Goal: Task Accomplishment & Management: Complete application form

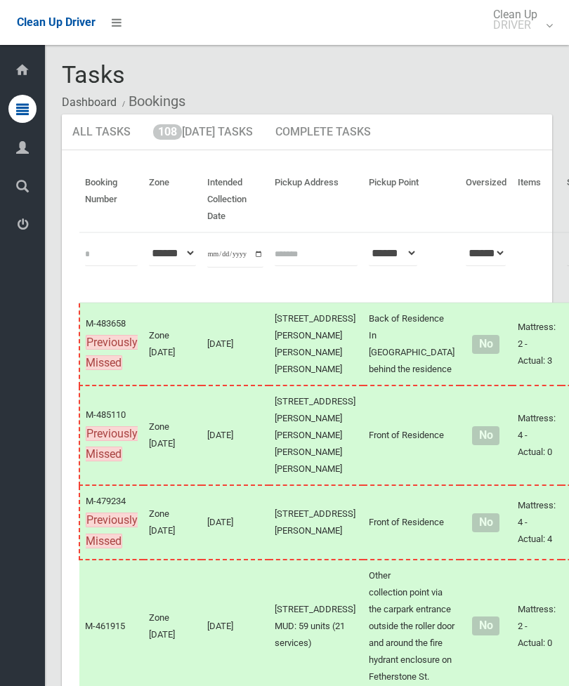
click at [235, 140] on link "108 Today's Tasks" at bounding box center [203, 133] width 121 height 37
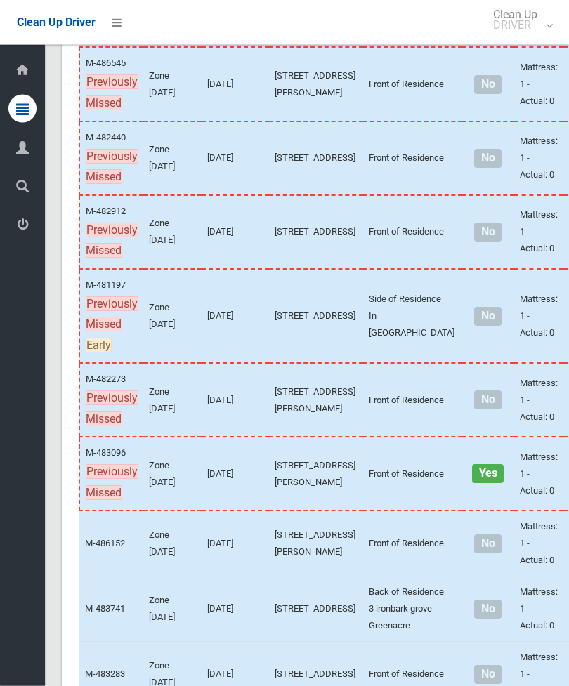
scroll to position [325, 0]
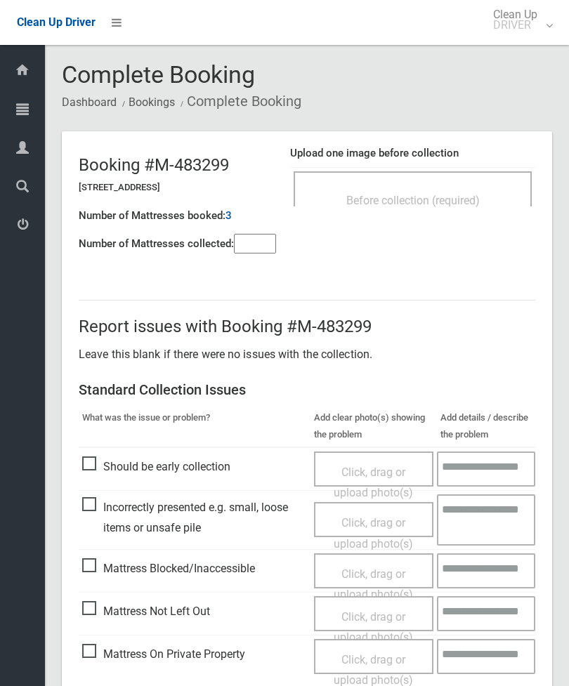
click at [259, 247] on input"] "number" at bounding box center [255, 244] width 42 height 20
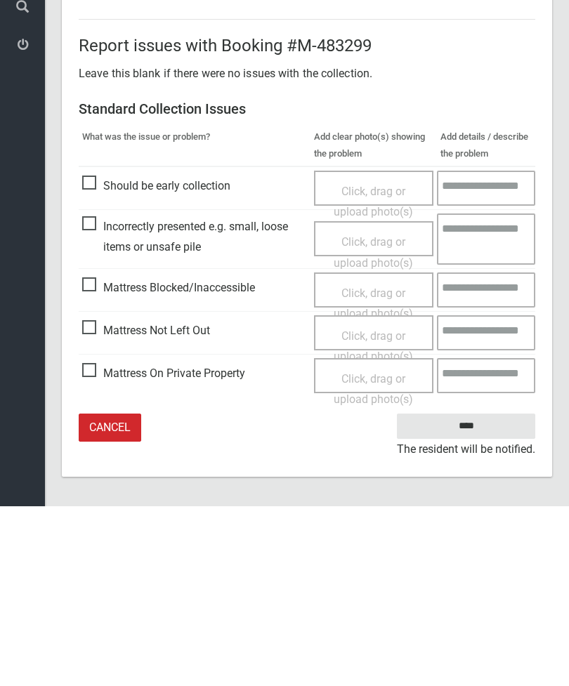
type input"] "*"
click at [92, 500] on span "Mattress Not Left Out" at bounding box center [146, 510] width 128 height 21
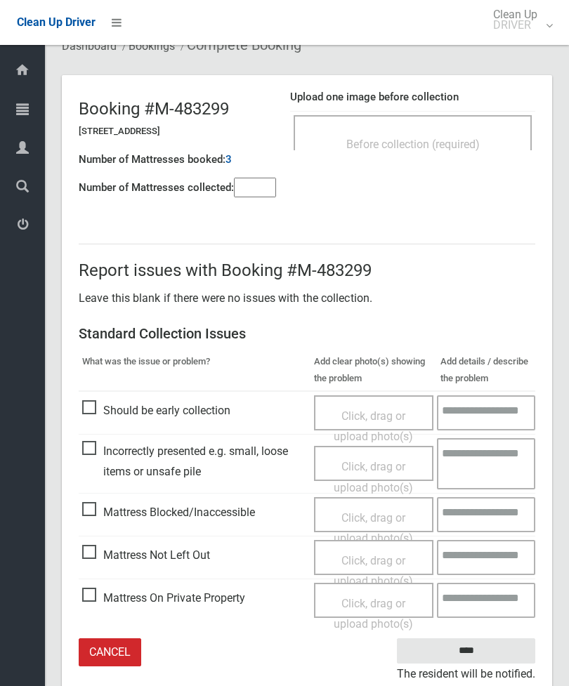
click at [389, 561] on span "Click, drag or upload photo(s)" at bounding box center [373, 571] width 79 height 34
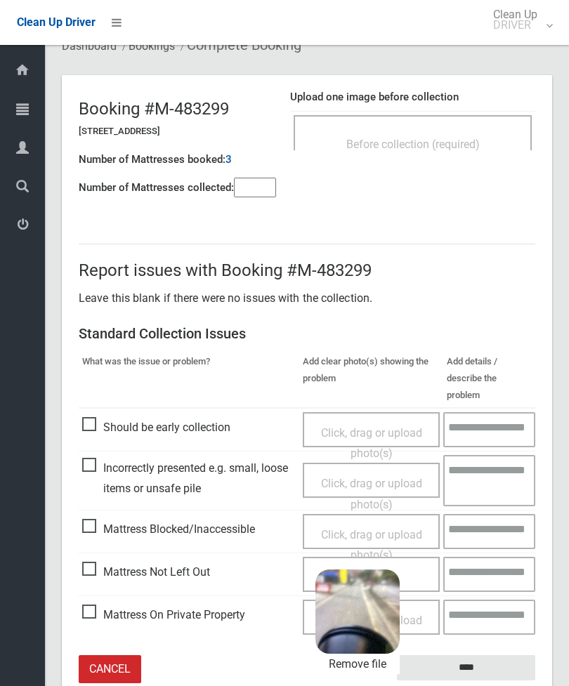
click at [495, 655] on input "****" at bounding box center [466, 668] width 138 height 26
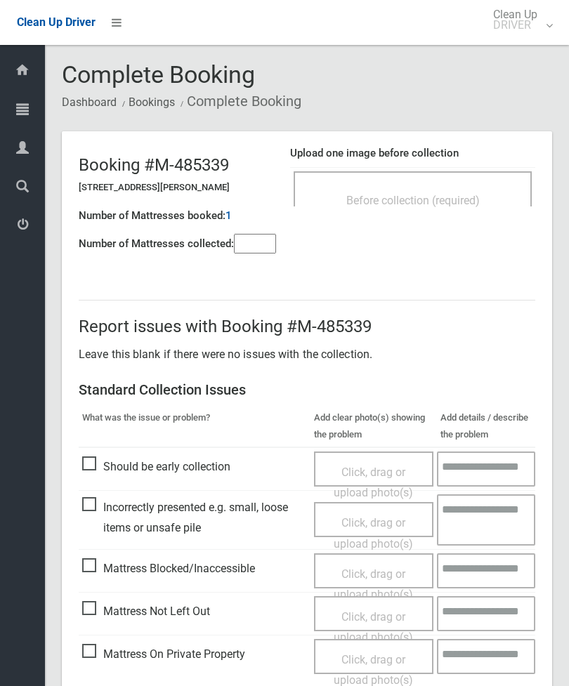
click at [228, 238] on h4 "Number of Mattresses collected:" at bounding box center [156, 244] width 155 height 12
click at [266, 251] on input"] "number" at bounding box center [255, 244] width 42 height 20
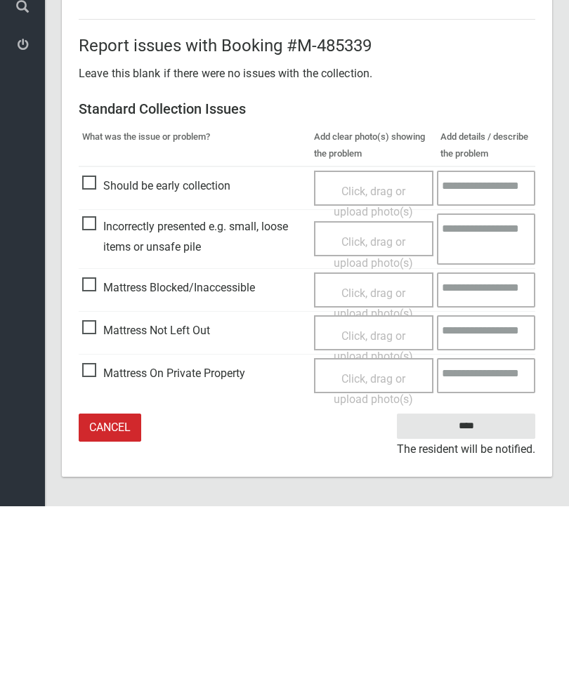
type input"] "*"
click at [96, 500] on span "Mattress Not Left Out" at bounding box center [146, 510] width 128 height 21
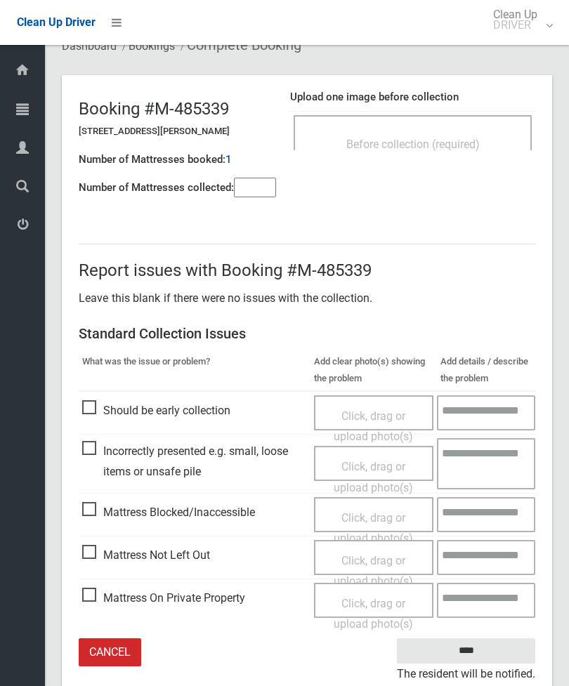
click at [358, 560] on span "Click, drag or upload photo(s)" at bounding box center [373, 571] width 79 height 34
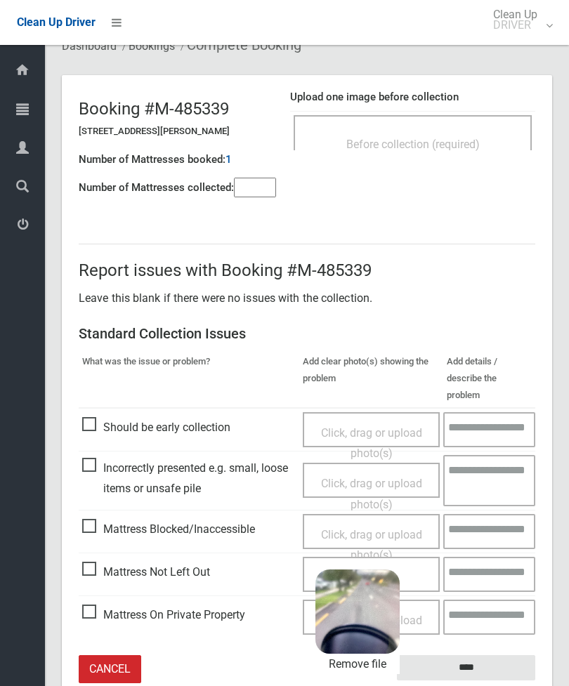
click at [492, 655] on input "****" at bounding box center [466, 668] width 138 height 26
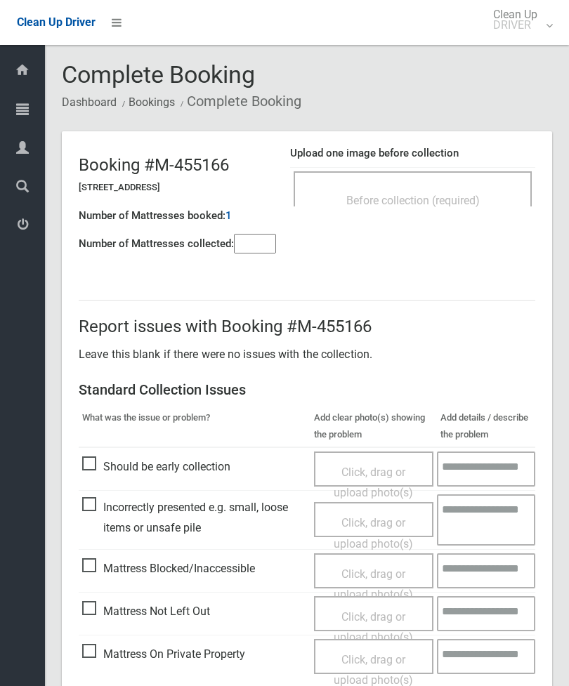
click at [259, 239] on input"] "number" at bounding box center [255, 244] width 42 height 20
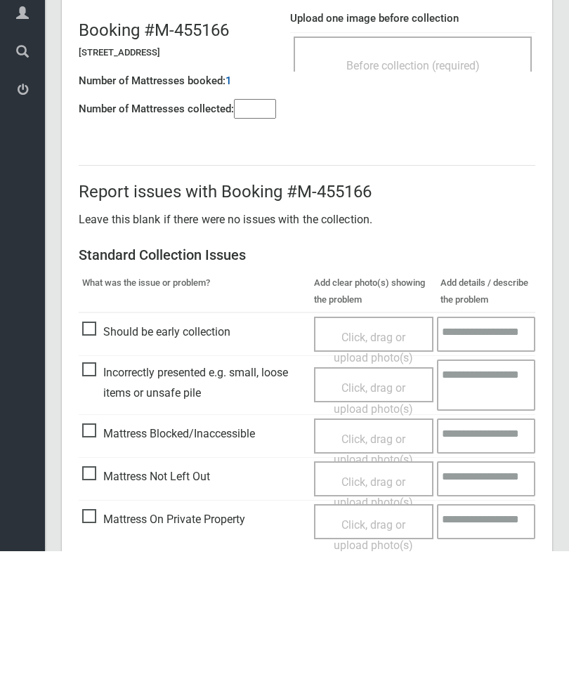
scroll to position [101, 0]
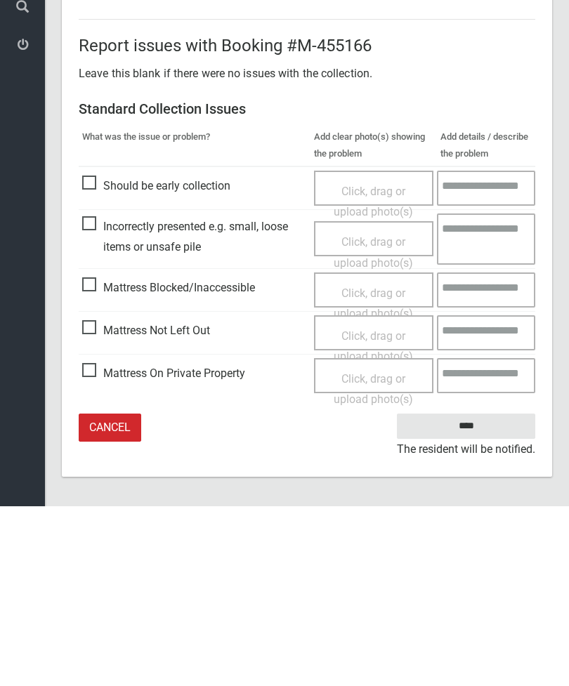
type input"] "*"
click at [97, 500] on span "Mattress Not Left Out" at bounding box center [146, 510] width 128 height 21
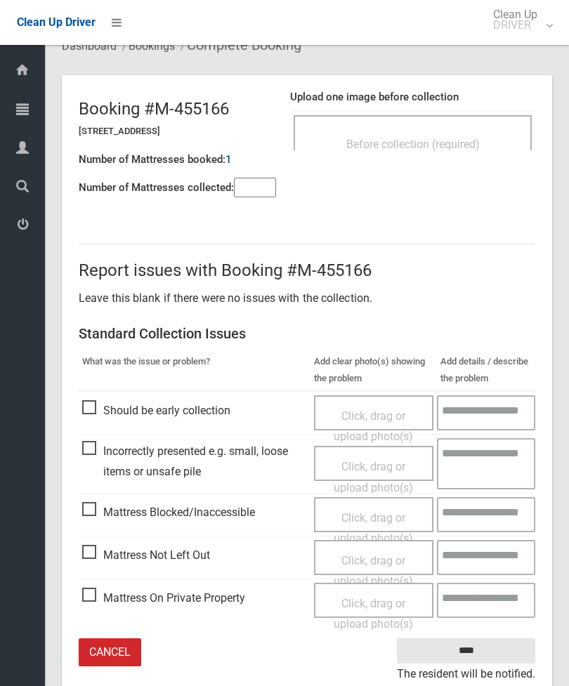
click at [386, 556] on span "Click, drag or upload photo(s)" at bounding box center [373, 571] width 79 height 34
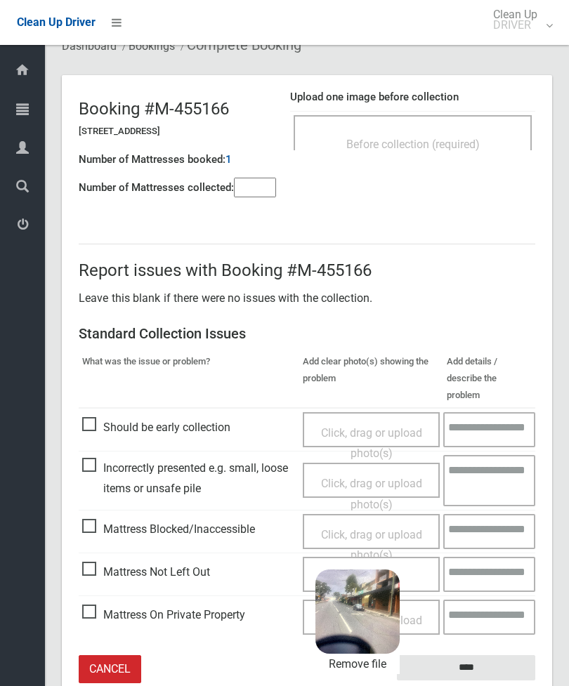
click at [508, 655] on input "****" at bounding box center [466, 668] width 138 height 26
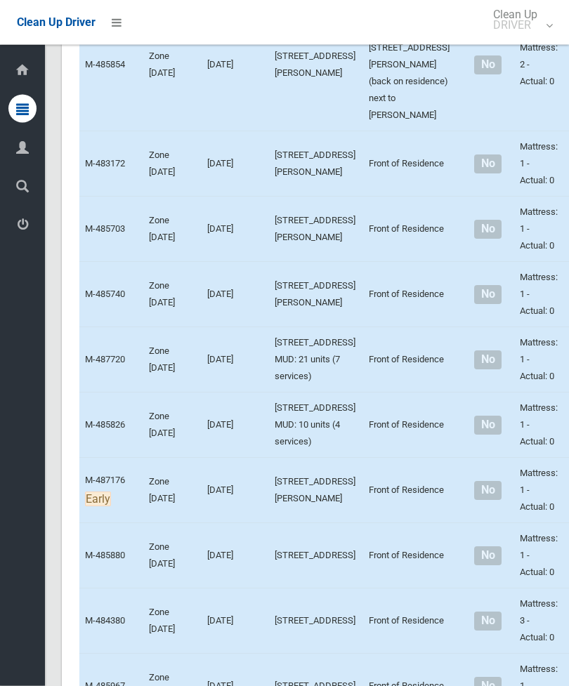
scroll to position [3761, 0]
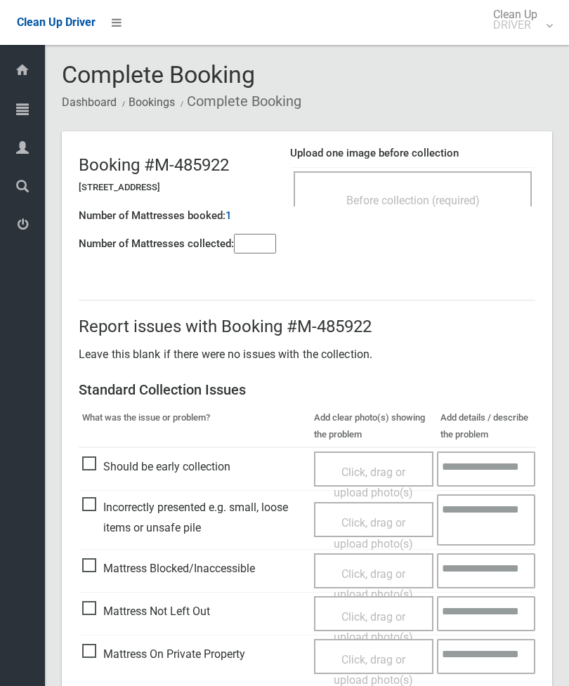
click at [473, 201] on span "Before collection (required)" at bounding box center [412, 200] width 133 height 13
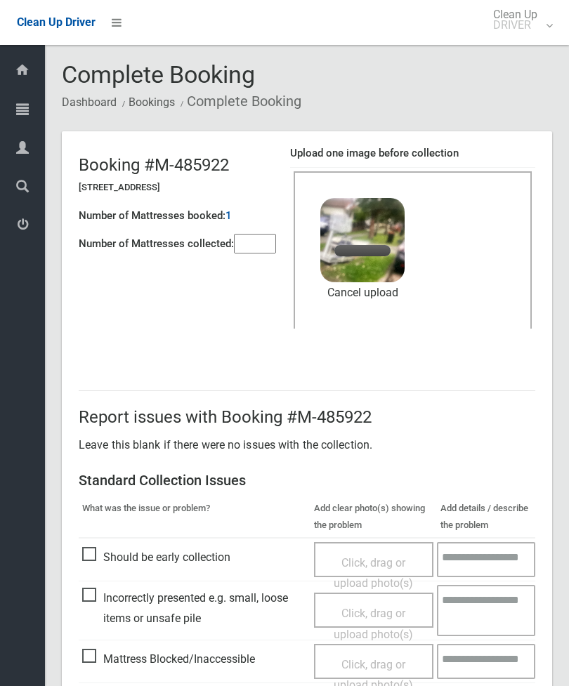
click at [273, 234] on input"] "number" at bounding box center [255, 244] width 42 height 20
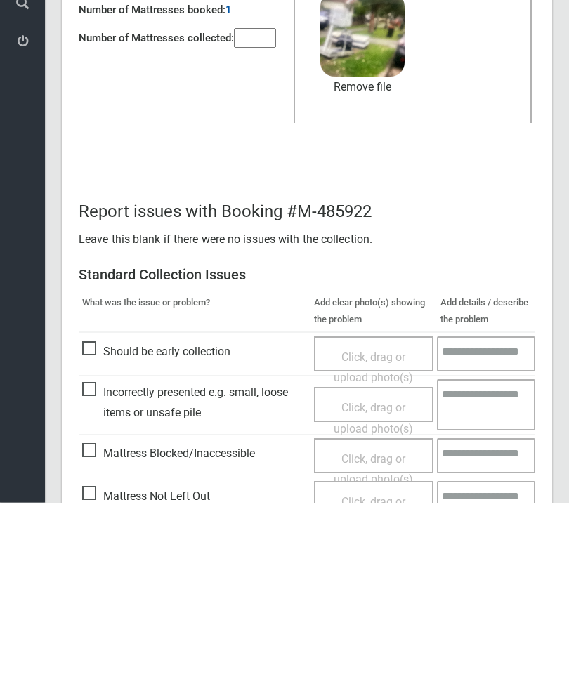
scroll to position [192, 0]
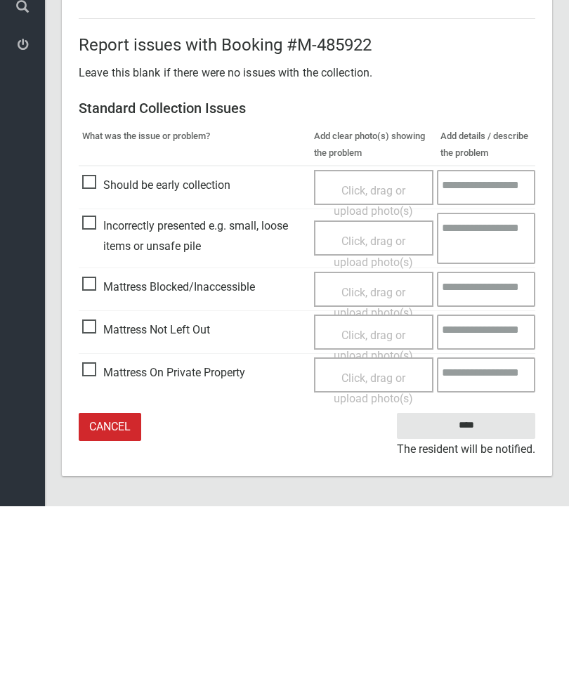
type input"] "*"
click at [485, 593] on input "****" at bounding box center [466, 606] width 138 height 26
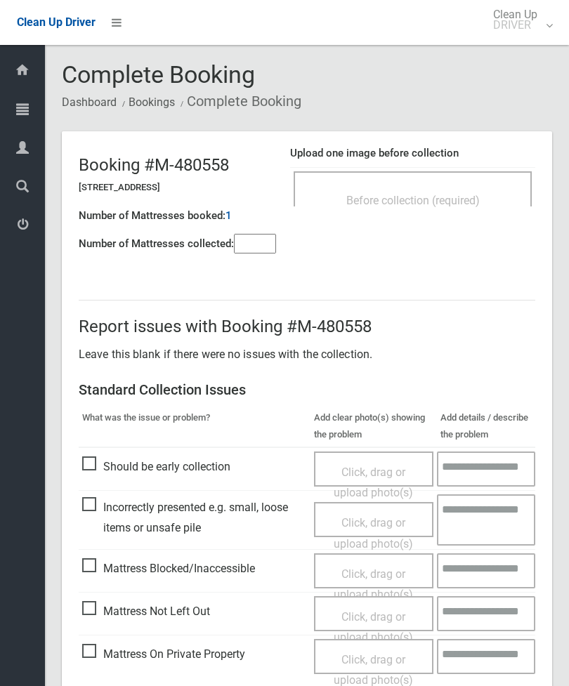
click at [464, 202] on span "Before collection (required)" at bounding box center [412, 200] width 133 height 13
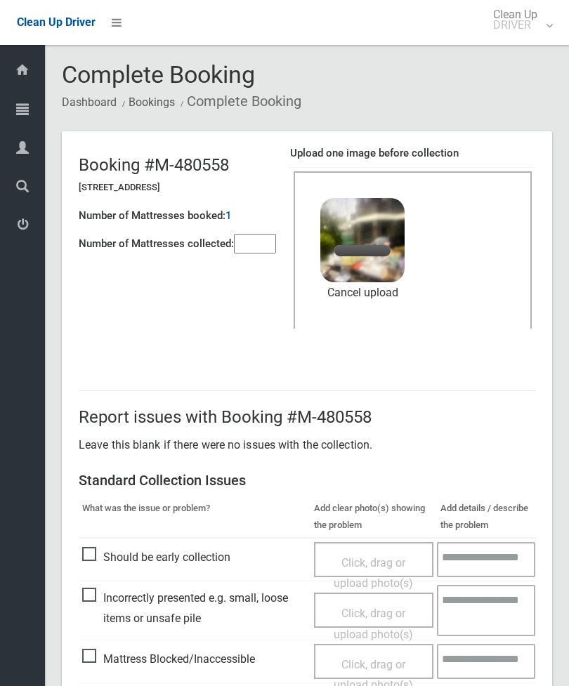
click at [250, 251] on input"] "number" at bounding box center [255, 244] width 42 height 20
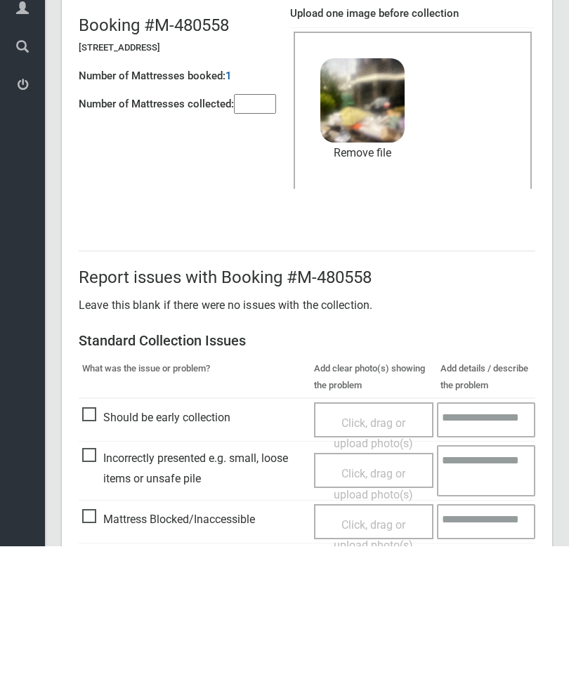
scroll to position [192, 0]
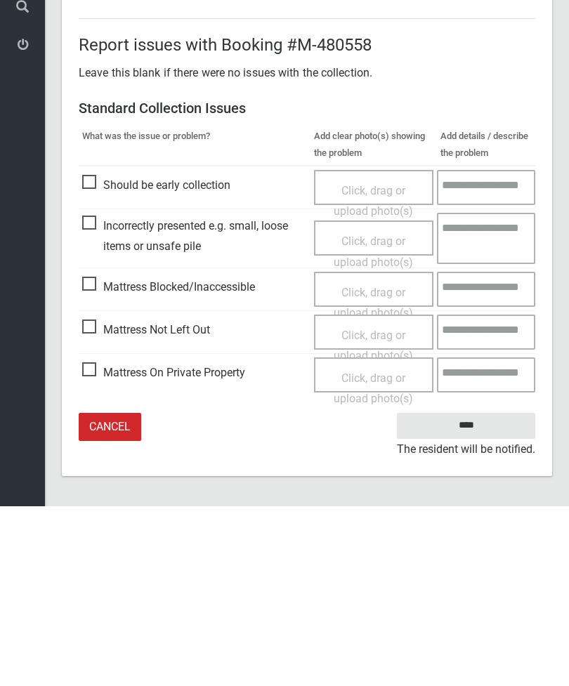
type input"] "*"
click at [469, 593] on input "****" at bounding box center [466, 606] width 138 height 26
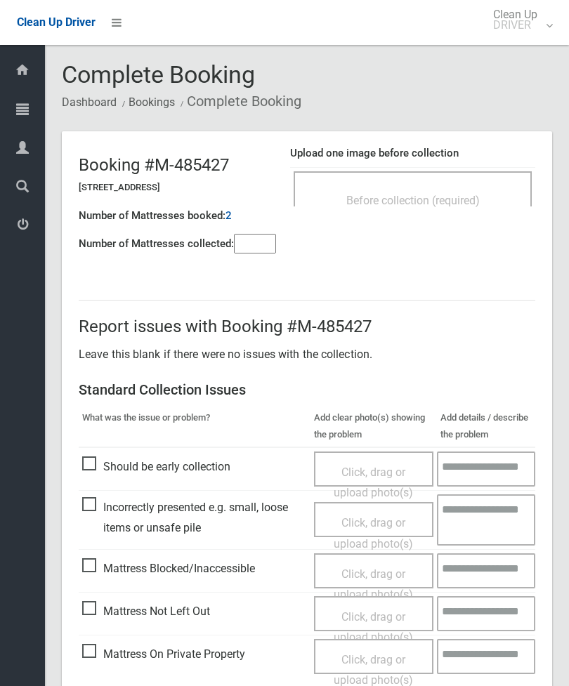
click at [478, 200] on span "Before collection (required)" at bounding box center [412, 200] width 133 height 13
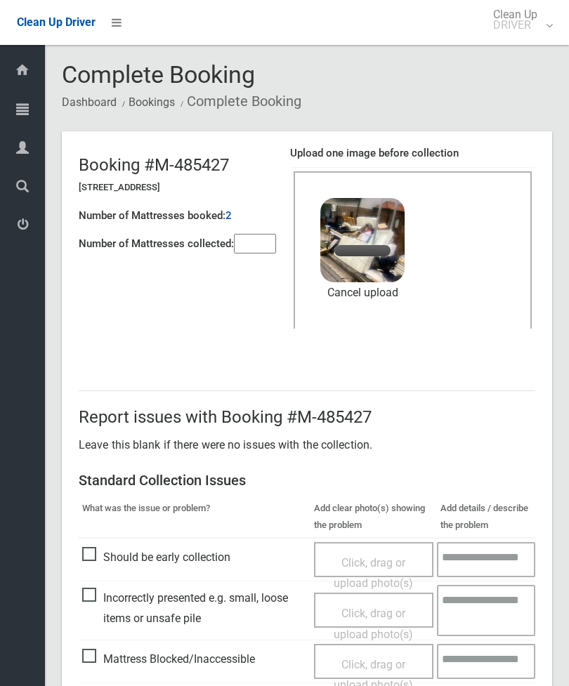
click at [249, 254] on input"] "number" at bounding box center [255, 244] width 42 height 20
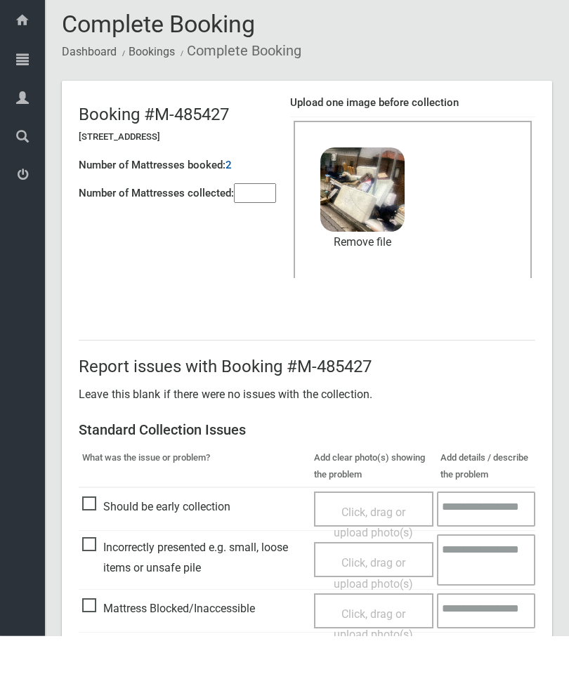
scroll to position [192, 0]
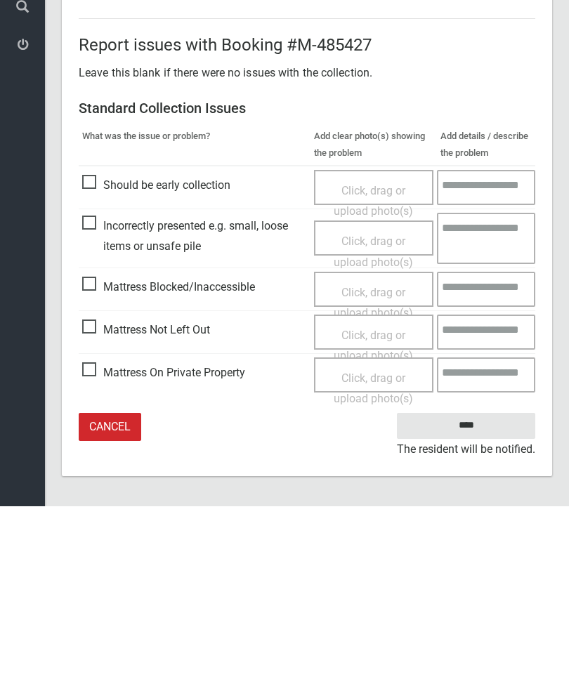
type input"] "*"
click at [476, 593] on input "****" at bounding box center [466, 606] width 138 height 26
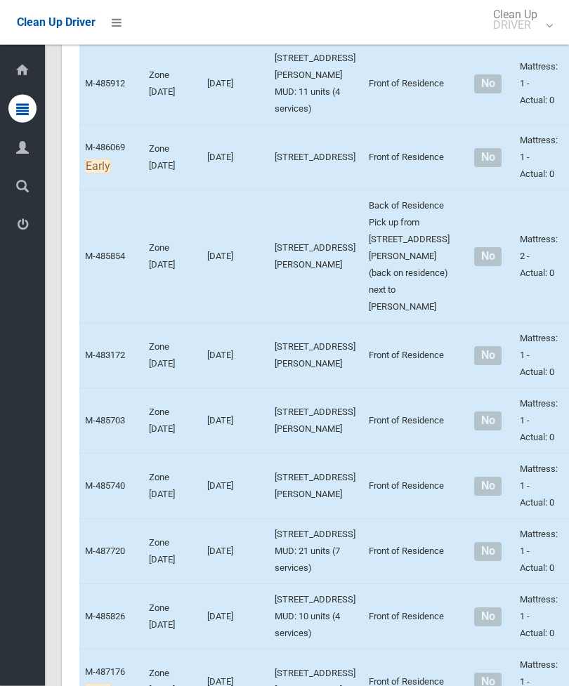
scroll to position [3576, 0]
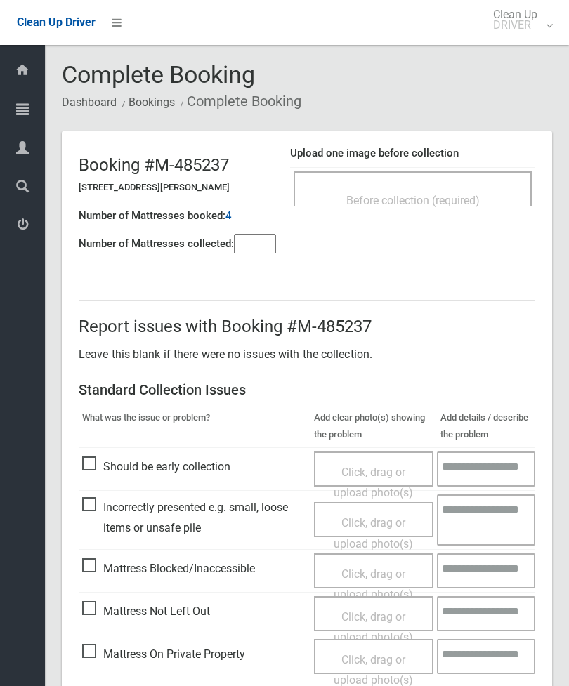
click at [245, 253] on input"] "number" at bounding box center [255, 244] width 42 height 20
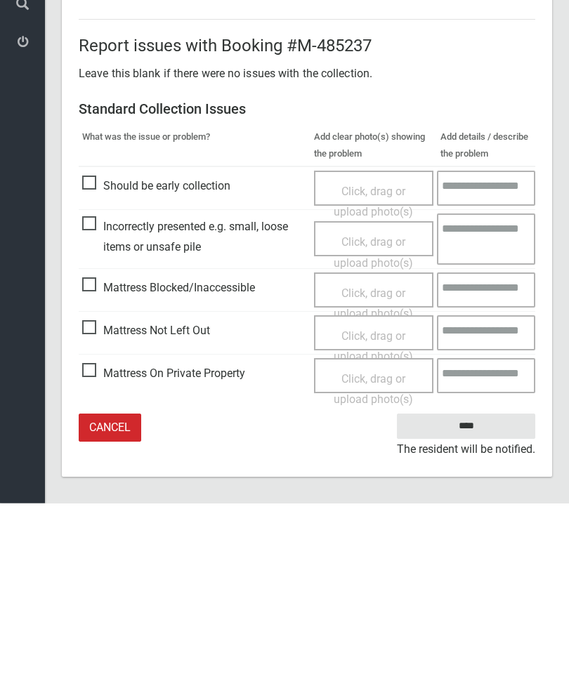
scroll to position [101, 0]
type input"] "*"
click at [99, 500] on span "Mattress Not Left Out" at bounding box center [146, 510] width 128 height 21
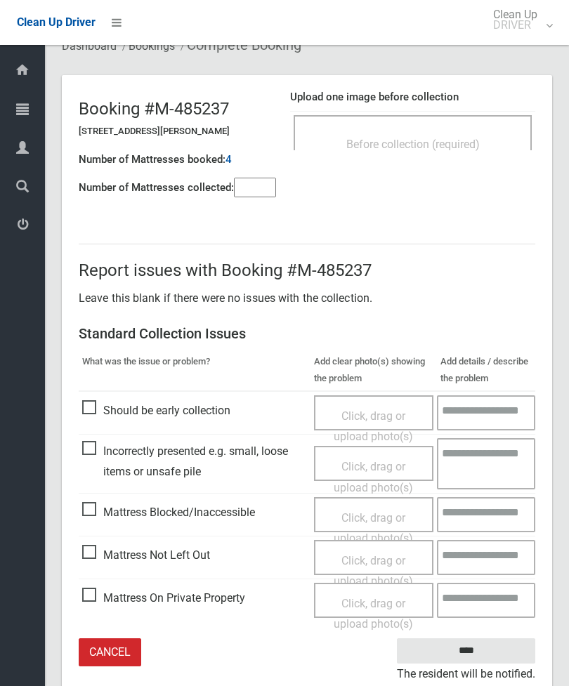
click at [386, 554] on span "Click, drag or upload photo(s)" at bounding box center [373, 571] width 79 height 34
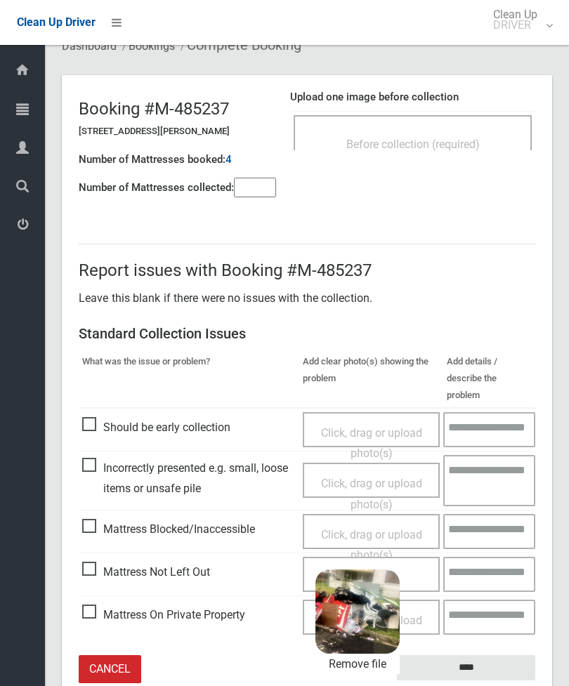
click at [516, 655] on input "****" at bounding box center [466, 668] width 138 height 26
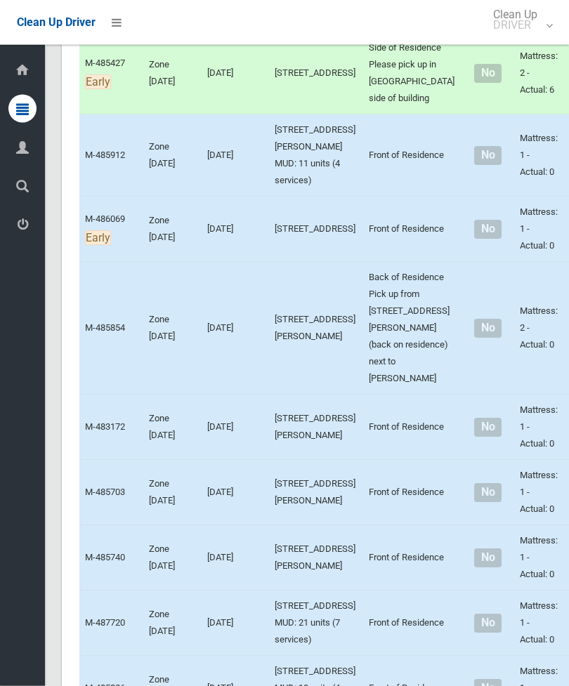
scroll to position [3554, 0]
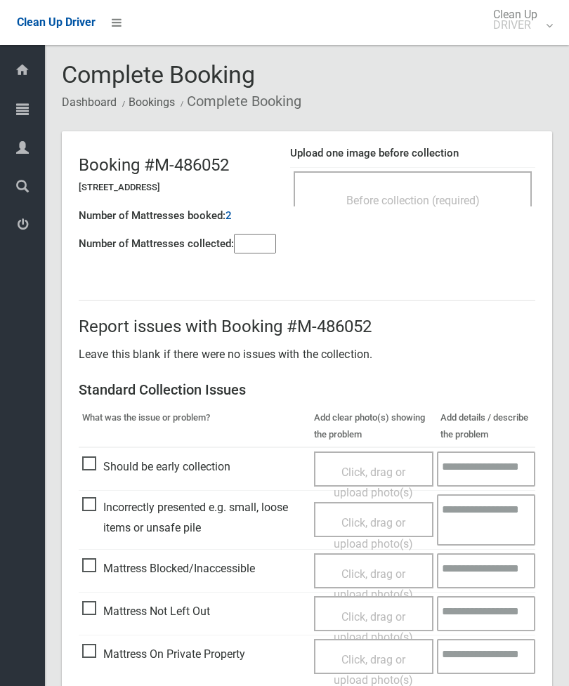
click at [470, 148] on h4 "Upload one image before collection" at bounding box center [412, 154] width 245 height 12
click at [477, 185] on div "Before collection (required)" at bounding box center [413, 188] width 238 height 35
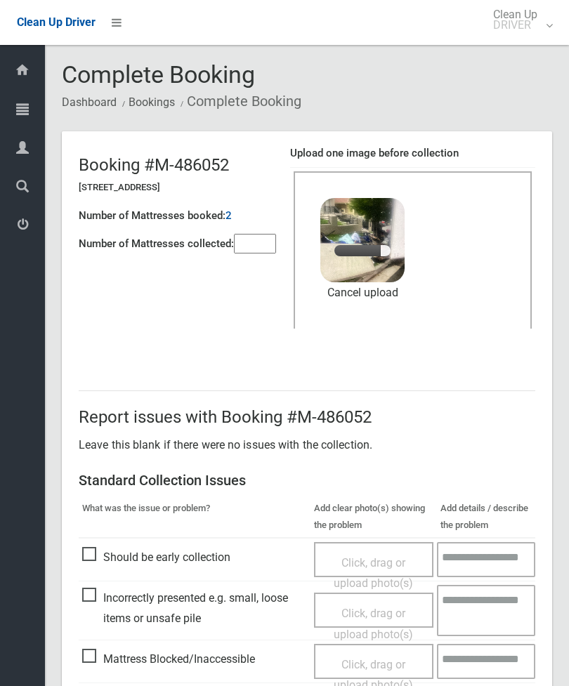
click at [247, 237] on input"] "number" at bounding box center [255, 244] width 42 height 20
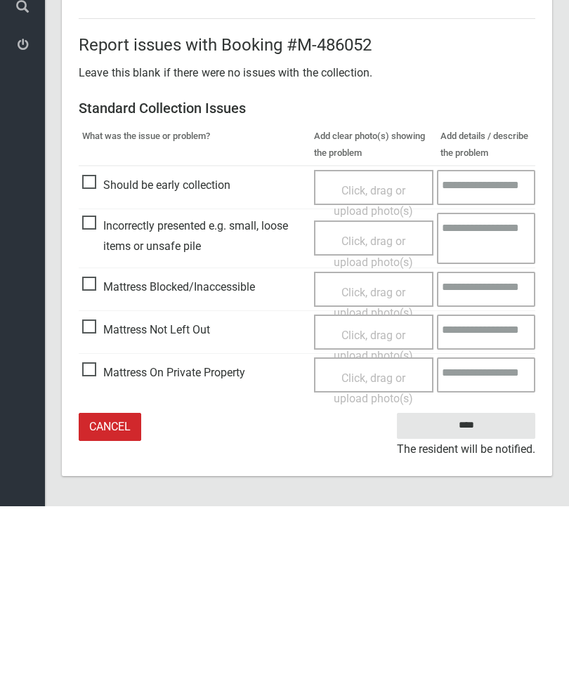
type input"] "*"
click at [473, 593] on input "****" at bounding box center [466, 606] width 138 height 26
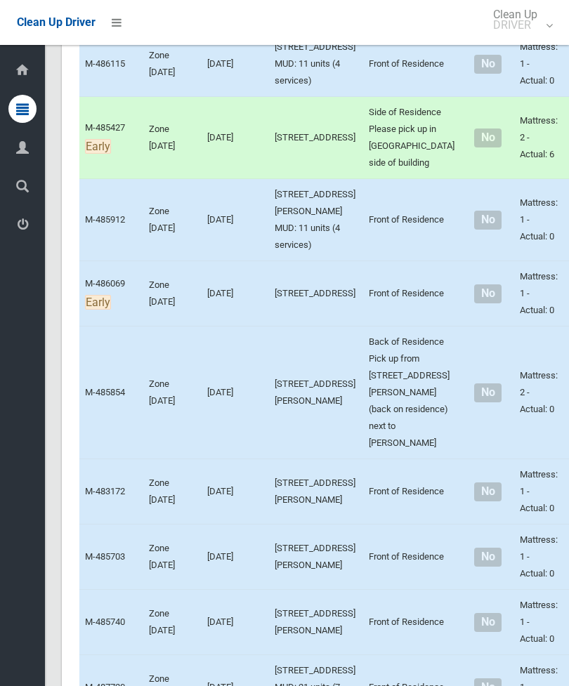
scroll to position [3422, 0]
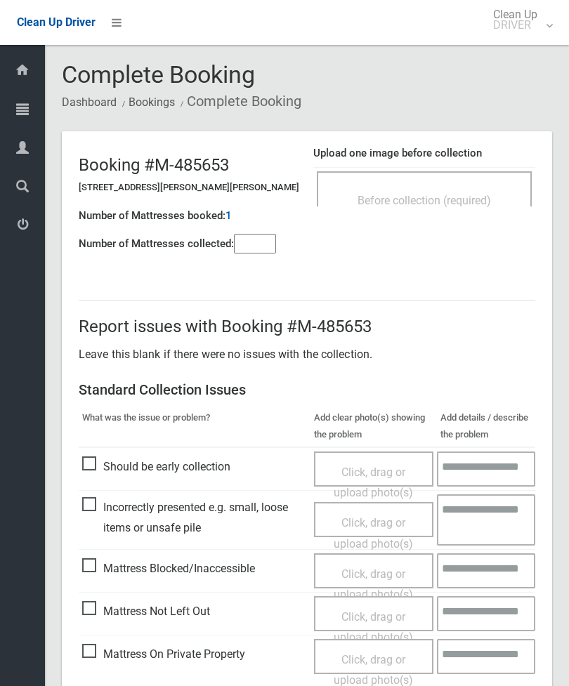
click at [469, 182] on div "Before collection (required)" at bounding box center [424, 188] width 215 height 35
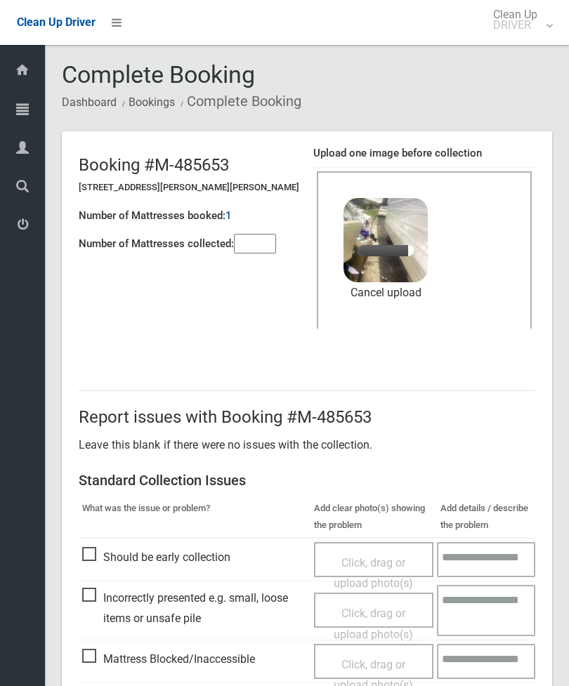
click at [251, 237] on input"] "number" at bounding box center [255, 244] width 42 height 20
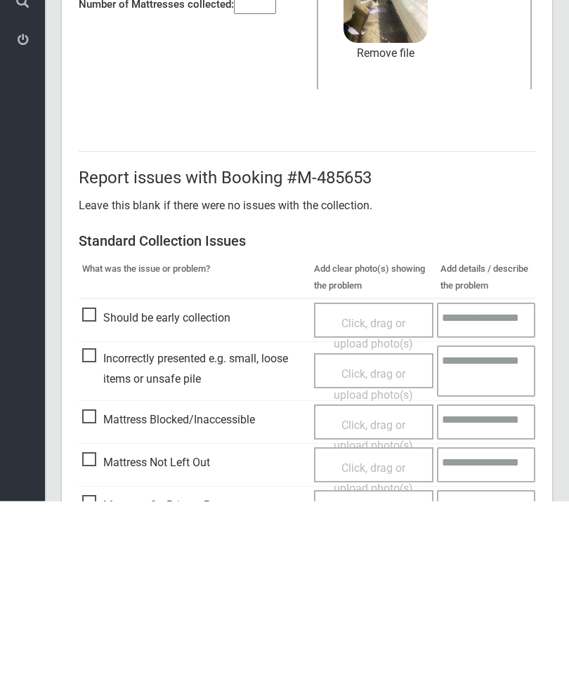
scroll to position [192, 0]
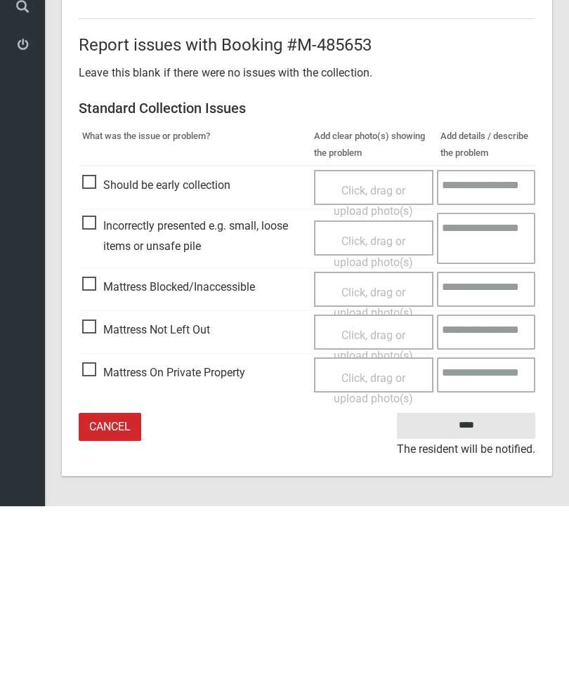
type input"] "*"
click at [479, 593] on input "****" at bounding box center [466, 606] width 138 height 26
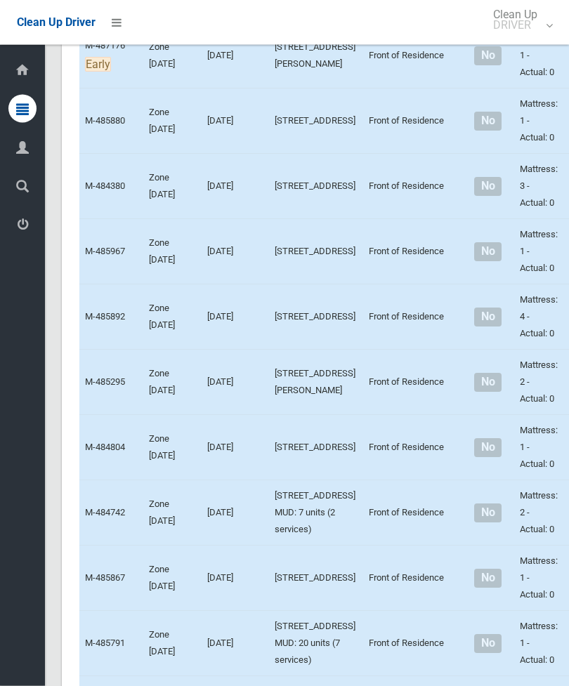
scroll to position [4293, 0]
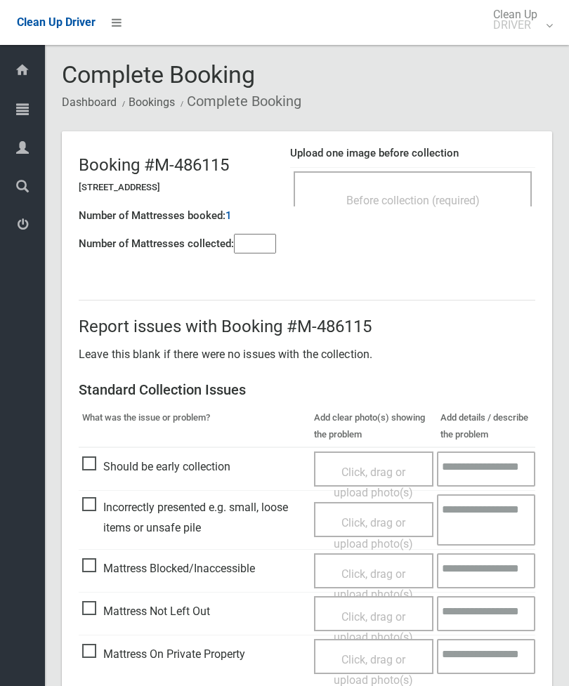
click at [468, 187] on div "Before collection (required)" at bounding box center [412, 200] width 207 height 26
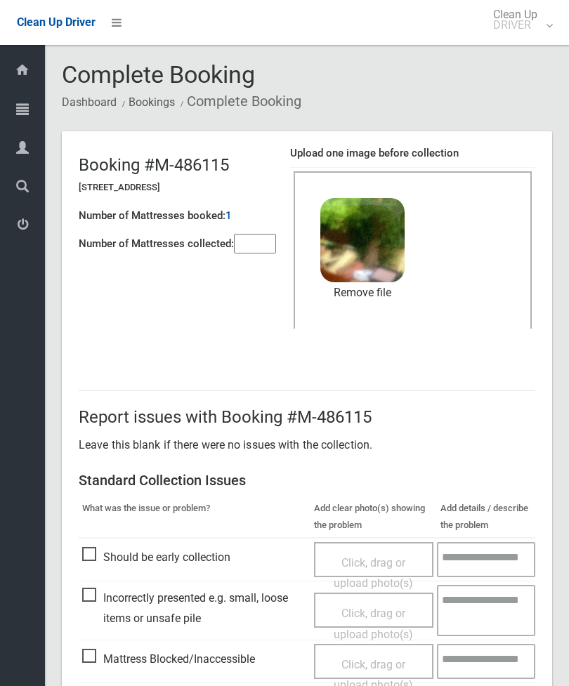
click at [391, 294] on link "Remove file" at bounding box center [362, 292] width 84 height 21
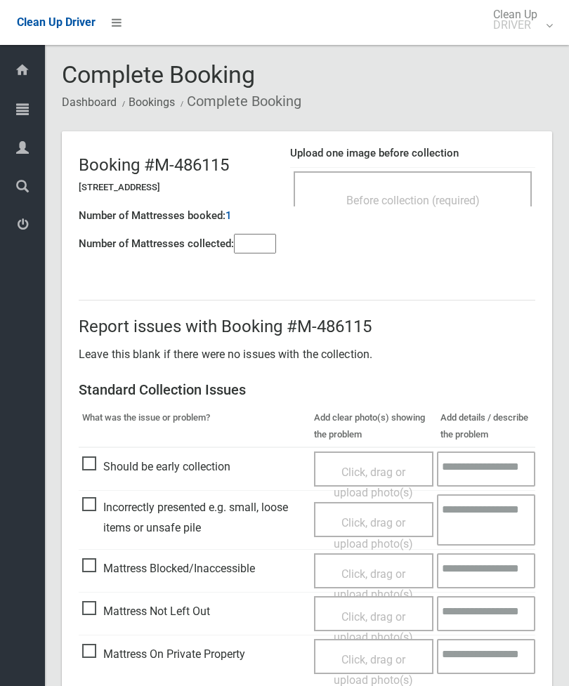
click at [465, 196] on span "Before collection (required)" at bounding box center [412, 200] width 133 height 13
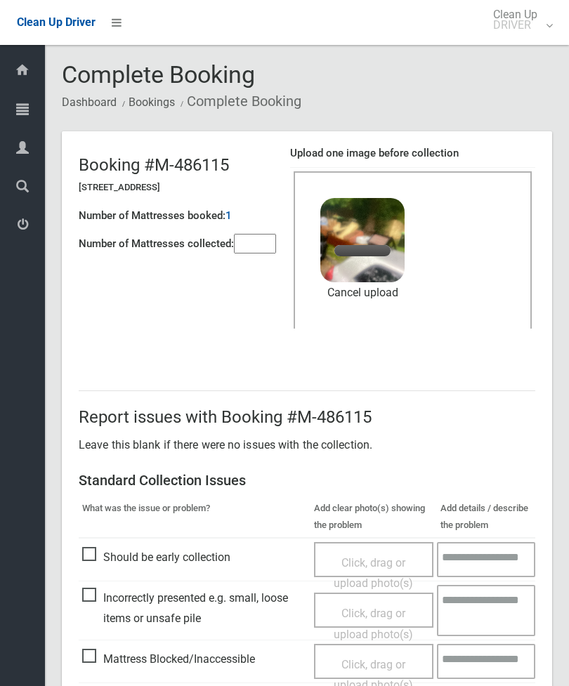
click at [256, 253] on input"] "number" at bounding box center [255, 244] width 42 height 20
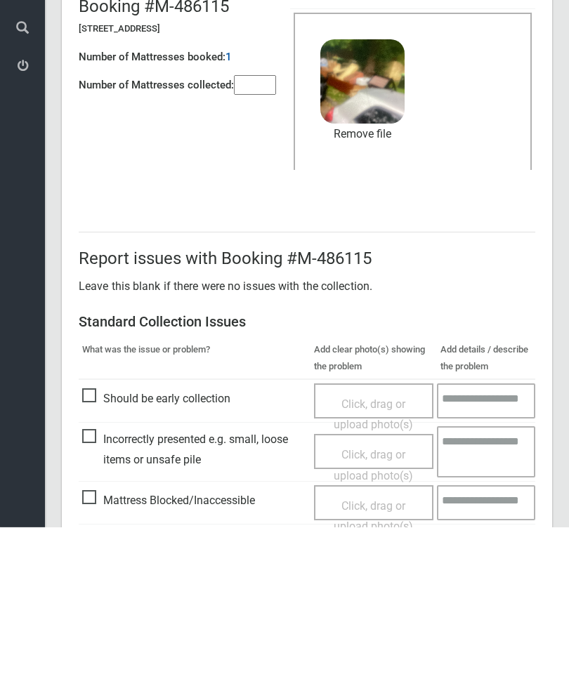
scroll to position [192, 0]
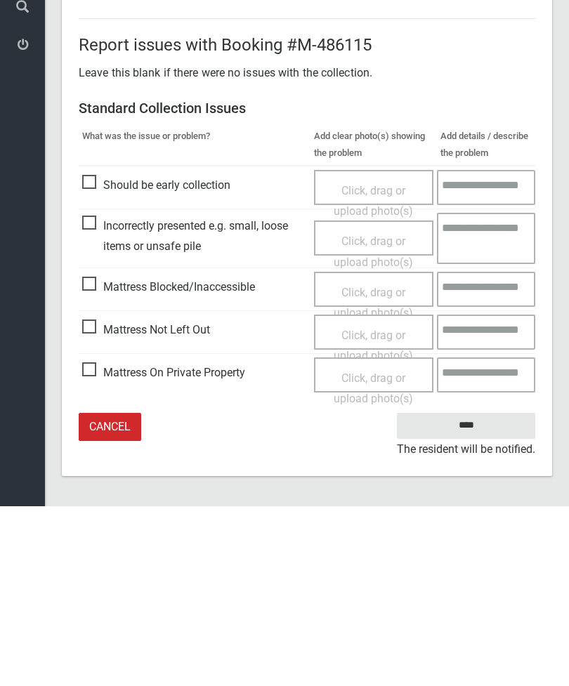
type input"] "*"
click at [484, 593] on input "****" at bounding box center [466, 606] width 138 height 26
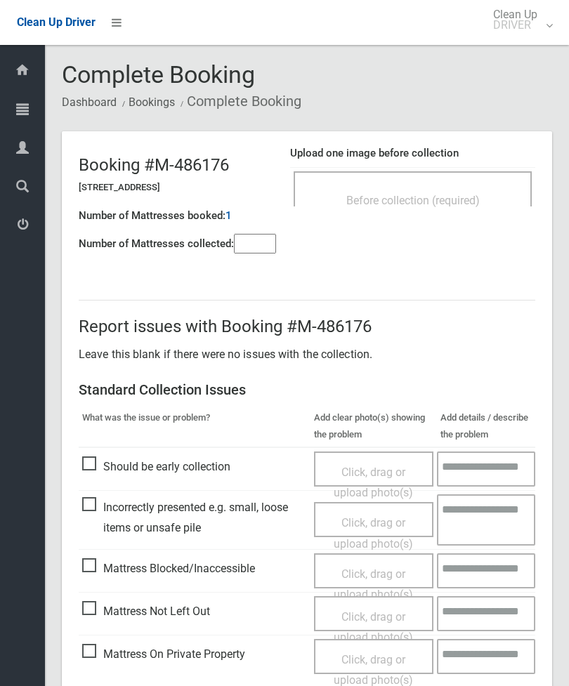
click at [266, 239] on input"] "number" at bounding box center [255, 244] width 42 height 20
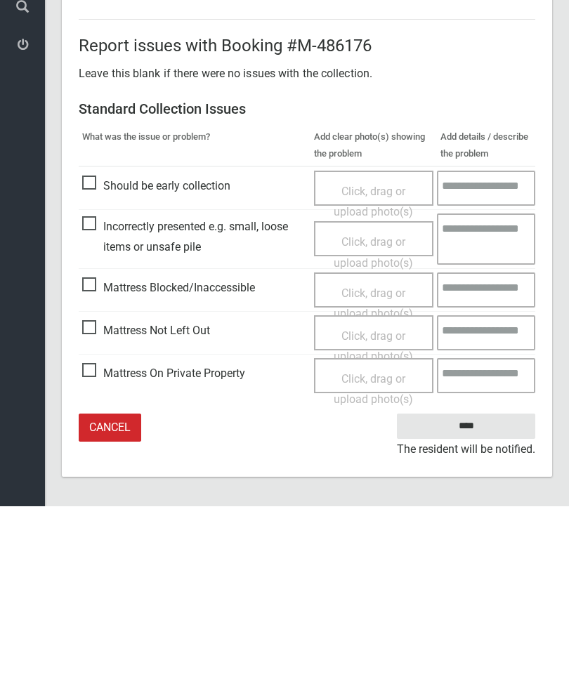
type input"] "*"
click at [96, 500] on span "Mattress Not Left Out" at bounding box center [146, 510] width 128 height 21
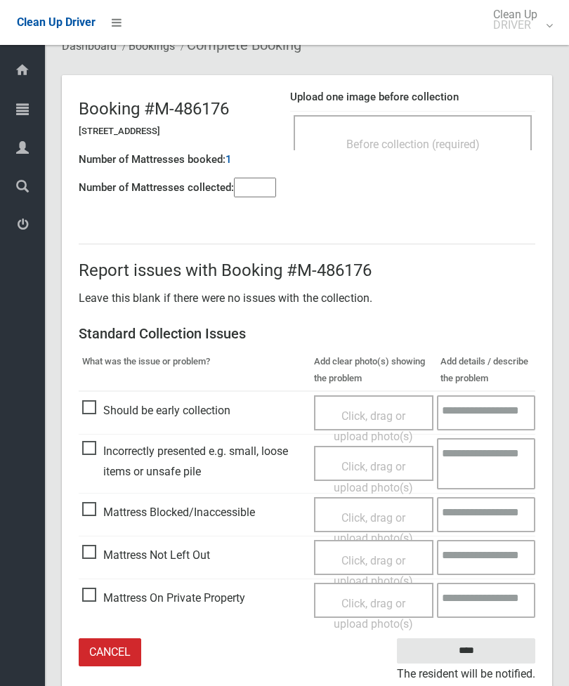
click at [381, 557] on span "Click, drag or upload photo(s)" at bounding box center [373, 571] width 79 height 34
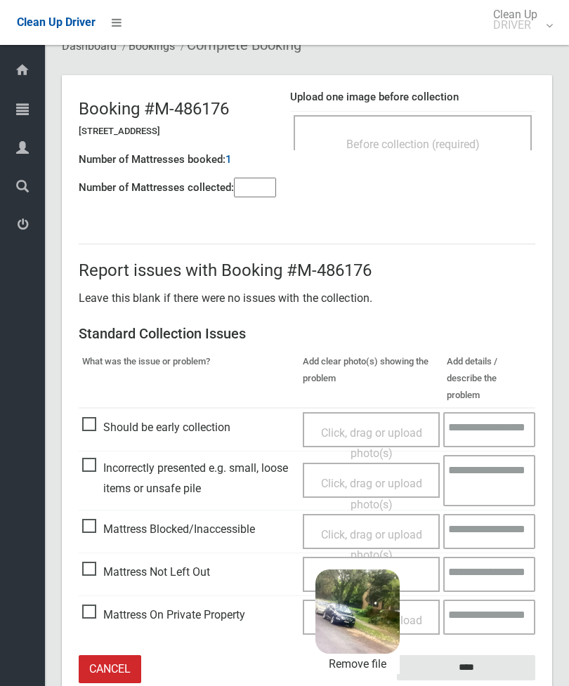
click at [499, 655] on input "****" at bounding box center [466, 668] width 138 height 26
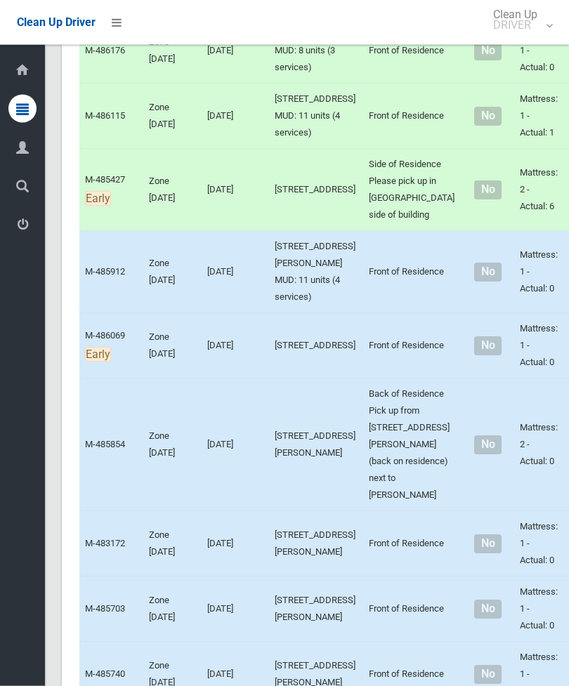
scroll to position [3466, 0]
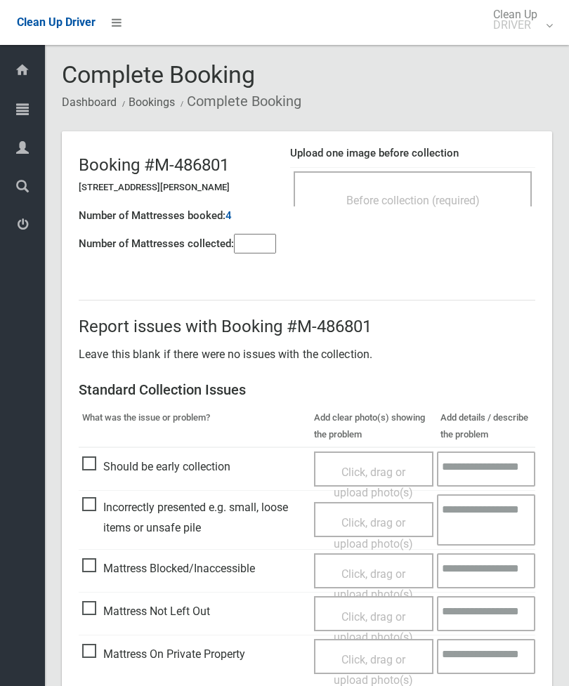
click at [482, 202] on div "Before collection (required)" at bounding box center [412, 200] width 207 height 26
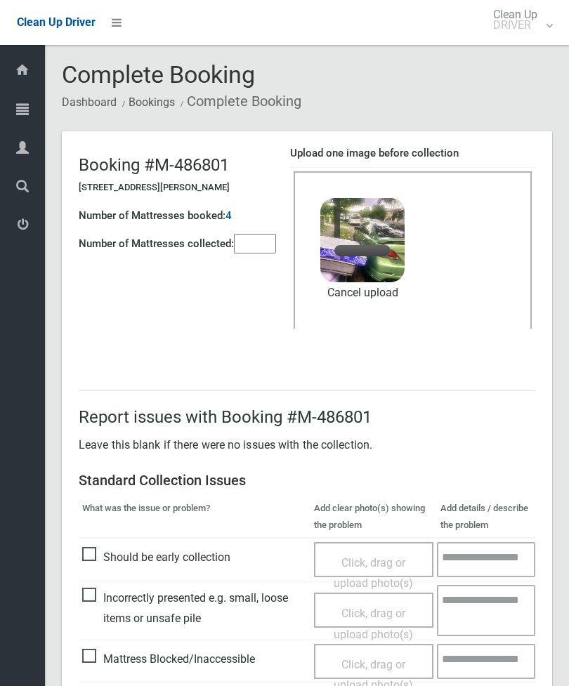
click at [253, 244] on input"] "number" at bounding box center [255, 244] width 42 height 20
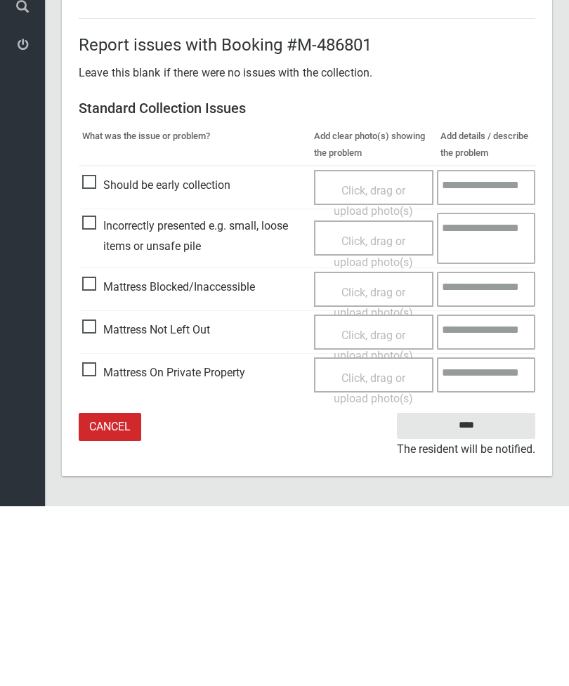
type input"] "*"
click at [480, 593] on input "****" at bounding box center [466, 606] width 138 height 26
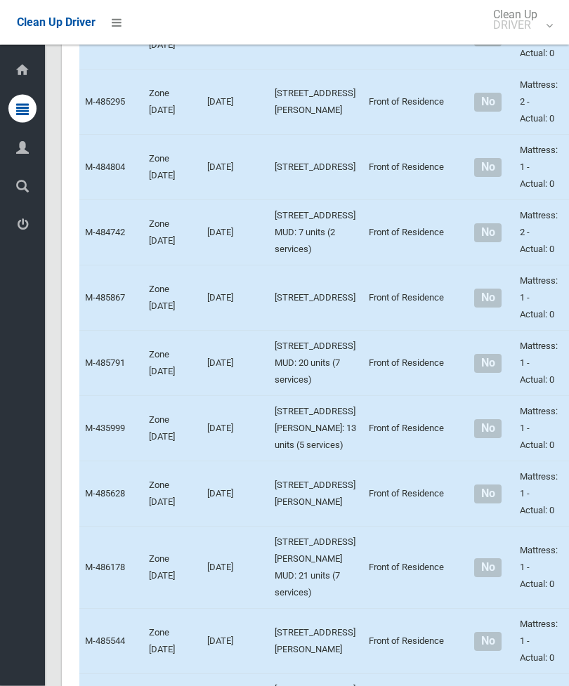
scroll to position [4484, 0]
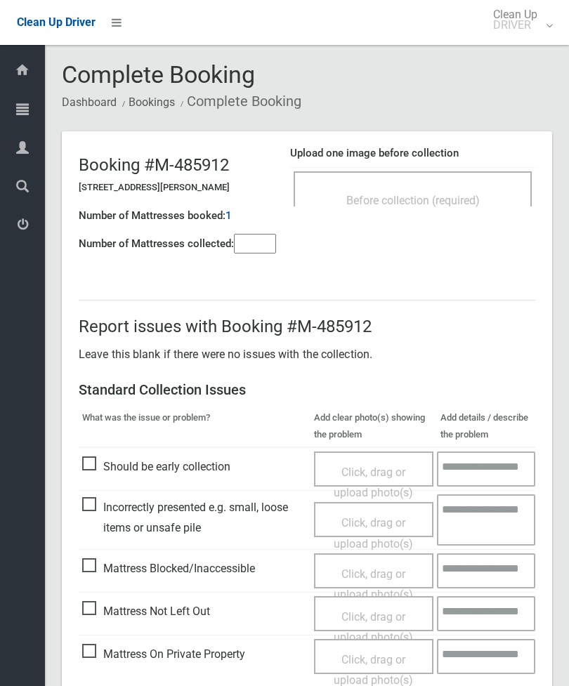
click at [473, 188] on div "Before collection (required)" at bounding box center [412, 200] width 207 height 26
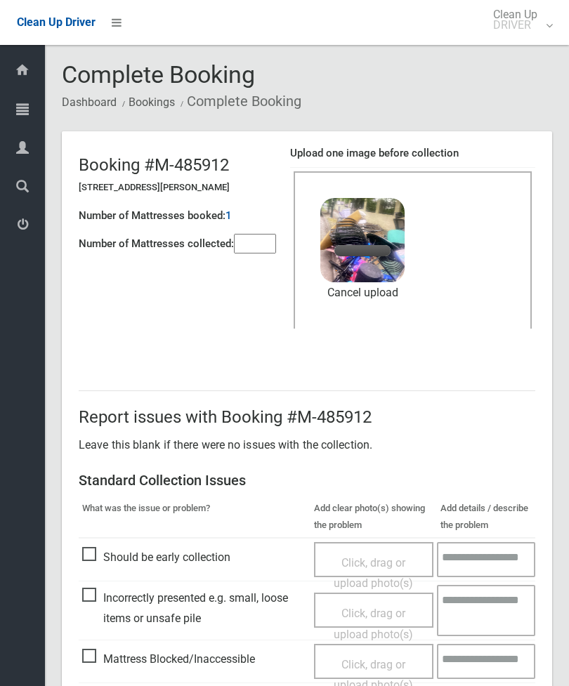
click at [254, 241] on input"] "number" at bounding box center [255, 244] width 42 height 20
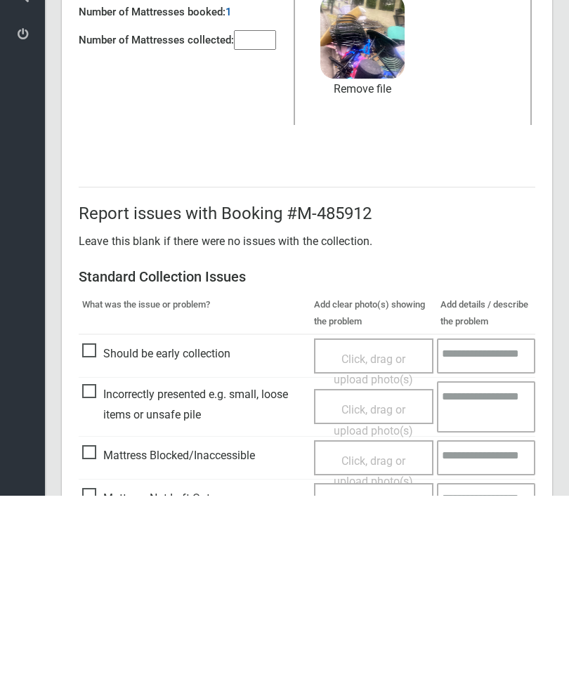
scroll to position [192, 0]
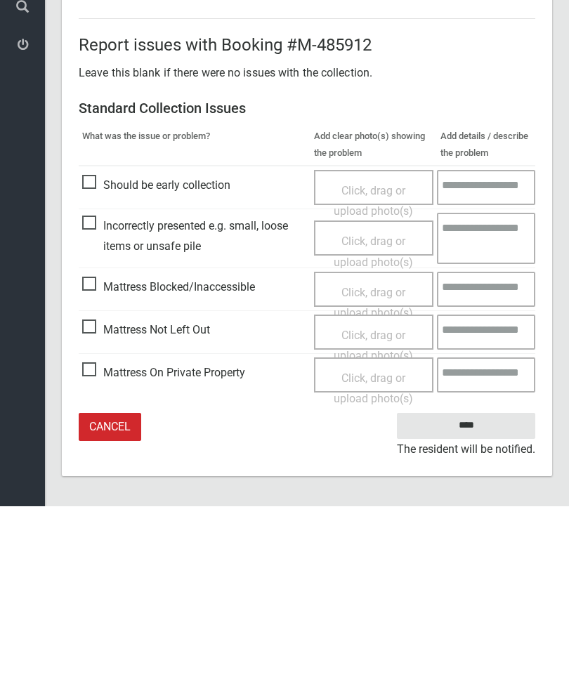
type input"] "*"
click at [480, 593] on input "****" at bounding box center [466, 606] width 138 height 26
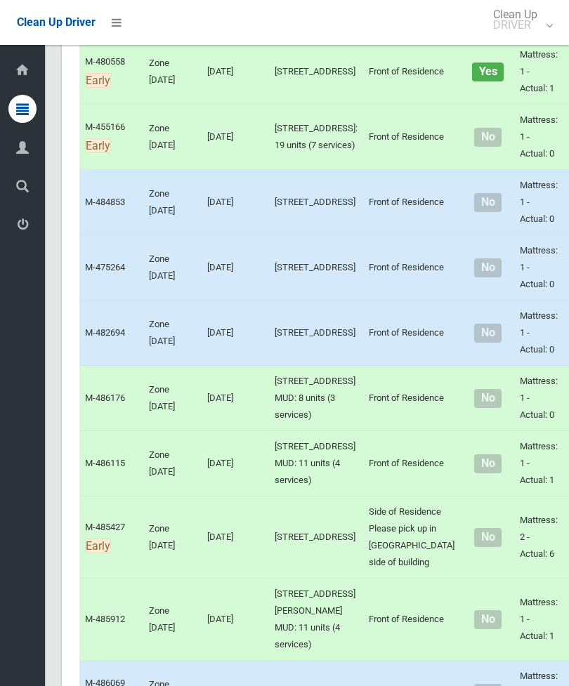
scroll to position [3042, 0]
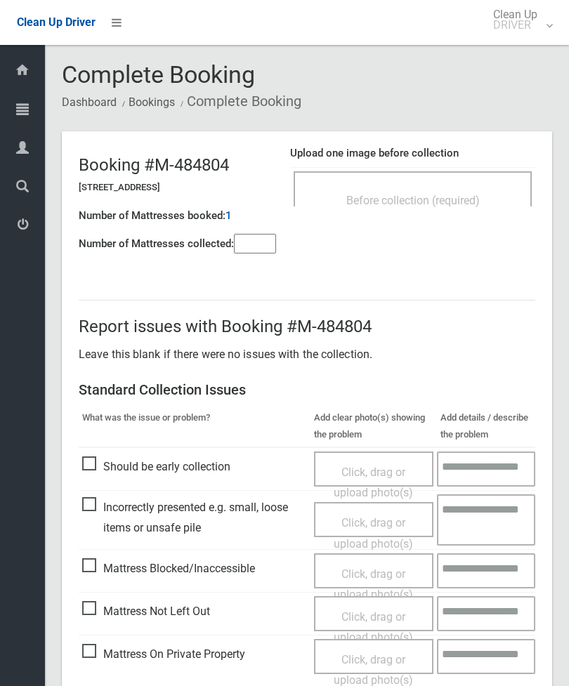
click at [478, 192] on div "Before collection (required)" at bounding box center [412, 200] width 207 height 26
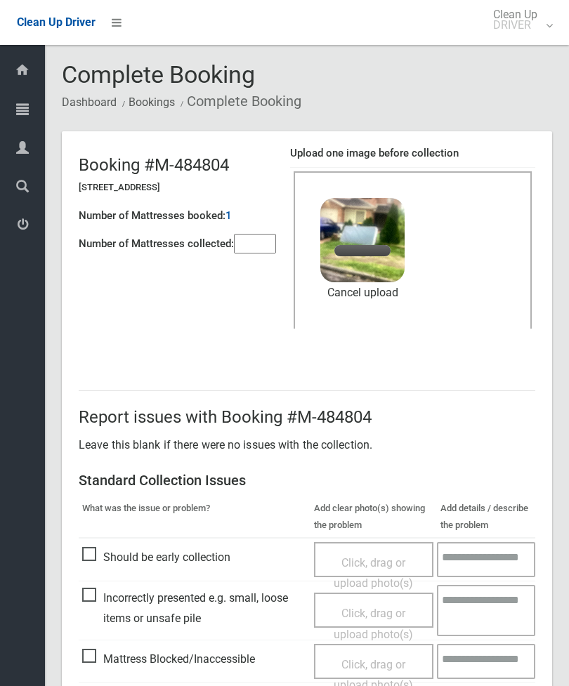
click at [275, 242] on input"] "number" at bounding box center [255, 244] width 42 height 20
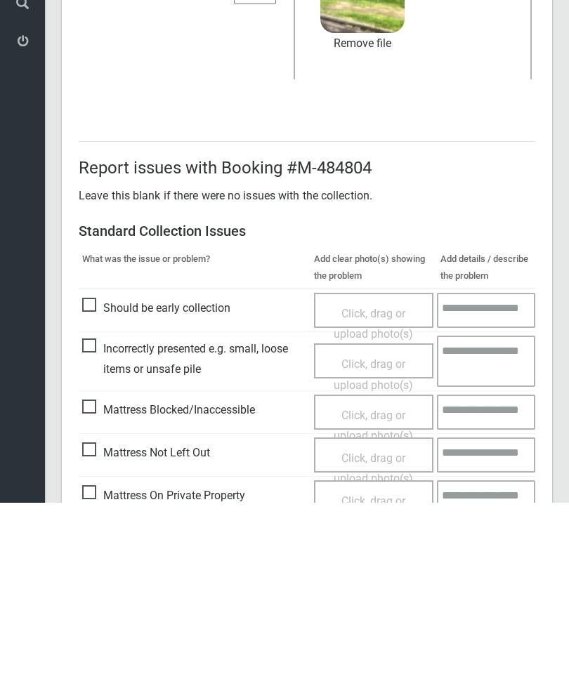
scroll to position [192, 0]
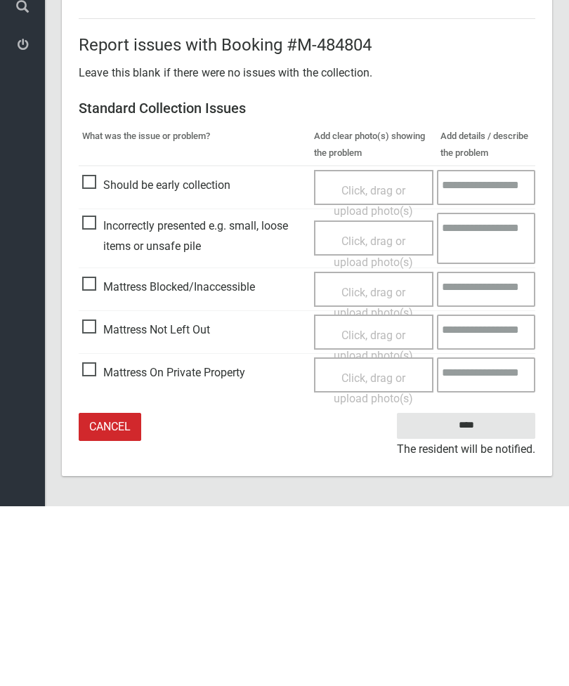
type input"] "*"
click at [486, 593] on input "****" at bounding box center [466, 606] width 138 height 26
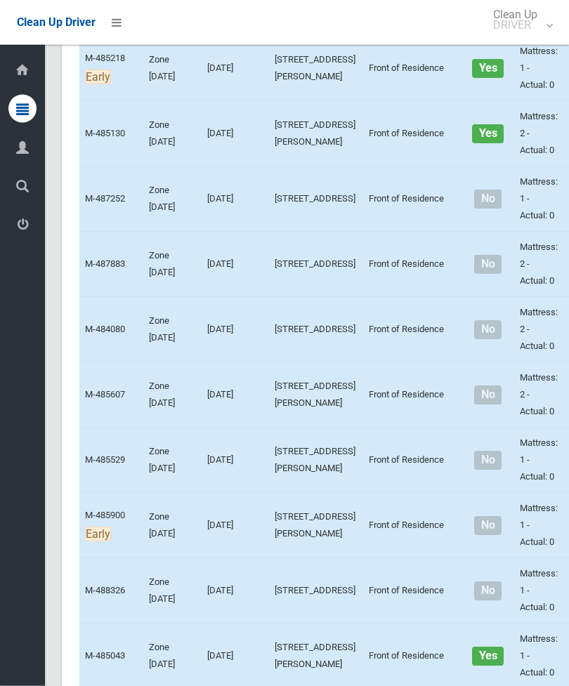
scroll to position [6014, 0]
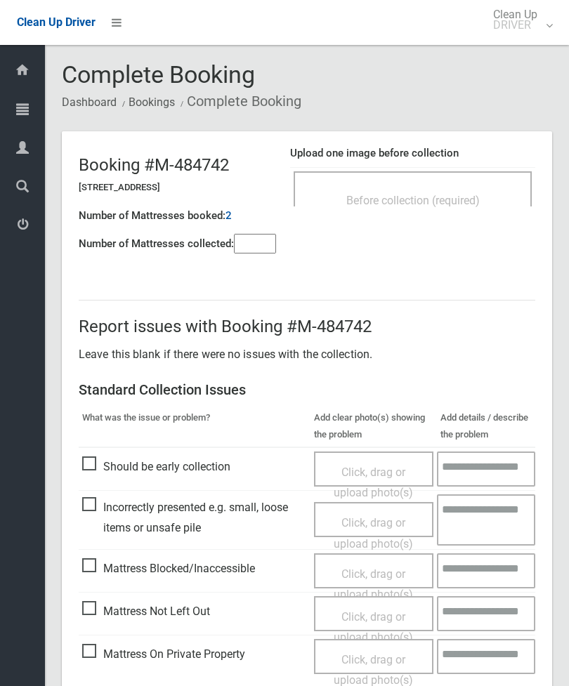
click at [466, 200] on span "Before collection (required)" at bounding box center [412, 200] width 133 height 13
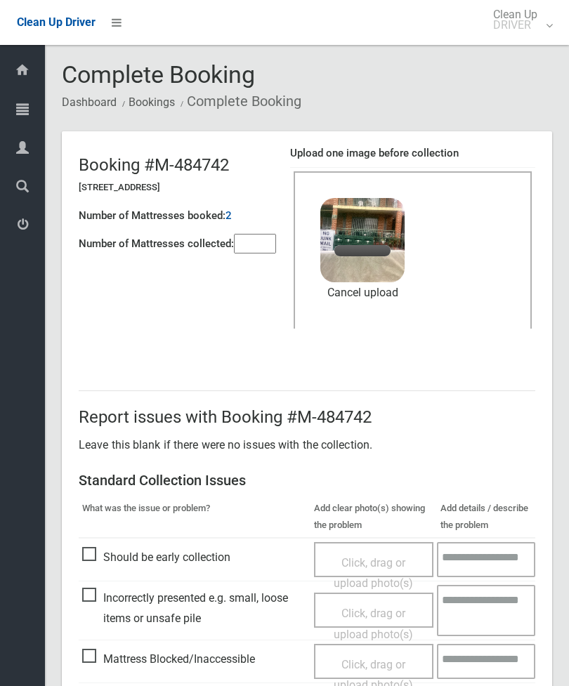
click at [268, 242] on input"] "number" at bounding box center [255, 244] width 42 height 20
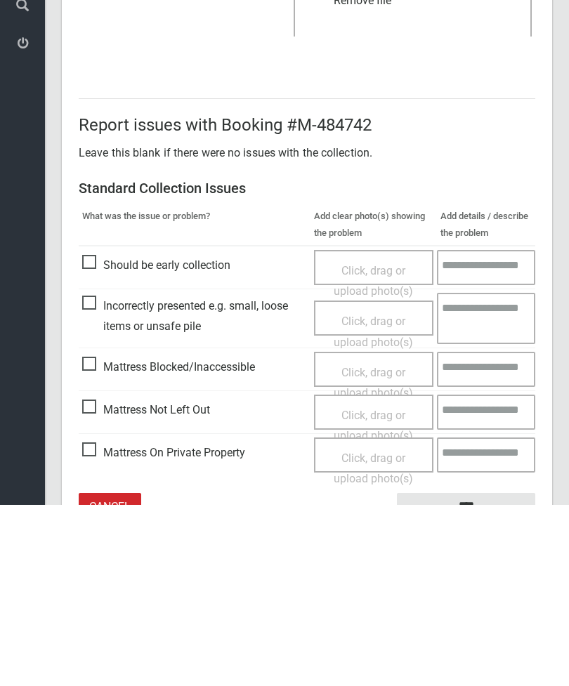
scroll to position [192, 0]
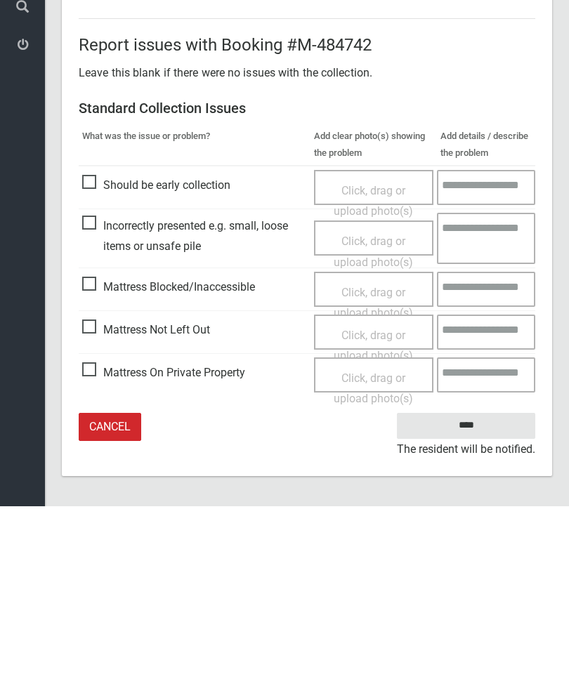
type input"] "*"
click at [478, 593] on input "****" at bounding box center [466, 606] width 138 height 26
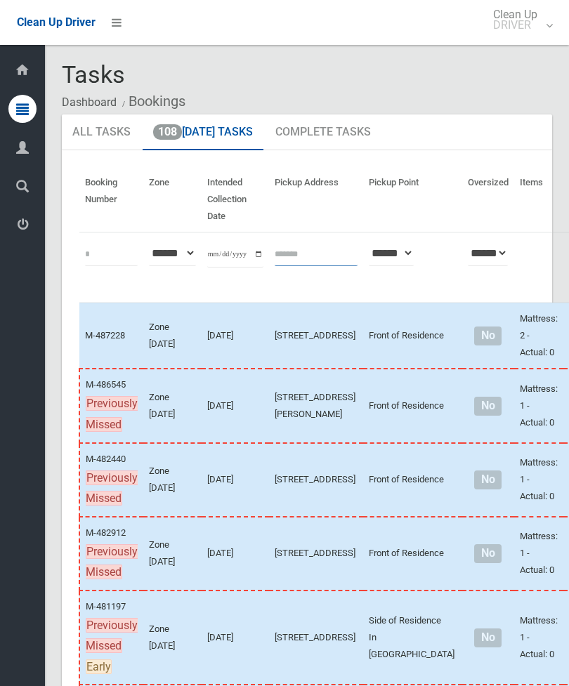
click at [291, 247] on input "text" at bounding box center [316, 253] width 83 height 26
type input "**********"
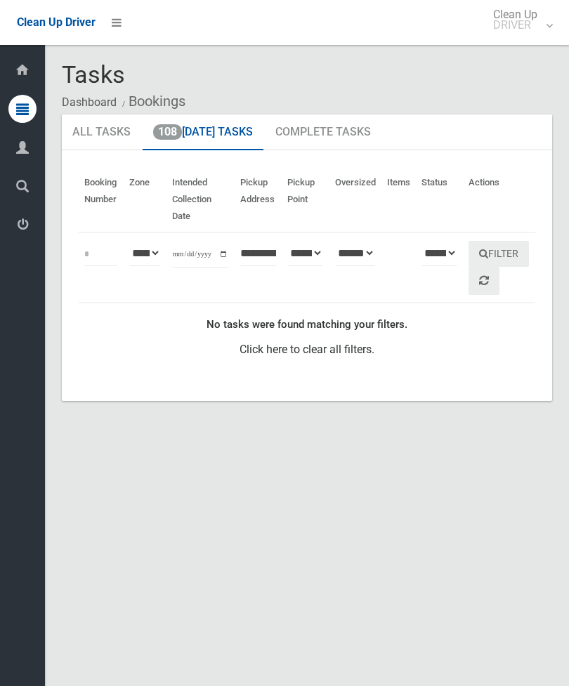
click at [225, 140] on link "108 [DATE] Tasks" at bounding box center [203, 133] width 121 height 37
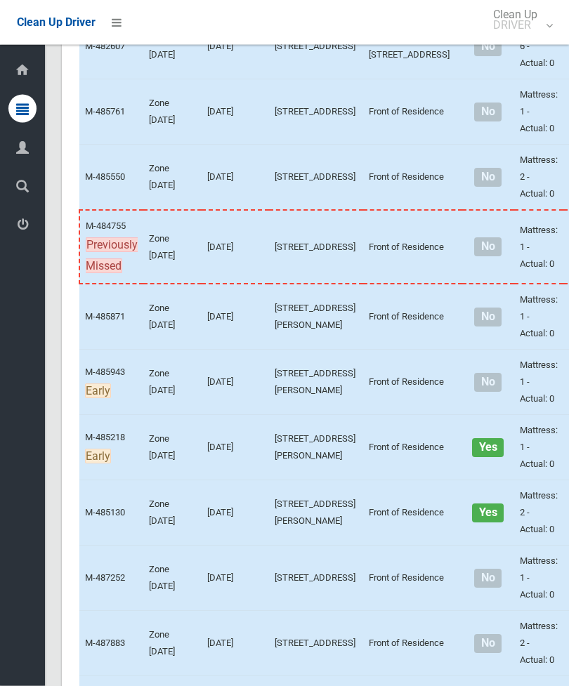
scroll to position [5629, 0]
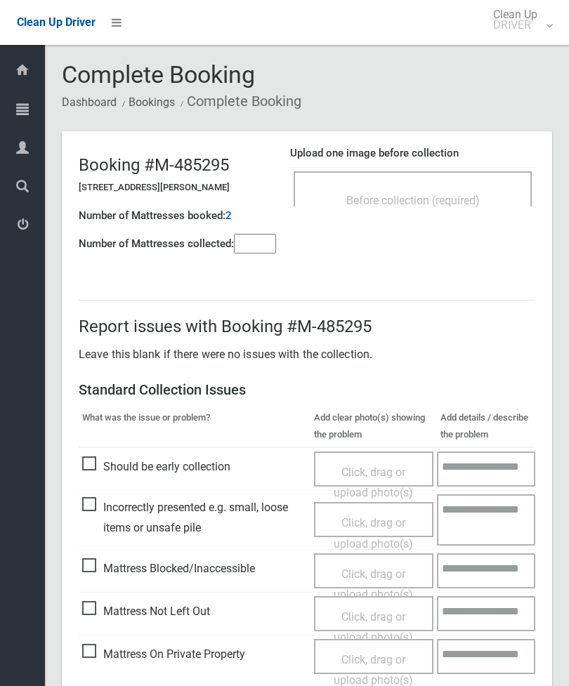
click at [252, 249] on input"] "number" at bounding box center [255, 244] width 42 height 20
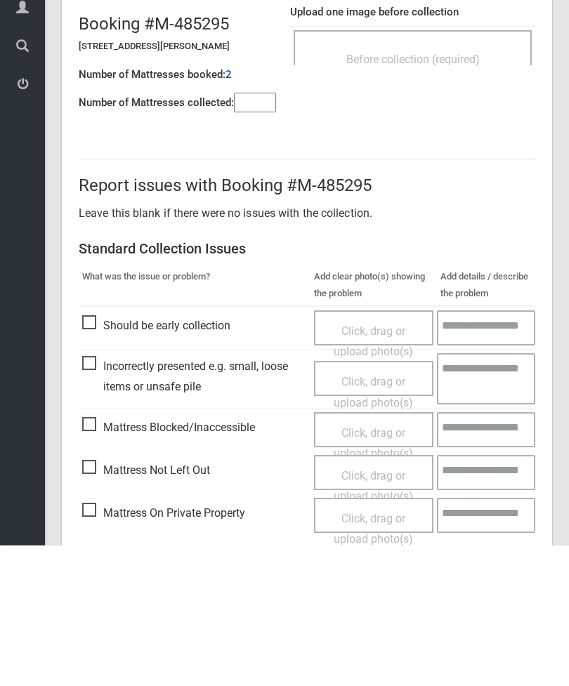
scroll to position [101, 0]
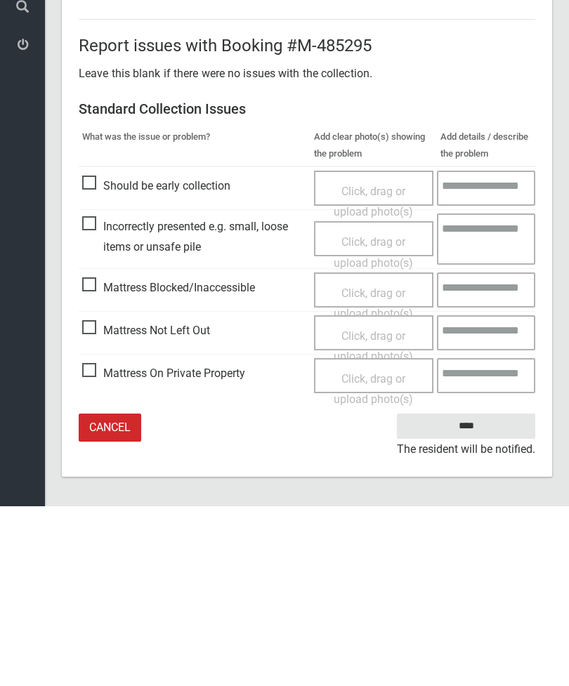
type input"] "*"
click at [103, 500] on span "Mattress Not Left Out" at bounding box center [146, 510] width 128 height 21
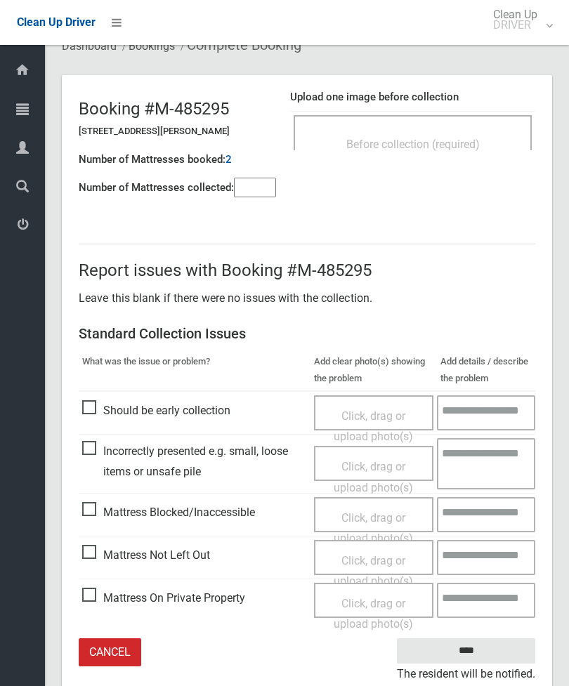
click at [384, 562] on span "Click, drag or upload photo(s)" at bounding box center [373, 571] width 79 height 34
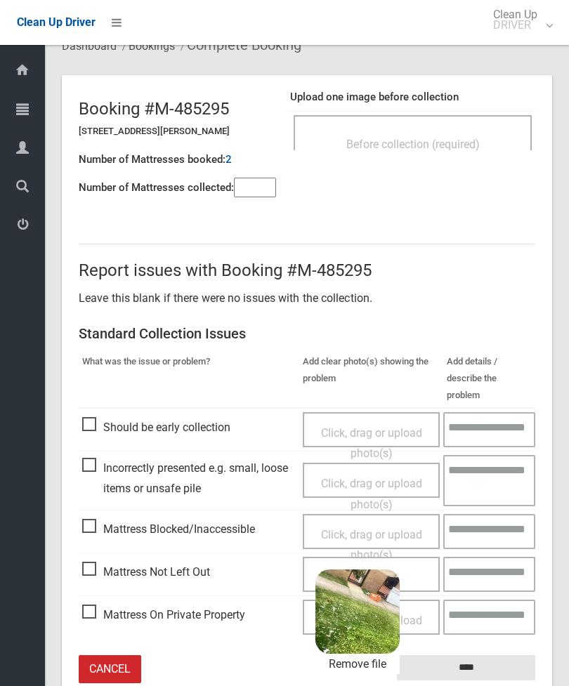
click at [492, 655] on input "****" at bounding box center [466, 668] width 138 height 26
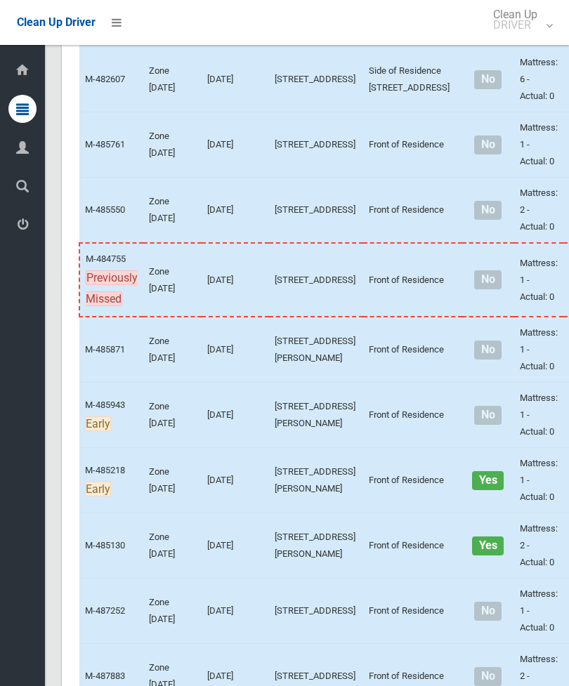
scroll to position [5615, 0]
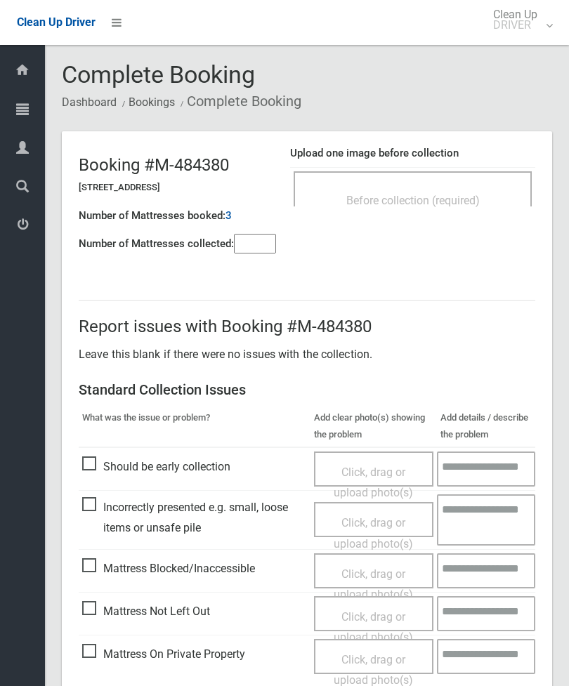
click at [438, 209] on div "Before collection (required)" at bounding box center [412, 200] width 207 height 26
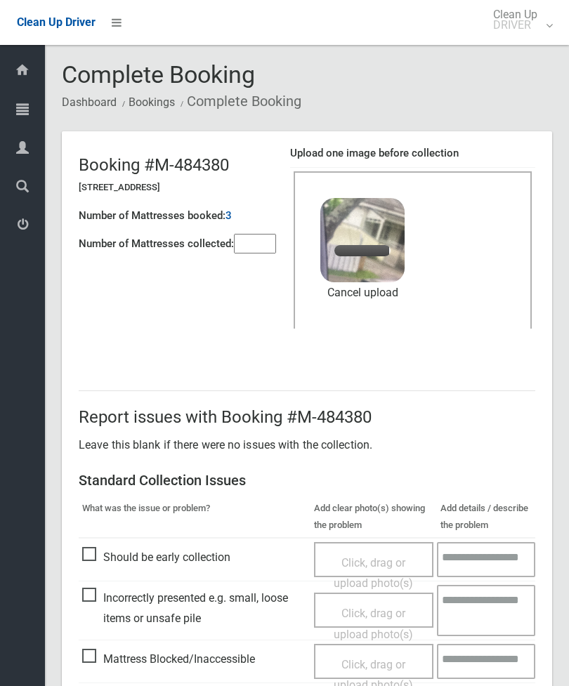
click at [251, 241] on input"] "number" at bounding box center [255, 244] width 42 height 20
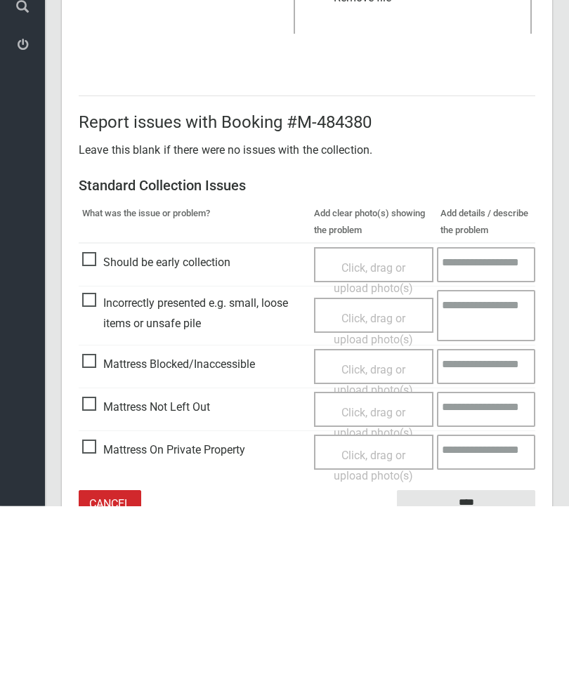
scroll to position [192, 0]
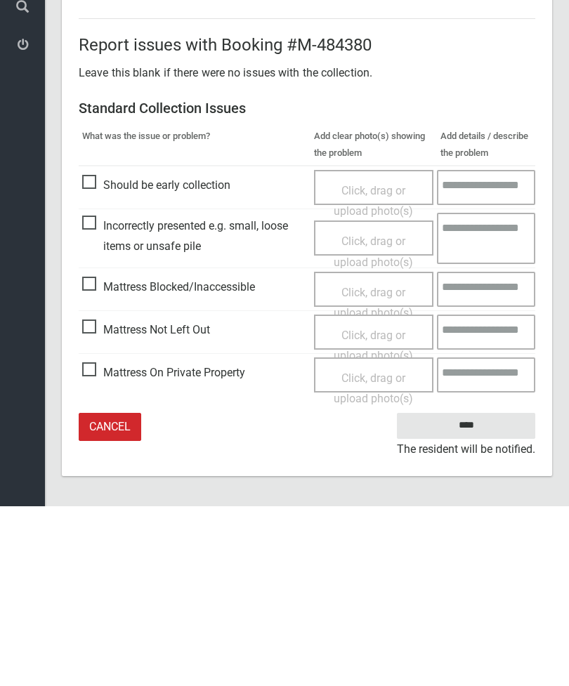
type input"] "*"
click at [479, 593] on input "****" at bounding box center [466, 606] width 138 height 26
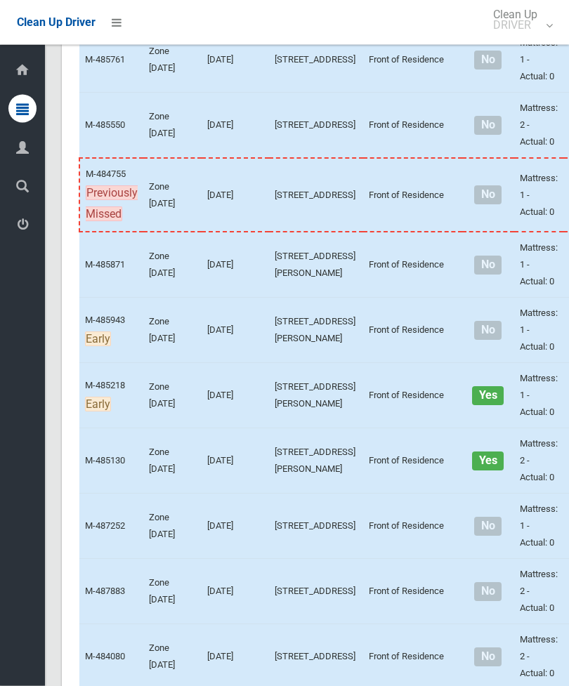
scroll to position [5682, 0]
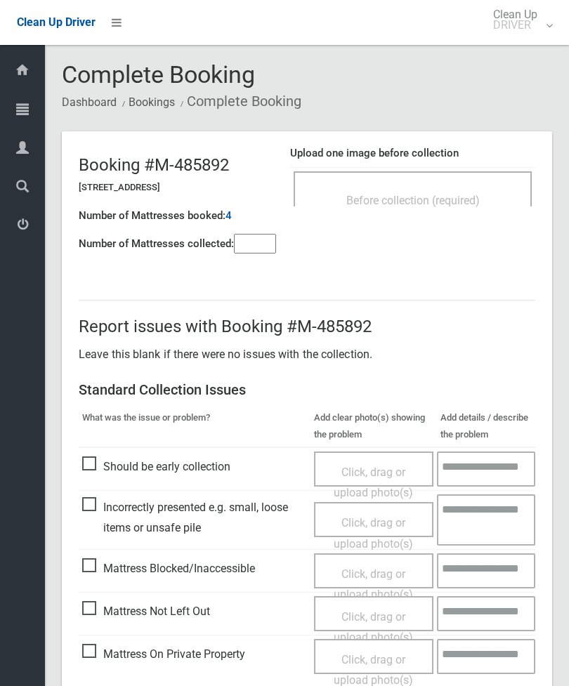
click at [467, 234] on header "Booking #M-485892 30 Lancaster Avenue, PUNCHBOWL NSW 2196 Number of Mattresses …" at bounding box center [307, 198] width 490 height 135
click at [480, 196] on span "Before collection (required)" at bounding box center [412, 200] width 133 height 13
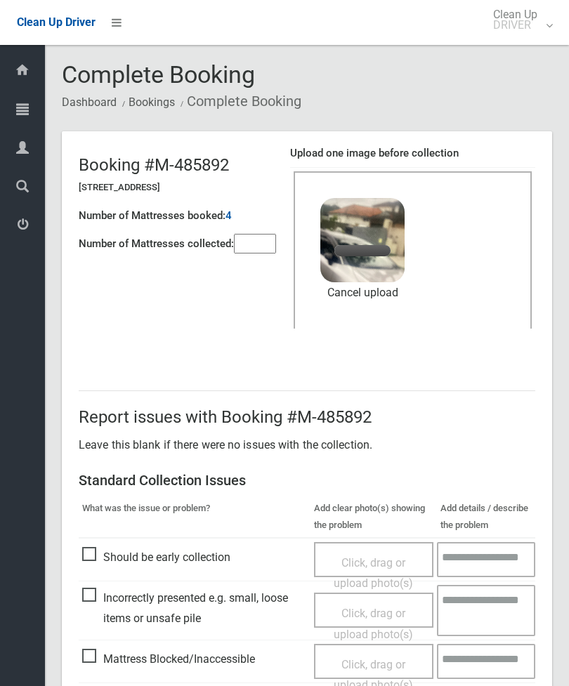
click at [258, 254] on input"] "number" at bounding box center [255, 244] width 42 height 20
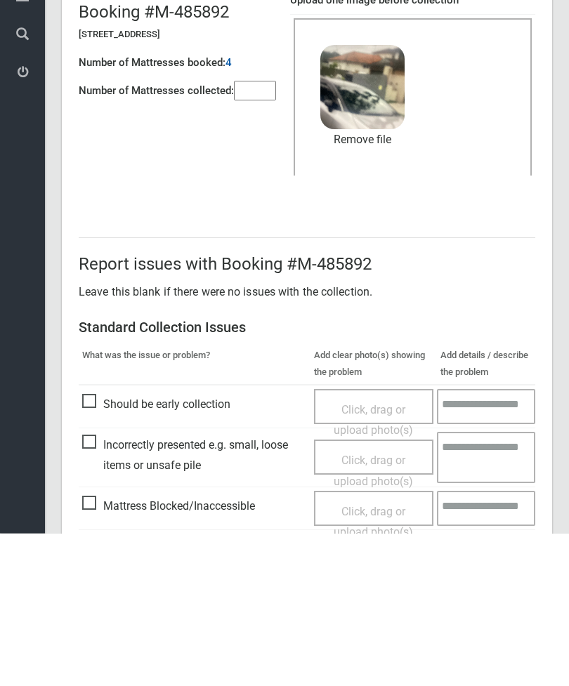
scroll to position [192, 0]
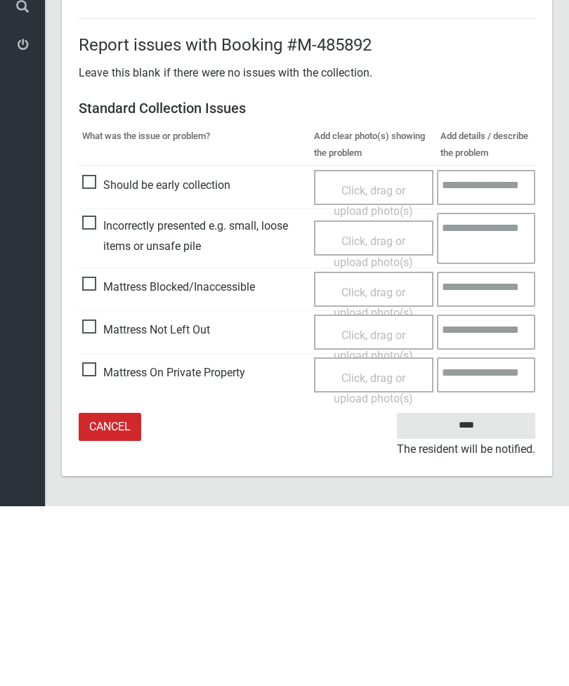
type input"] "*"
click at [483, 593] on input "****" at bounding box center [466, 606] width 138 height 26
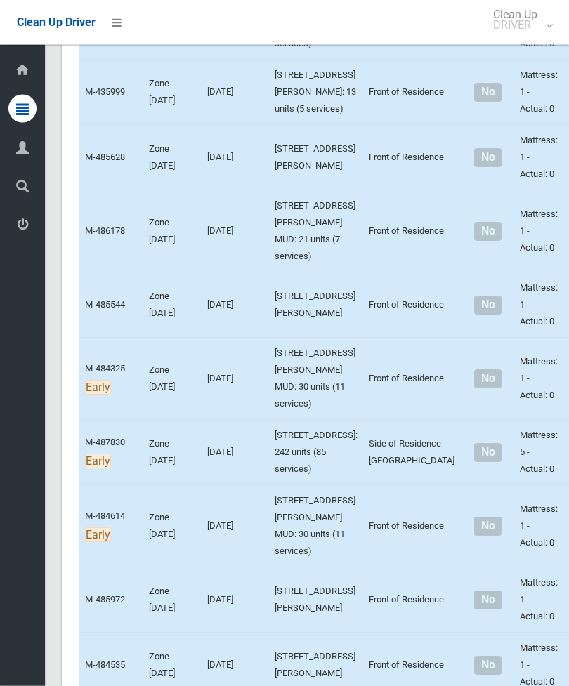
scroll to position [4822, 0]
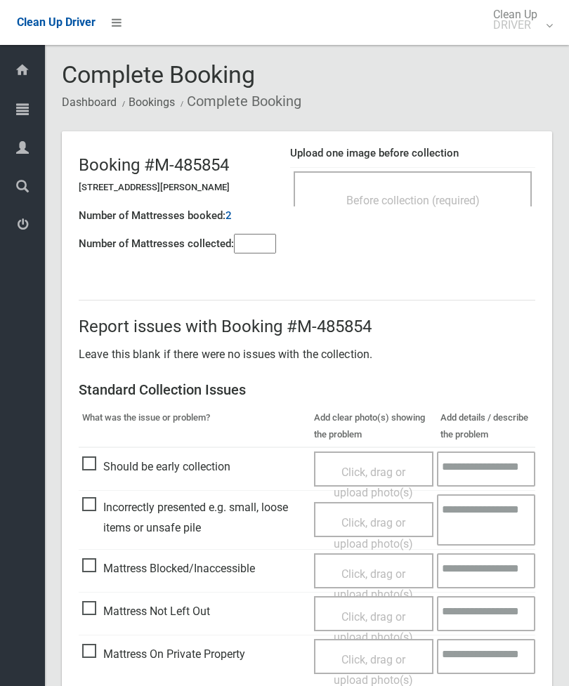
click at [480, 185] on div "Before collection (required)" at bounding box center [413, 188] width 238 height 35
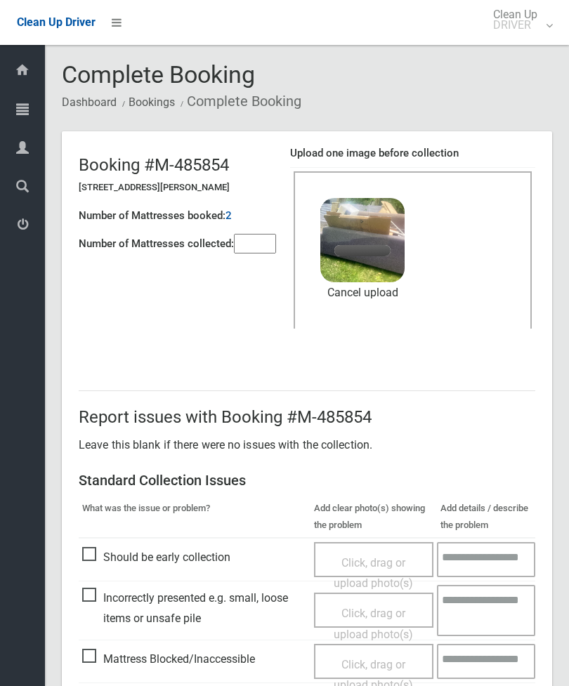
click at [244, 272] on header "Booking #M-485854 5/15a Scott Street, PUNCHBOWL NSW 2196 Number of Mattresses b…" at bounding box center [307, 243] width 490 height 225
click at [258, 244] on input"] "number" at bounding box center [255, 244] width 42 height 20
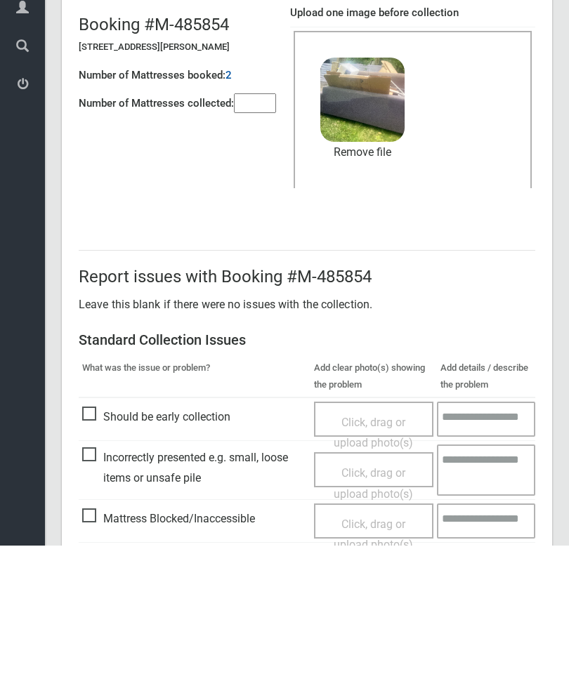
scroll to position [192, 0]
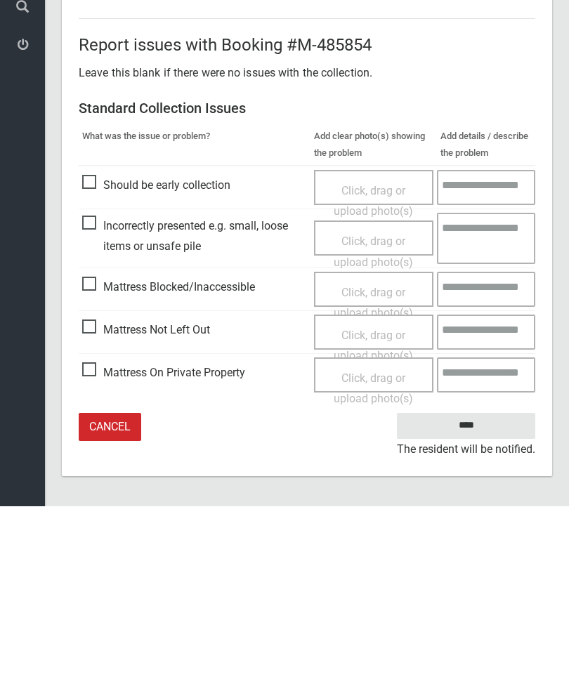
type input"] "*"
click at [476, 593] on input "****" at bounding box center [466, 606] width 138 height 26
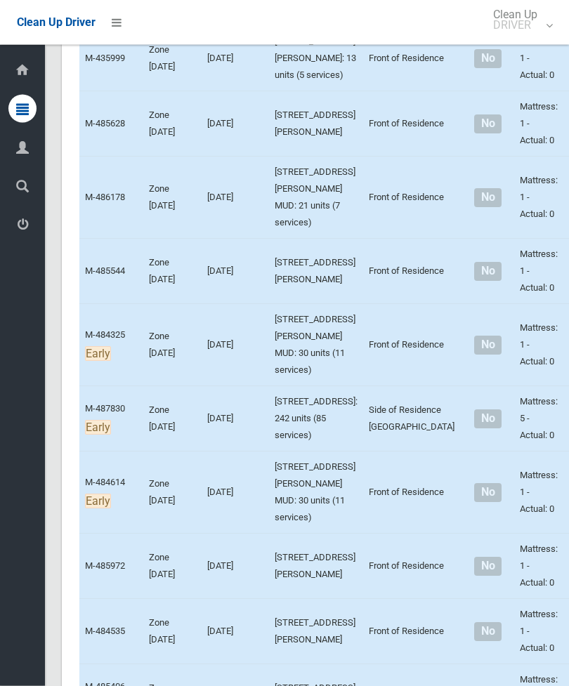
scroll to position [4973, 0]
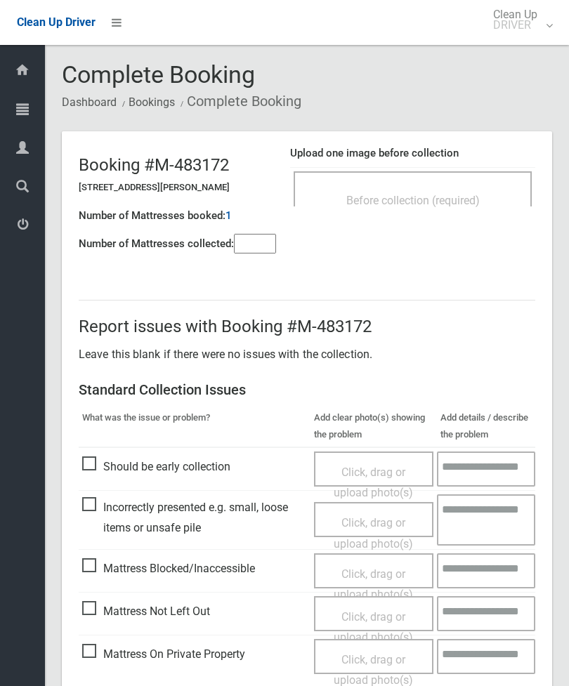
click at [267, 237] on input"] "number" at bounding box center [255, 244] width 42 height 20
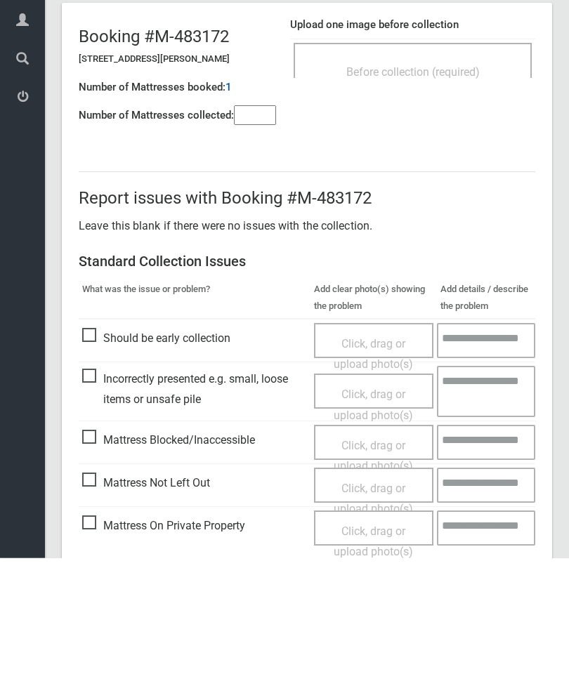
type input"] "*"
click at [98, 558] on span "Mattress Blocked/Inaccessible" at bounding box center [168, 568] width 173 height 21
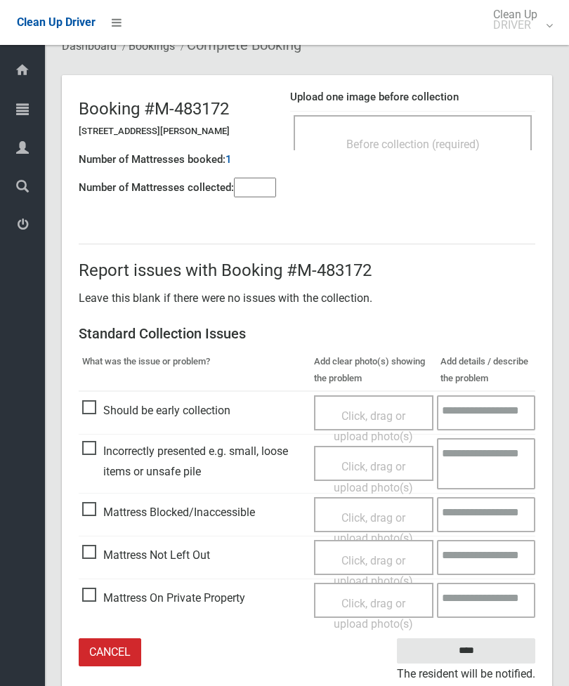
click at [90, 507] on span "Mattress Blocked/Inaccessible" at bounding box center [168, 512] width 173 height 21
click at [367, 559] on span "Click, drag or upload photo(s)" at bounding box center [373, 571] width 79 height 34
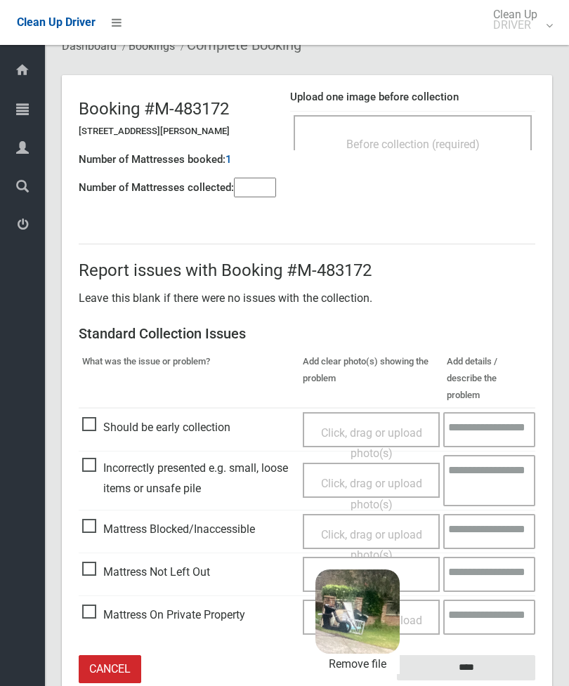
click at [495, 655] on input "****" at bounding box center [466, 668] width 138 height 26
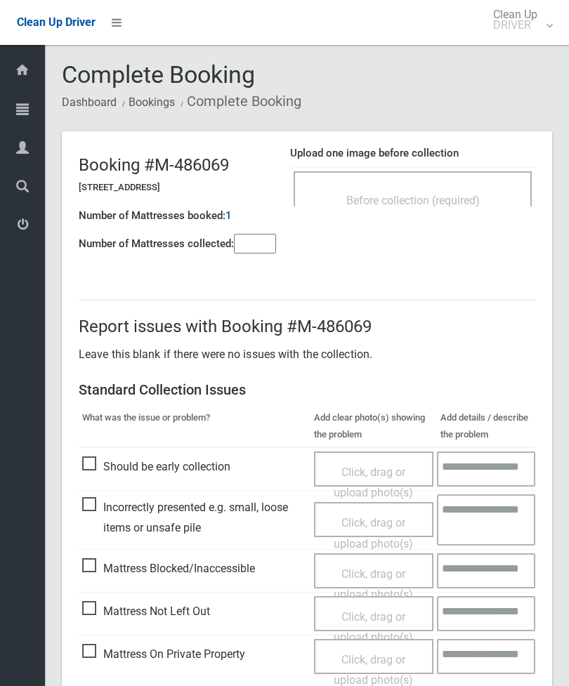
click at [477, 203] on span "Before collection (required)" at bounding box center [412, 200] width 133 height 13
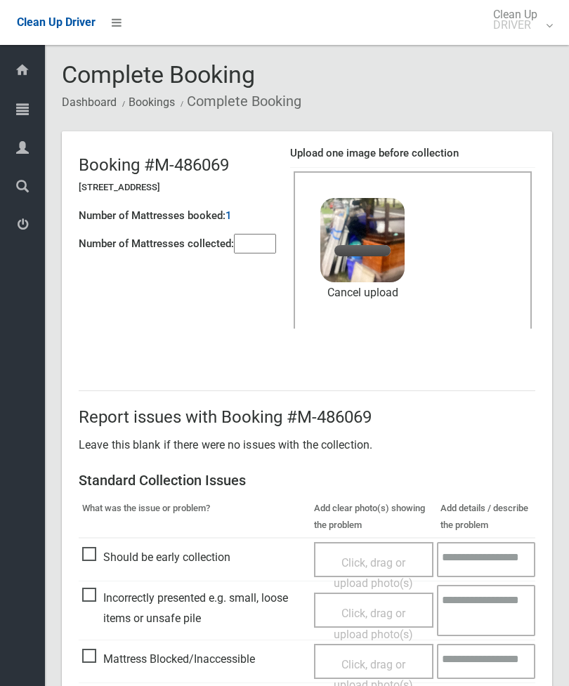
click at [249, 237] on input"] "number" at bounding box center [255, 244] width 42 height 20
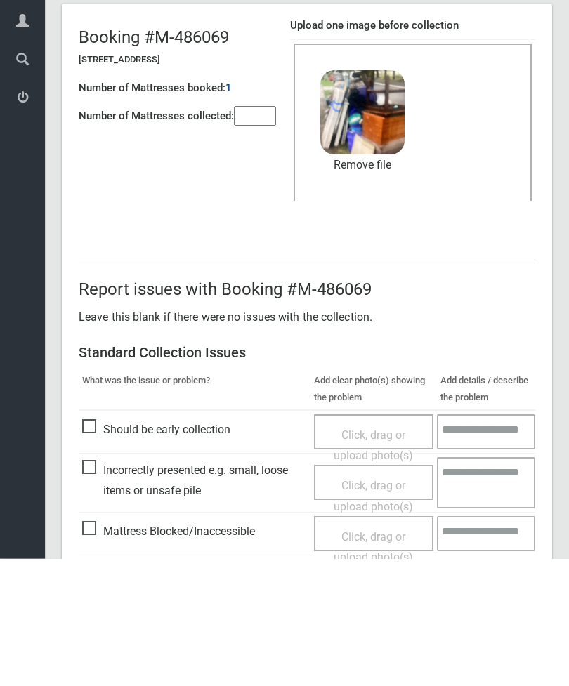
scroll to position [192, 0]
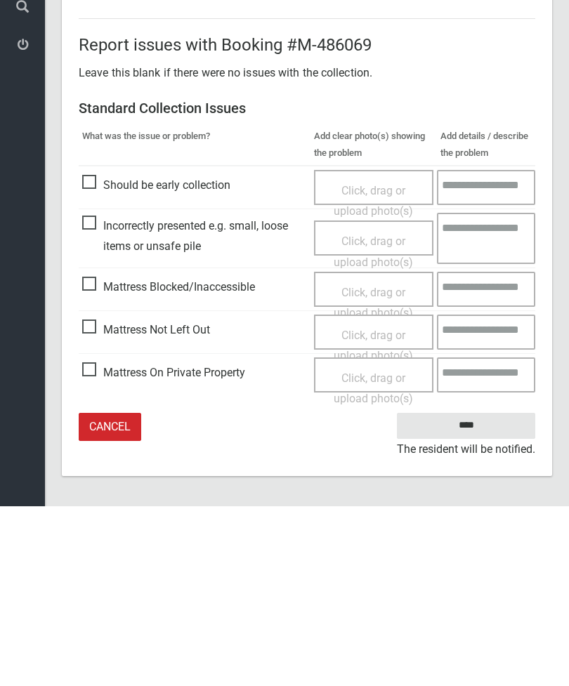
type input"] "*"
click at [478, 593] on input "****" at bounding box center [466, 606] width 138 height 26
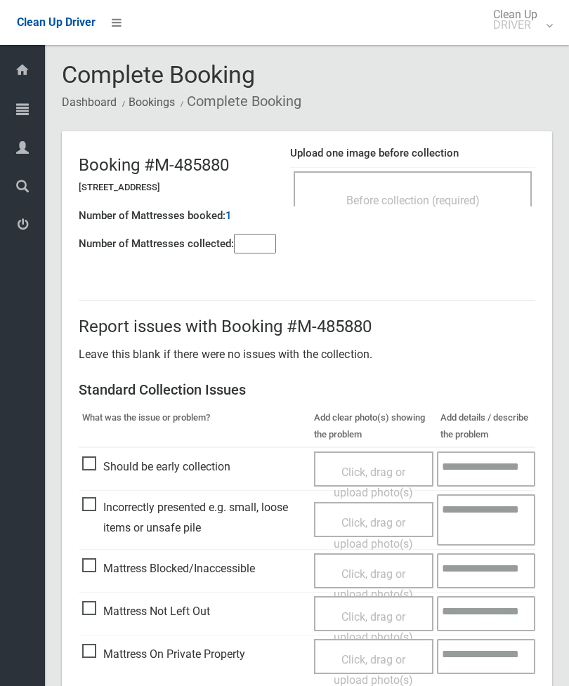
click at [457, 192] on div "Before collection (required)" at bounding box center [412, 200] width 207 height 26
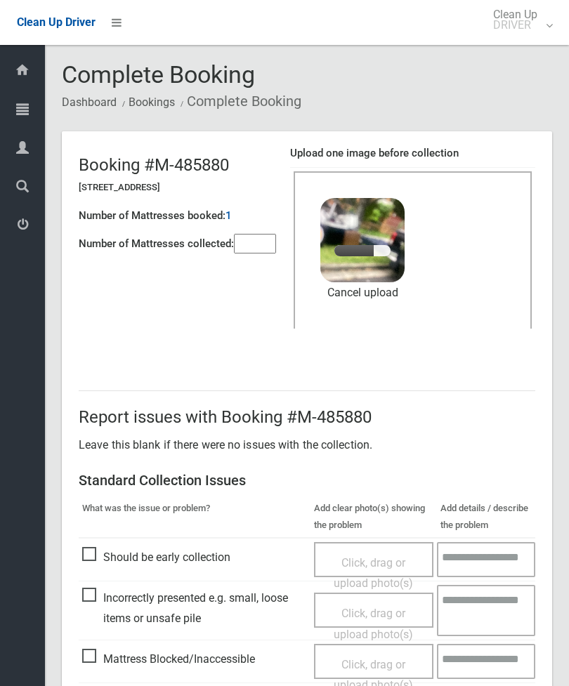
click at [261, 243] on input"] "number" at bounding box center [255, 244] width 42 height 20
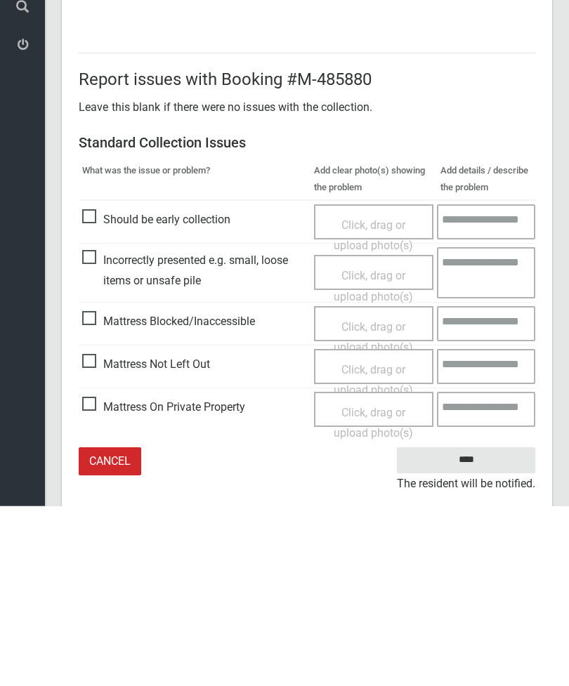
scroll to position [192, 0]
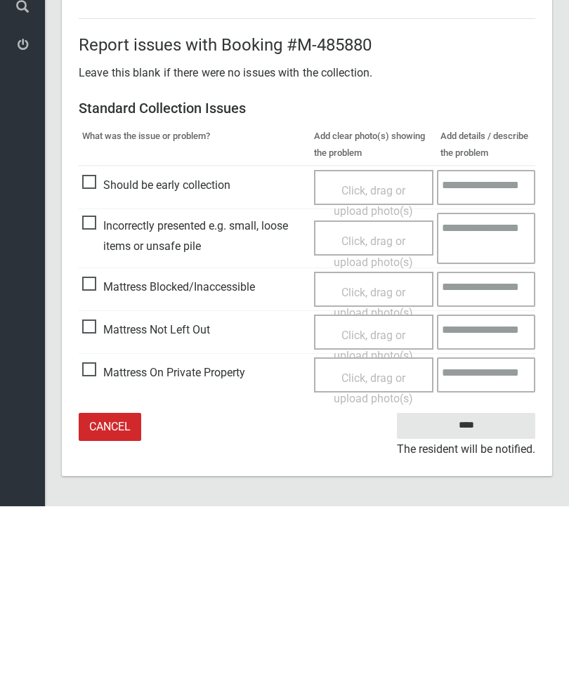
type input"] "*"
click at [485, 593] on input "****" at bounding box center [466, 606] width 138 height 26
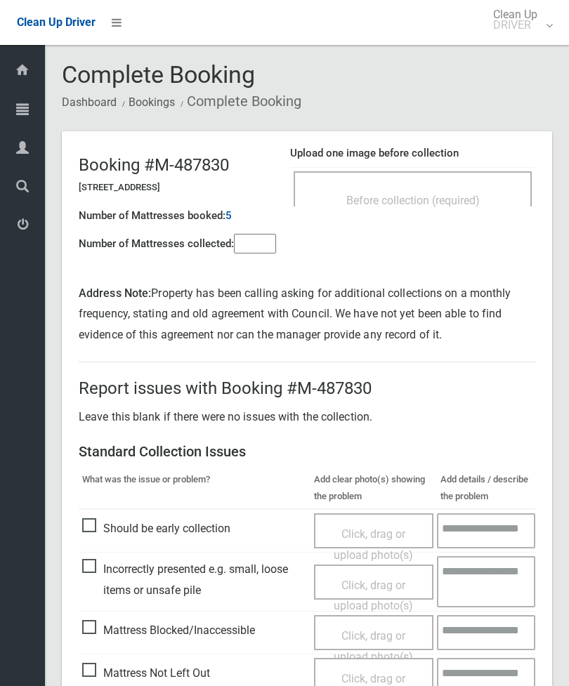
click at [483, 188] on div "Before collection (required)" at bounding box center [412, 200] width 207 height 26
click at [459, 190] on div "Before collection (required)" at bounding box center [412, 200] width 207 height 26
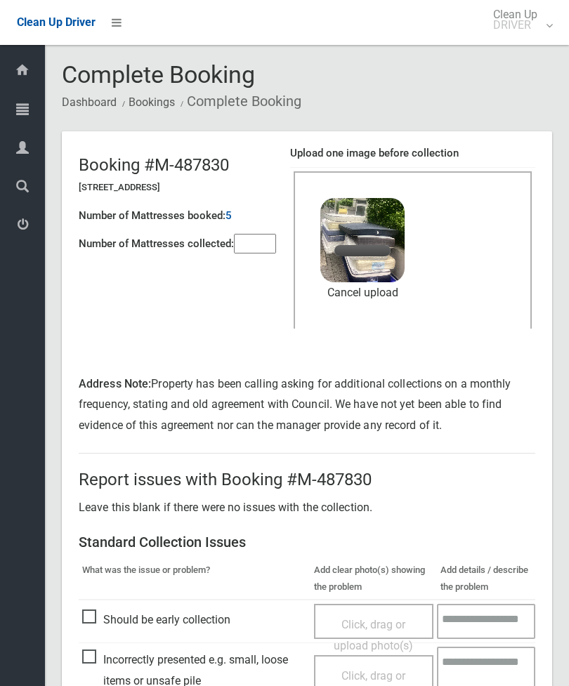
click at [240, 246] on input"] "number" at bounding box center [255, 244] width 42 height 20
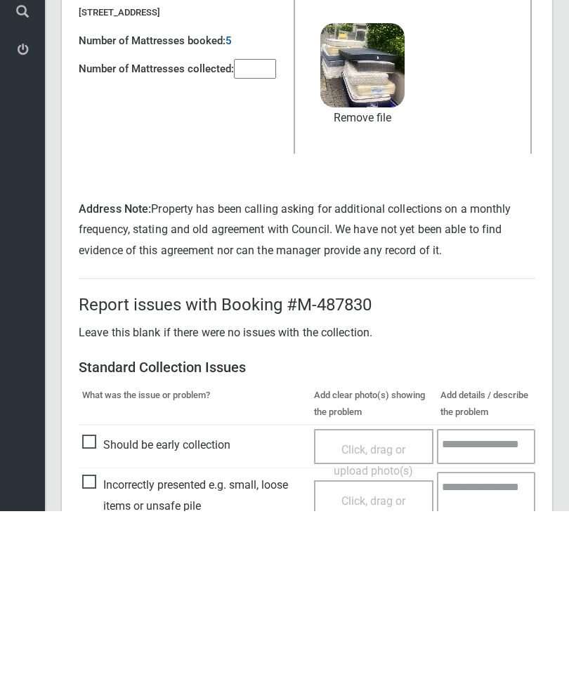
scroll to position [254, 0]
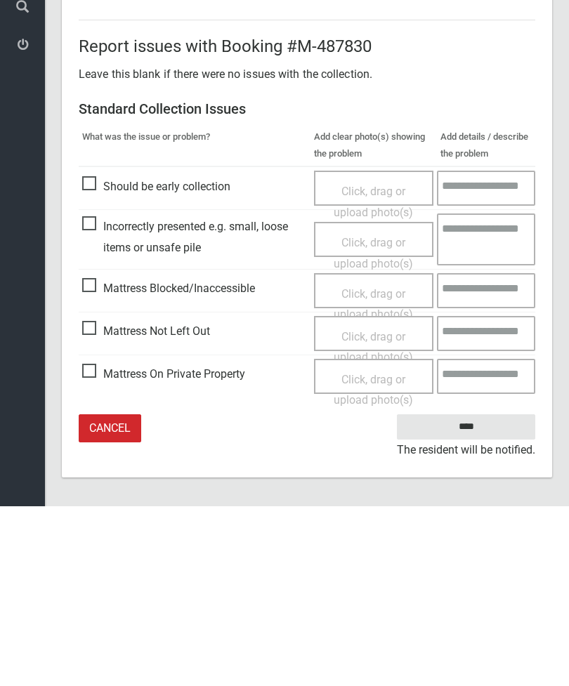
type input"] "**"
click at [485, 594] on input "****" at bounding box center [466, 607] width 138 height 26
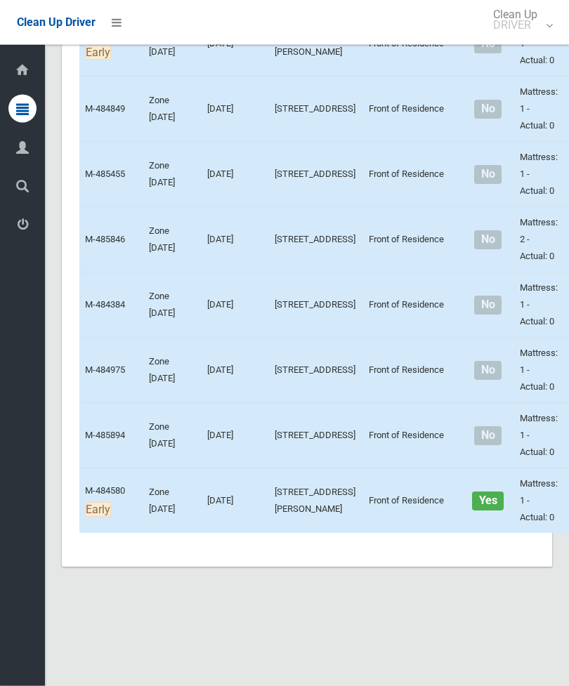
scroll to position [7162, 0]
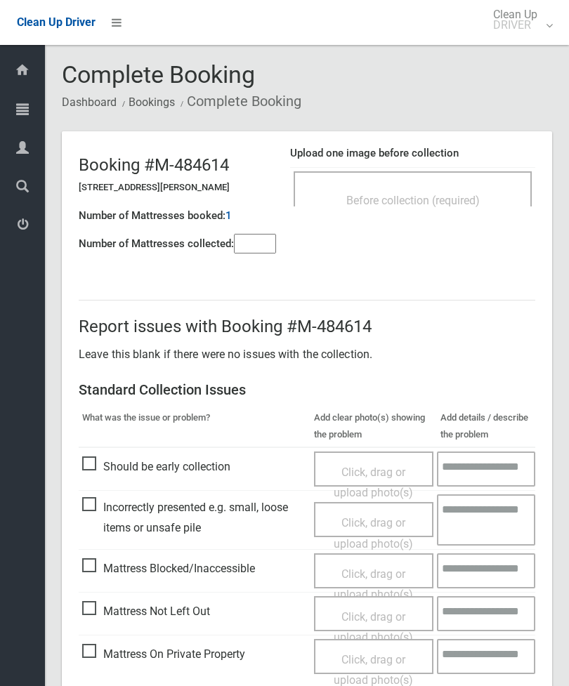
click at [454, 190] on div "Before collection (required)" at bounding box center [412, 200] width 207 height 26
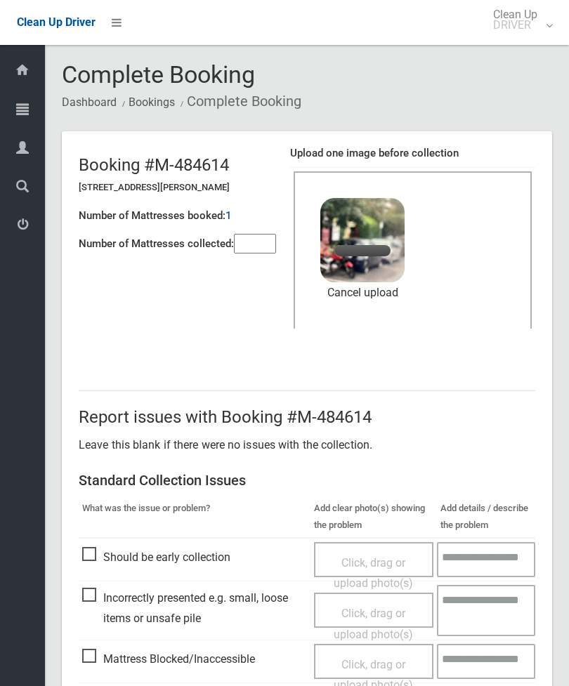
click at [256, 240] on input"] "number" at bounding box center [255, 244] width 42 height 20
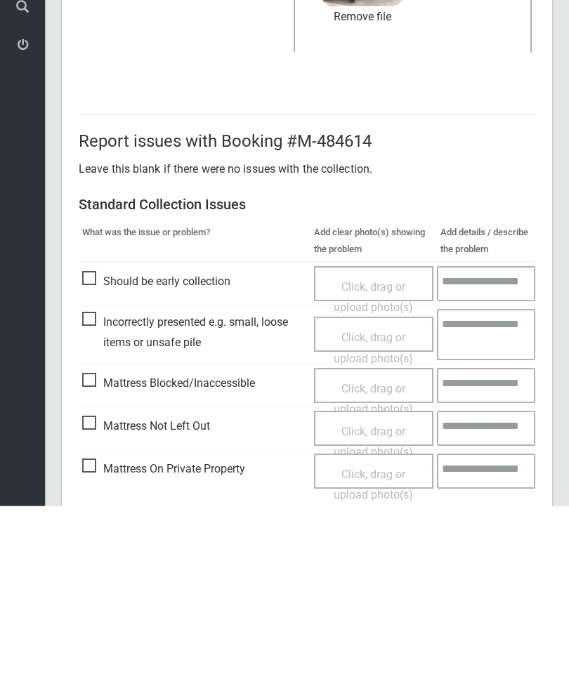
scroll to position [192, 0]
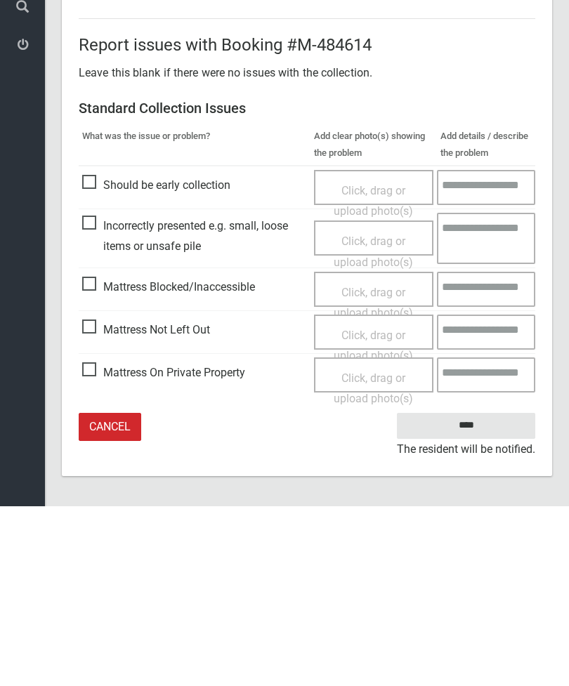
type input"] "*"
click at [478, 593] on input "****" at bounding box center [466, 606] width 138 height 26
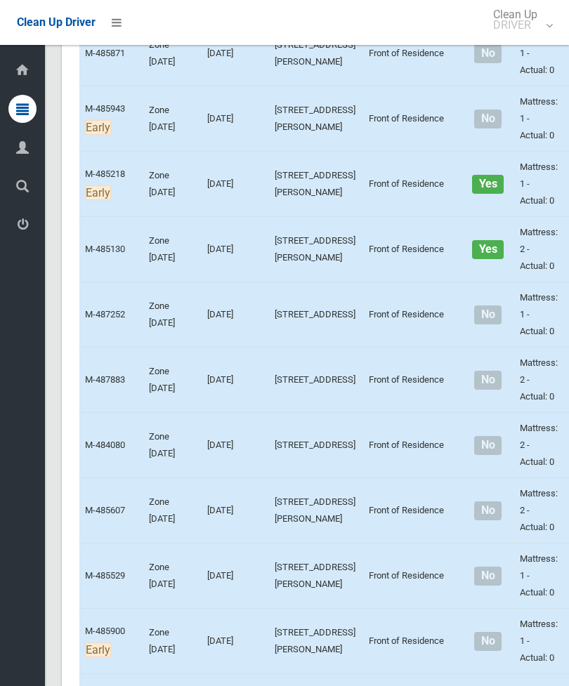
scroll to position [5910, 0]
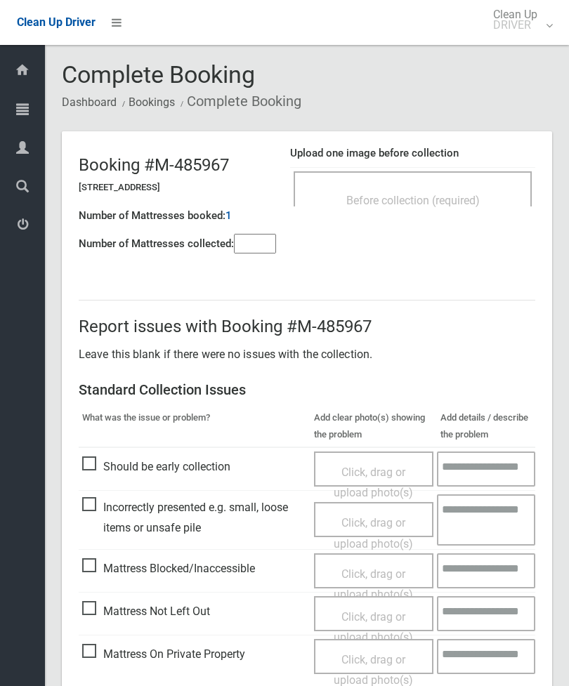
click at [471, 194] on span "Before collection (required)" at bounding box center [412, 200] width 133 height 13
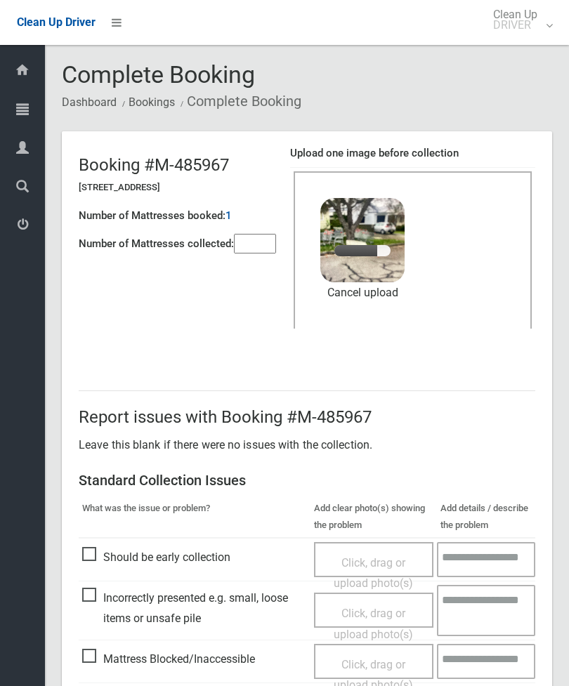
click at [261, 239] on input"] "number" at bounding box center [255, 244] width 42 height 20
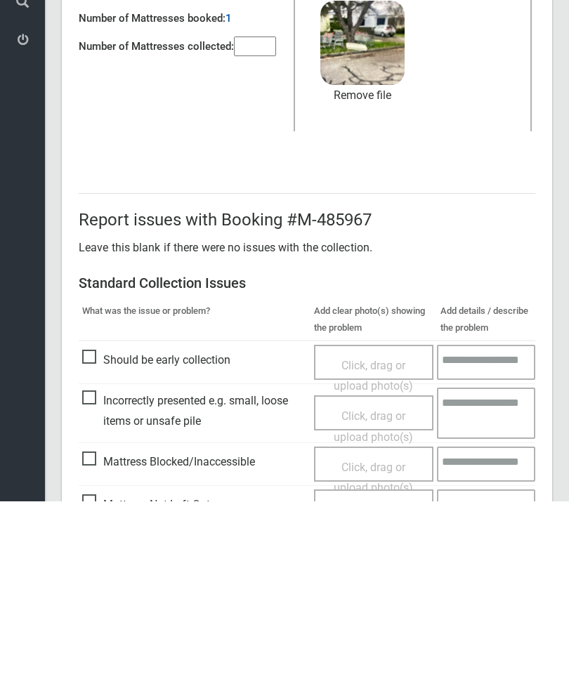
scroll to position [192, 0]
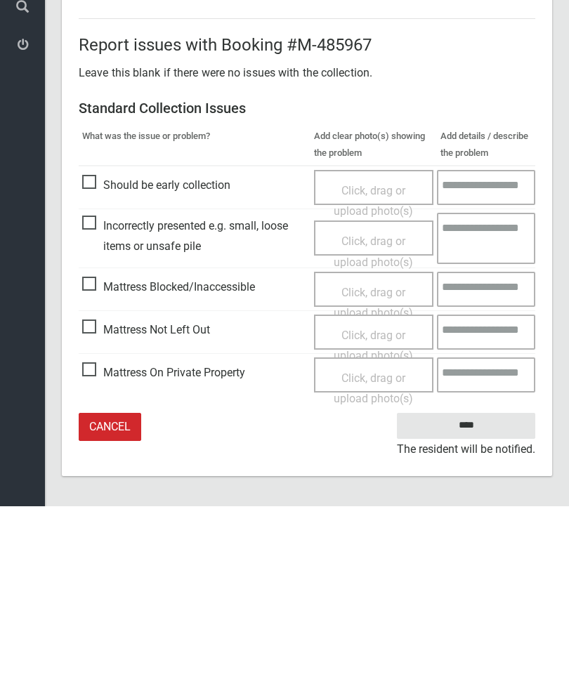
type input"] "*"
click at [473, 593] on input "****" at bounding box center [466, 606] width 138 height 26
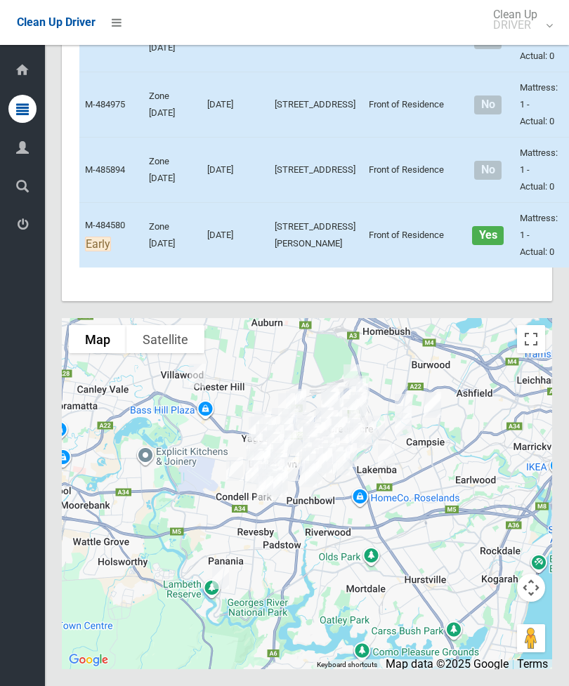
scroll to position [9232, 0]
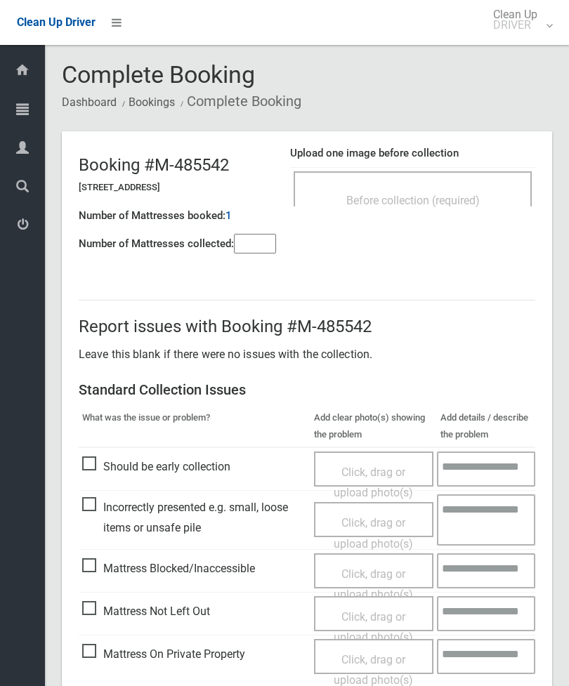
click at [480, 198] on span "Before collection (required)" at bounding box center [412, 200] width 133 height 13
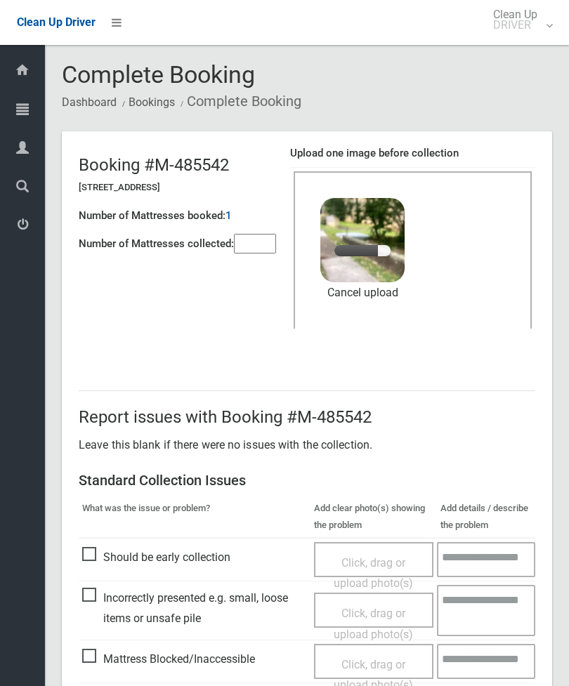
click at [256, 254] on input"] "number" at bounding box center [255, 244] width 42 height 20
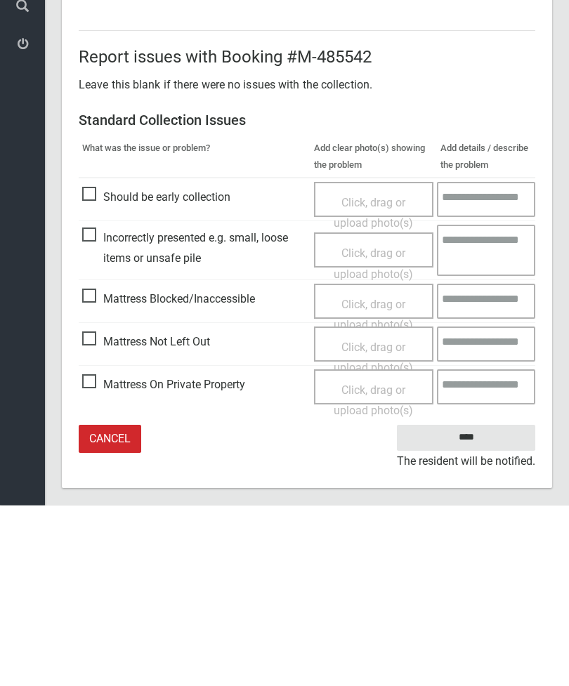
scroll to position [192, 0]
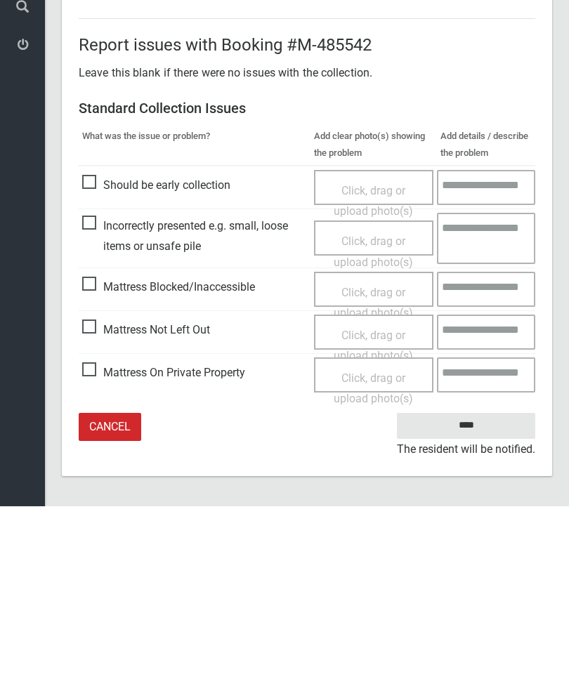
type input"] "*"
click at [471, 593] on input "****" at bounding box center [466, 606] width 138 height 26
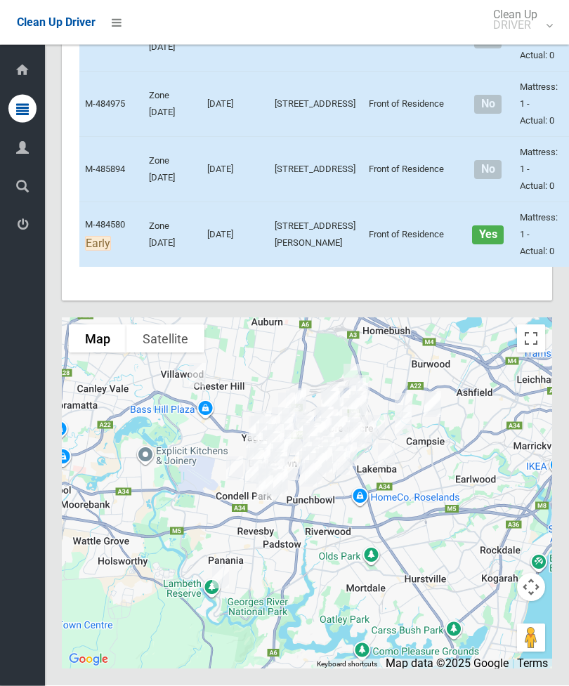
scroll to position [8946, 0]
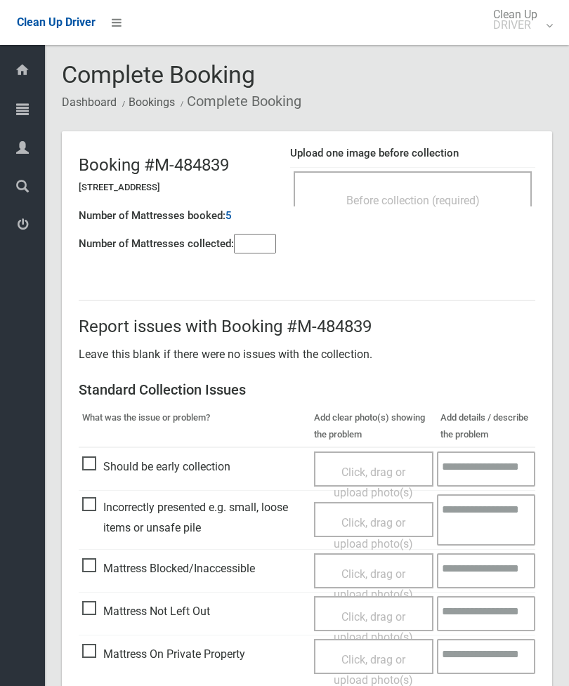
click at [476, 198] on span "Before collection (required)" at bounding box center [412, 200] width 133 height 13
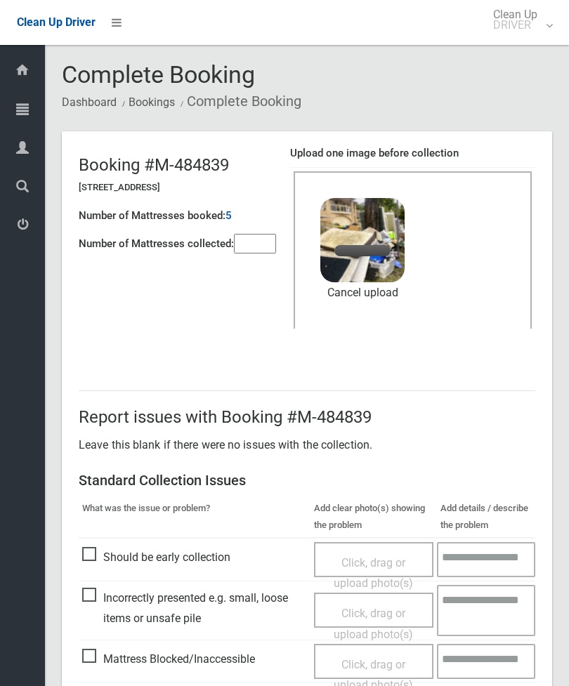
click at [247, 237] on input"] "number" at bounding box center [255, 244] width 42 height 20
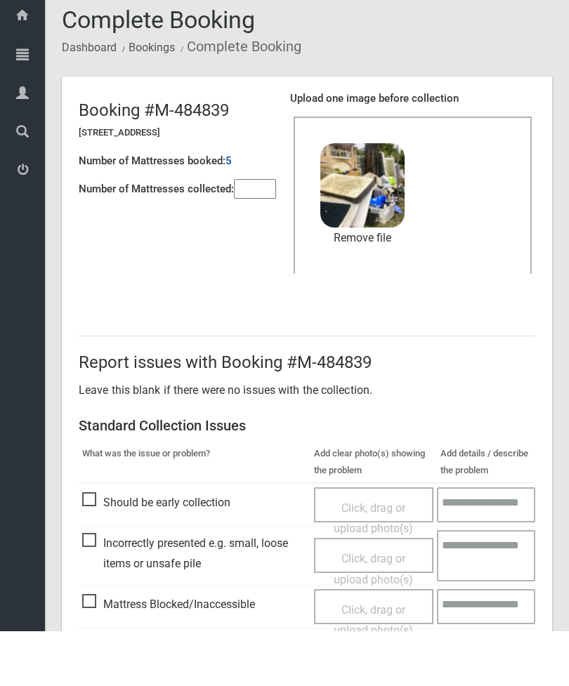
scroll to position [192, 0]
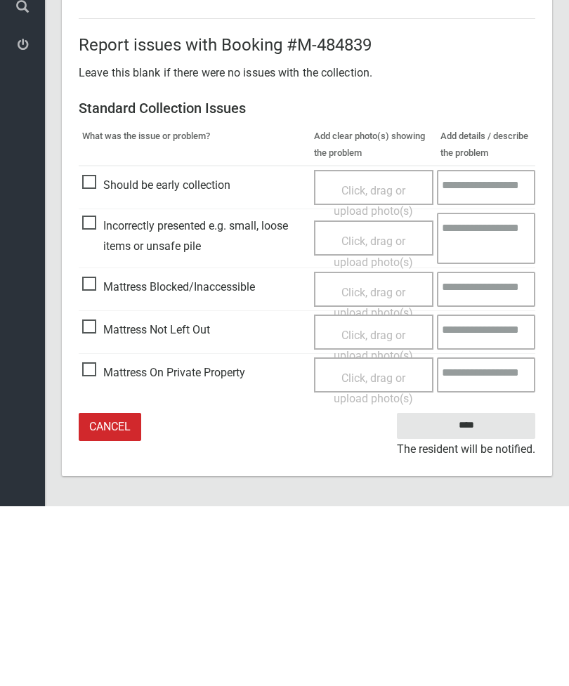
type input"] "**"
click at [469, 593] on input "****" at bounding box center [466, 606] width 138 height 26
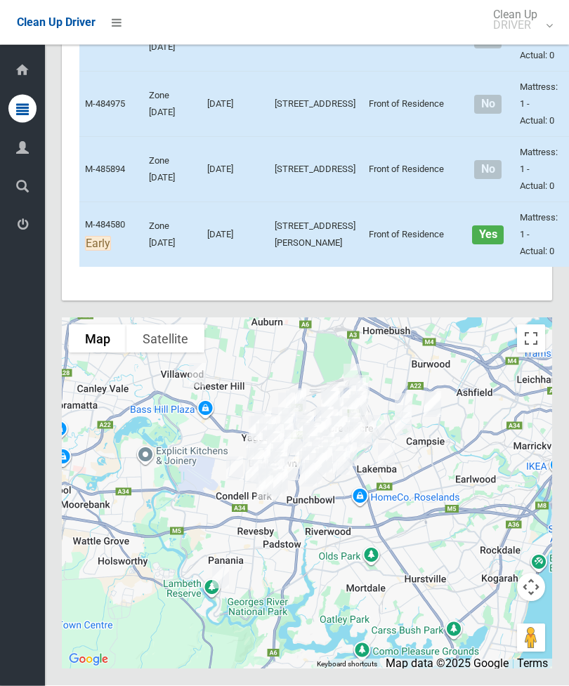
scroll to position [10213, 0]
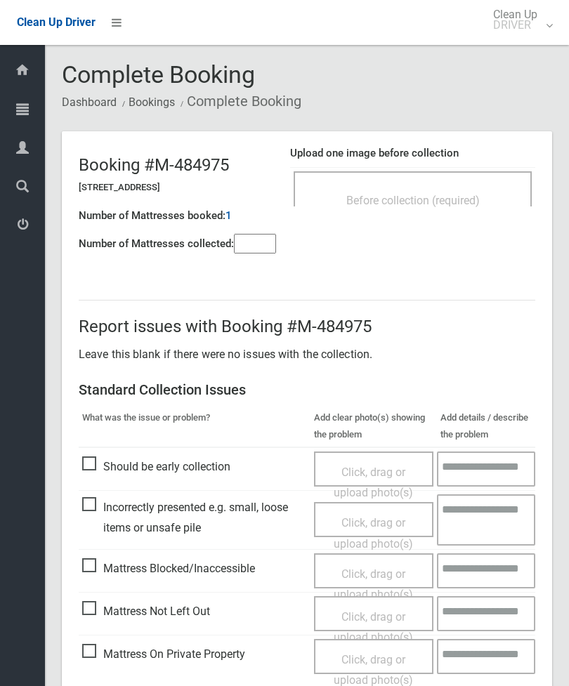
click at [480, 183] on div "Before collection (required)" at bounding box center [413, 188] width 238 height 35
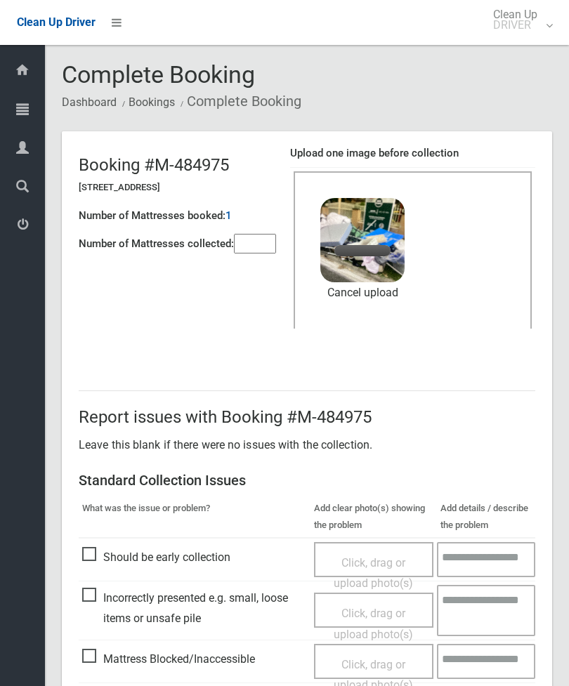
click at [275, 244] on input"] "number" at bounding box center [255, 244] width 42 height 20
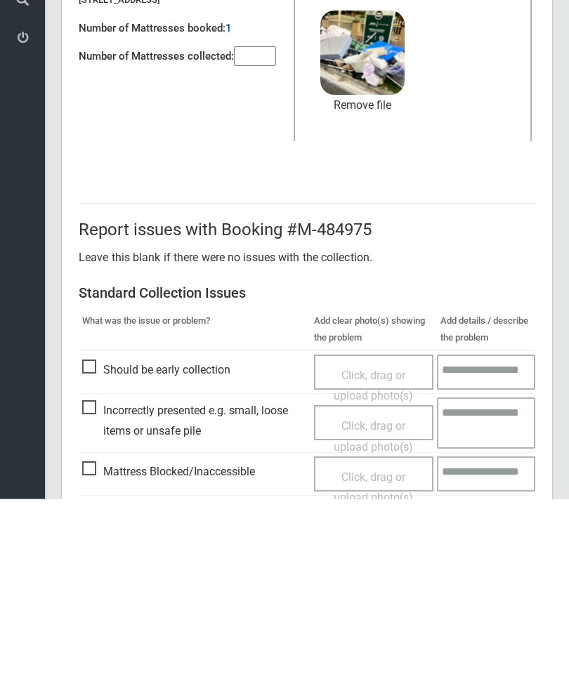
scroll to position [192, 0]
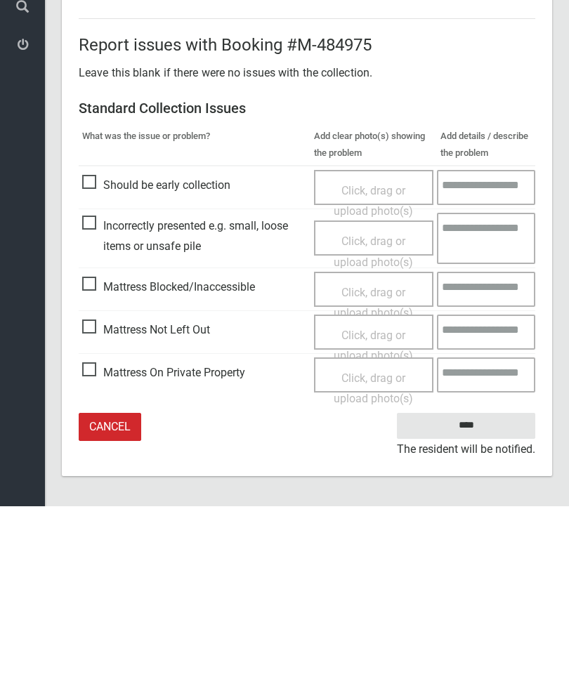
type input"] "*"
click at [466, 593] on input "****" at bounding box center [466, 606] width 138 height 26
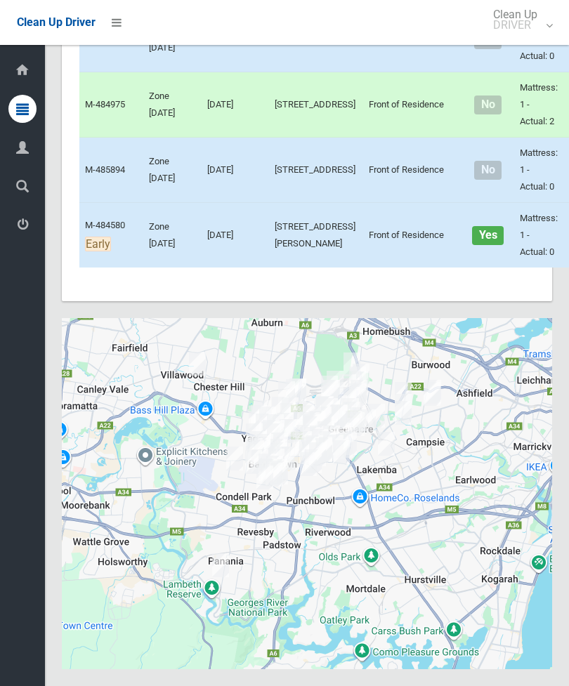
scroll to position [10423, 0]
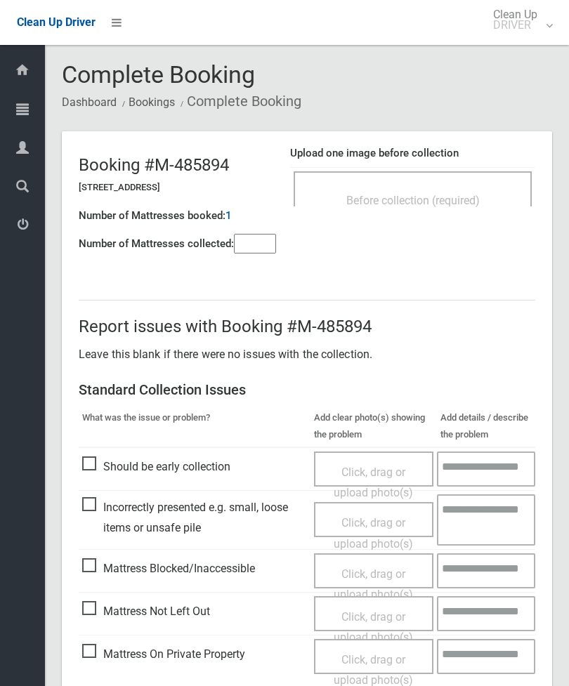
click at [453, 199] on span "Before collection (required)" at bounding box center [412, 200] width 133 height 13
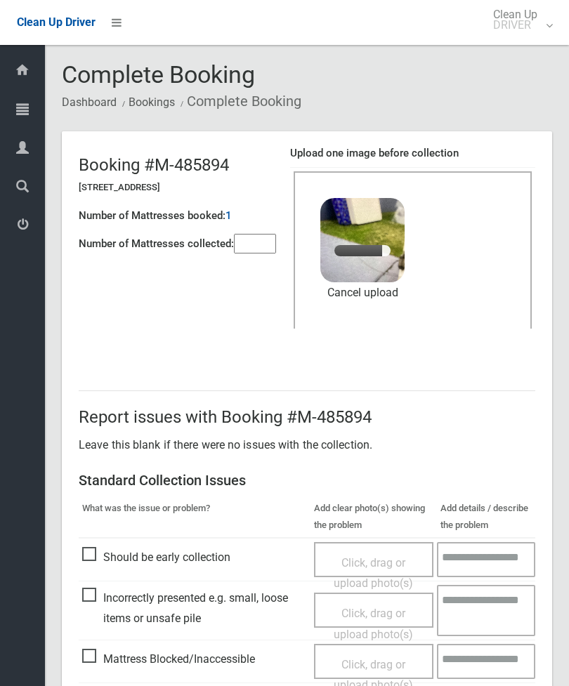
click at [244, 250] on input"] "number" at bounding box center [255, 244] width 42 height 20
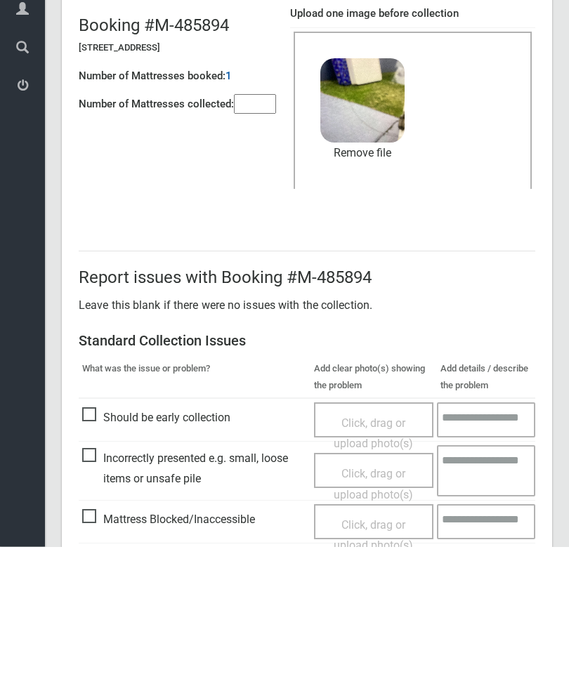
scroll to position [192, 0]
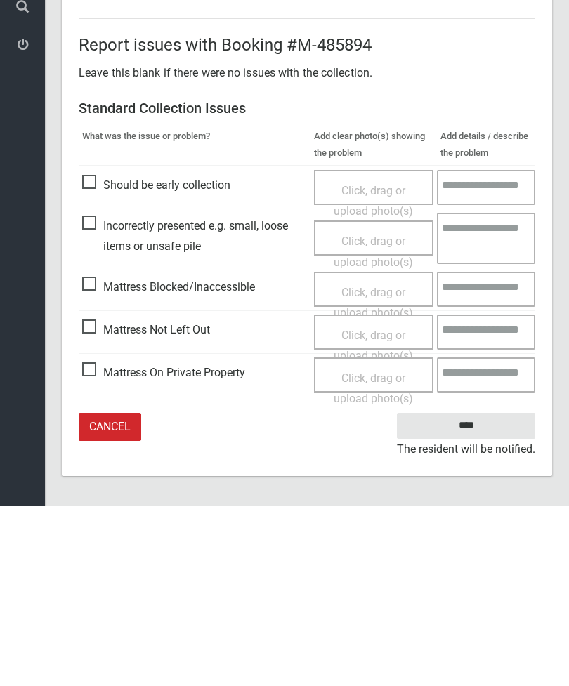
type input"] "*"
click at [462, 593] on input "****" at bounding box center [466, 606] width 138 height 26
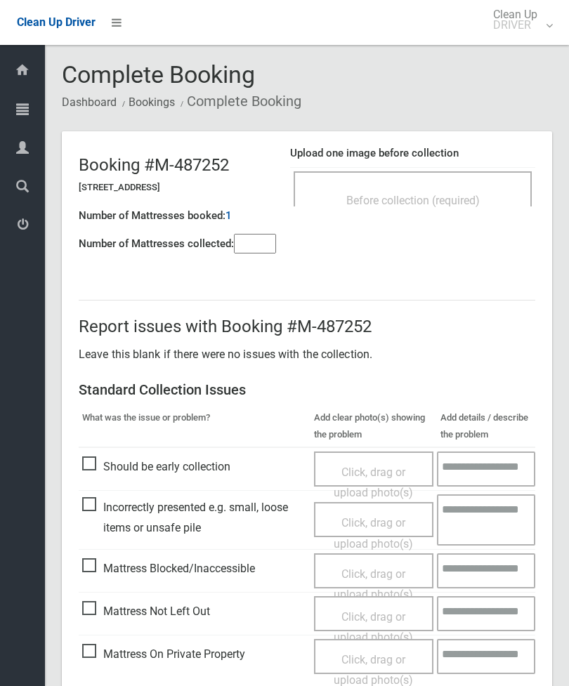
click at [466, 191] on div "Before collection (required)" at bounding box center [412, 200] width 207 height 26
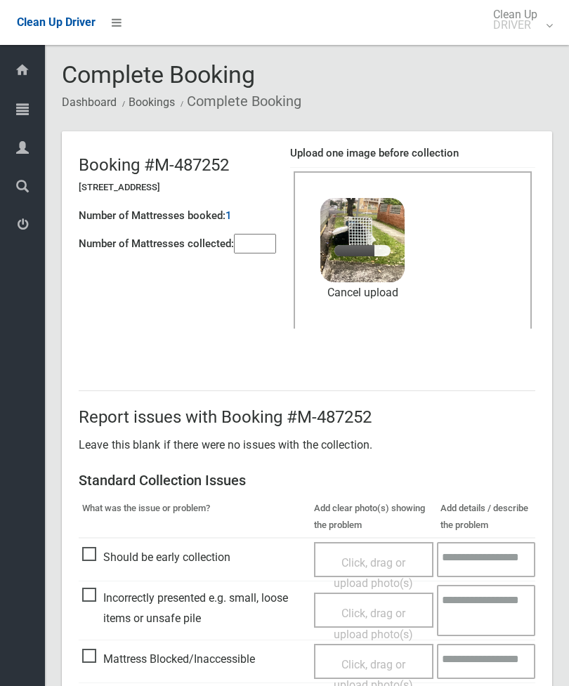
click at [246, 247] on input"] "number" at bounding box center [255, 244] width 42 height 20
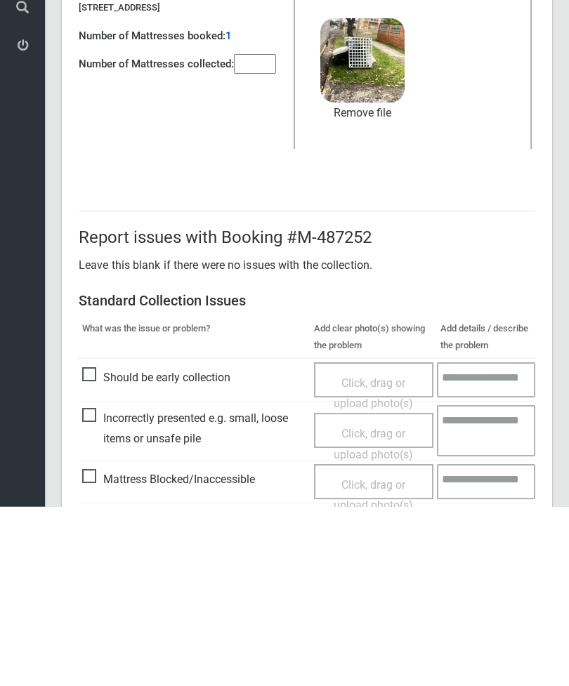
scroll to position [192, 0]
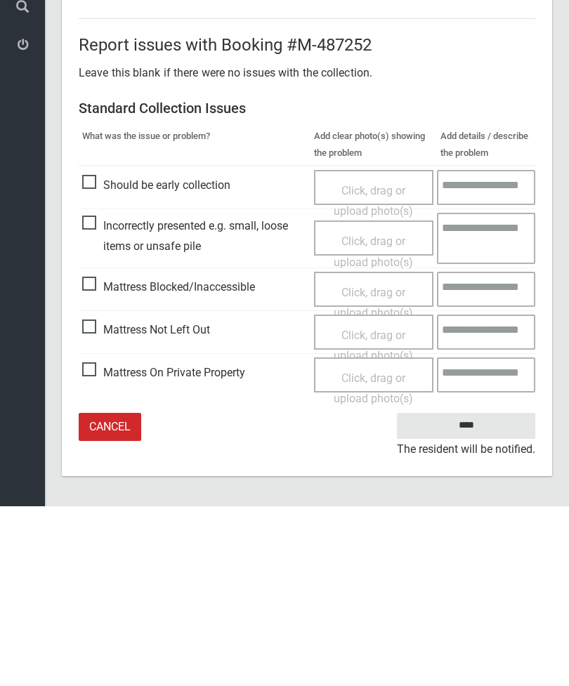
type input"] "*"
click at [479, 593] on input "****" at bounding box center [466, 606] width 138 height 26
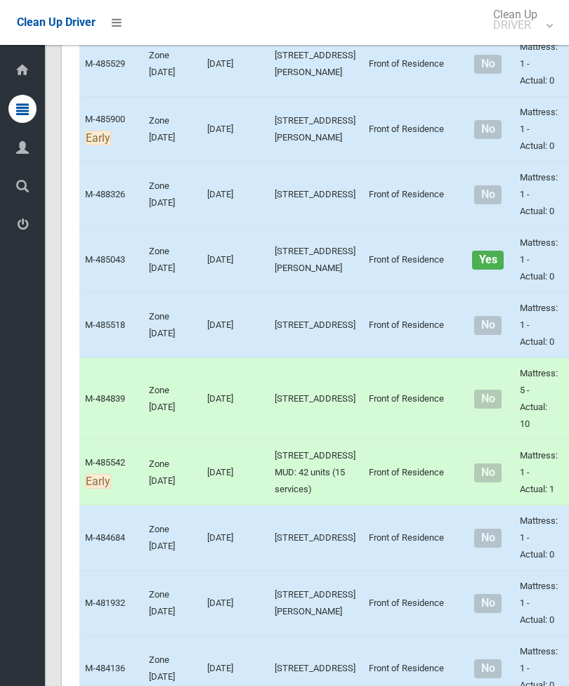
scroll to position [6425, 0]
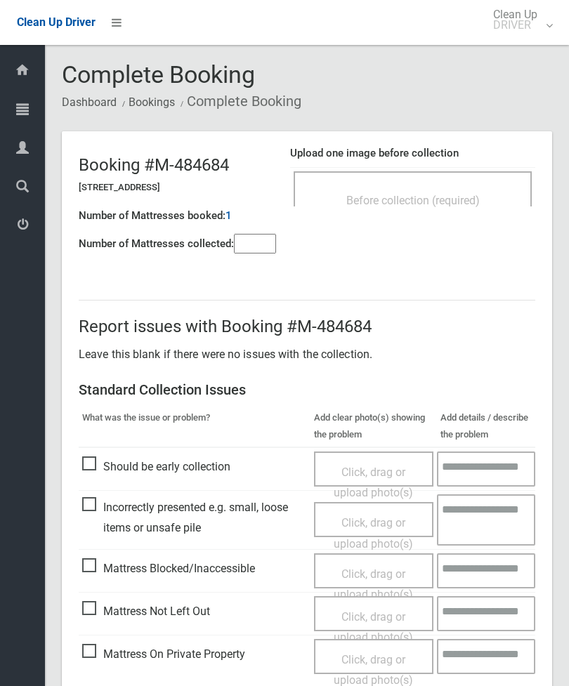
click at [449, 202] on span "Before collection (required)" at bounding box center [412, 200] width 133 height 13
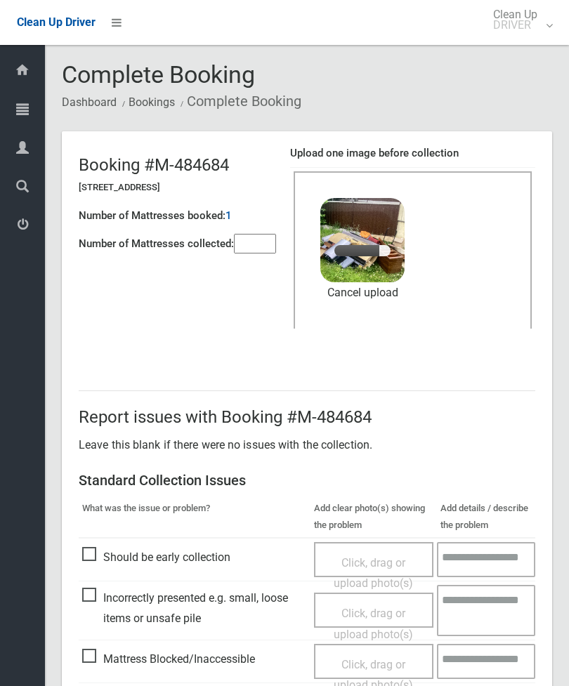
click at [251, 241] on input"] "number" at bounding box center [255, 244] width 42 height 20
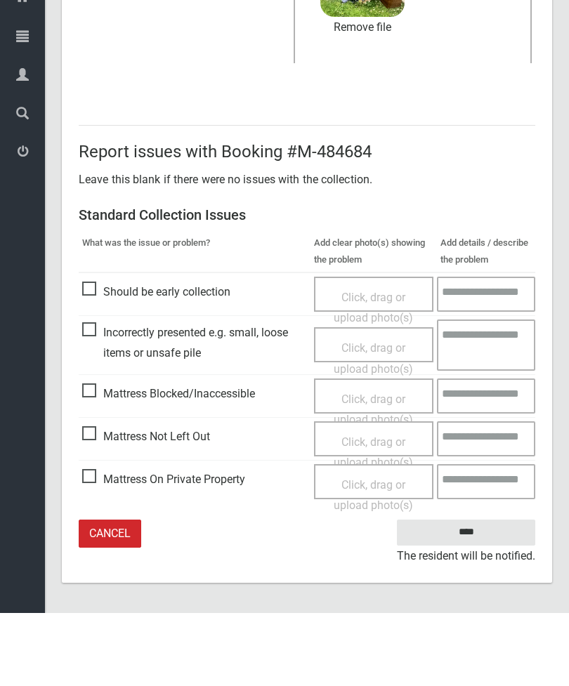
type input"] "*"
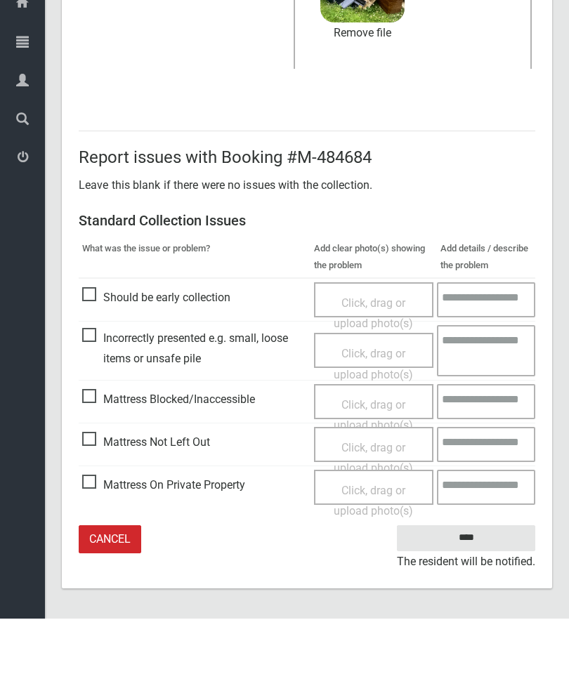
click at [472, 593] on input "****" at bounding box center [466, 606] width 138 height 26
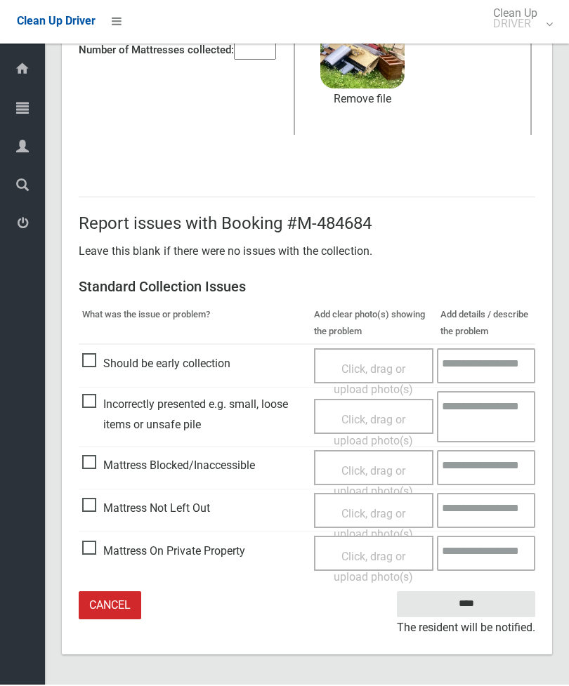
scroll to position [148, 0]
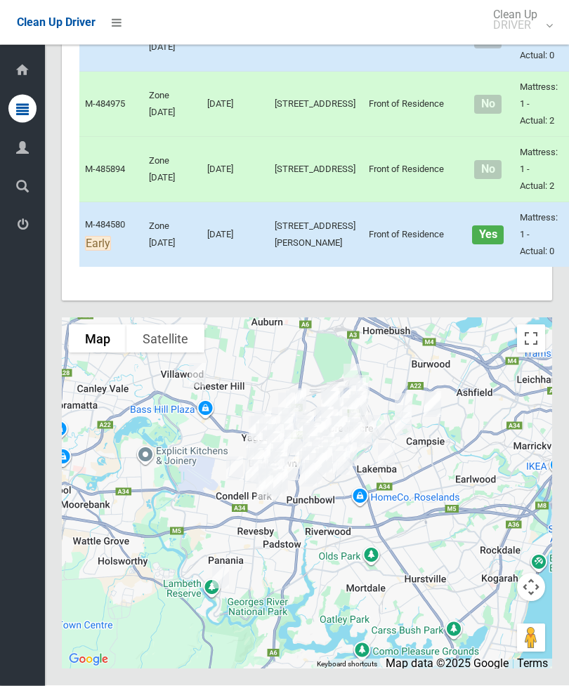
scroll to position [9718, 0]
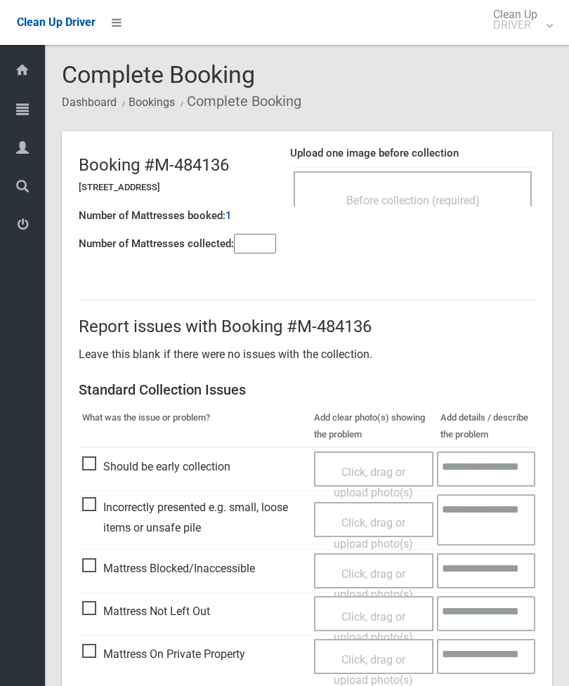
click at [468, 201] on span "Before collection (required)" at bounding box center [412, 200] width 133 height 13
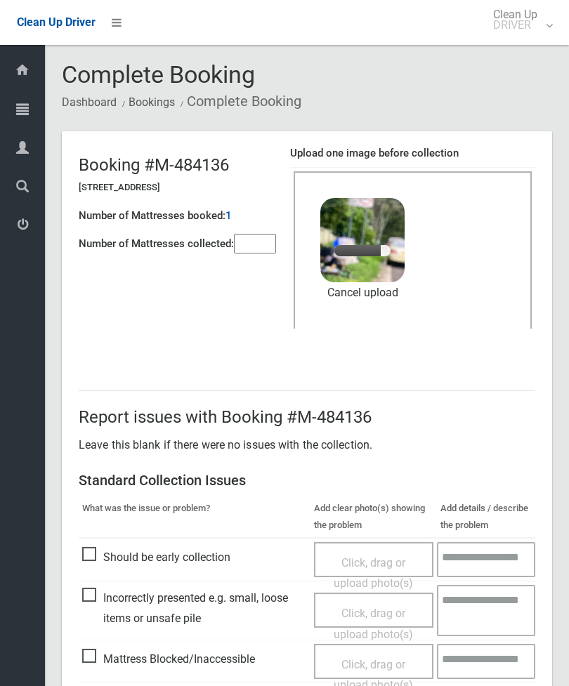
click at [264, 249] on input"] "number" at bounding box center [255, 244] width 42 height 20
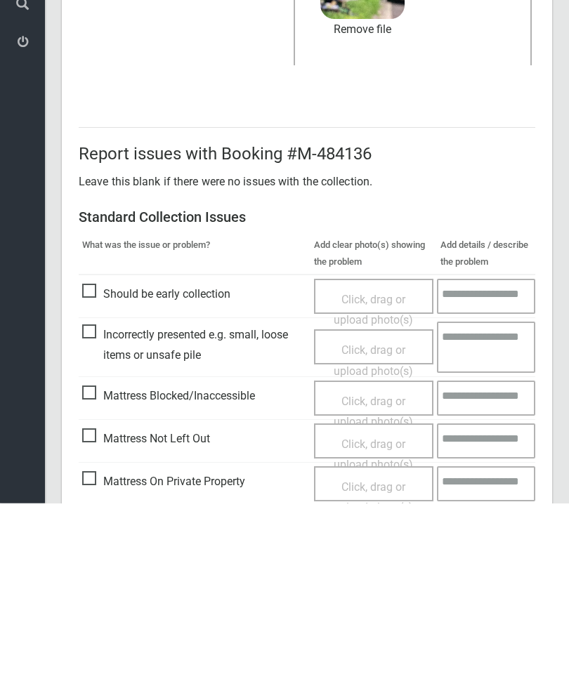
scroll to position [192, 0]
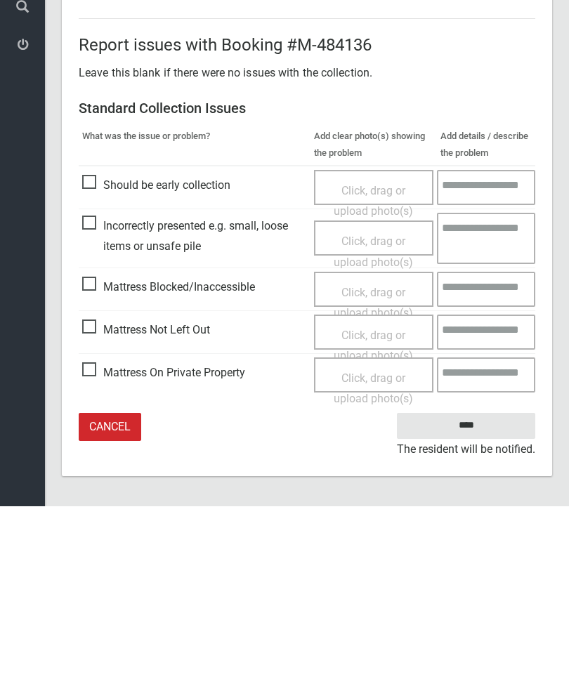
type input"] "*"
click at [483, 593] on input "****" at bounding box center [466, 606] width 138 height 26
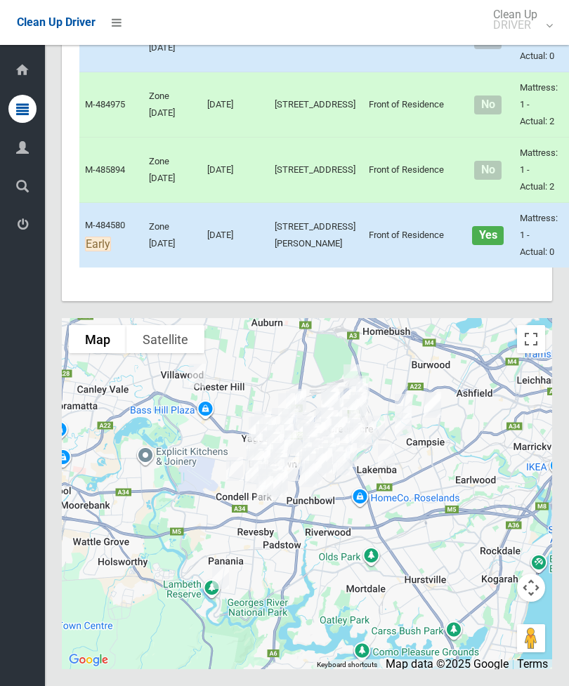
scroll to position [9583, 0]
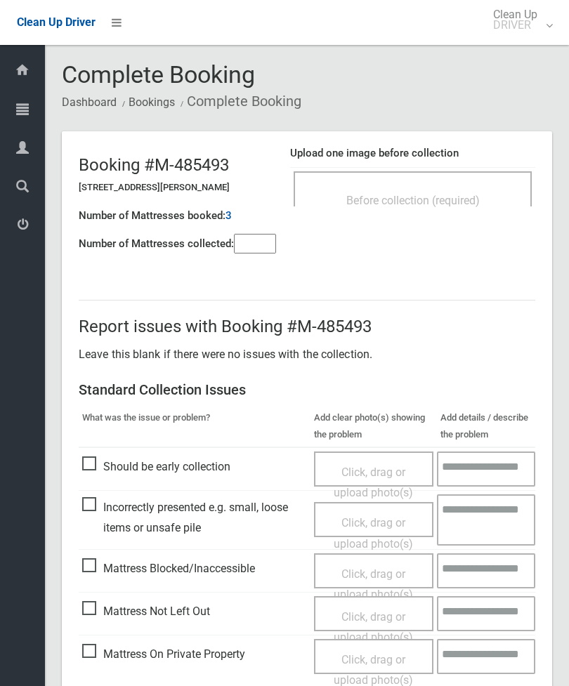
click at [469, 184] on div "Before collection (required)" at bounding box center [413, 188] width 238 height 35
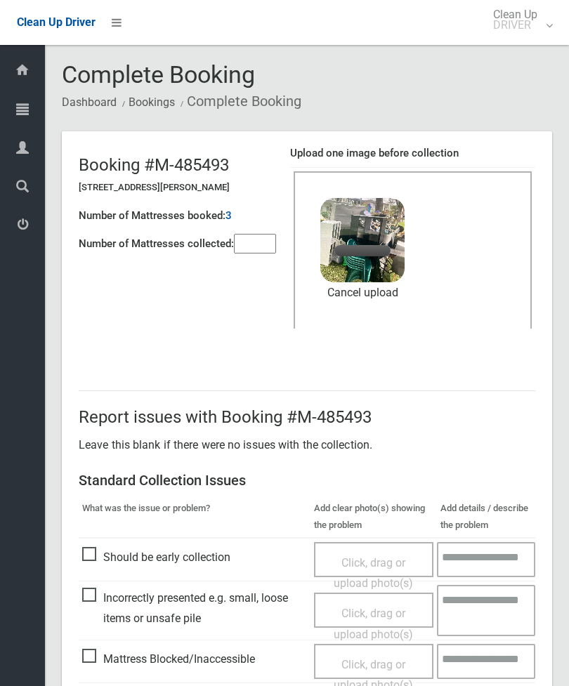
click at [262, 253] on input"] "number" at bounding box center [255, 244] width 42 height 20
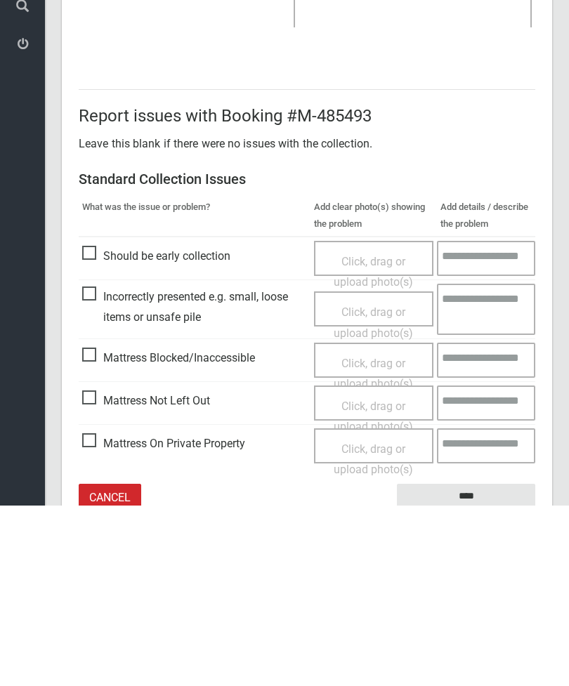
scroll to position [192, 0]
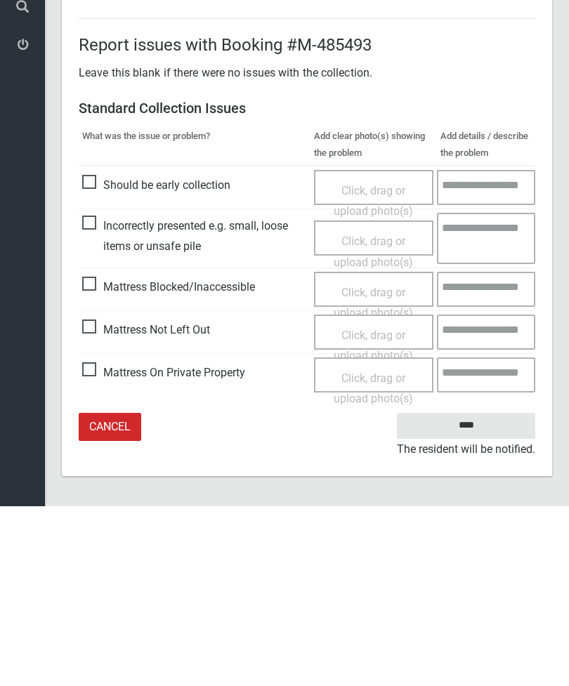
type input"] "*"
click at [374, 466] on span "Click, drag or upload photo(s)" at bounding box center [373, 483] width 79 height 34
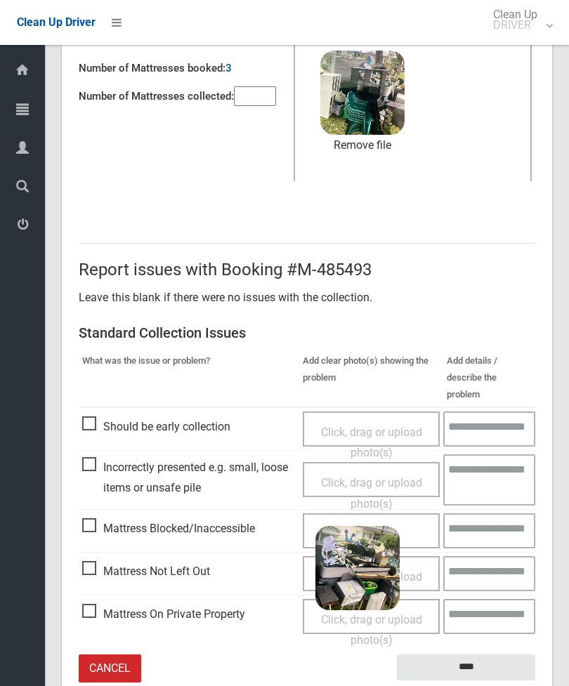
click at [490, 655] on input "****" at bounding box center [466, 668] width 138 height 26
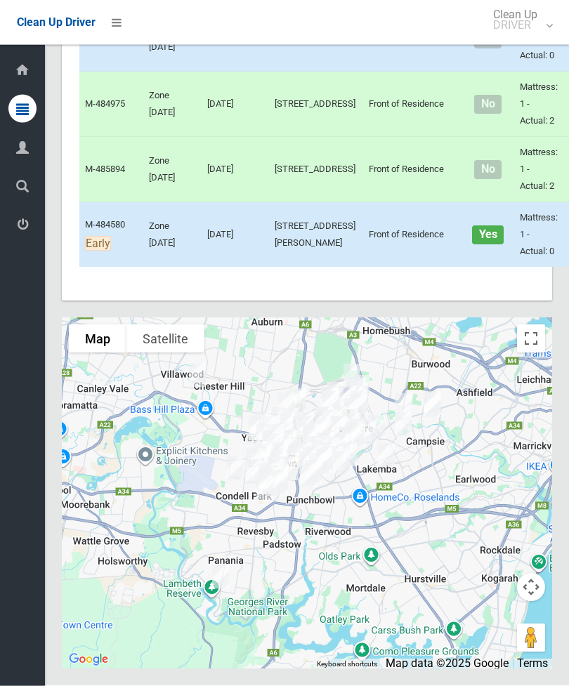
scroll to position [10011, 0]
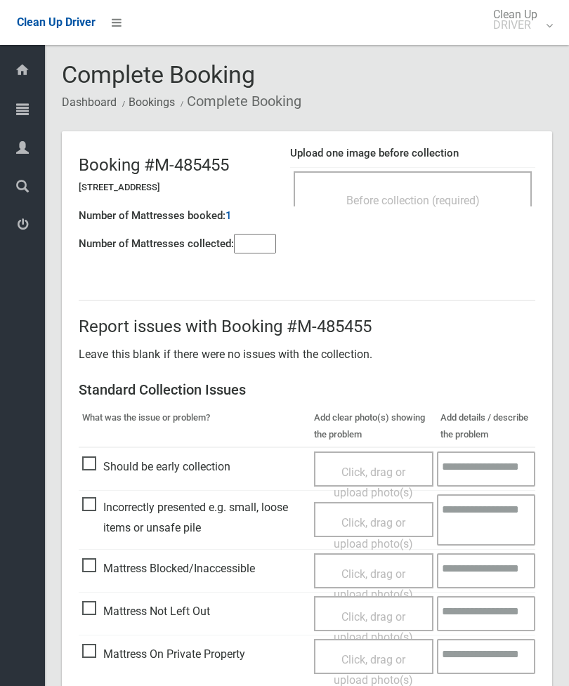
click at [463, 188] on div "Before collection (required)" at bounding box center [412, 200] width 207 height 26
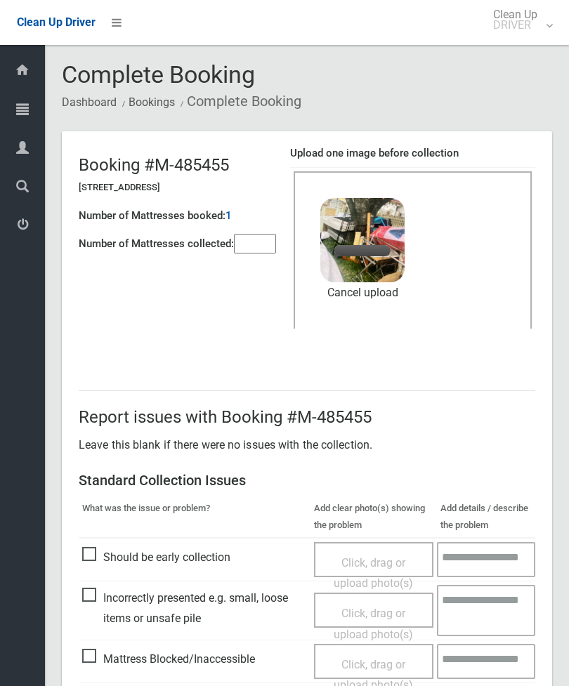
click at [263, 237] on input"] "number" at bounding box center [255, 244] width 42 height 20
click at [260, 242] on input"] "number" at bounding box center [255, 244] width 42 height 20
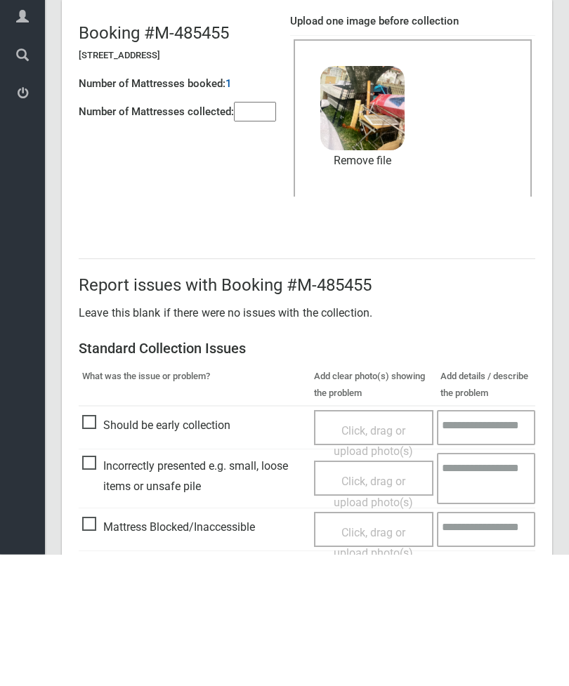
scroll to position [192, 0]
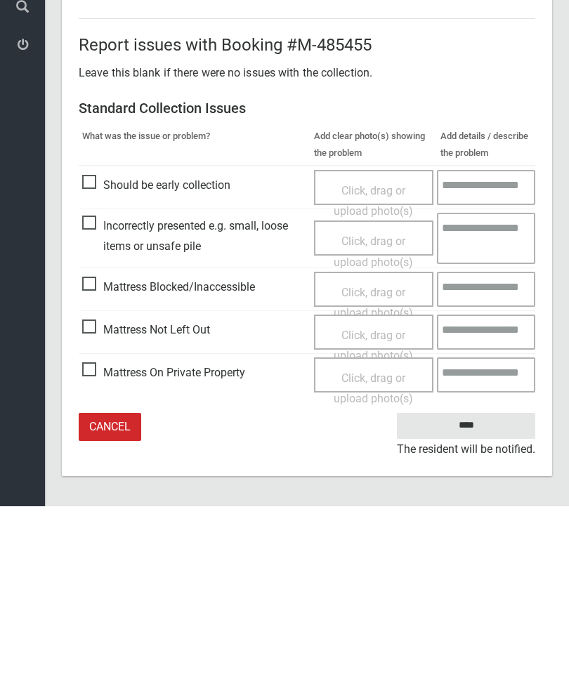
type input"] "*"
click at [473, 593] on input "****" at bounding box center [466, 606] width 138 height 26
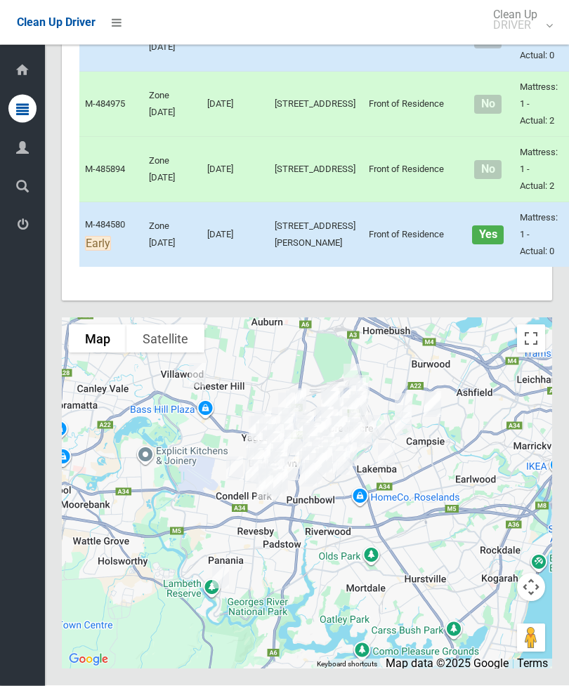
scroll to position [9803, 0]
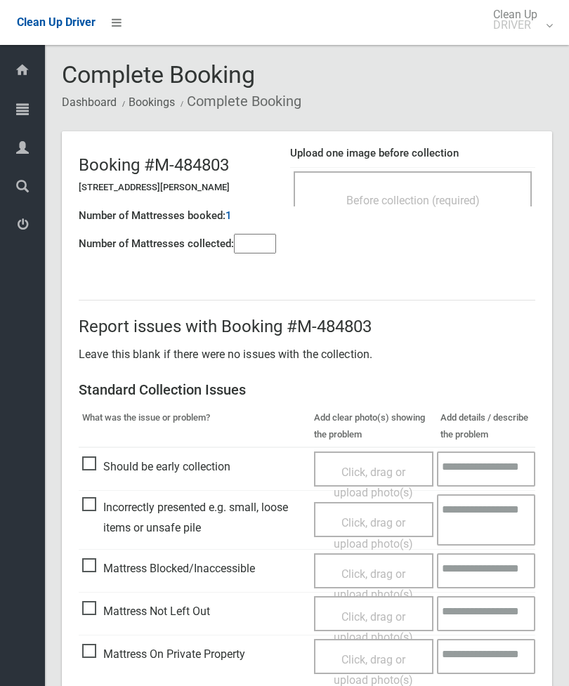
click at [445, 199] on span "Before collection (required)" at bounding box center [412, 200] width 133 height 13
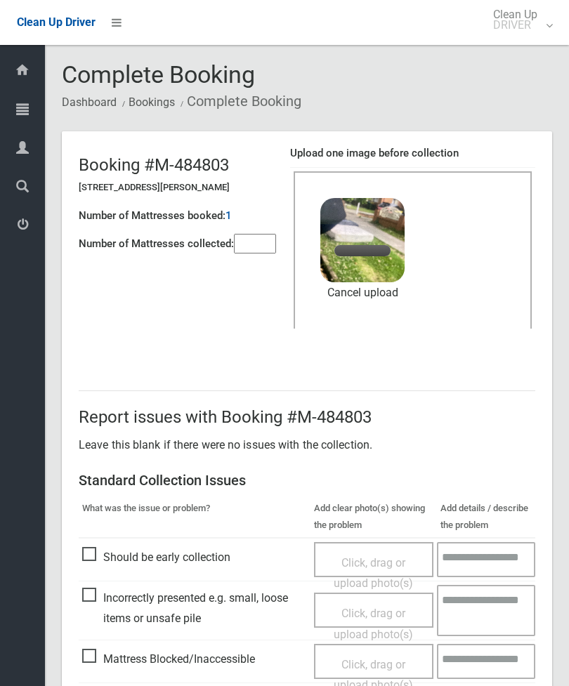
click at [244, 246] on input"] "number" at bounding box center [255, 244] width 42 height 20
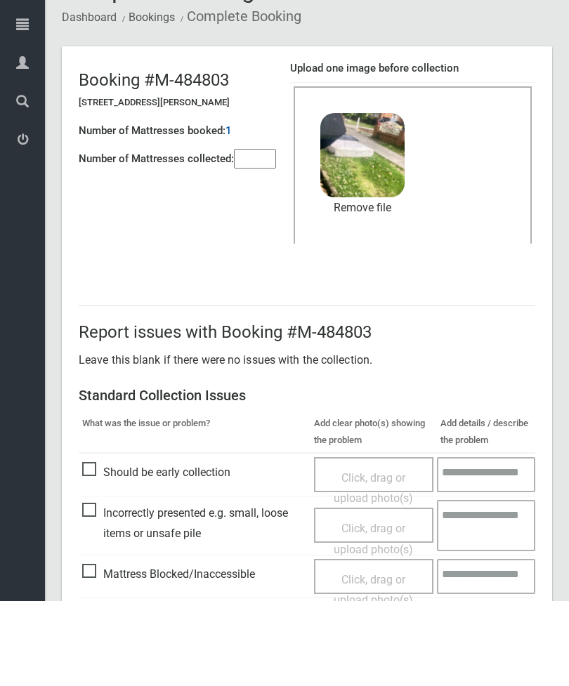
scroll to position [192, 0]
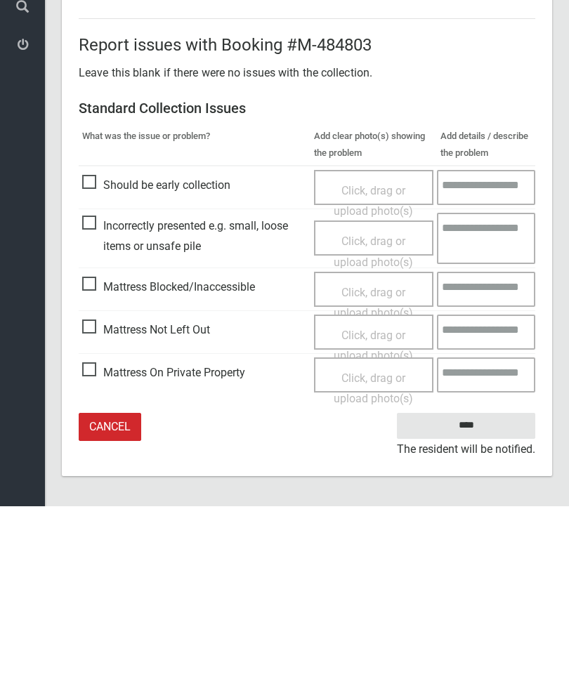
type input"] "*"
click at [483, 593] on input "****" at bounding box center [466, 606] width 138 height 26
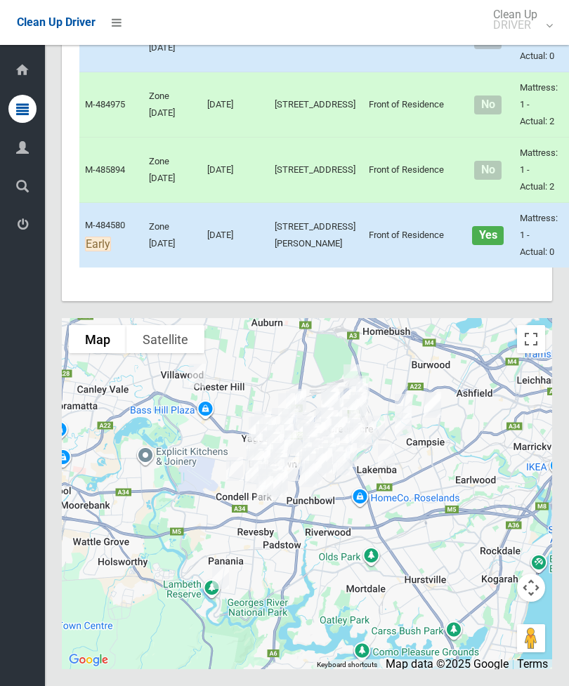
scroll to position [9987, 0]
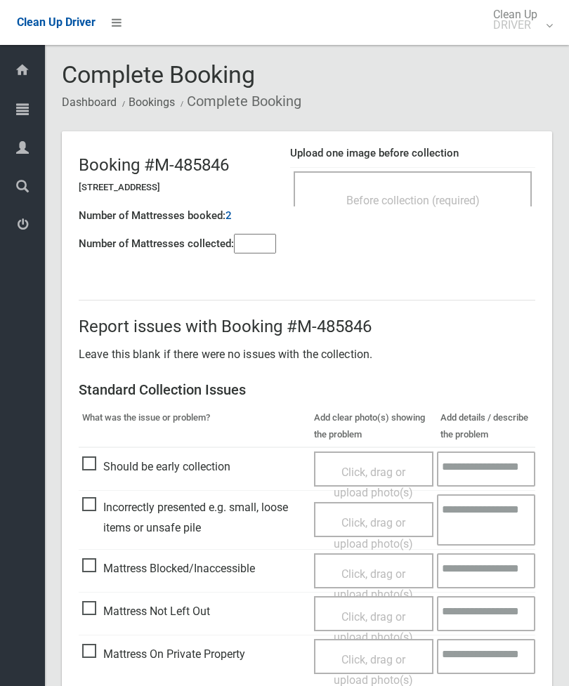
click at [462, 190] on div "Before collection (required)" at bounding box center [412, 200] width 207 height 26
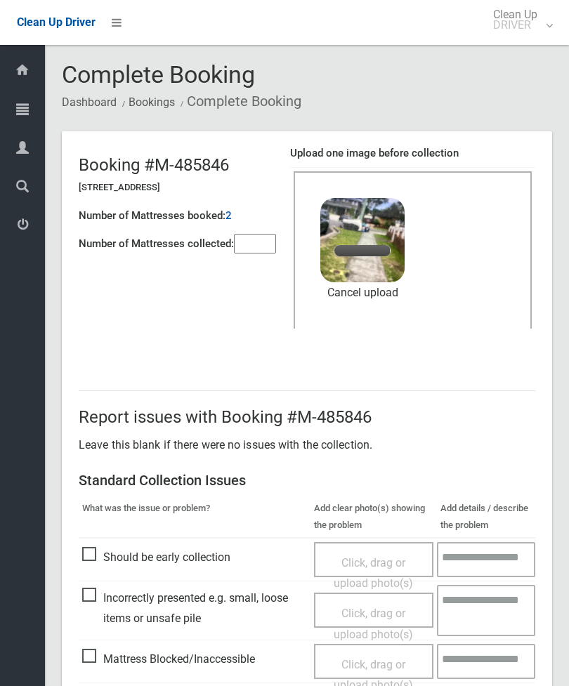
click at [256, 238] on input"] "number" at bounding box center [255, 244] width 42 height 20
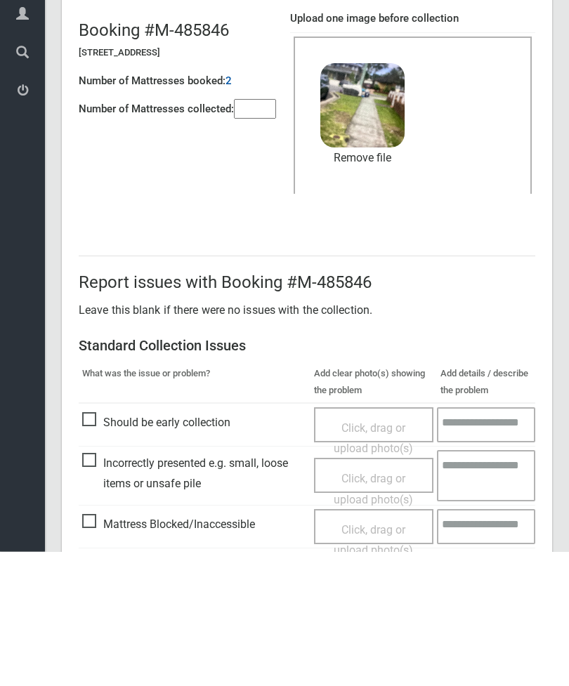
scroll to position [192, 0]
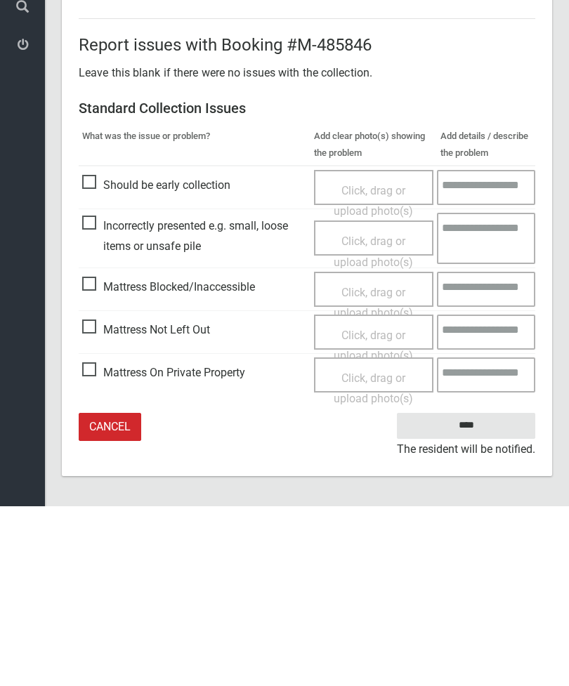
type input"] "*"
click at [476, 593] on input "****" at bounding box center [466, 606] width 138 height 26
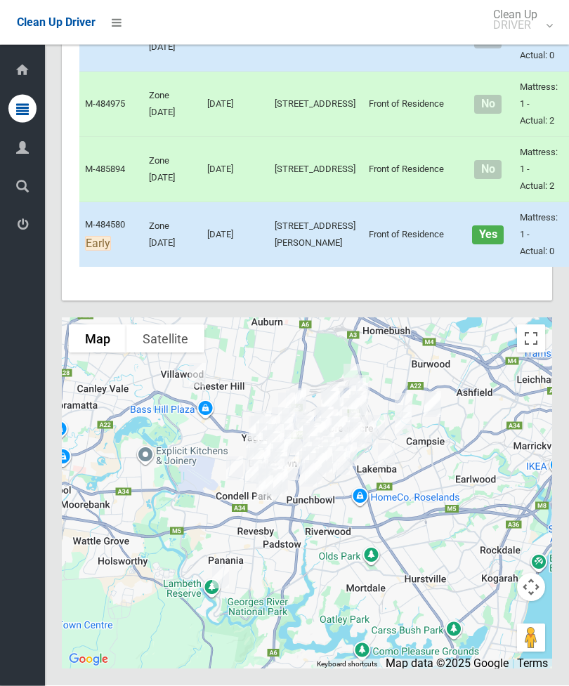
scroll to position [9900, 0]
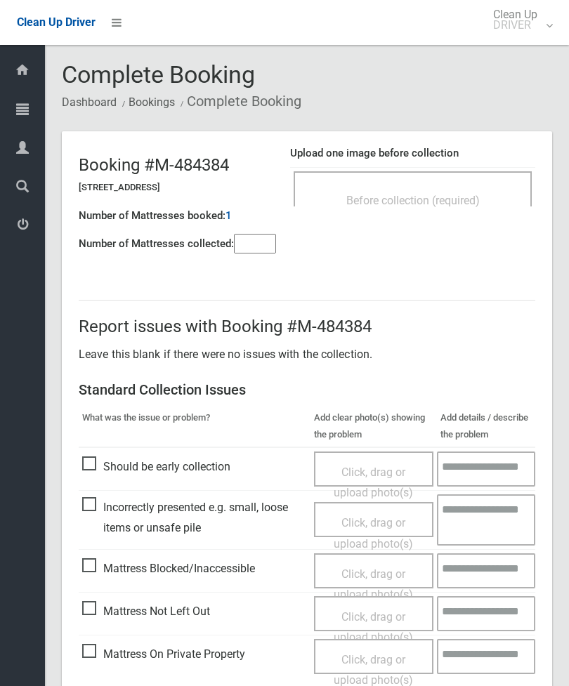
click at [471, 188] on div "Before collection (required)" at bounding box center [412, 200] width 207 height 26
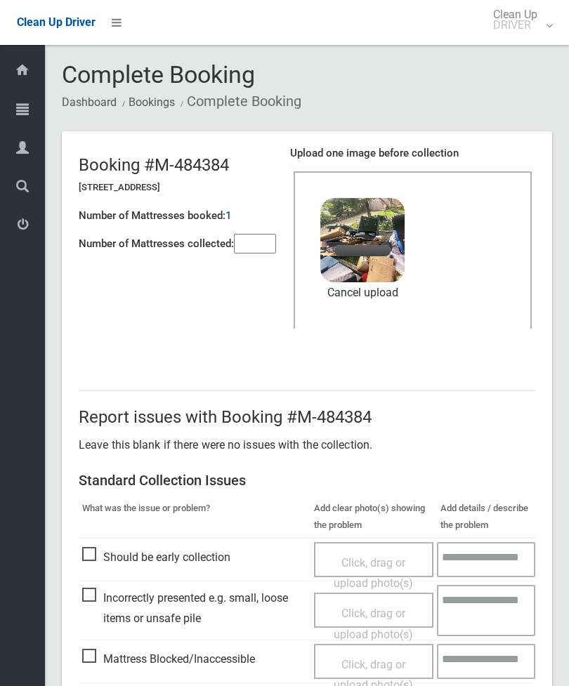
click at [379, 294] on link "Cancel upload" at bounding box center [362, 292] width 84 height 21
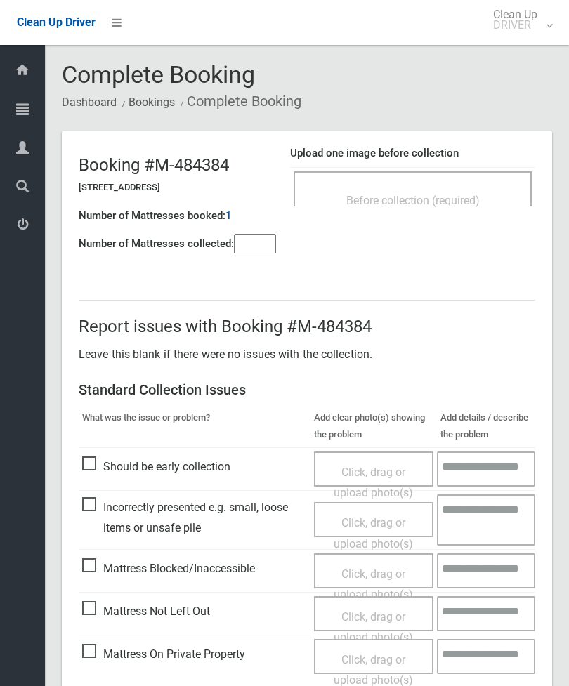
click at [266, 242] on input"] "number" at bounding box center [255, 244] width 42 height 20
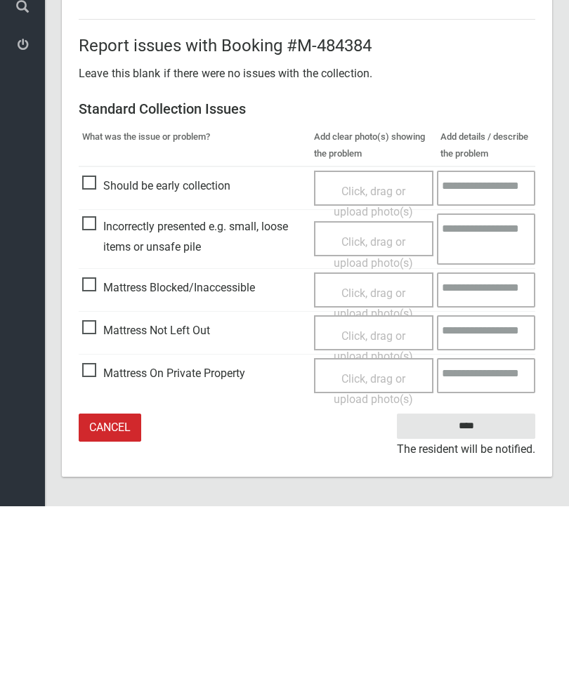
type input"] "*"
click at [89, 500] on span "Mattress Not Left Out" at bounding box center [146, 510] width 128 height 21
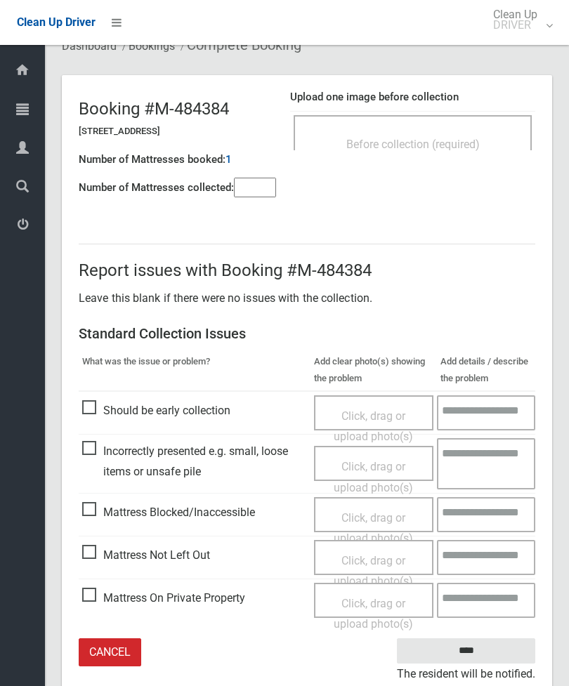
click at [381, 554] on span "Click, drag or upload photo(s)" at bounding box center [373, 571] width 79 height 34
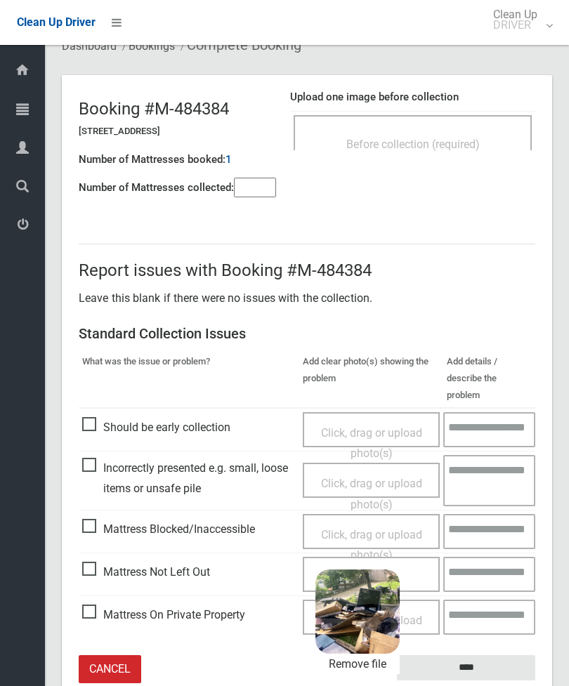
click at [477, 655] on input "****" at bounding box center [466, 668] width 138 height 26
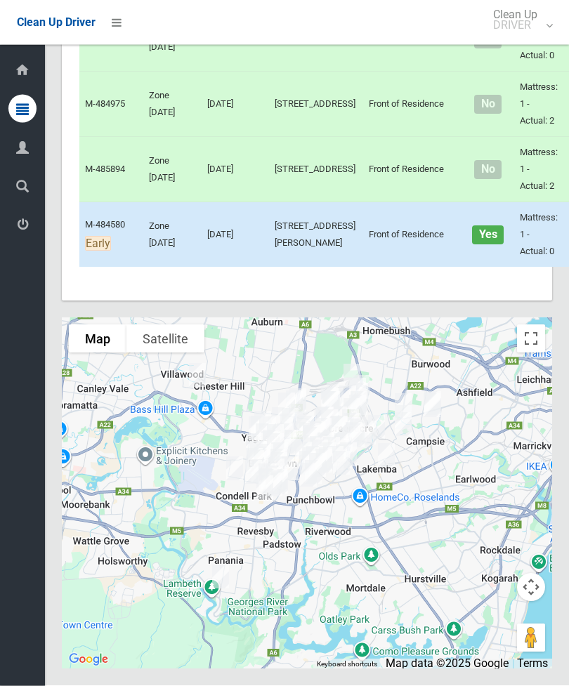
scroll to position [9881, 0]
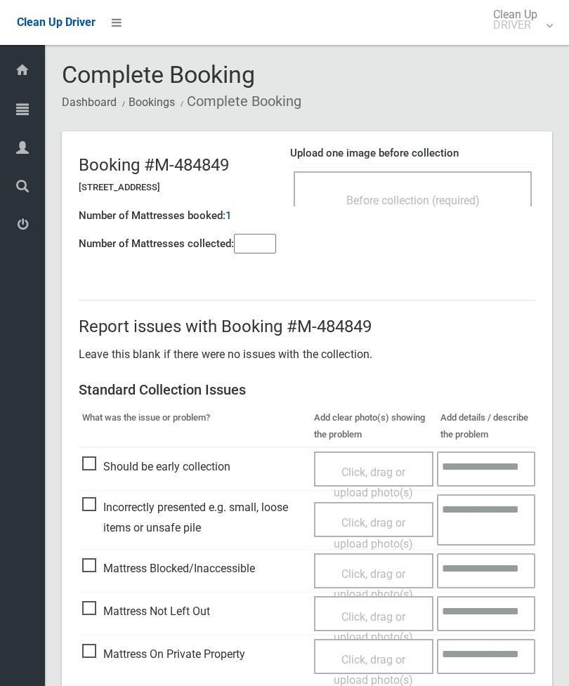
click at [464, 198] on span "Before collection (required)" at bounding box center [412, 200] width 133 height 13
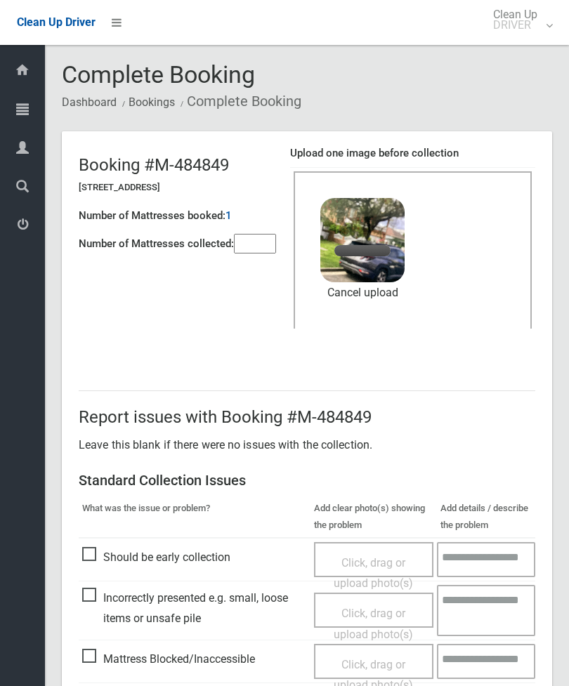
click at [263, 254] on input"] "number" at bounding box center [255, 244] width 42 height 20
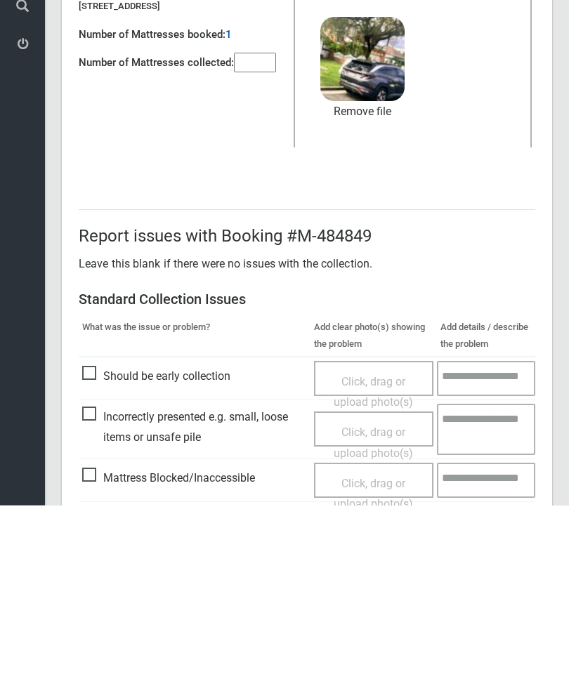
scroll to position [192, 0]
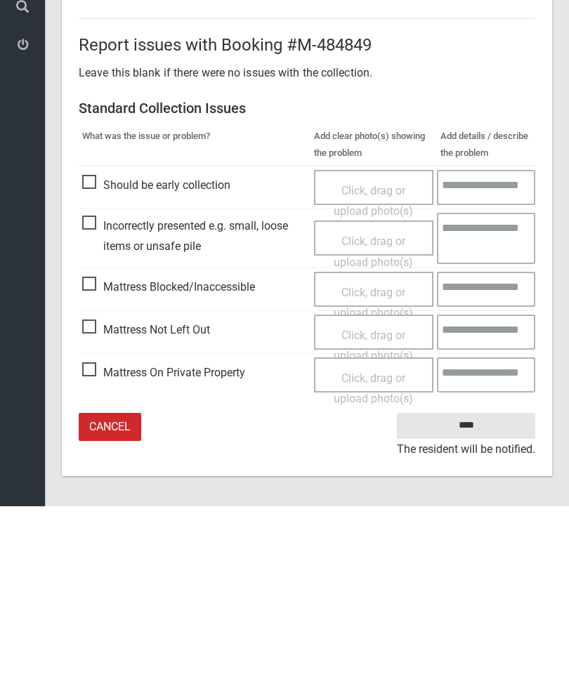
type input"] "*"
click at [478, 593] on input "****" at bounding box center [466, 606] width 138 height 26
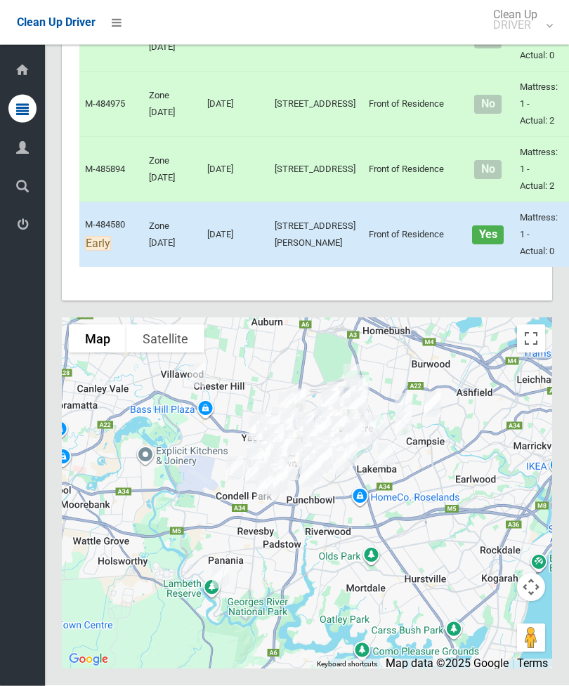
scroll to position [9353, 0]
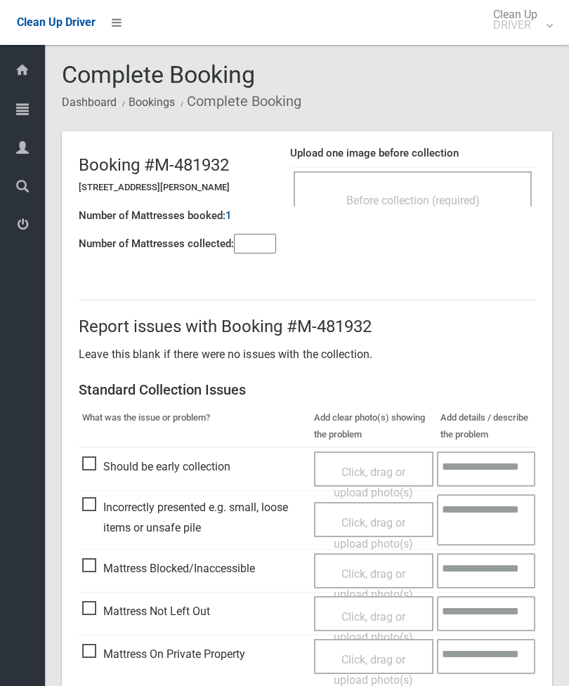
click at [435, 223] on div "Upload one image before collection Before collection (required)" at bounding box center [412, 183] width 245 height 89
click at [485, 184] on div "Before collection (required)" at bounding box center [413, 188] width 238 height 35
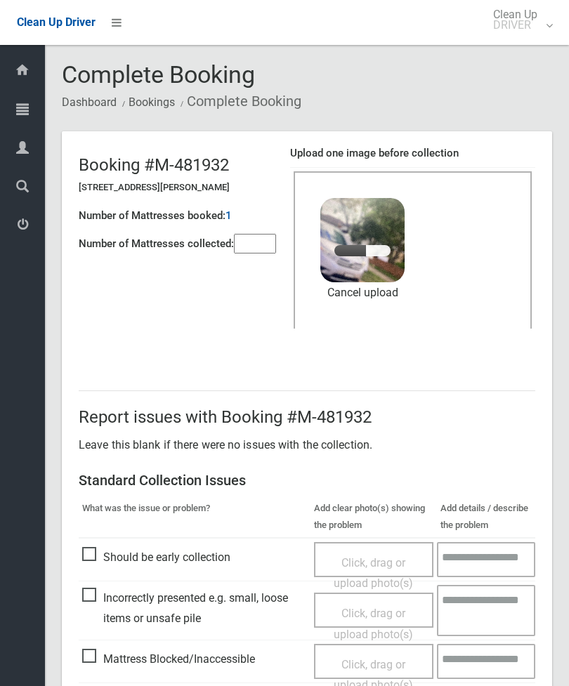
click at [258, 235] on input"] "number" at bounding box center [255, 244] width 42 height 20
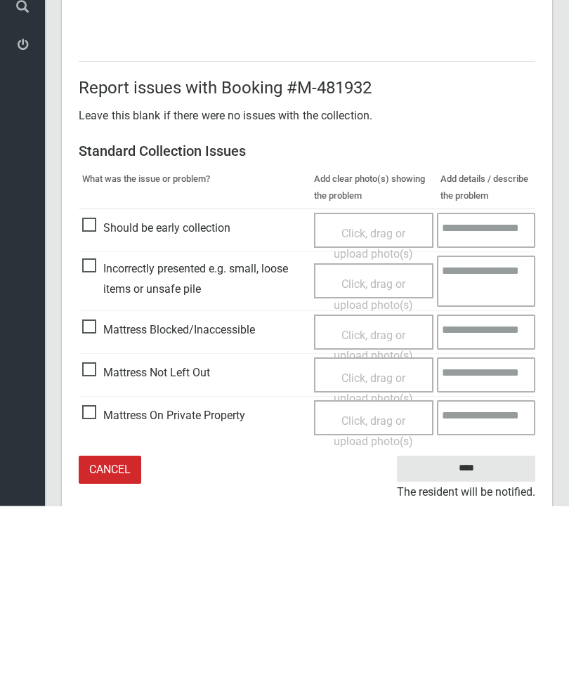
scroll to position [192, 0]
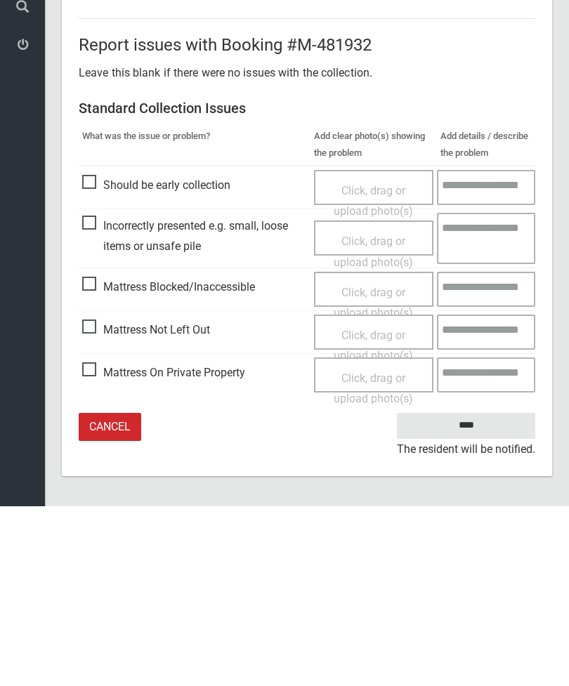
type input"] "*"
click at [481, 593] on input "****" at bounding box center [466, 606] width 138 height 26
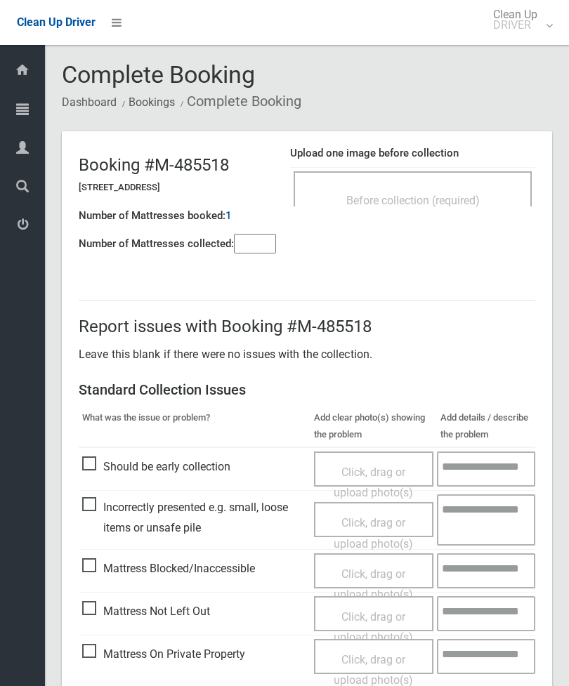
click at [468, 209] on div "Before collection (required)" at bounding box center [412, 200] width 207 height 26
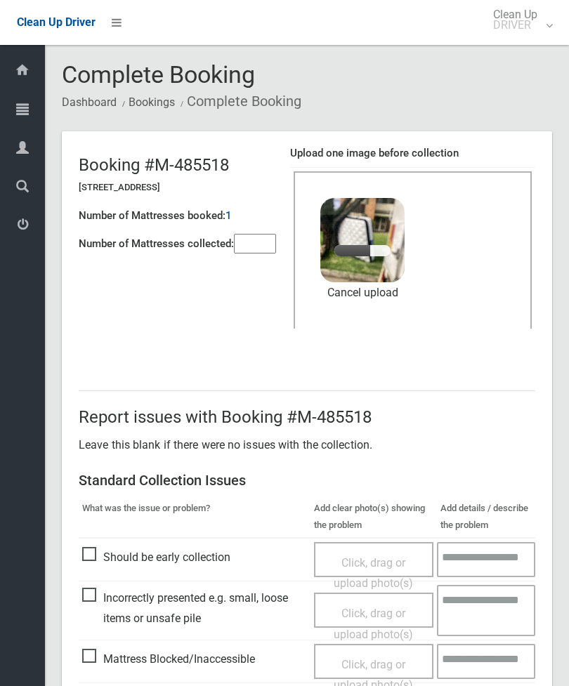
click at [249, 242] on input"] "number" at bounding box center [255, 244] width 42 height 20
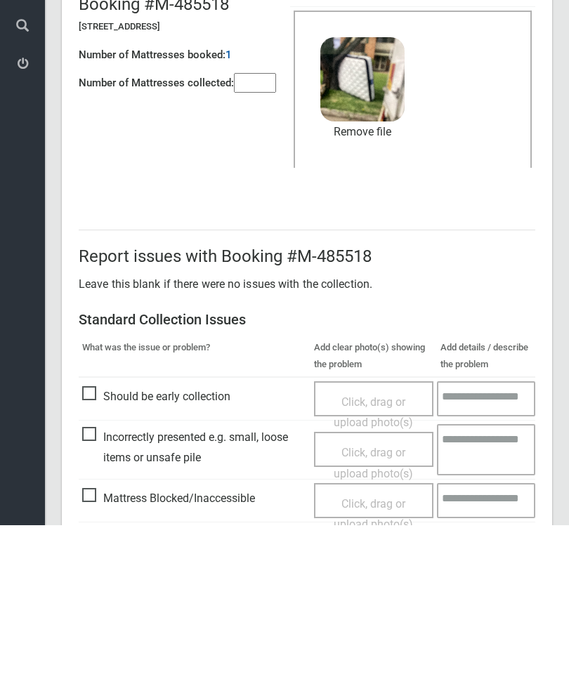
scroll to position [192, 0]
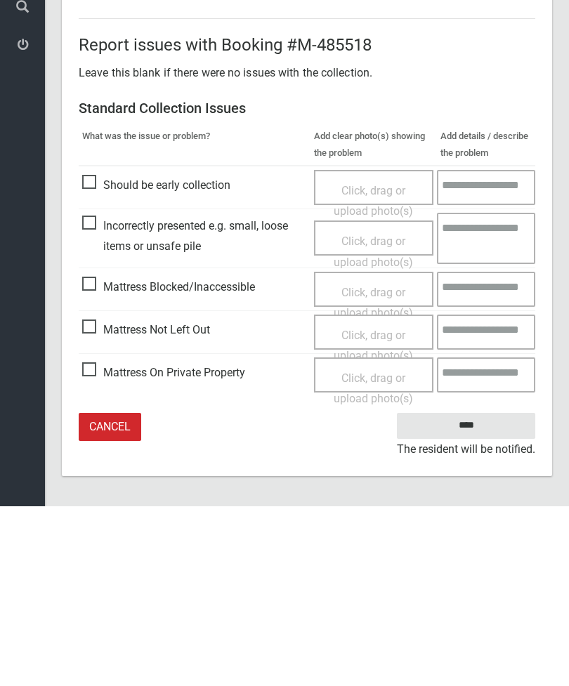
type input"] "*"
click at [485, 593] on input "****" at bounding box center [466, 606] width 138 height 26
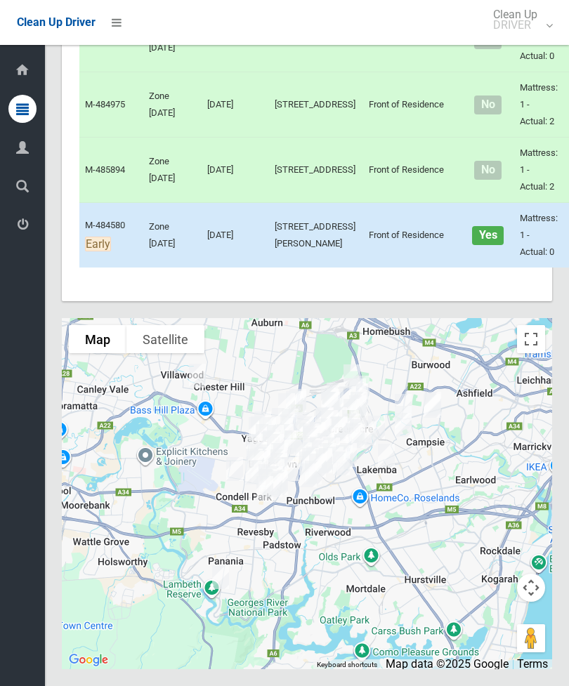
scroll to position [8996, 0]
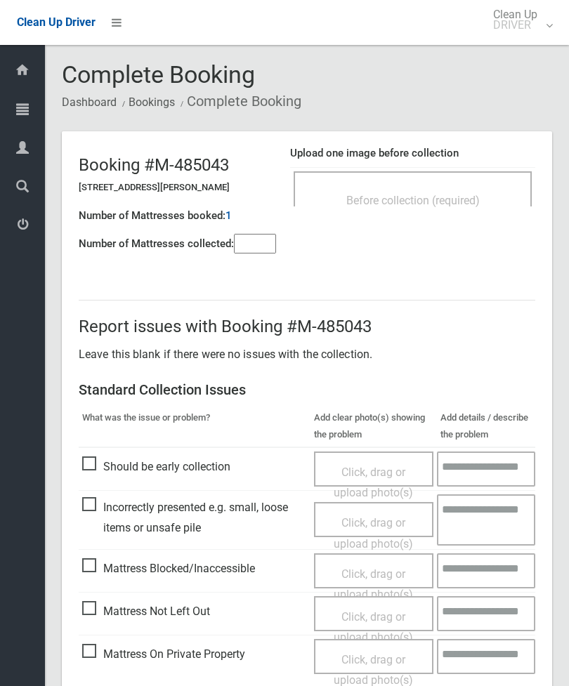
click at [457, 189] on div "Before collection (required)" at bounding box center [412, 200] width 207 height 26
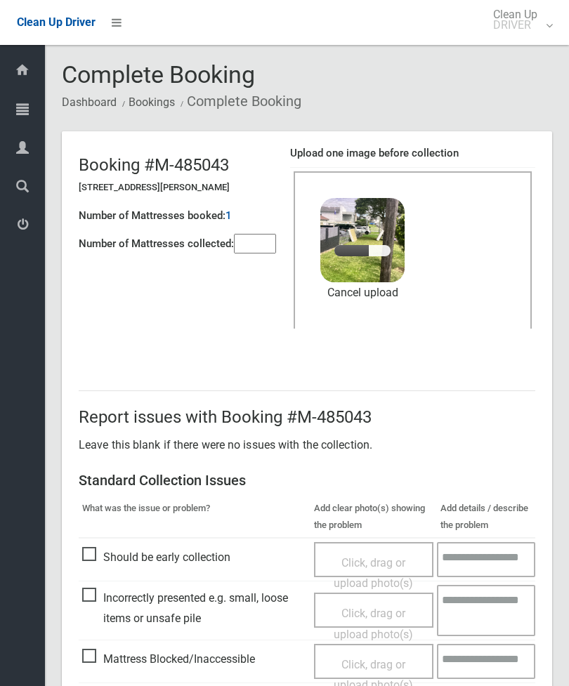
click at [262, 246] on input"] "number" at bounding box center [255, 244] width 42 height 20
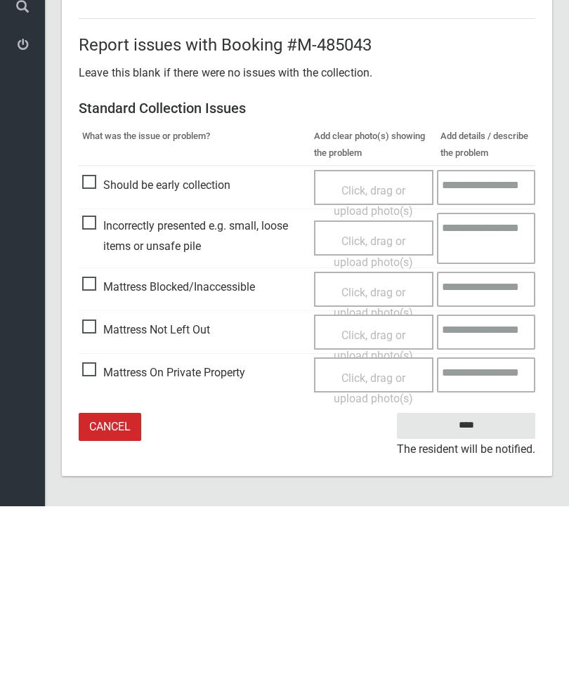
type input"] "*"
click at [476, 593] on input "****" at bounding box center [466, 606] width 138 height 26
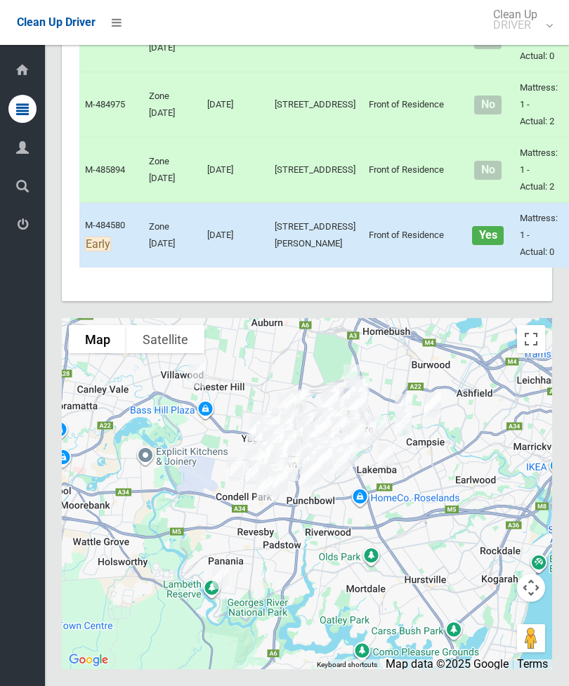
scroll to position [8806, 0]
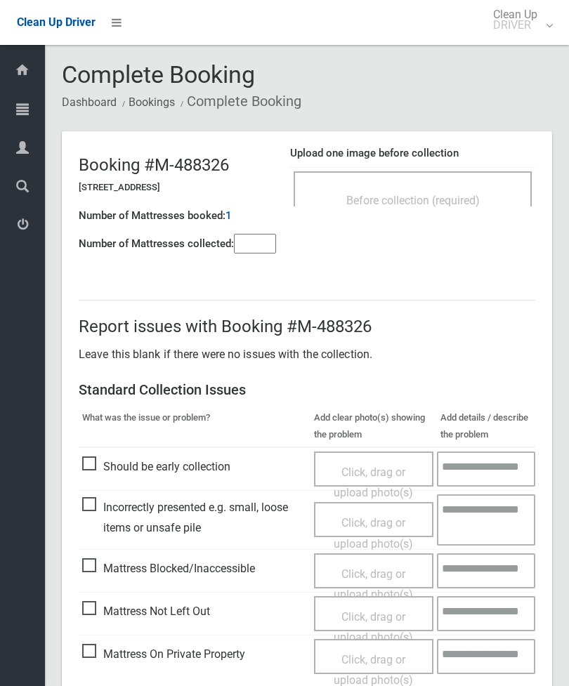
click at [259, 251] on input"] "number" at bounding box center [255, 244] width 42 height 20
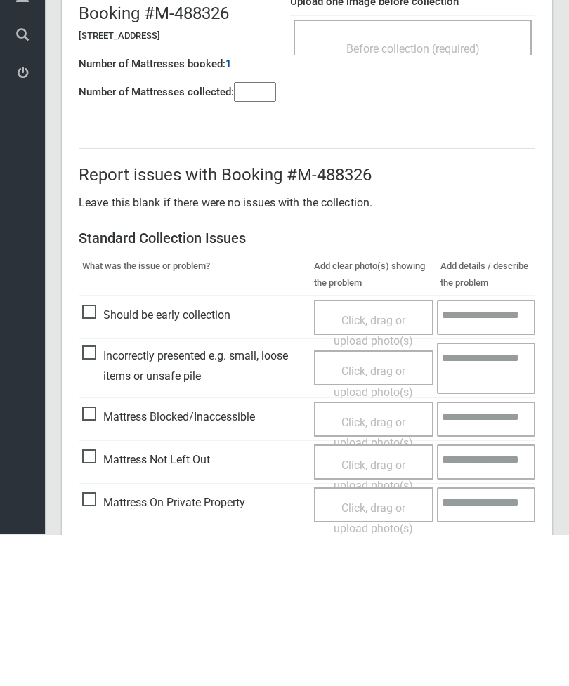
scroll to position [101, 0]
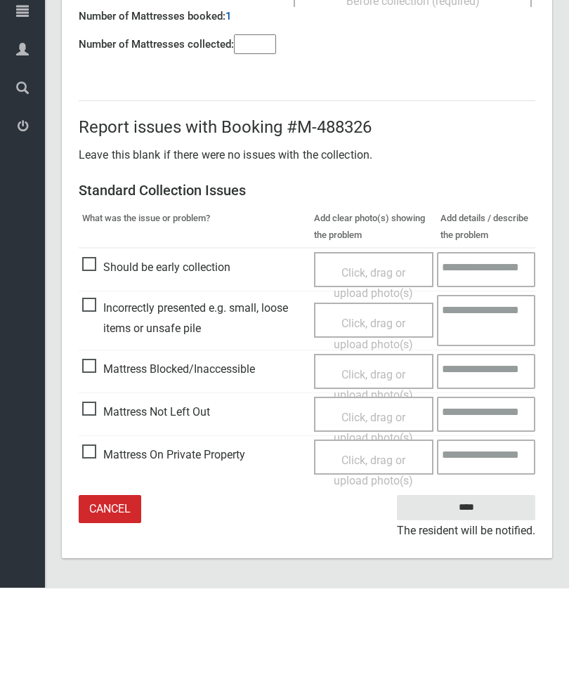
type input"] "*"
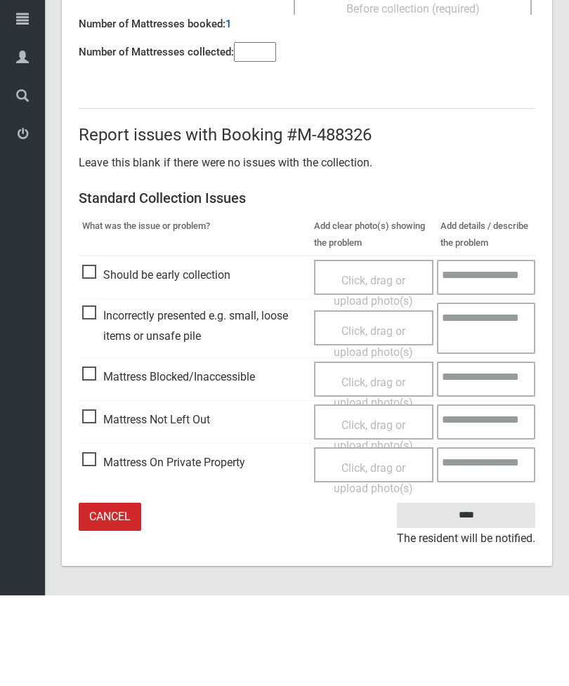
click at [93, 500] on span "Mattress Not Left Out" at bounding box center [146, 510] width 128 height 21
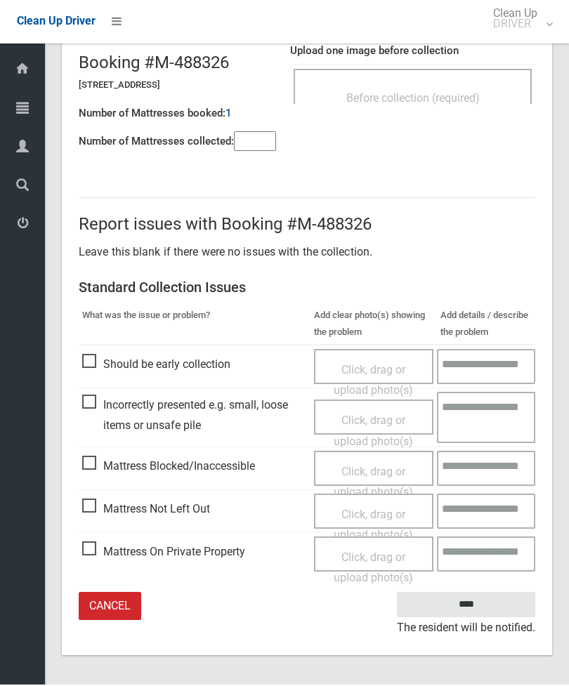
scroll to position [56, 0]
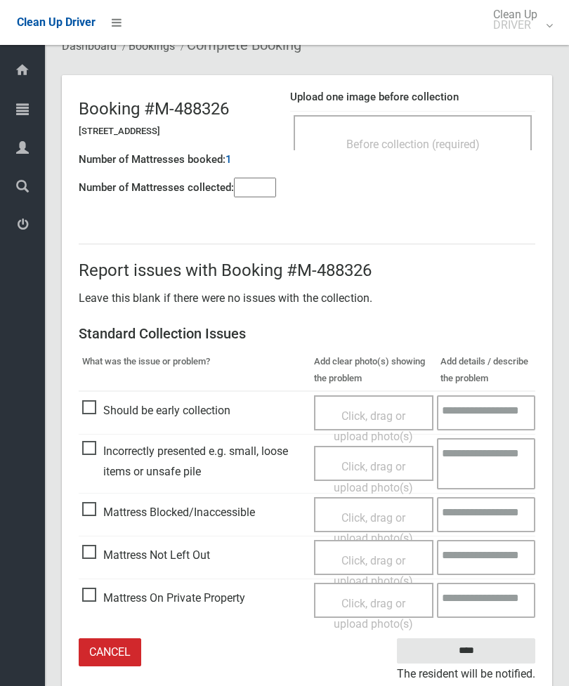
click at [387, 563] on div "Click, drag or upload photo(s)" at bounding box center [374, 571] width 99 height 41
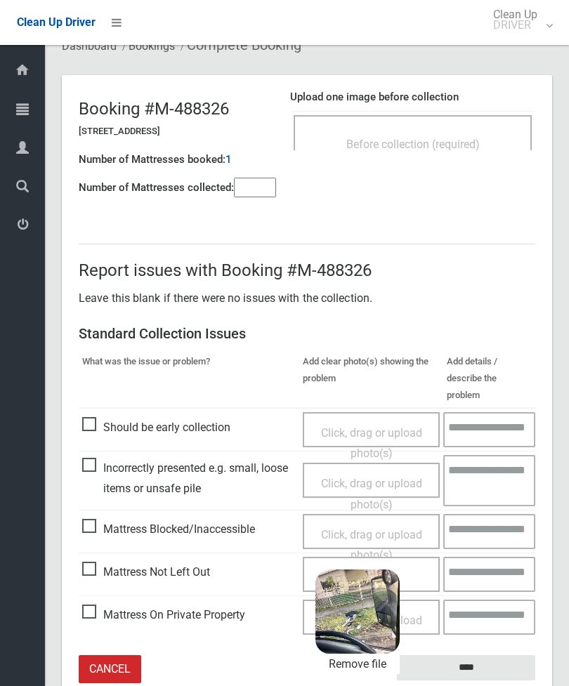
click at [480, 657] on input "****" at bounding box center [466, 668] width 138 height 26
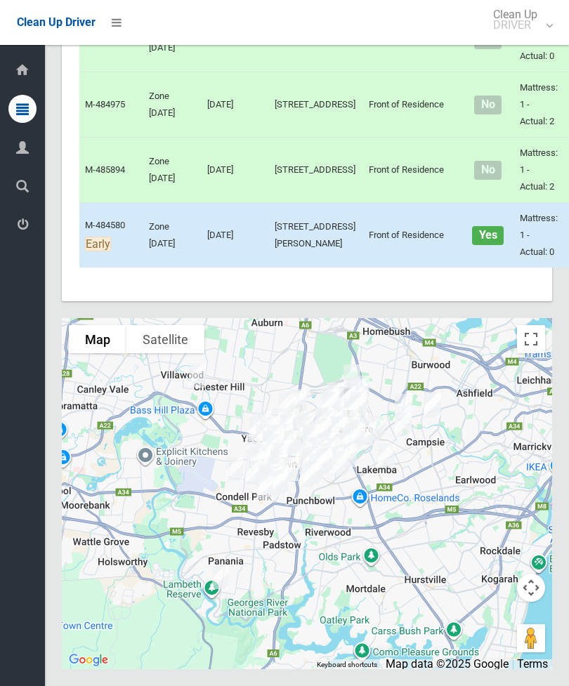
scroll to position [8593, 0]
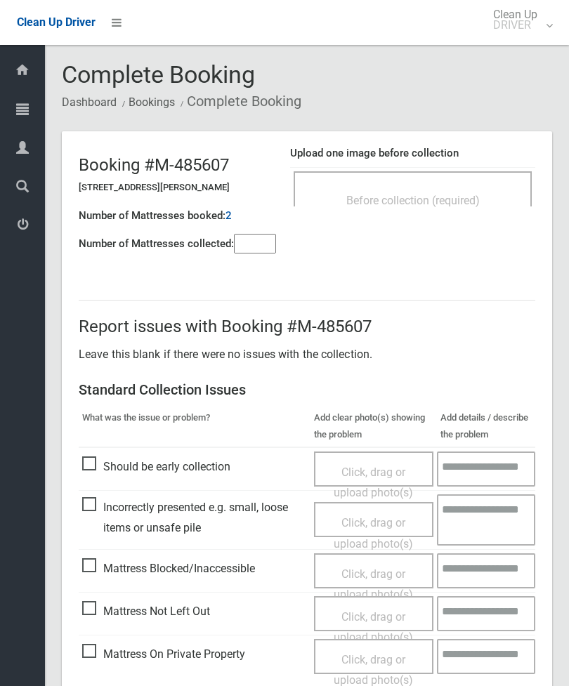
click at [251, 240] on input"] "number" at bounding box center [255, 244] width 42 height 20
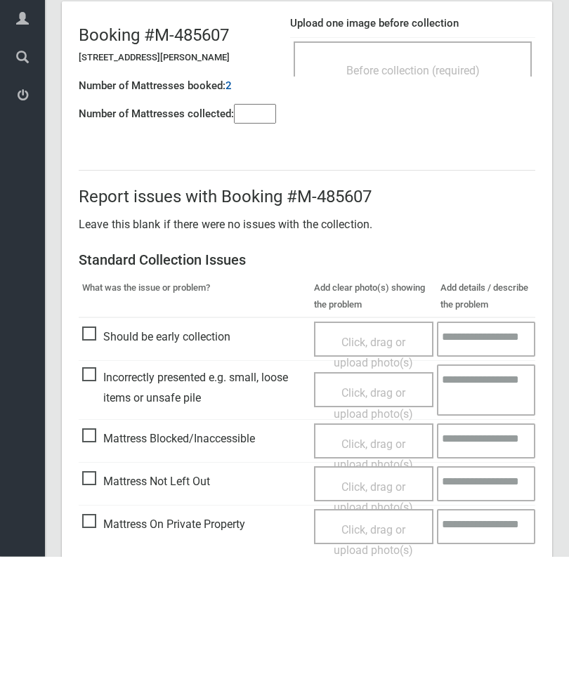
scroll to position [101, 0]
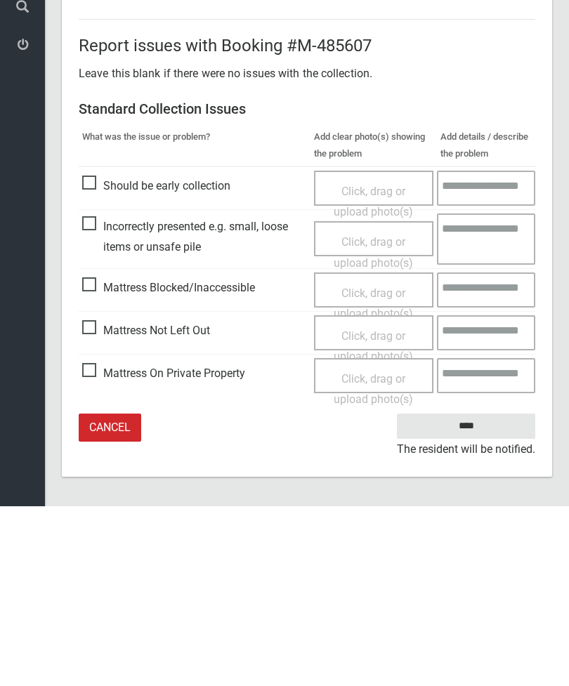
type input"] "*"
click at [100, 500] on span "Mattress Not Left Out" at bounding box center [146, 510] width 128 height 21
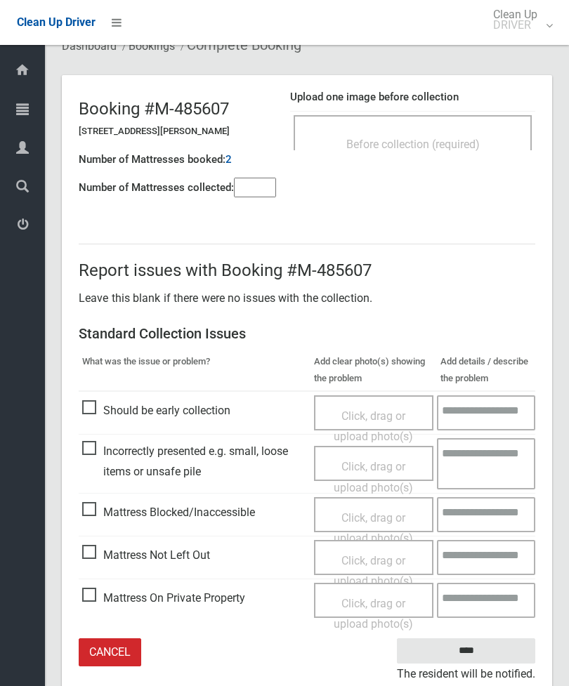
click at [381, 558] on span "Click, drag or upload photo(s)" at bounding box center [373, 571] width 79 height 34
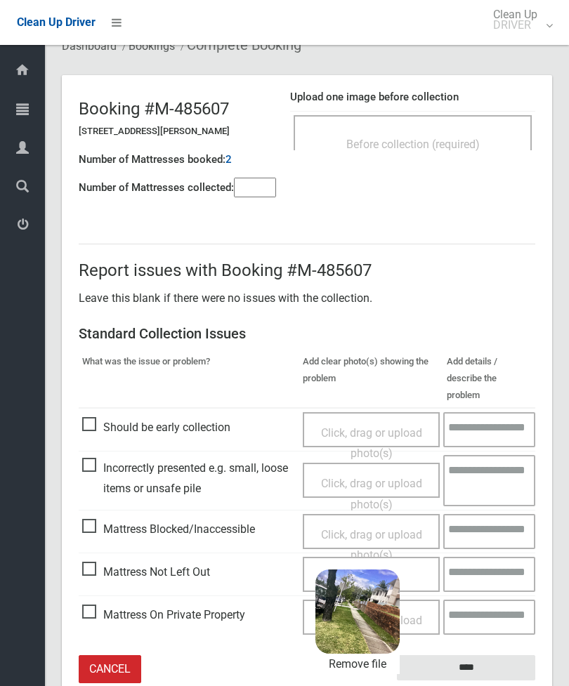
click at [491, 655] on input "****" at bounding box center [466, 668] width 138 height 26
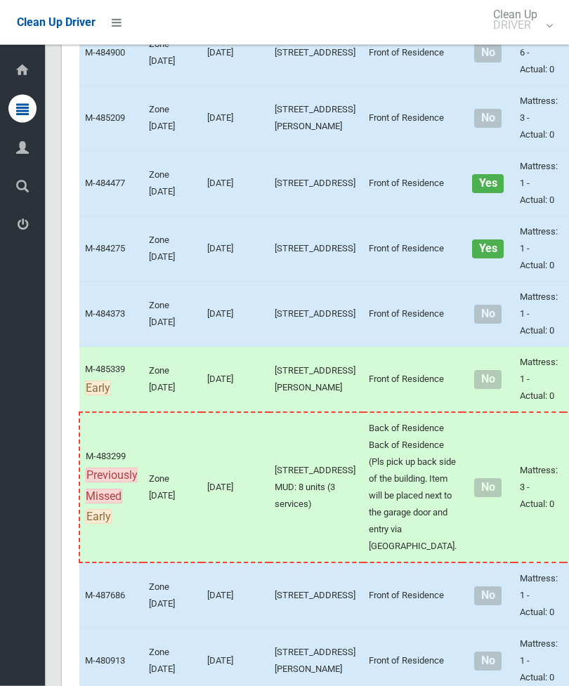
click at [462, 282] on td "Yes" at bounding box center [488, 249] width 52 height 65
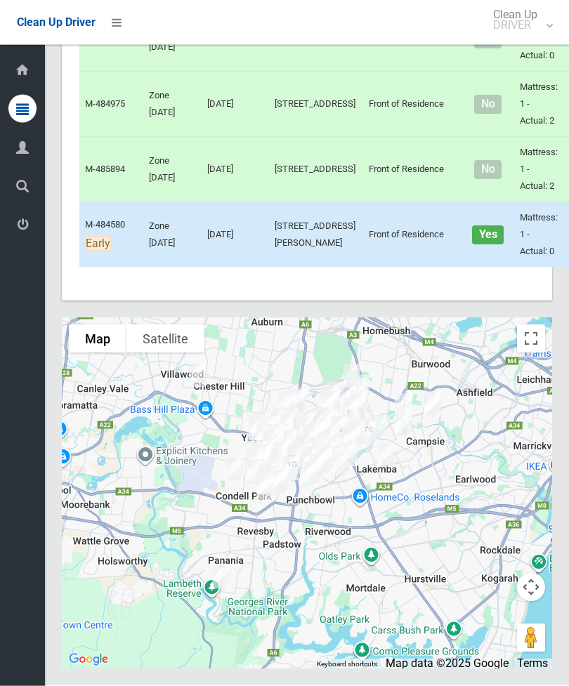
scroll to position [8755, 0]
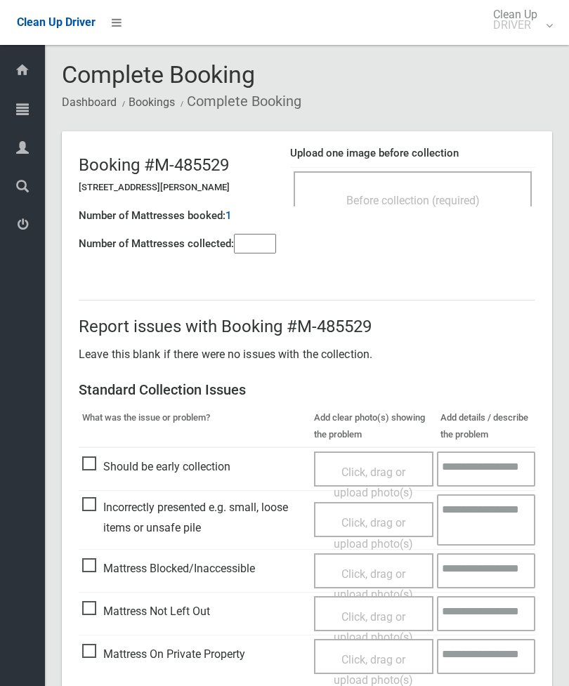
click at [260, 247] on input"] "number" at bounding box center [255, 244] width 42 height 20
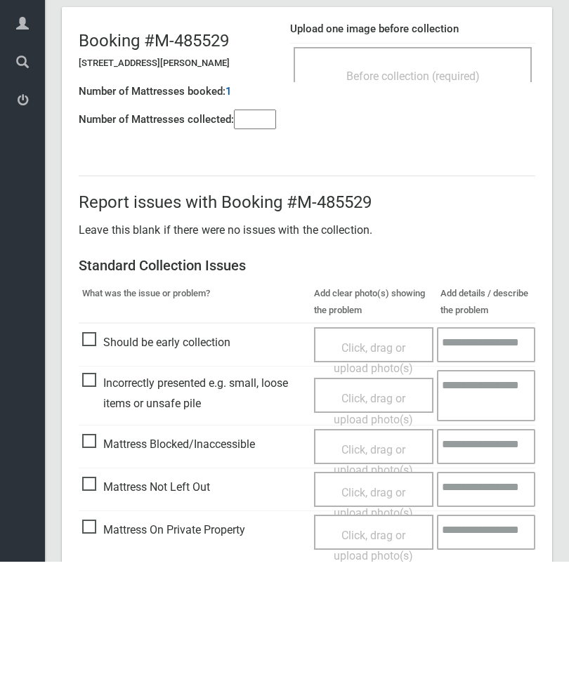
scroll to position [101, 0]
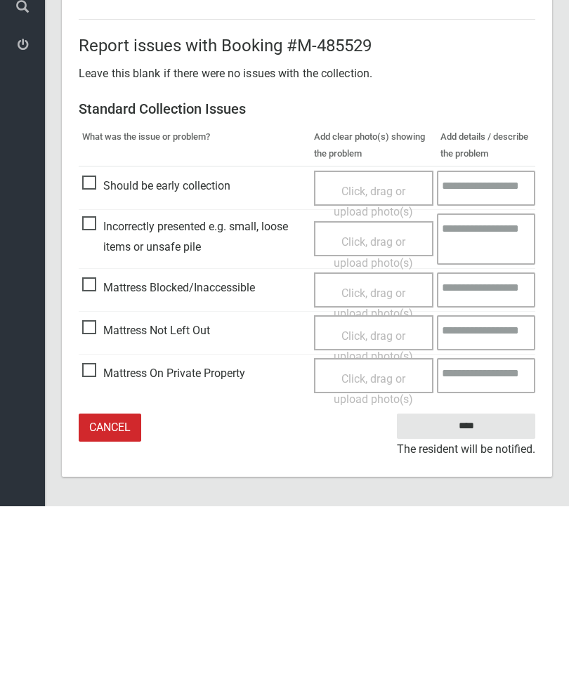
type input"] "*"
click at [96, 500] on span "Mattress Not Left Out" at bounding box center [146, 510] width 128 height 21
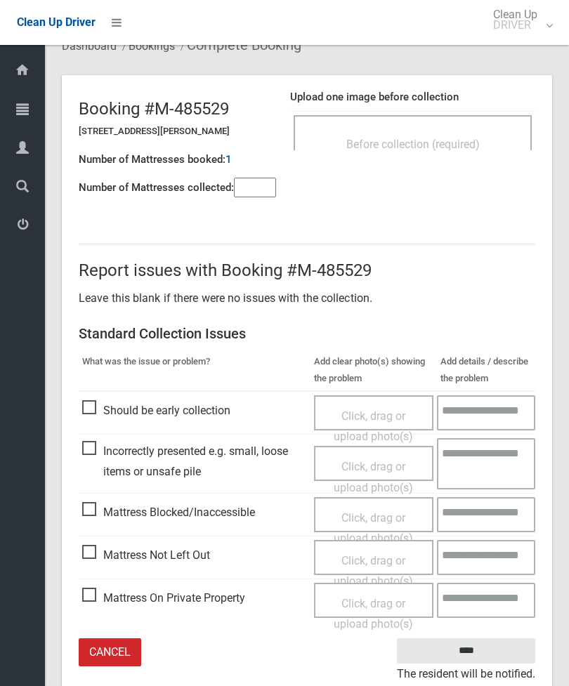
click at [376, 561] on span "Click, drag or upload photo(s)" at bounding box center [373, 571] width 79 height 34
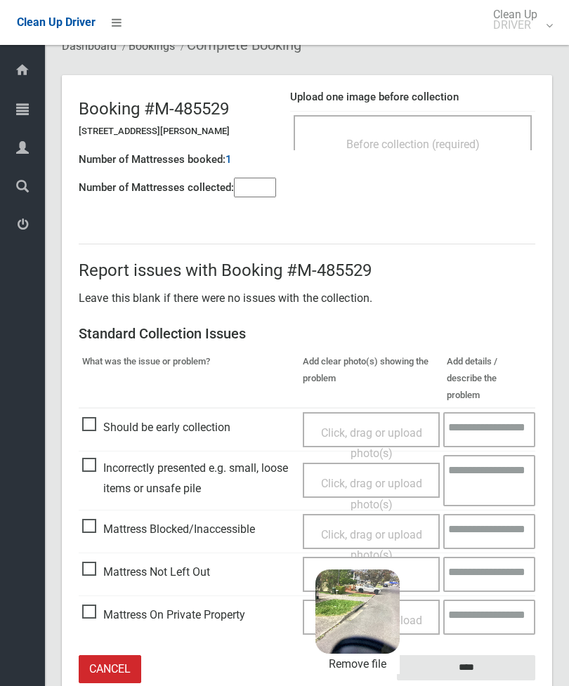
click at [497, 655] on input "****" at bounding box center [466, 668] width 138 height 26
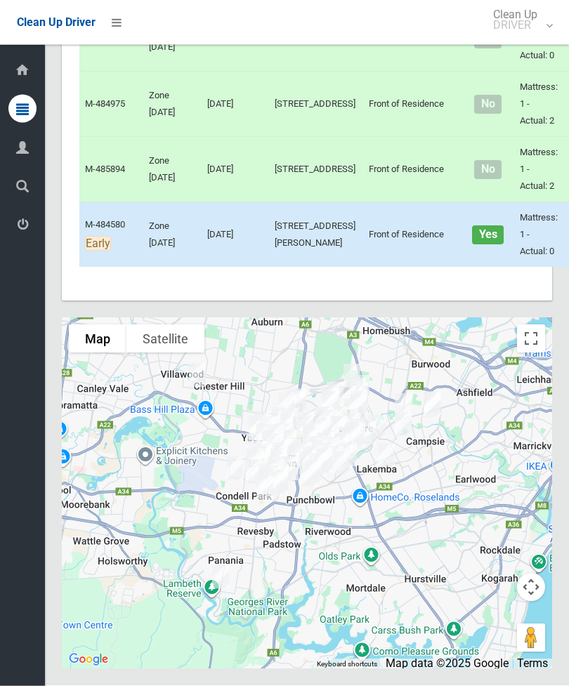
scroll to position [8788, 0]
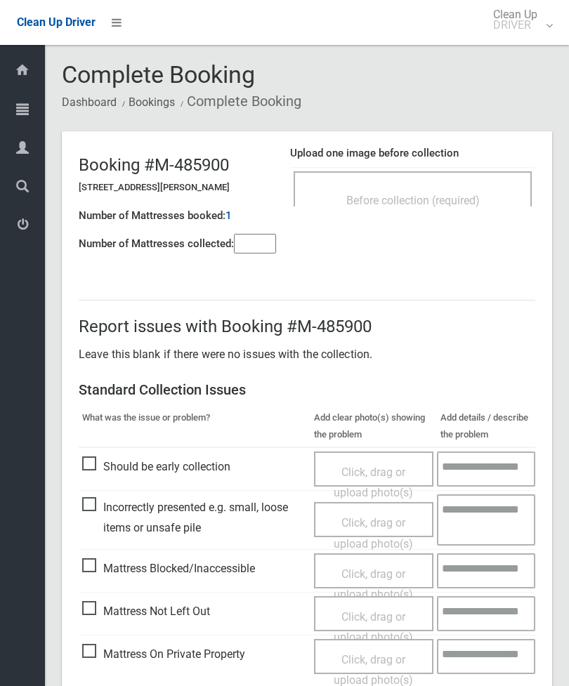
click at [473, 183] on div "Before collection (required)" at bounding box center [413, 188] width 238 height 35
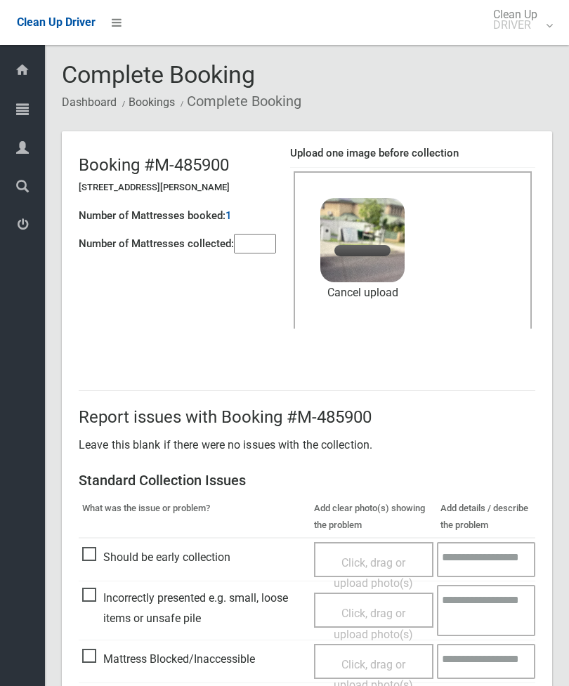
click at [255, 246] on input"] "number" at bounding box center [255, 244] width 42 height 20
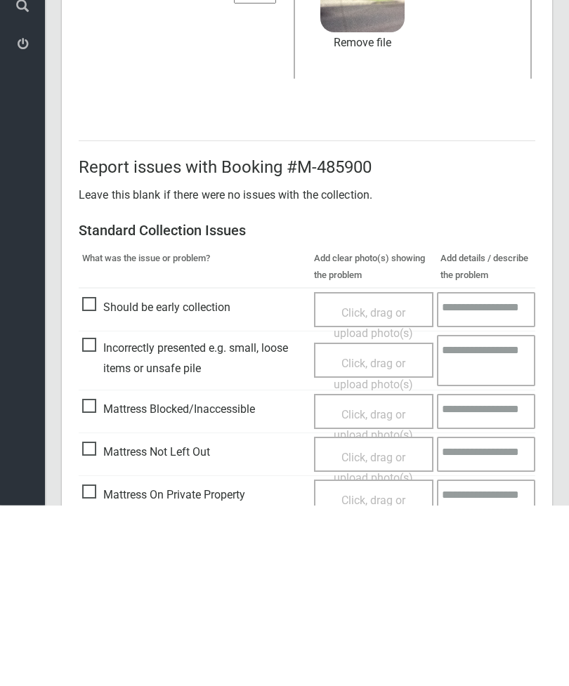
scroll to position [192, 0]
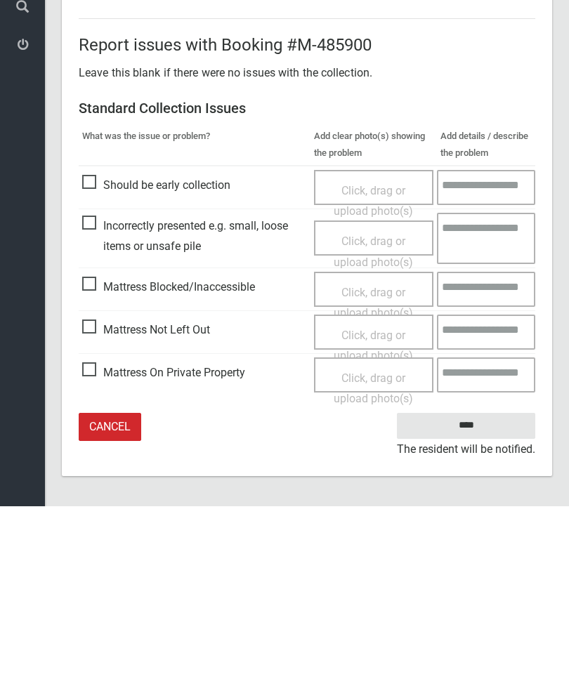
type input"] "*"
click at [474, 593] on input "****" at bounding box center [466, 606] width 138 height 26
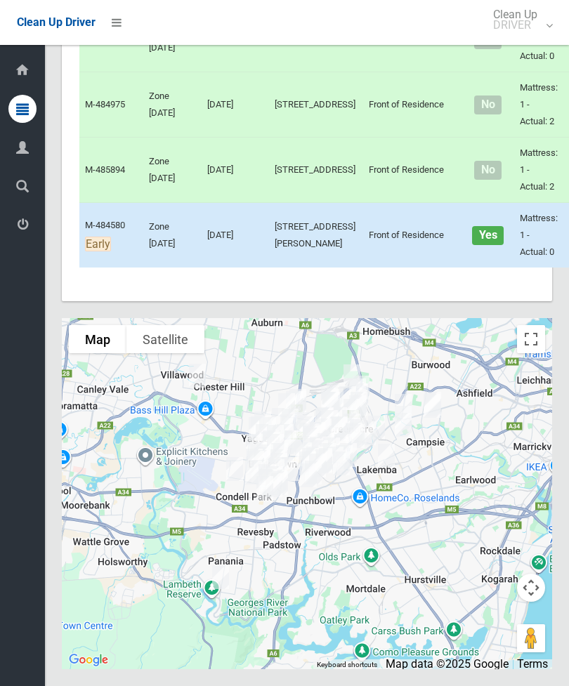
scroll to position [8434, 0]
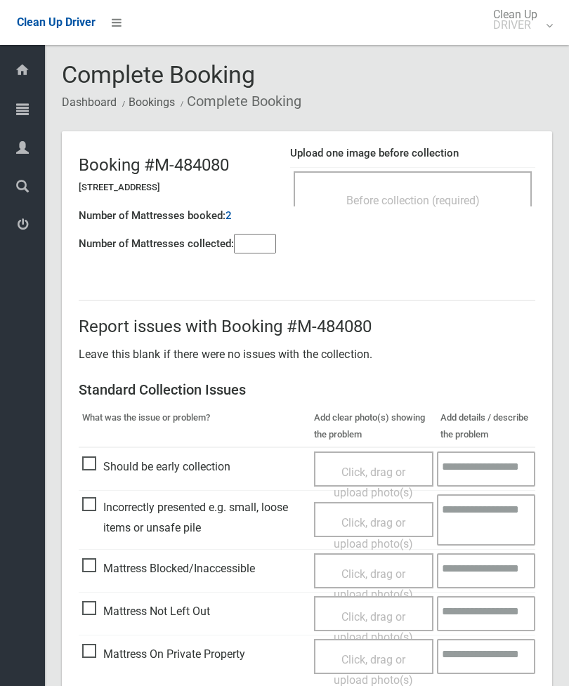
click at [484, 196] on div "Before collection (required)" at bounding box center [412, 200] width 207 height 26
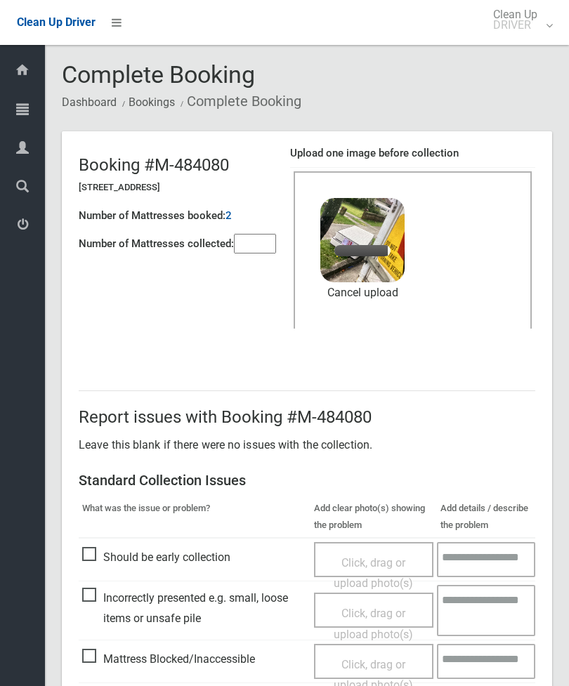
click at [263, 241] on input"] "number" at bounding box center [255, 244] width 42 height 20
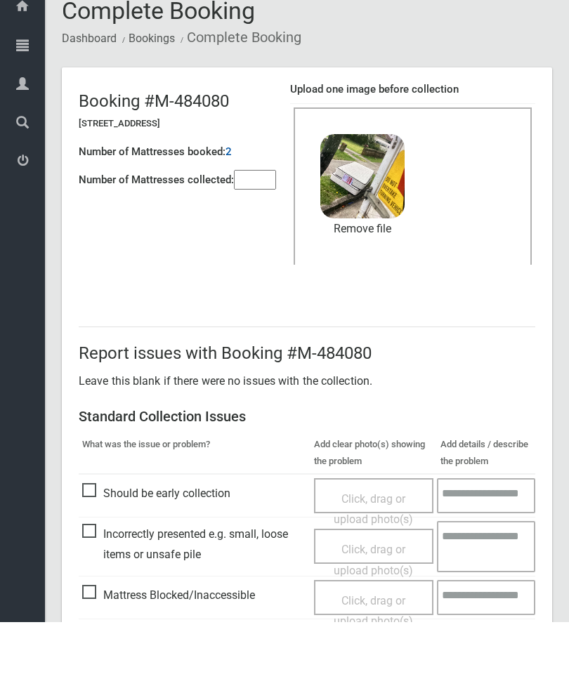
scroll to position [192, 0]
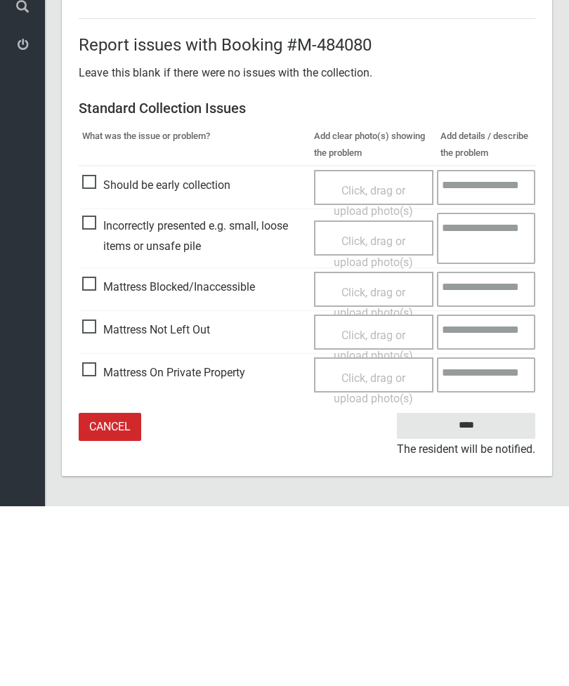
type input"] "*"
click at [469, 593] on input "****" at bounding box center [466, 606] width 138 height 26
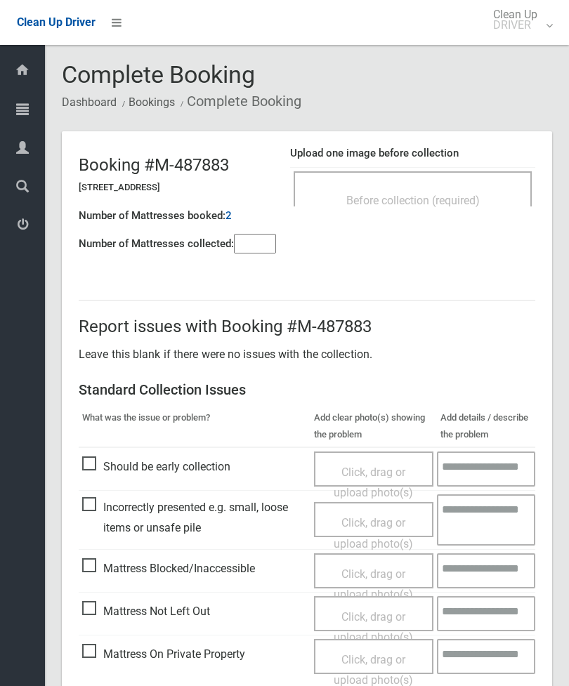
click at [251, 247] on input"] "number" at bounding box center [255, 244] width 42 height 20
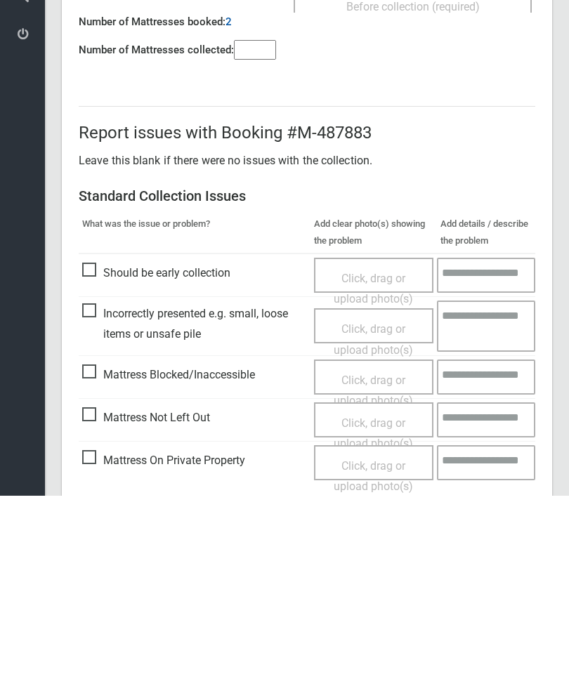
scroll to position [101, 0]
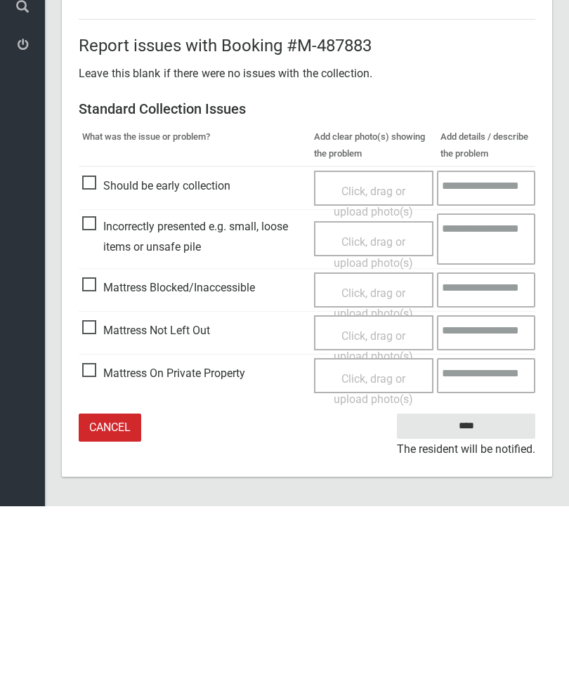
type input"] "*"
click at [96, 500] on span "Mattress Not Left Out" at bounding box center [146, 510] width 128 height 21
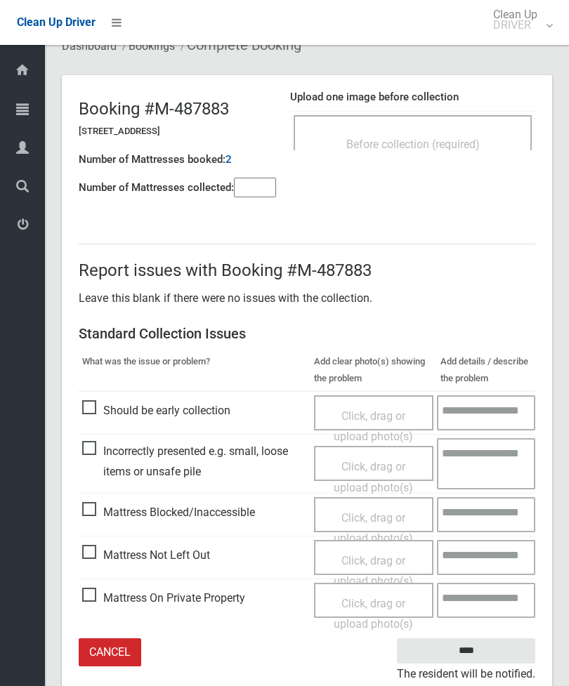
click at [388, 556] on span "Click, drag or upload photo(s)" at bounding box center [373, 571] width 79 height 34
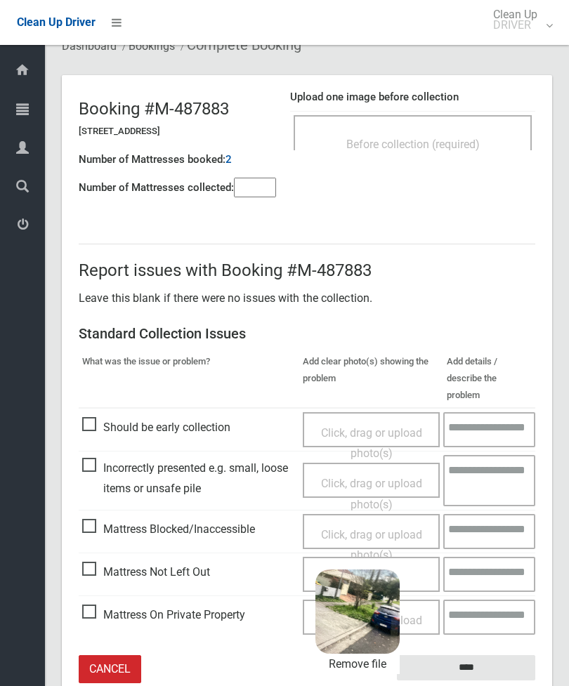
click at [504, 655] on input "****" at bounding box center [466, 668] width 138 height 26
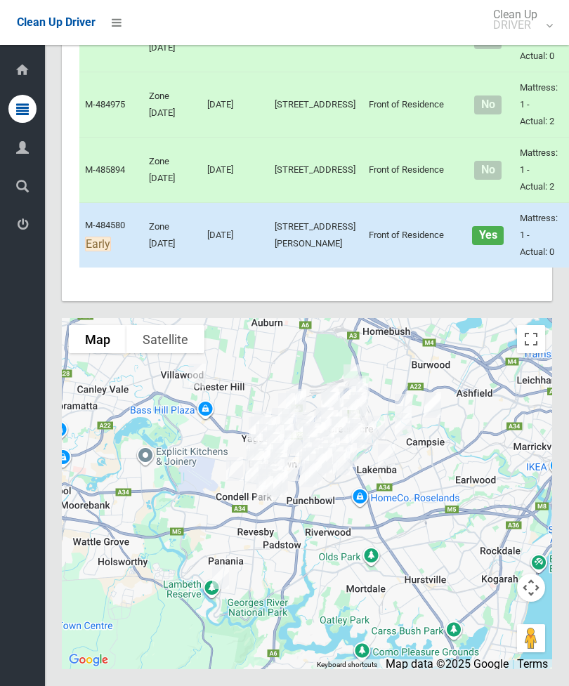
scroll to position [8290, 0]
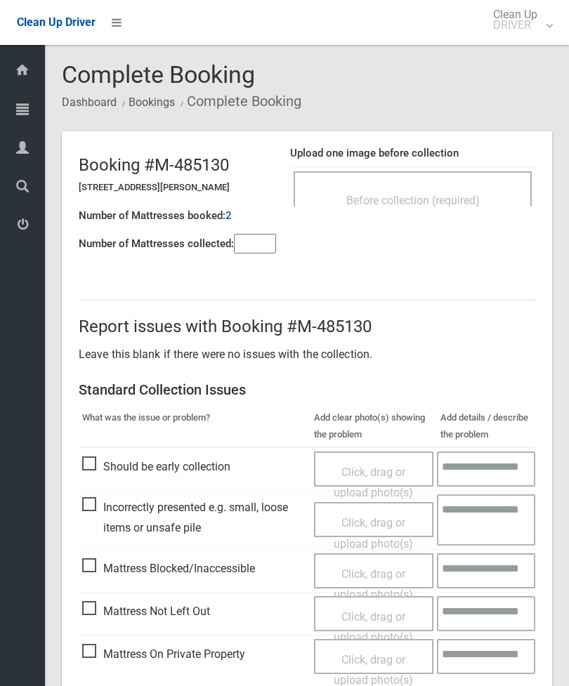
click at [494, 187] on div "Before collection (required)" at bounding box center [412, 200] width 207 height 26
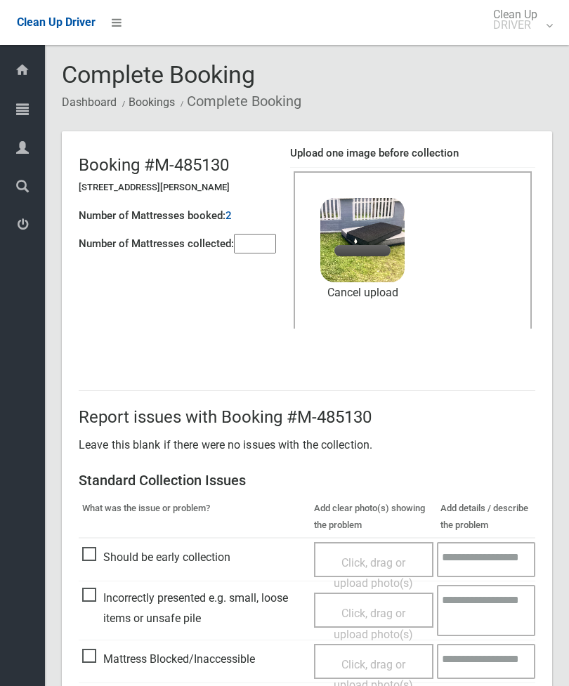
click at [264, 242] on input"] "number" at bounding box center [255, 244] width 42 height 20
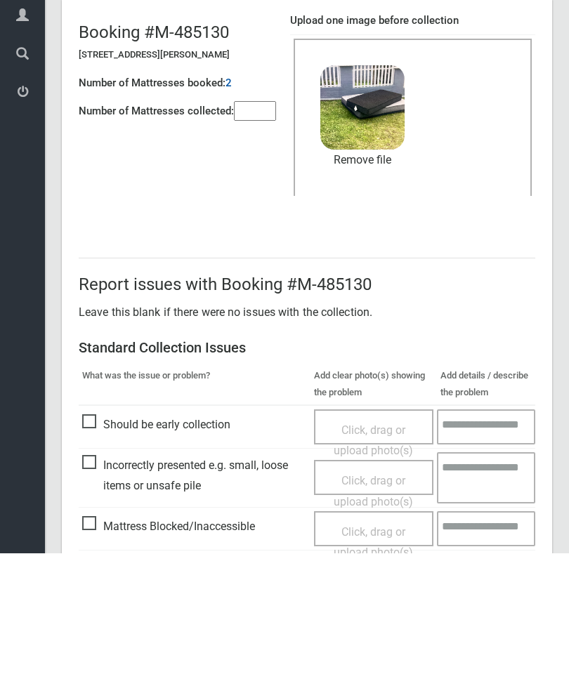
scroll to position [192, 0]
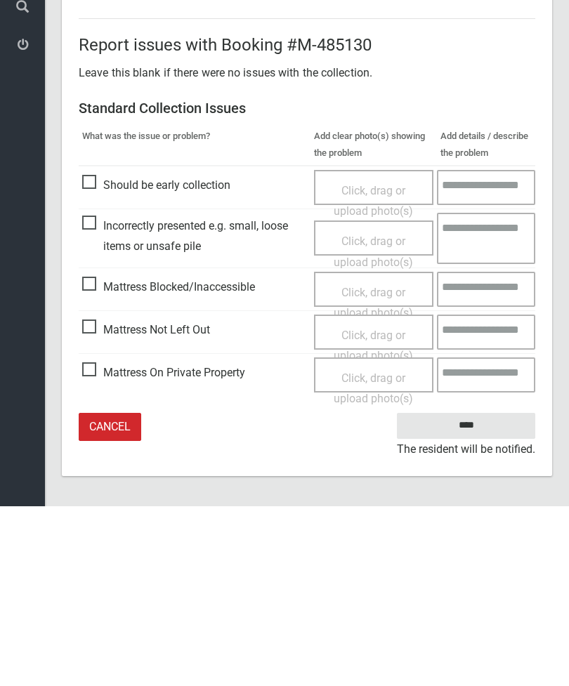
type input"] "*"
click at [485, 593] on input "****" at bounding box center [466, 606] width 138 height 26
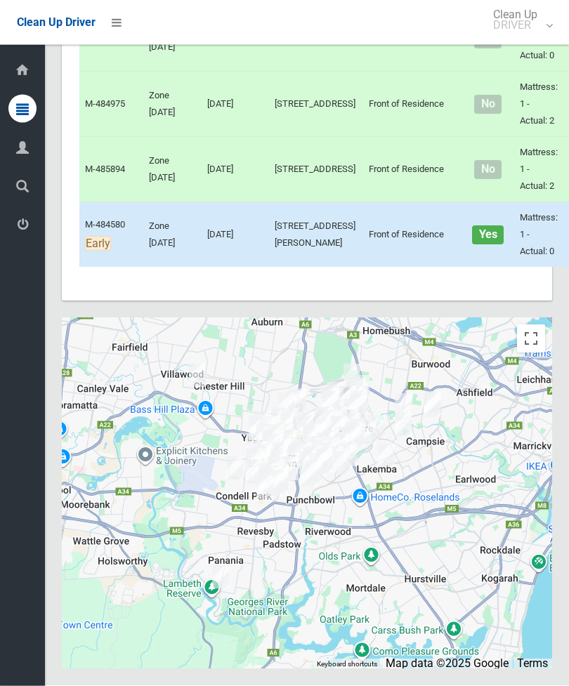
scroll to position [8039, 0]
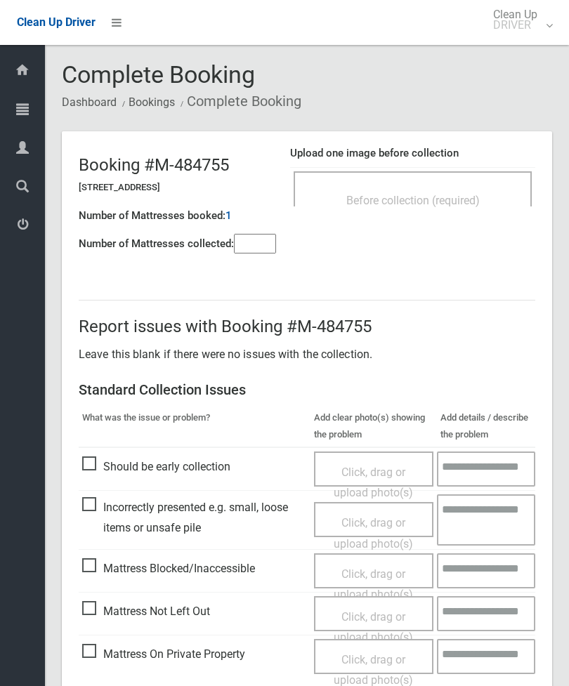
click at [480, 192] on div "Before collection (required)" at bounding box center [412, 200] width 207 height 26
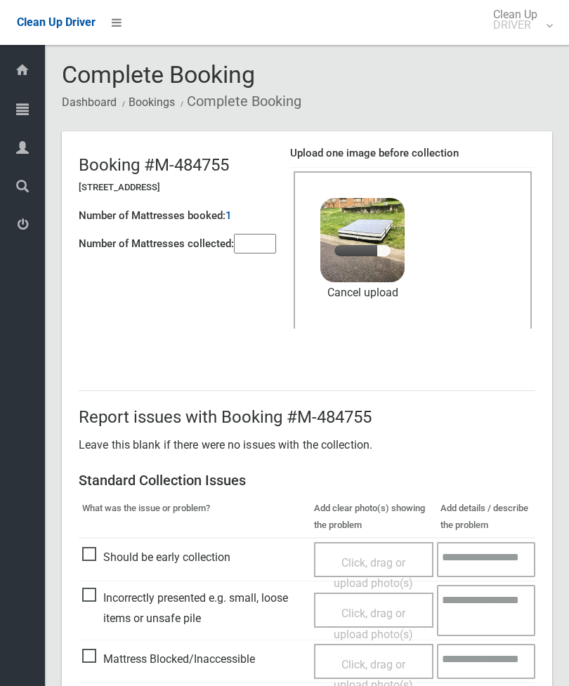
click at [270, 234] on input"] "number" at bounding box center [255, 244] width 42 height 20
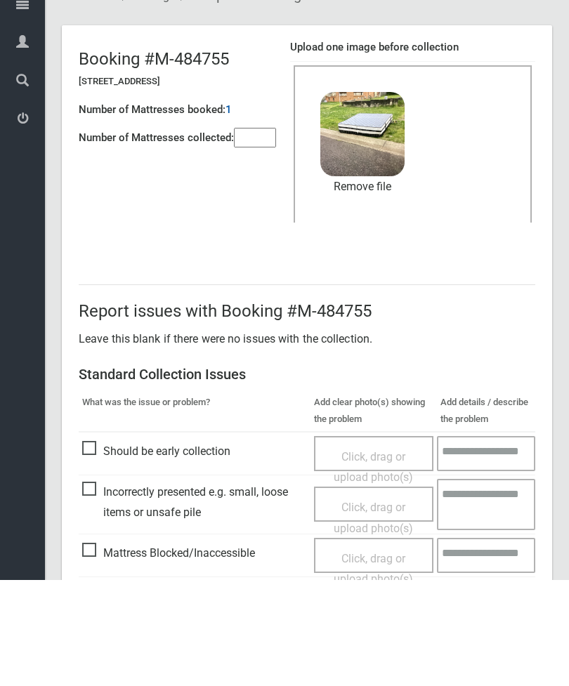
scroll to position [192, 0]
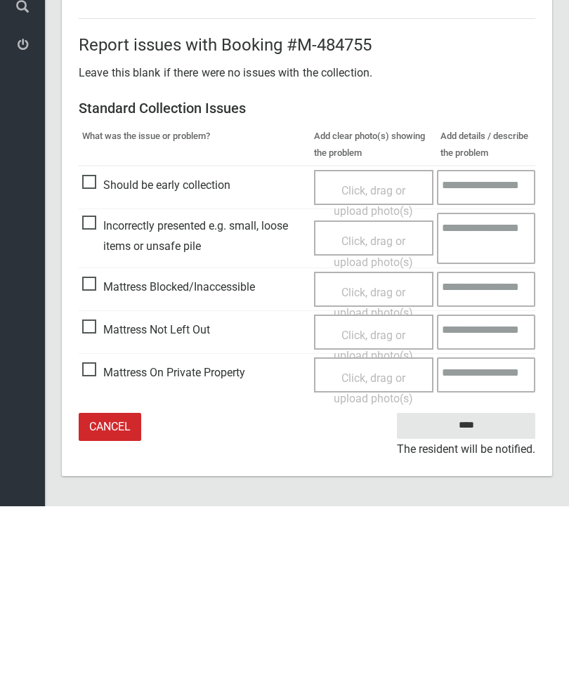
type input"] "*"
click at [485, 593] on input "****" at bounding box center [466, 606] width 138 height 26
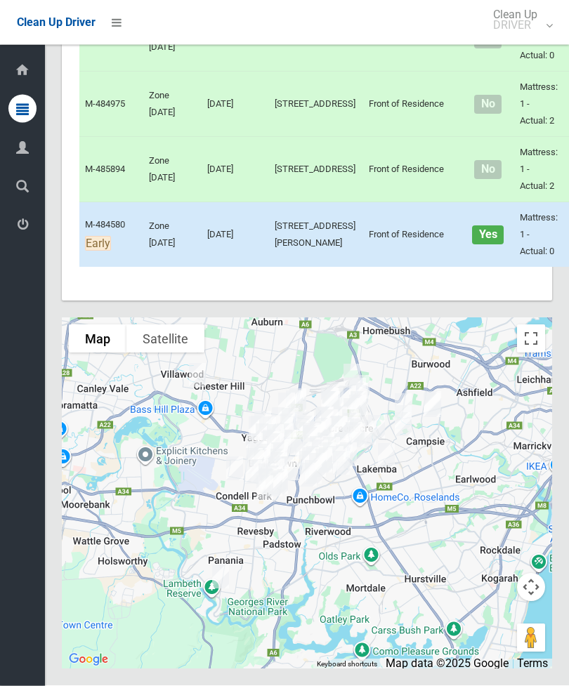
scroll to position [7499, 0]
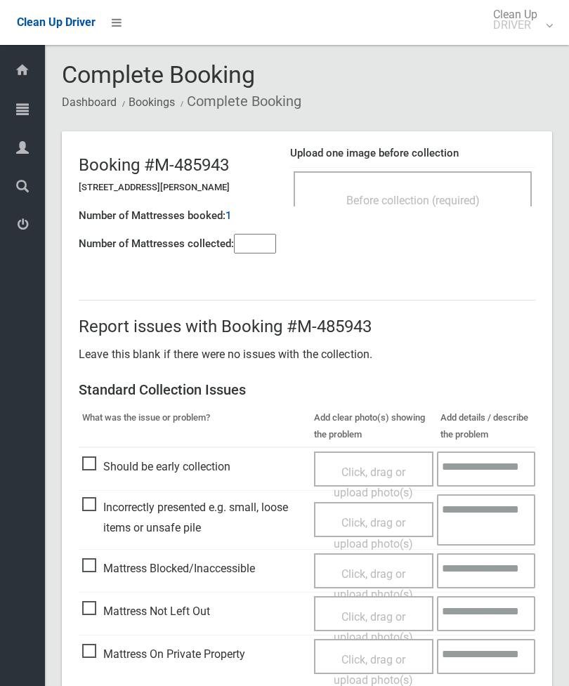
click at [463, 194] on span "Before collection (required)" at bounding box center [412, 200] width 133 height 13
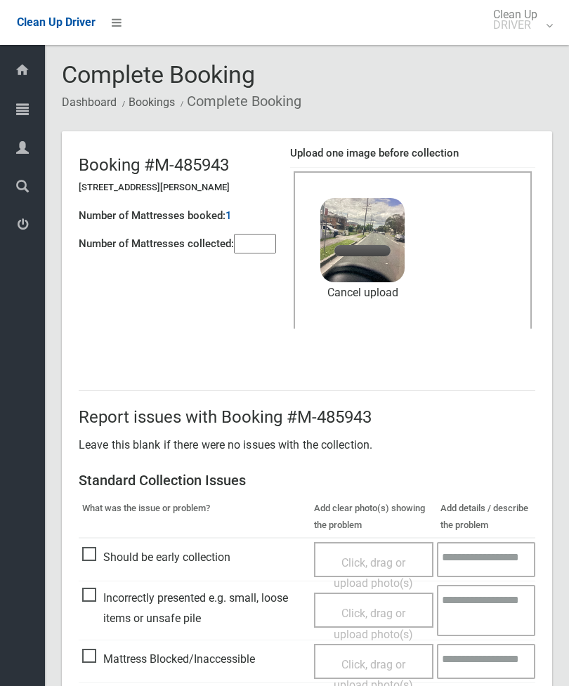
click at [266, 249] on input"] "number" at bounding box center [255, 244] width 42 height 20
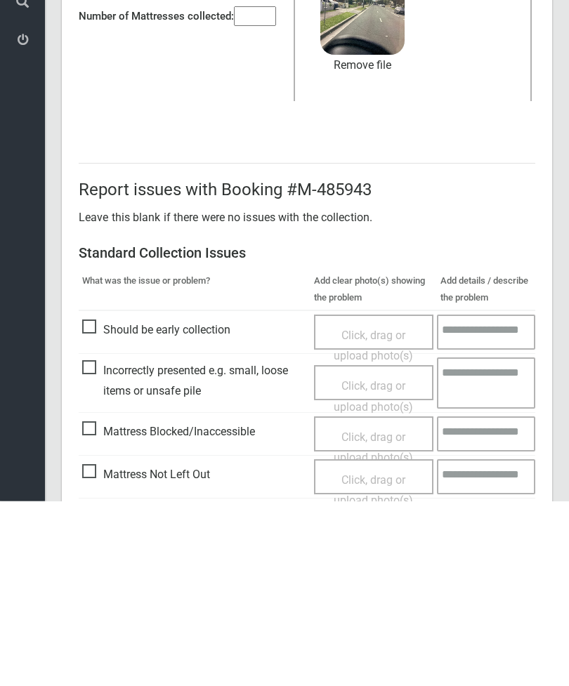
scroll to position [192, 0]
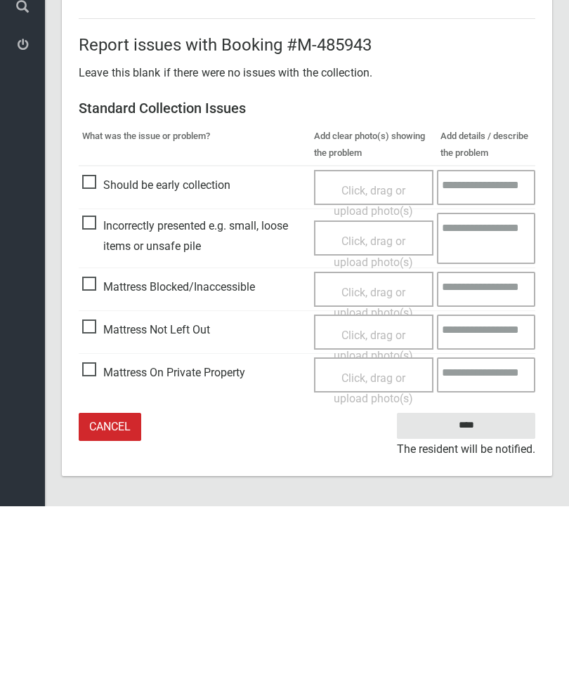
type input"] "*"
click at [478, 593] on input "****" at bounding box center [466, 606] width 138 height 26
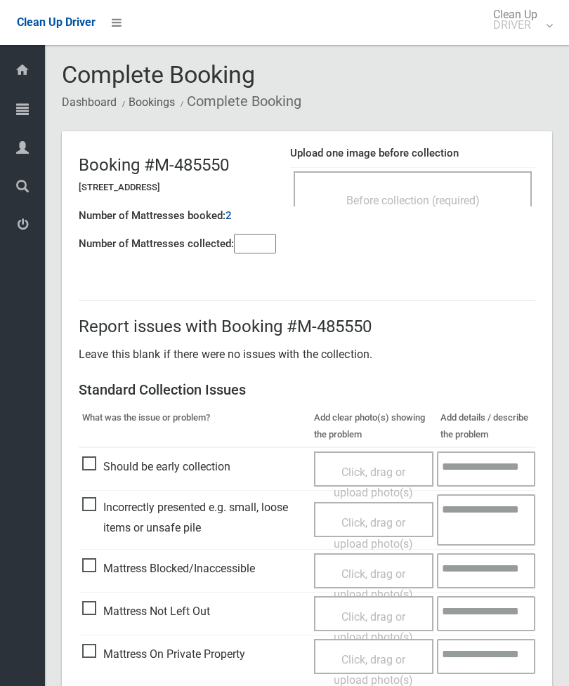
click at [260, 244] on input"] "number" at bounding box center [255, 244] width 42 height 20
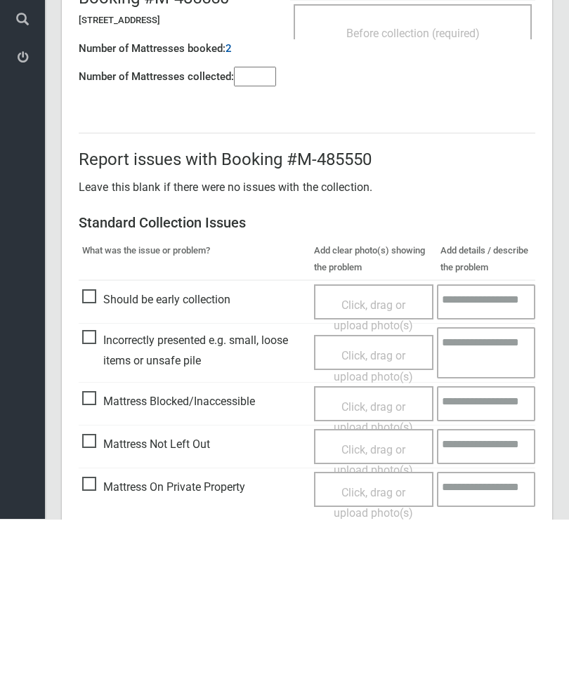
scroll to position [101, 0]
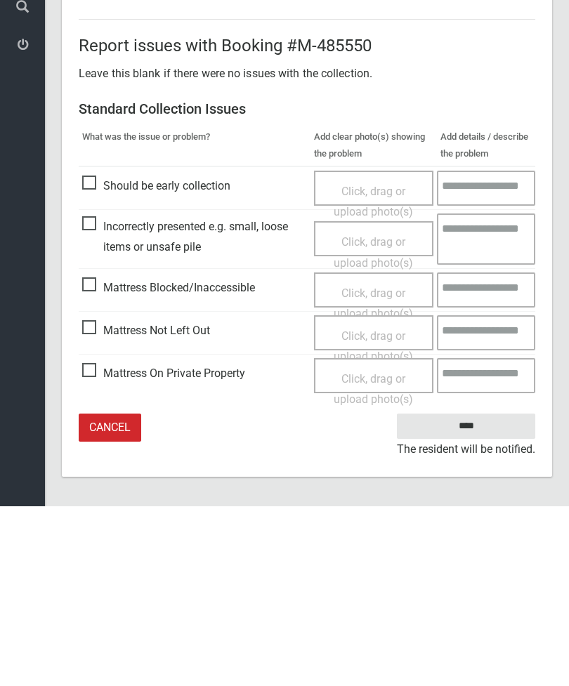
type input"] "*"
click at [95, 500] on span "Mattress Not Left Out" at bounding box center [146, 510] width 128 height 21
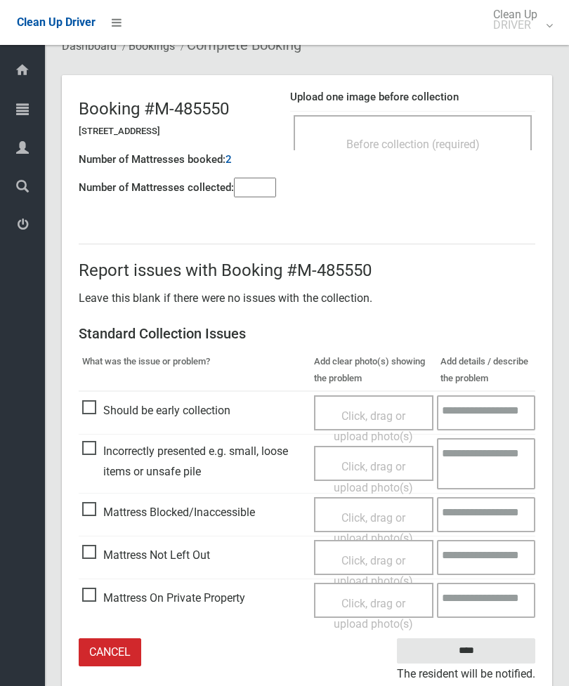
click at [375, 563] on span "Click, drag or upload photo(s)" at bounding box center [373, 571] width 79 height 34
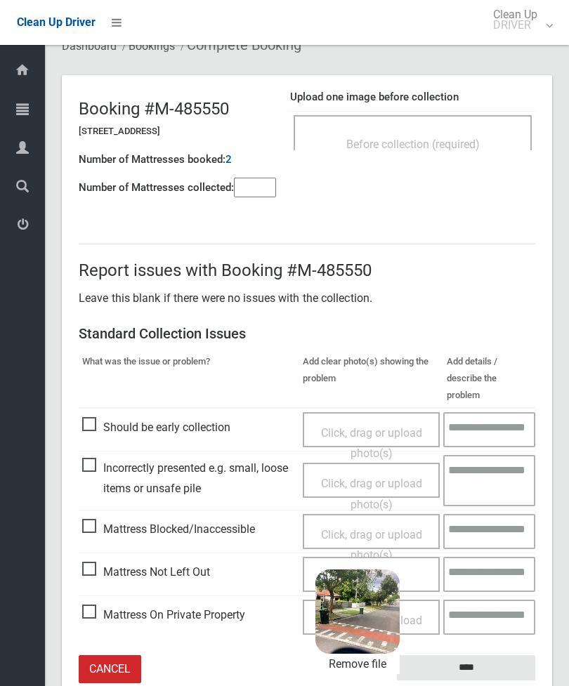
click at [498, 655] on input "****" at bounding box center [466, 668] width 138 height 26
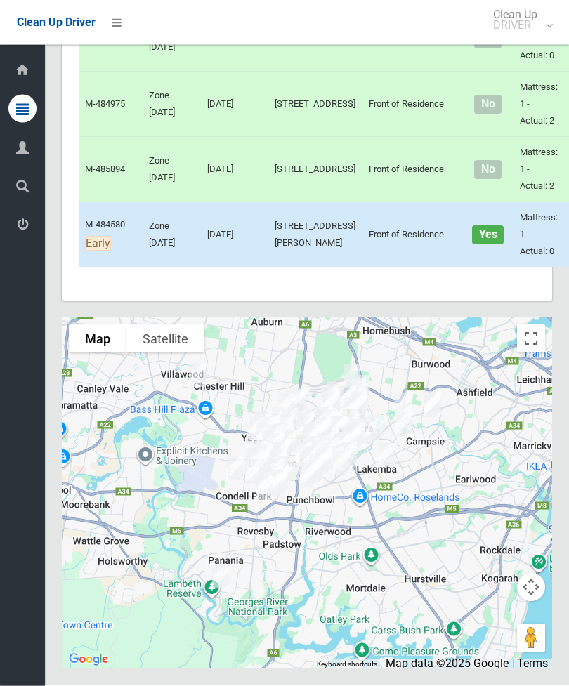
scroll to position [7672, 0]
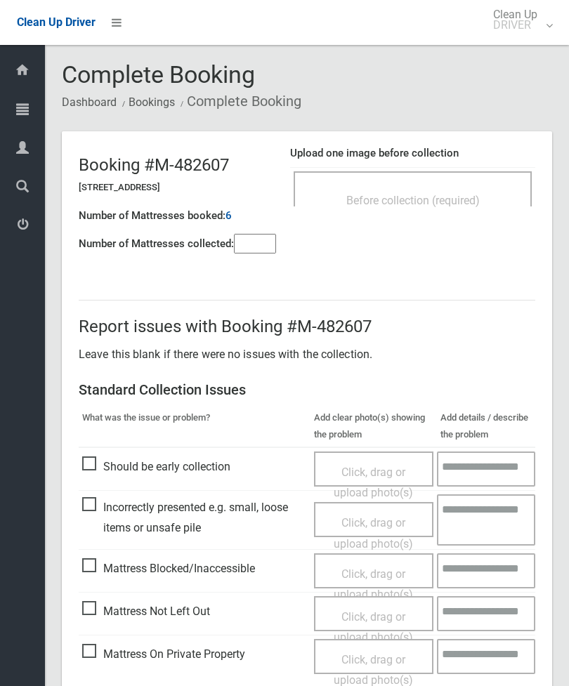
click at [488, 188] on div "Before collection (required)" at bounding box center [412, 200] width 207 height 26
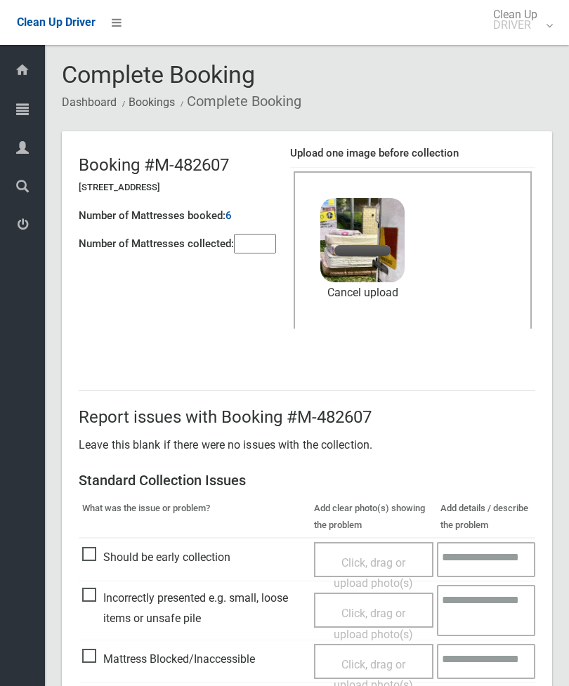
click at [264, 253] on input"] "number" at bounding box center [255, 244] width 42 height 20
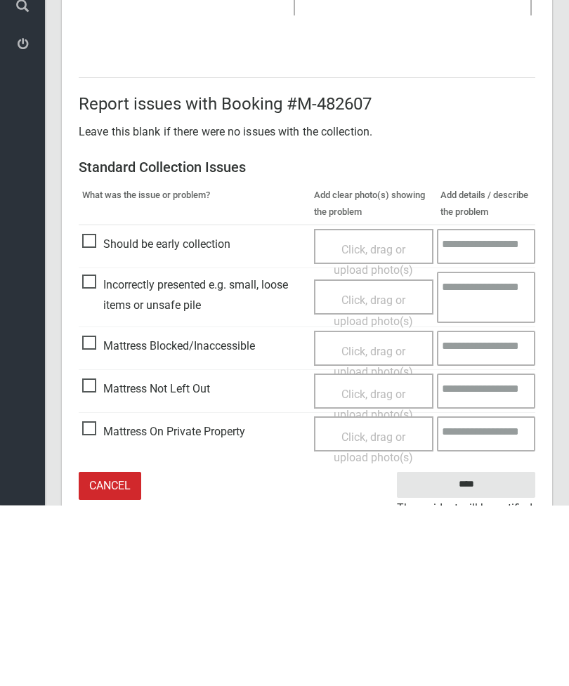
scroll to position [192, 0]
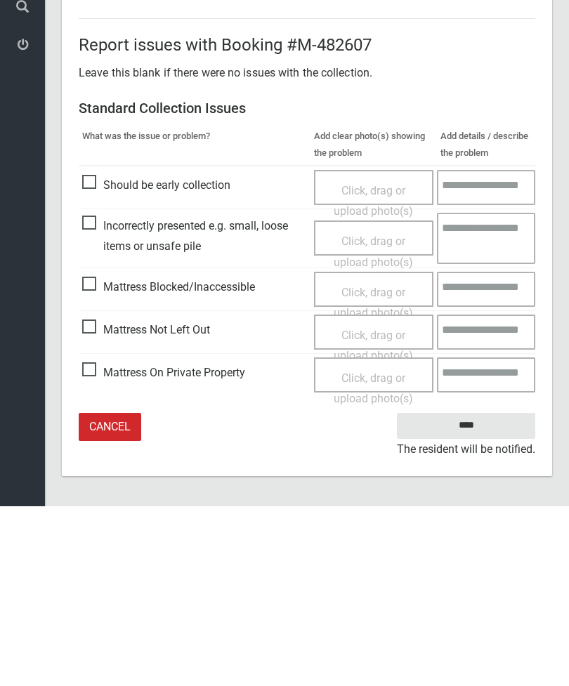
type input"] "*"
click at [476, 593] on input "****" at bounding box center [466, 606] width 138 height 26
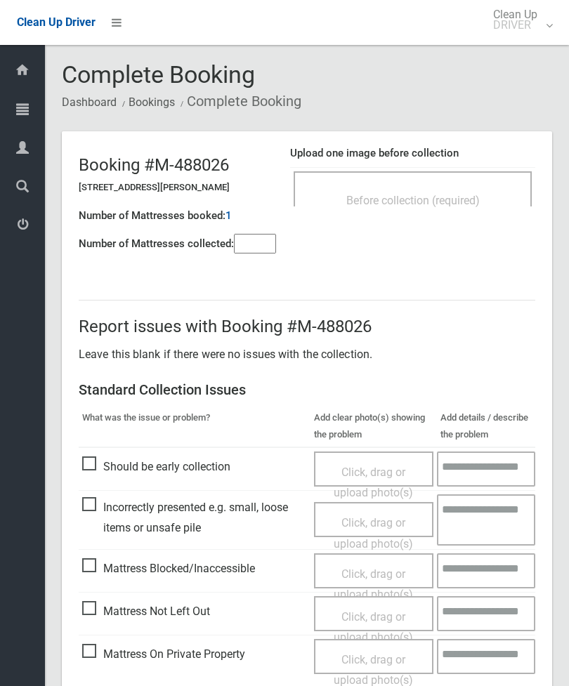
click at [256, 240] on input"] "number" at bounding box center [255, 244] width 42 height 20
type input"] "*"
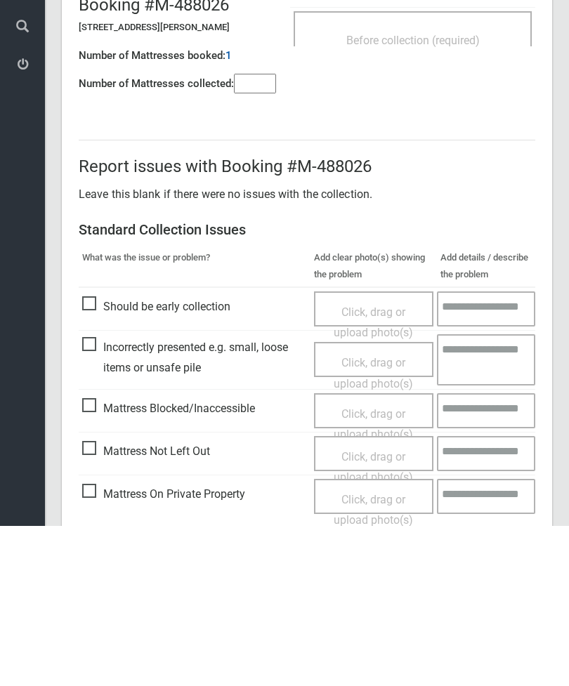
scroll to position [101, 0]
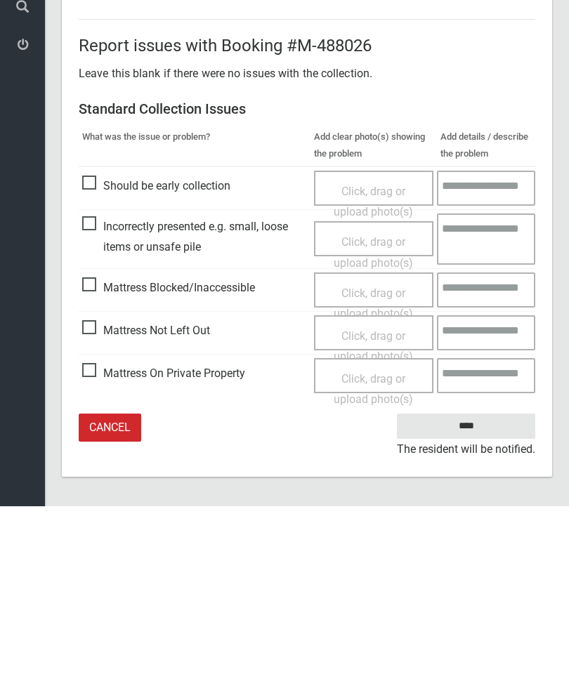
type input"] "*"
click at [93, 500] on span "Mattress Not Left Out" at bounding box center [146, 510] width 128 height 21
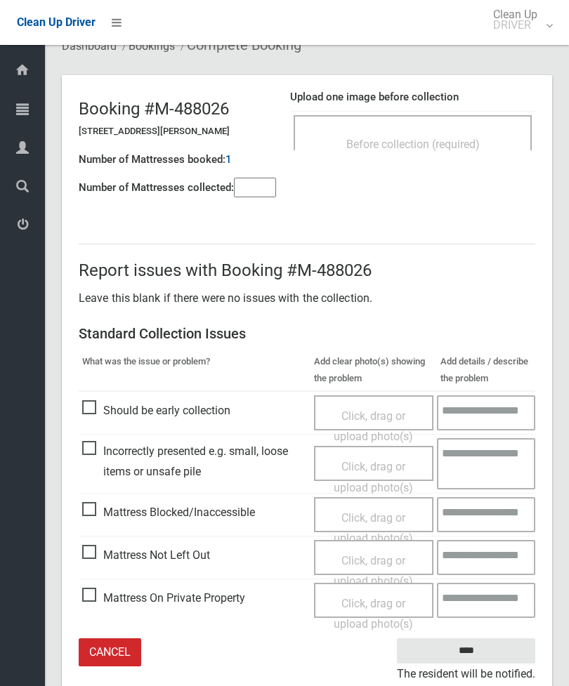
click at [385, 560] on span "Click, drag or upload photo(s)" at bounding box center [373, 571] width 79 height 34
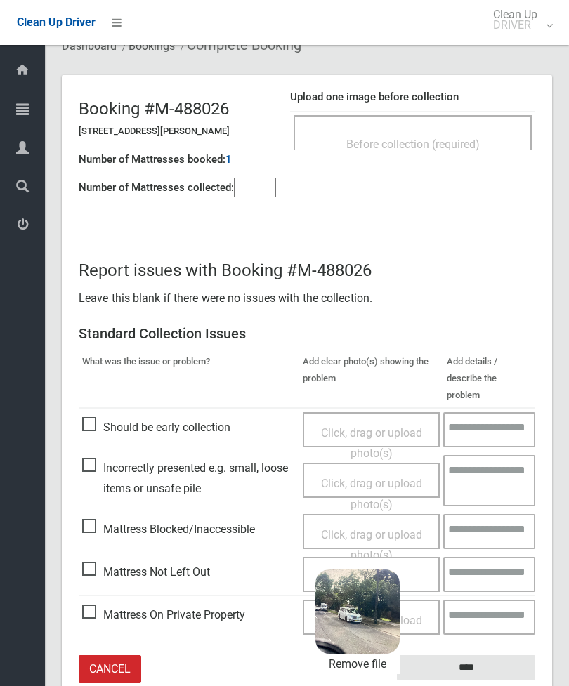
click at [489, 655] on input "****" at bounding box center [466, 668] width 138 height 26
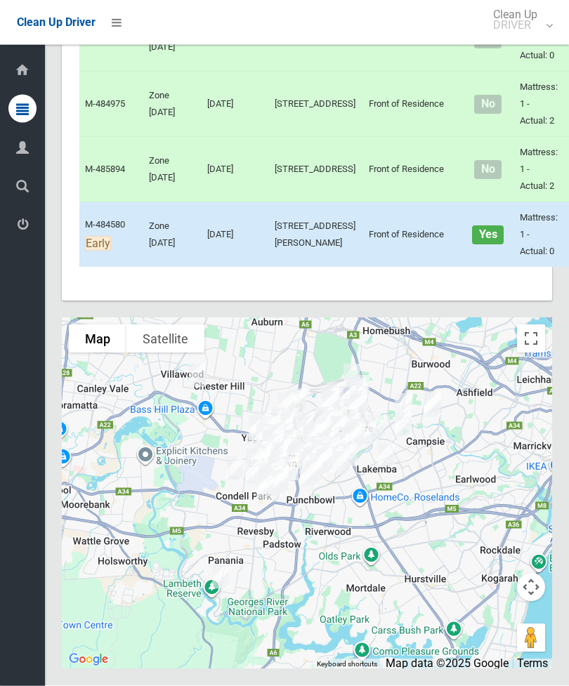
scroll to position [7665, 0]
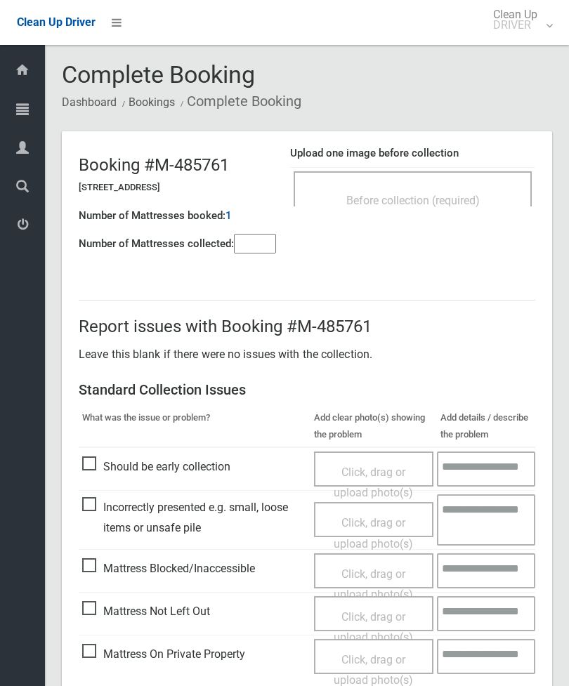
click at [254, 242] on input"] "number" at bounding box center [255, 244] width 42 height 20
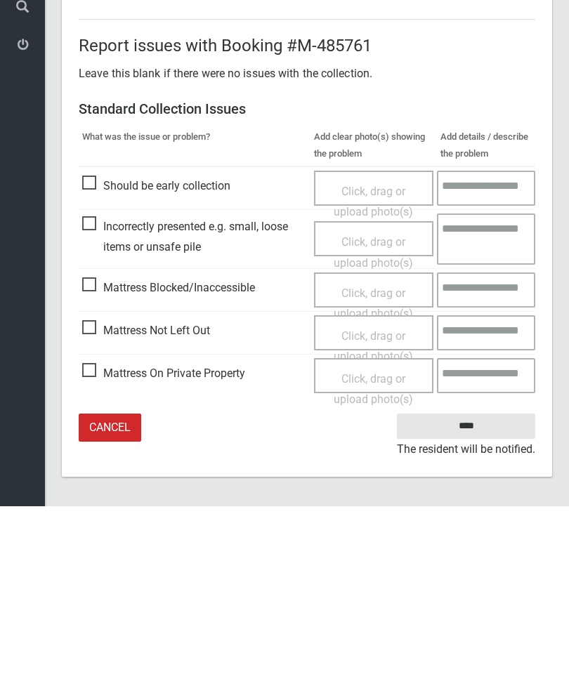
type input"] "*"
click at [96, 500] on span "Mattress Not Left Out" at bounding box center [146, 510] width 128 height 21
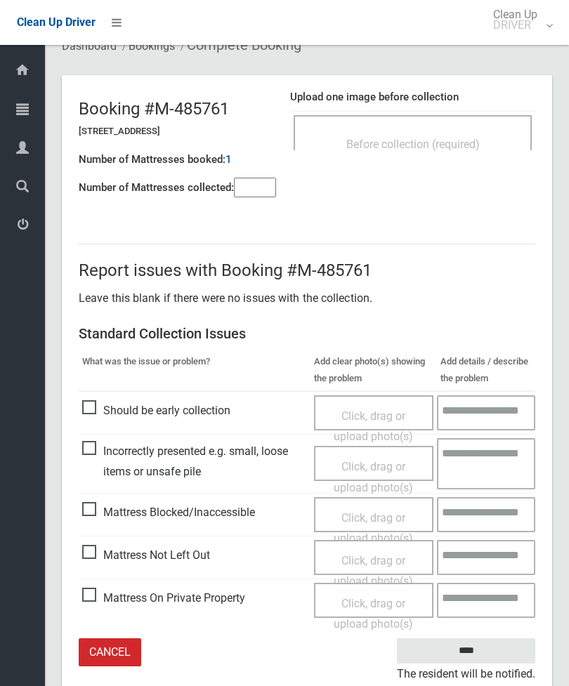
click at [365, 555] on span "Click, drag or upload photo(s)" at bounding box center [373, 571] width 79 height 34
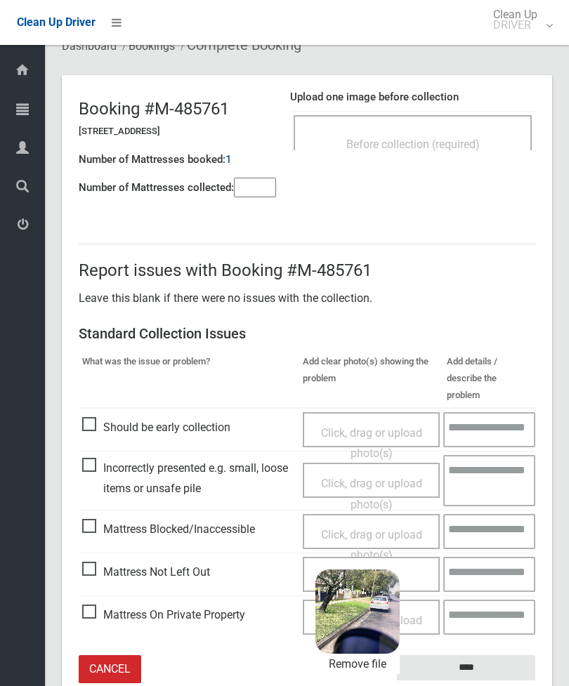
click at [497, 655] on input "****" at bounding box center [466, 668] width 138 height 26
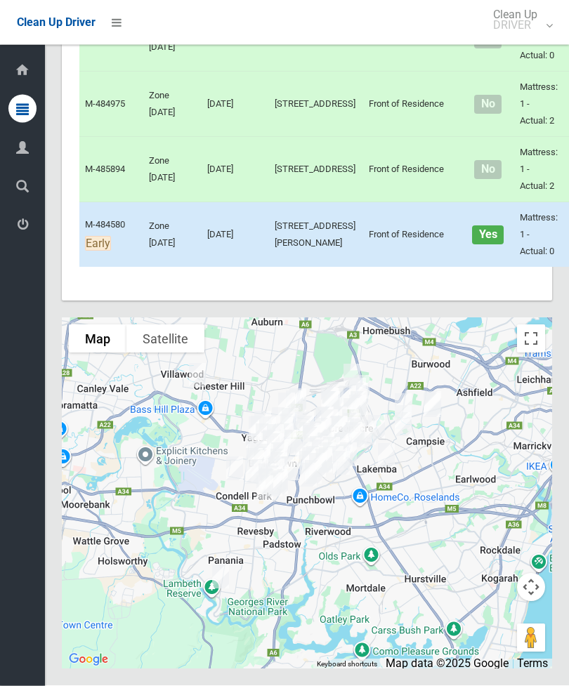
scroll to position [7987, 0]
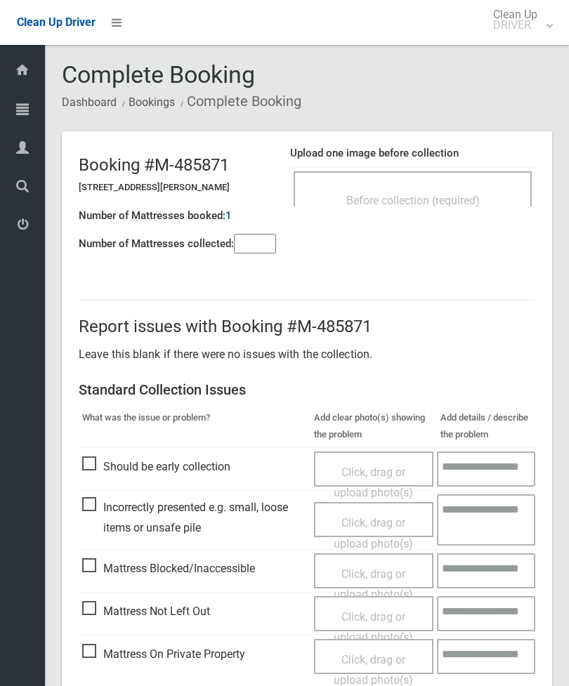
click at [256, 238] on input"] "number" at bounding box center [255, 244] width 42 height 20
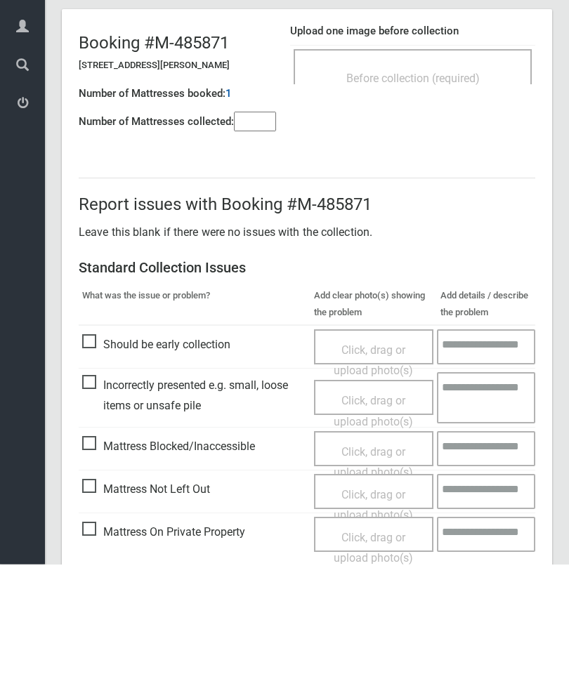
scroll to position [101, 0]
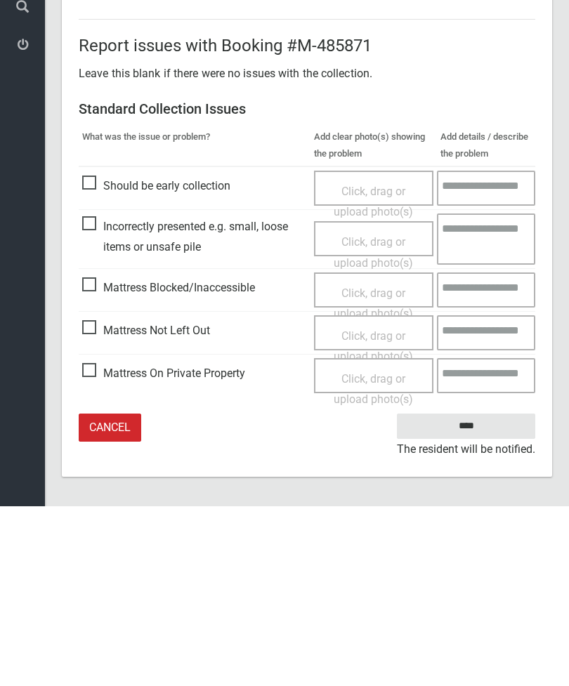
type input"] "*"
click at [97, 500] on span "Mattress Not Left Out" at bounding box center [146, 510] width 128 height 21
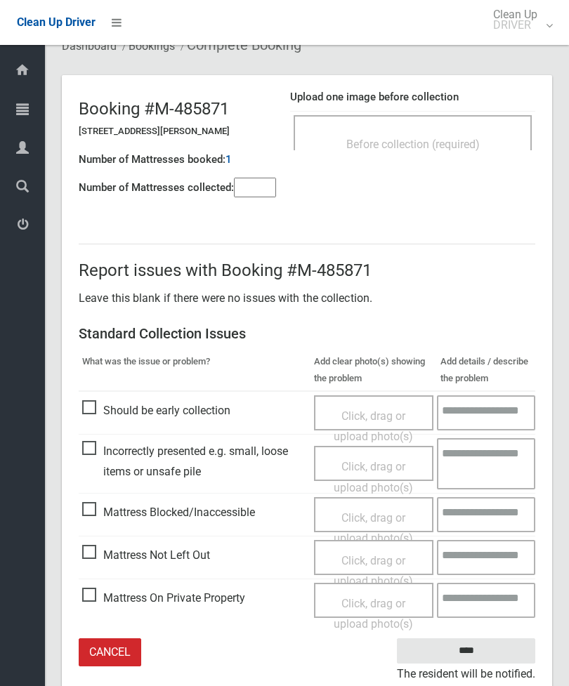
click at [377, 558] on span "Click, drag or upload photo(s)" at bounding box center [373, 571] width 79 height 34
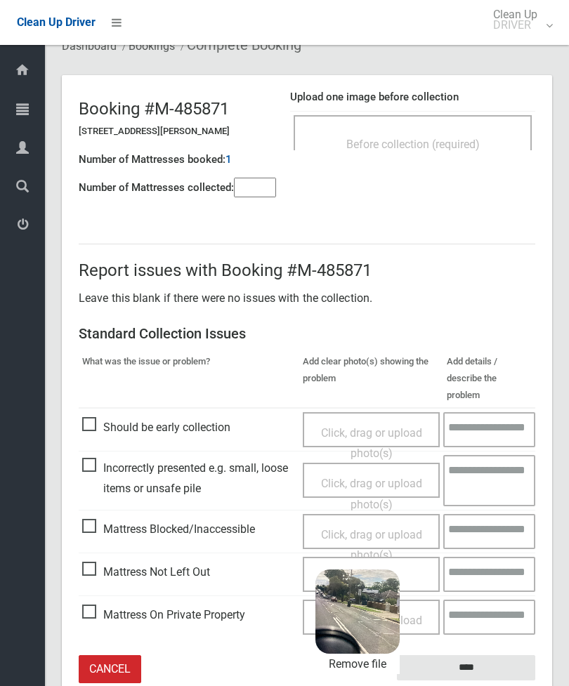
click at [497, 655] on input "****" at bounding box center [466, 668] width 138 height 26
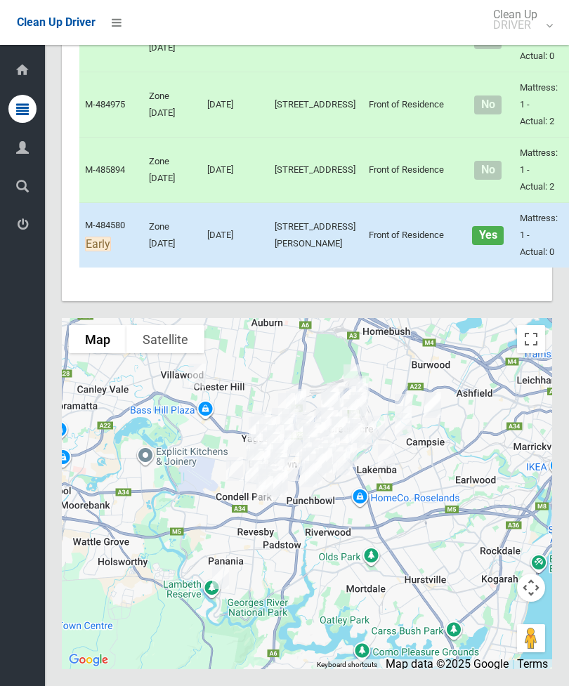
scroll to position [8158, 0]
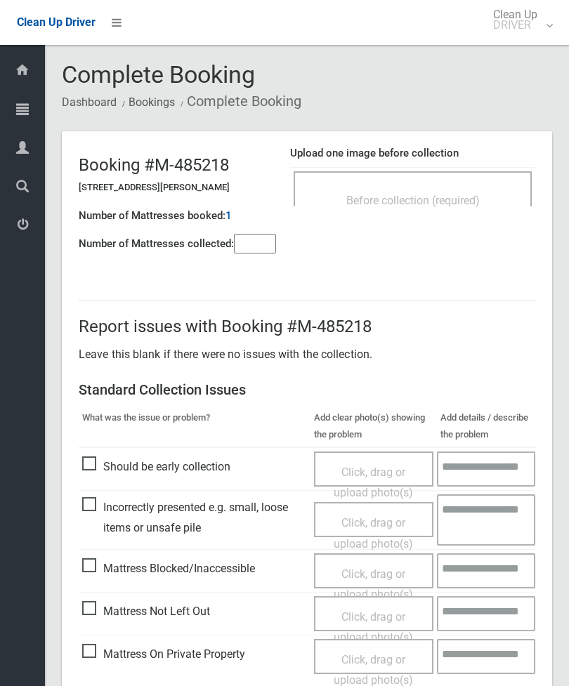
click at [462, 187] on div "Before collection (required)" at bounding box center [412, 200] width 207 height 26
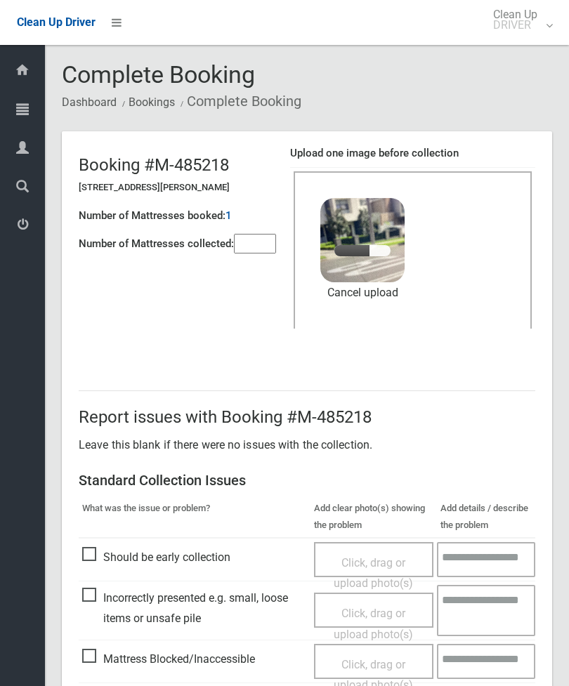
click at [261, 240] on input"] "number" at bounding box center [255, 244] width 42 height 20
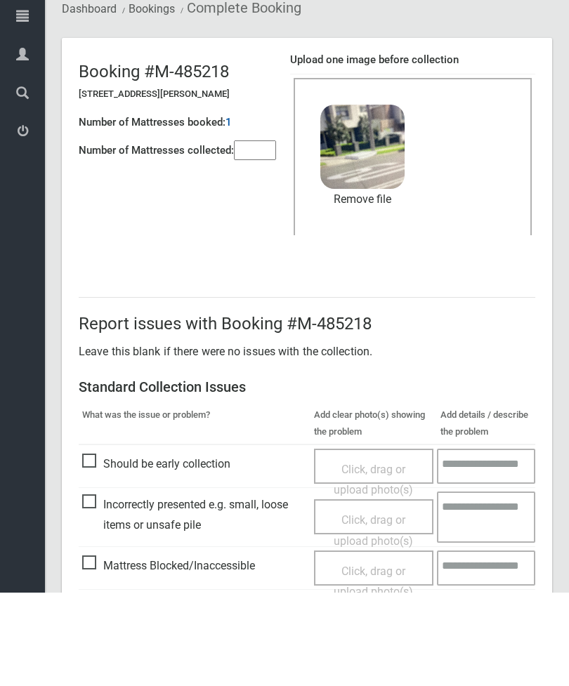
scroll to position [192, 0]
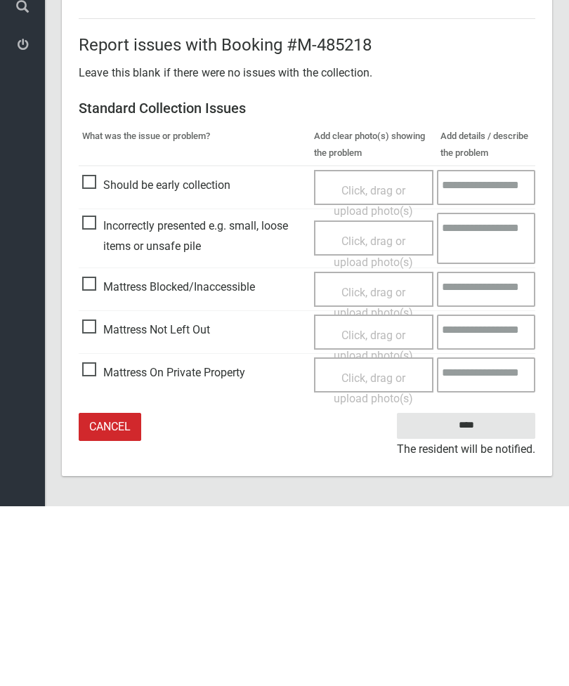
type input"] "*"
click at [488, 593] on input "****" at bounding box center [466, 606] width 138 height 26
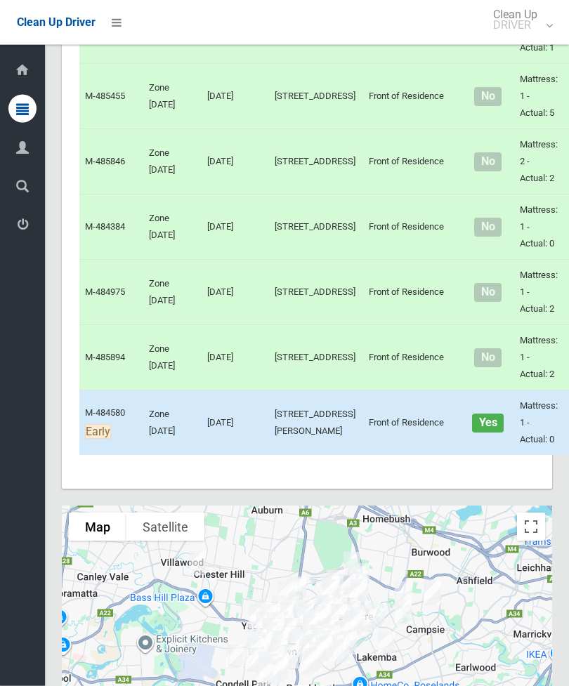
scroll to position [7256, 0]
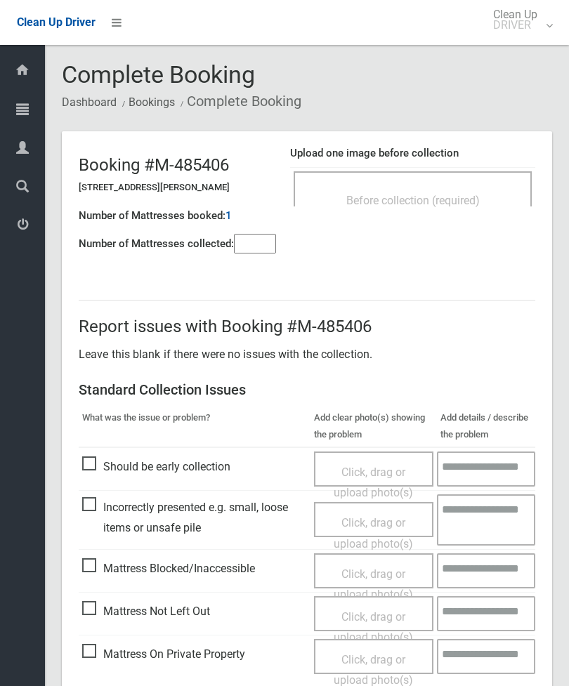
click at [263, 237] on input"] "number" at bounding box center [255, 244] width 42 height 20
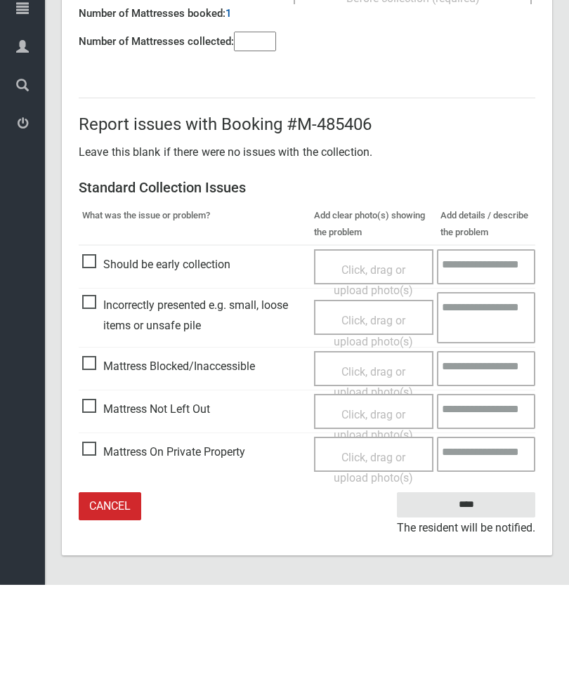
type input"] "*"
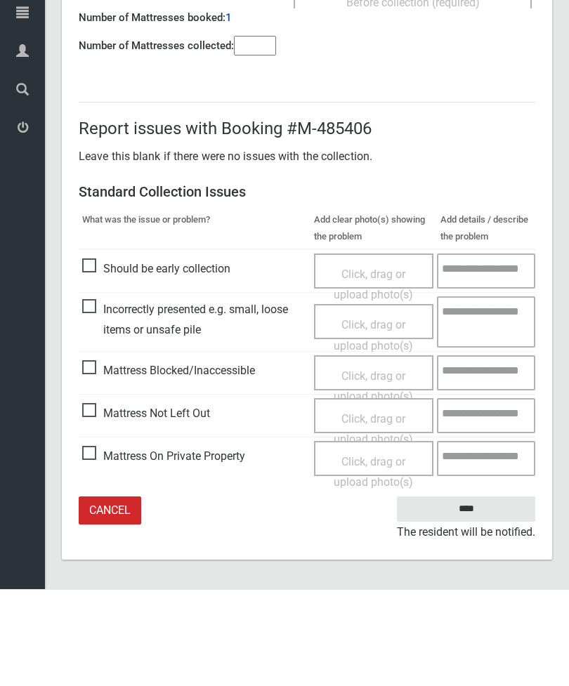
click at [98, 500] on span "Mattress Not Left Out" at bounding box center [146, 510] width 128 height 21
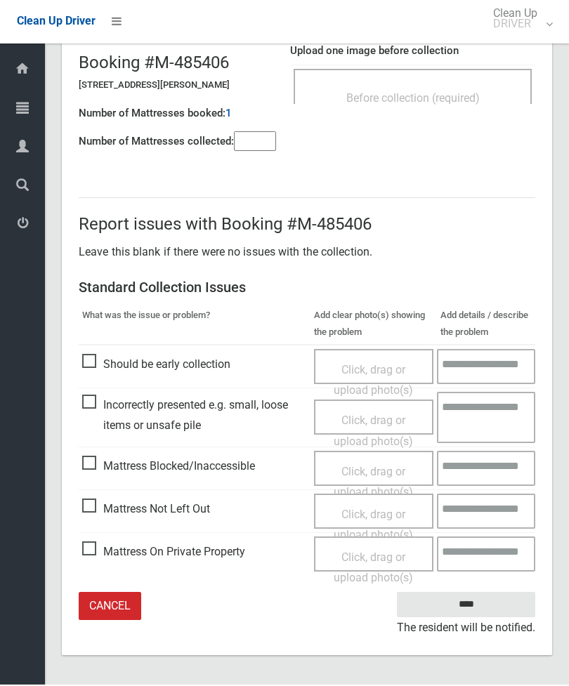
scroll to position [56, 0]
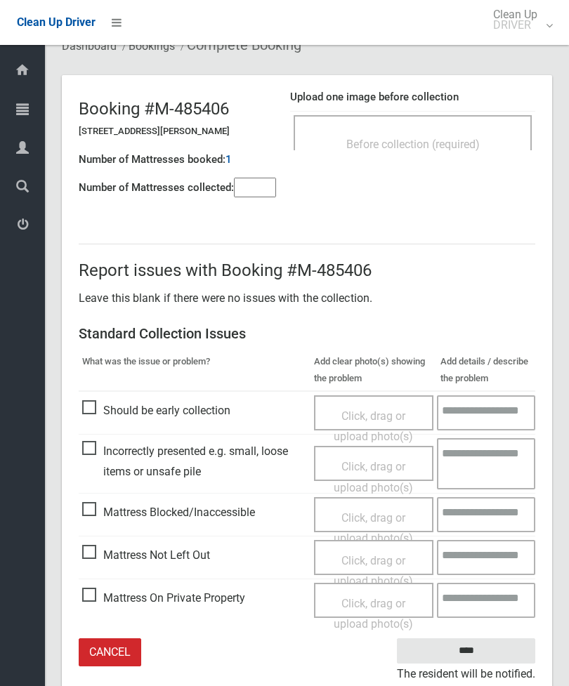
click at [379, 558] on span "Click, drag or upload photo(s)" at bounding box center [373, 571] width 79 height 34
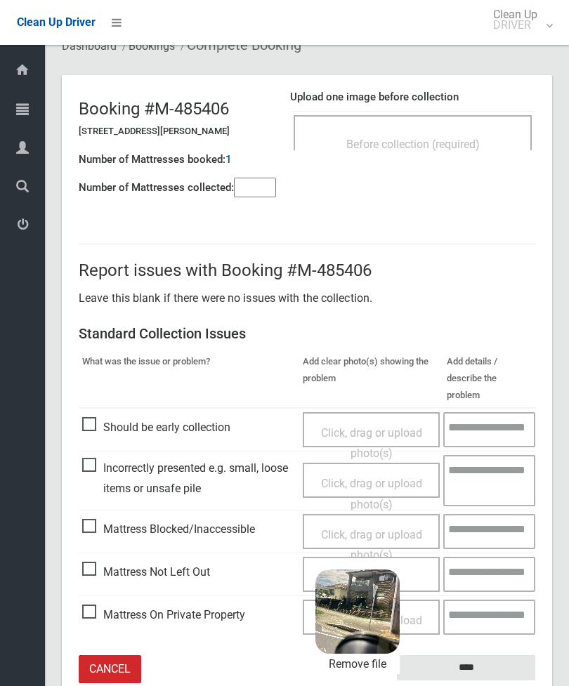
click at [504, 655] on input "****" at bounding box center [466, 668] width 138 height 26
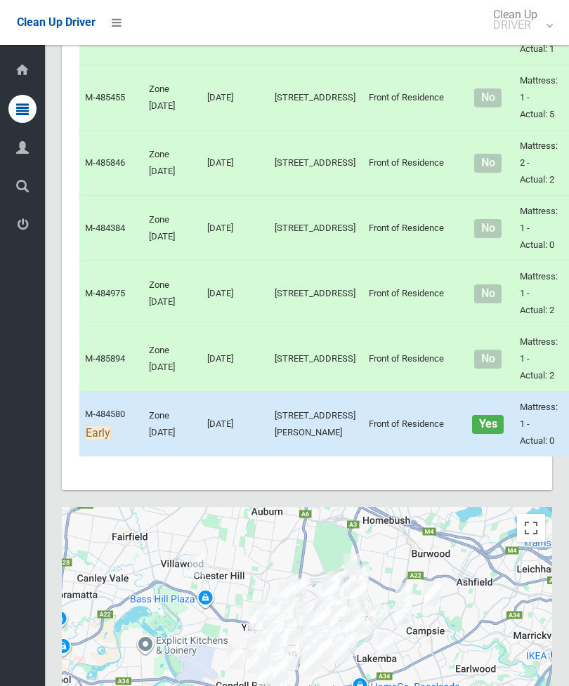
scroll to position [7256, 0]
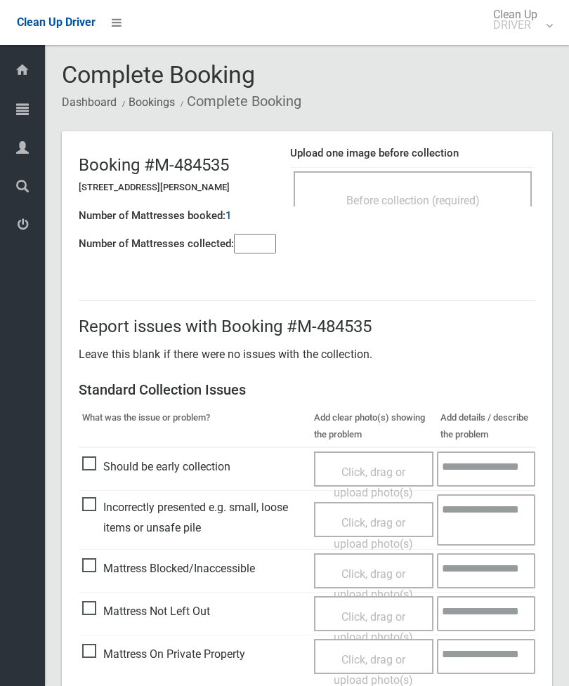
click at [469, 192] on div "Before collection (required)" at bounding box center [412, 200] width 207 height 26
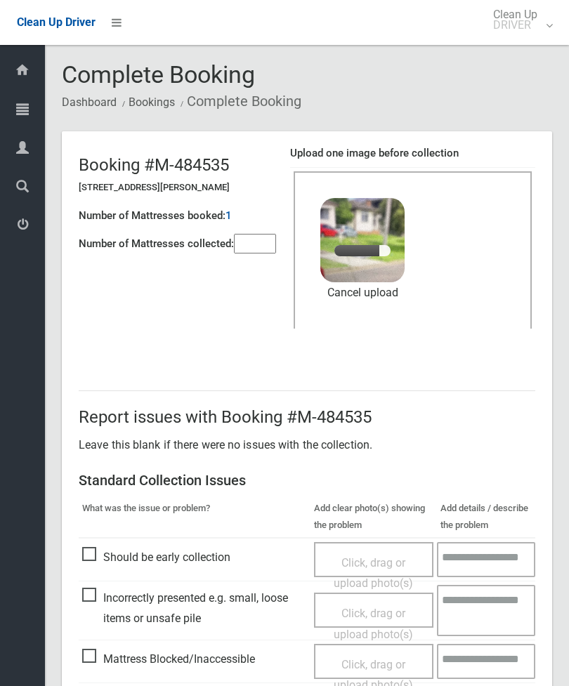
click at [272, 234] on input"] "number" at bounding box center [255, 244] width 42 height 20
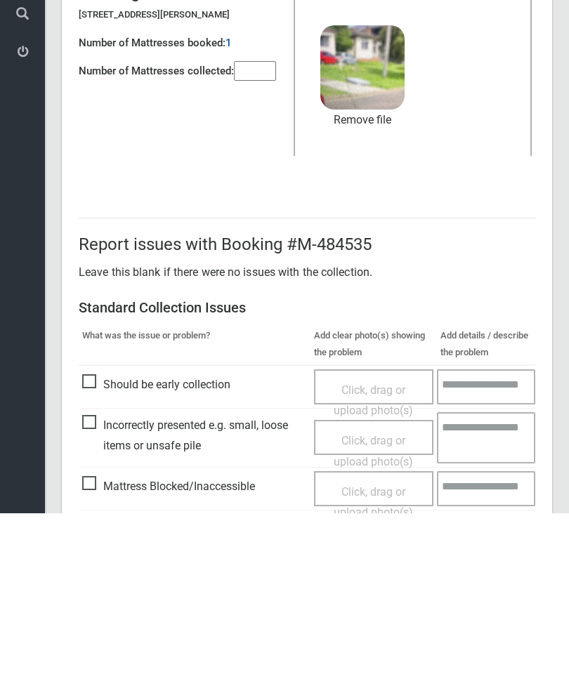
scroll to position [192, 0]
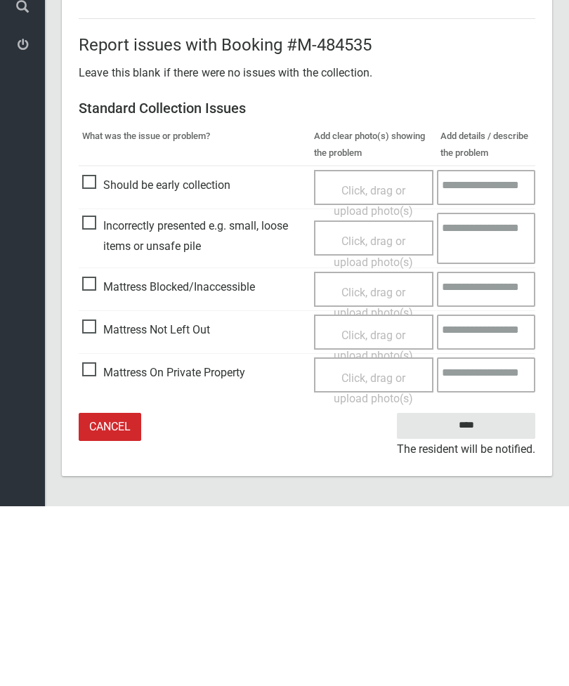
type input"] "*"
click at [486, 593] on input "****" at bounding box center [466, 606] width 138 height 26
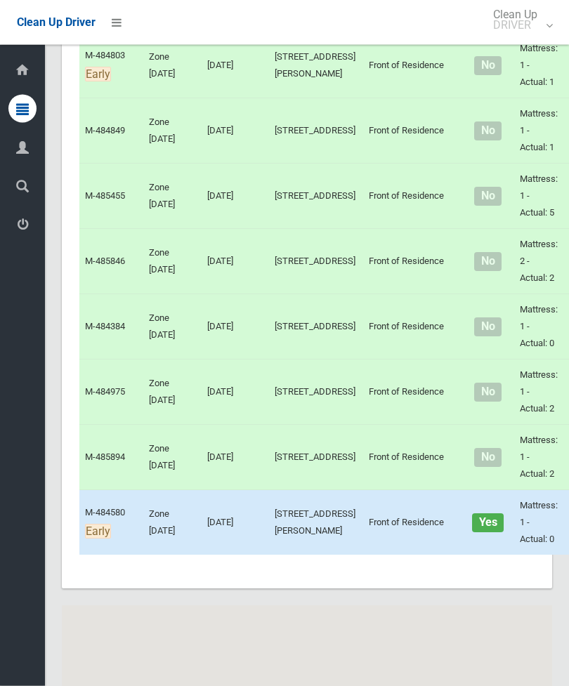
scroll to position [7374, 0]
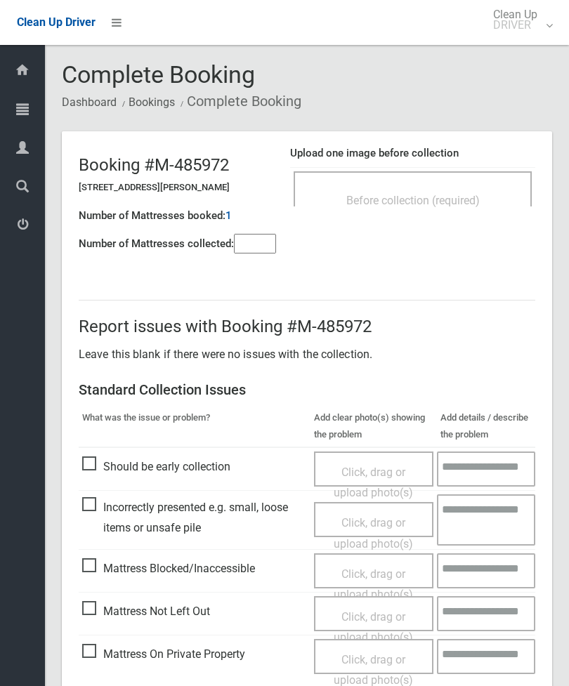
click at [462, 207] on div "Before collection (required)" at bounding box center [412, 200] width 207 height 26
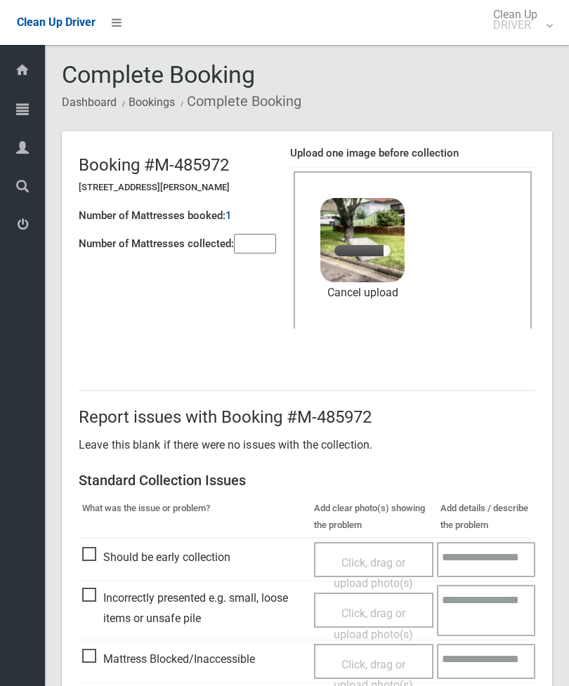
click at [270, 241] on input"] "number" at bounding box center [255, 244] width 42 height 20
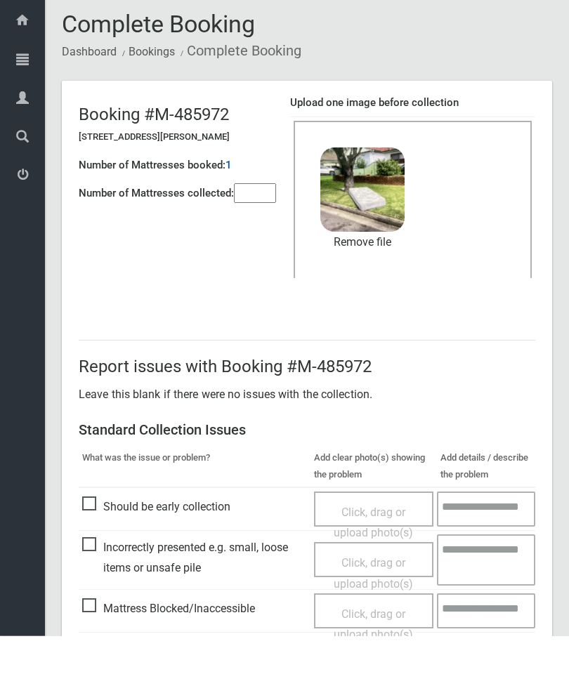
scroll to position [192, 0]
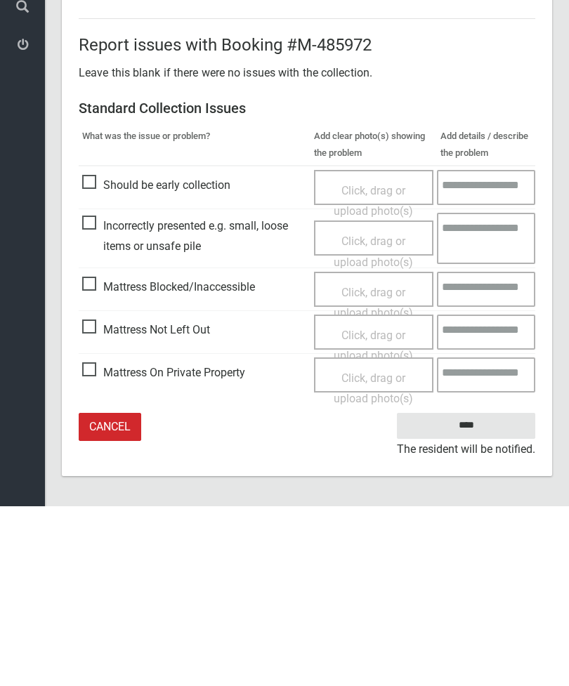
type input"] "*"
click at [470, 593] on input "****" at bounding box center [466, 606] width 138 height 26
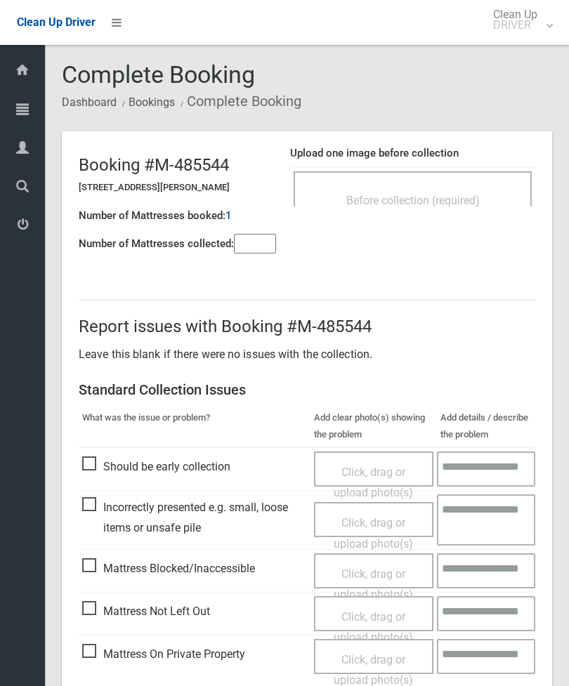
click at [465, 190] on div "Before collection (required)" at bounding box center [412, 200] width 207 height 26
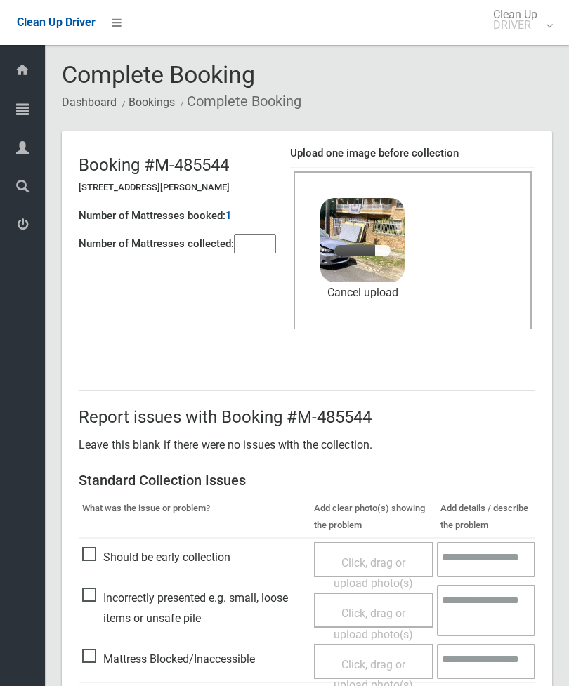
click at [252, 234] on input"] "number" at bounding box center [255, 244] width 42 height 20
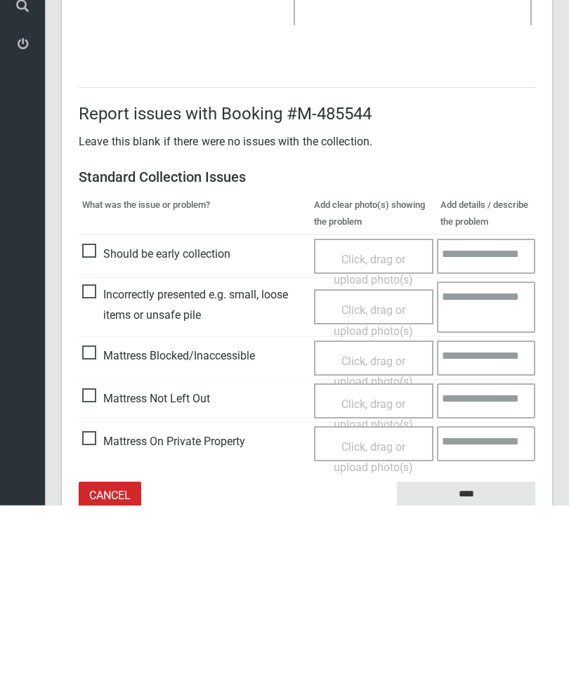
scroll to position [192, 0]
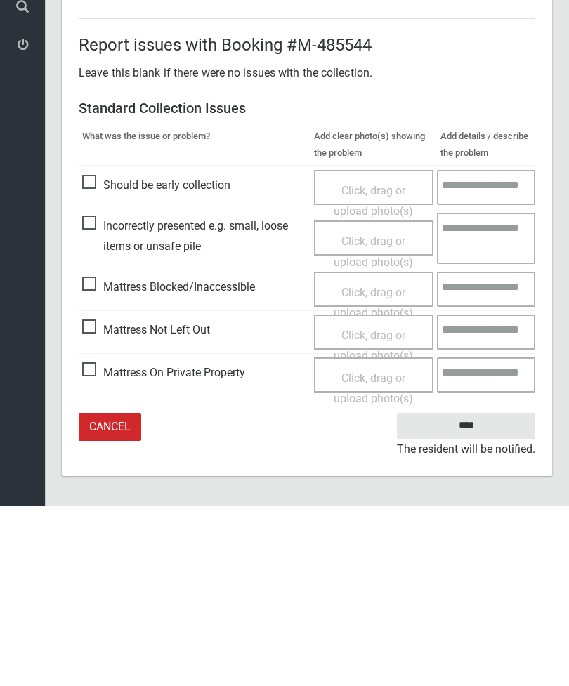
type input"] "*"
click at [478, 593] on input "****" at bounding box center [466, 606] width 138 height 26
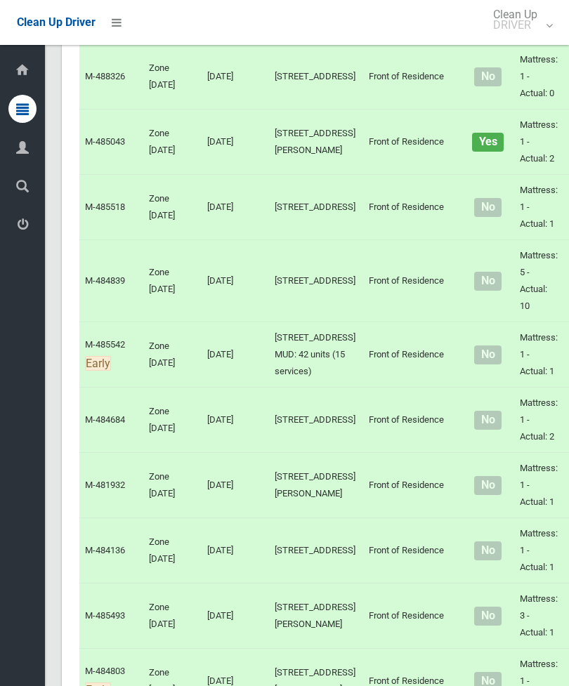
scroll to position [6541, 0]
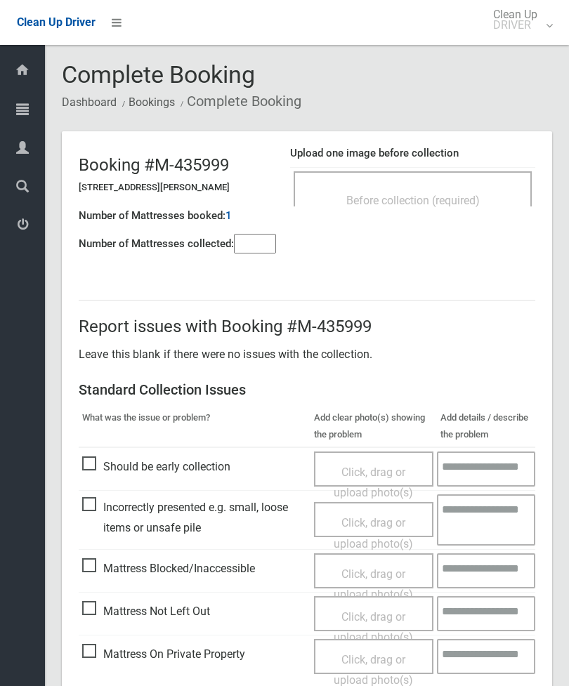
click at [423, 183] on div "Before collection (required)" at bounding box center [413, 188] width 238 height 35
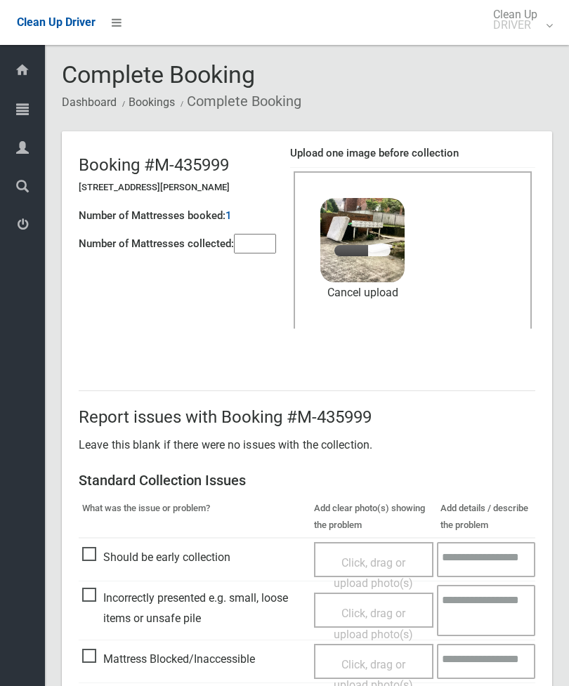
click at [254, 239] on input"] "number" at bounding box center [255, 244] width 42 height 20
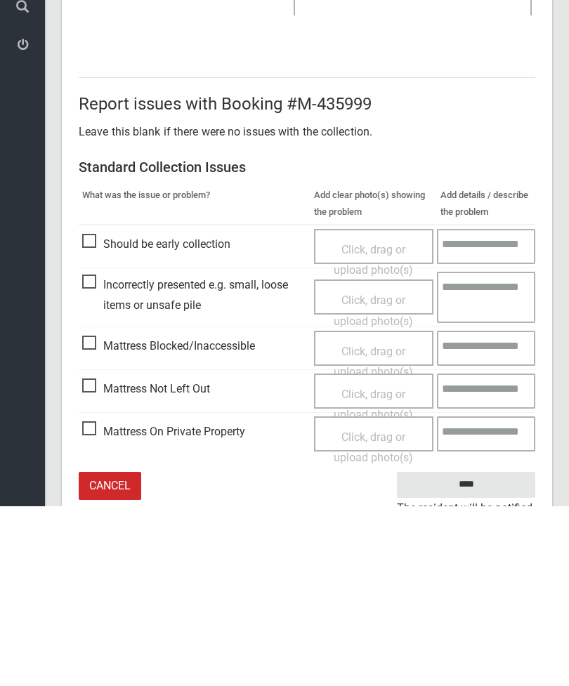
scroll to position [192, 0]
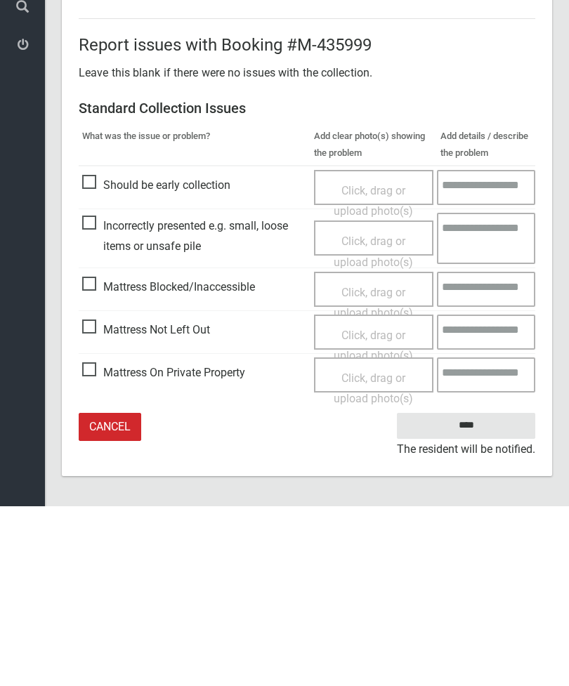
type input"] "*"
click at [479, 593] on input "****" at bounding box center [466, 606] width 138 height 26
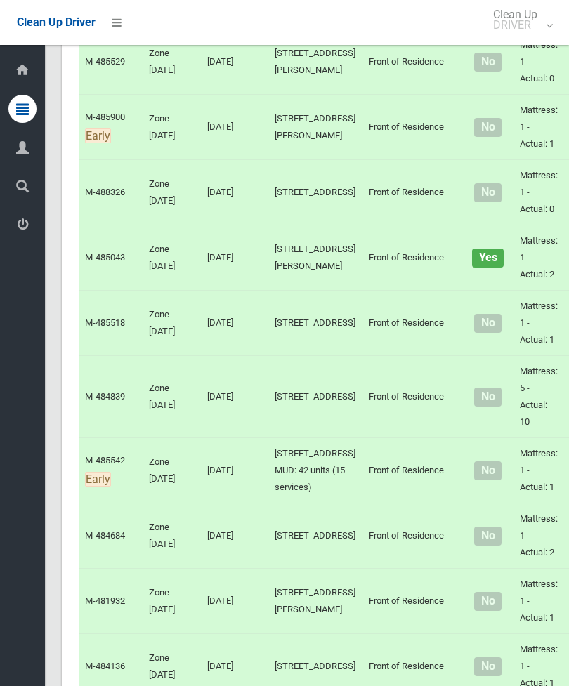
scroll to position [6447, 0]
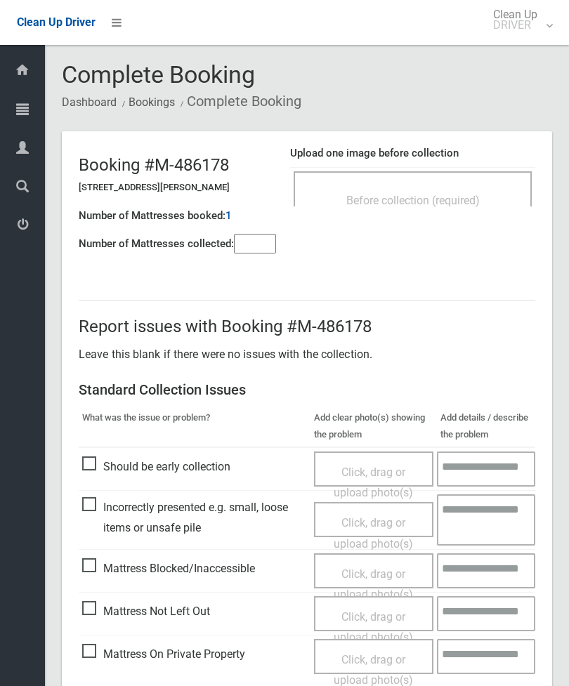
click at [460, 197] on span "Before collection (required)" at bounding box center [412, 200] width 133 height 13
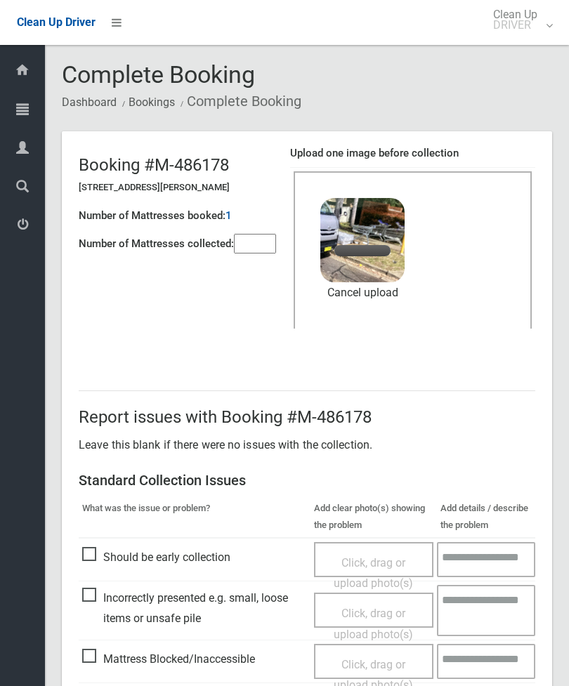
click at [253, 245] on input"] "number" at bounding box center [255, 244] width 42 height 20
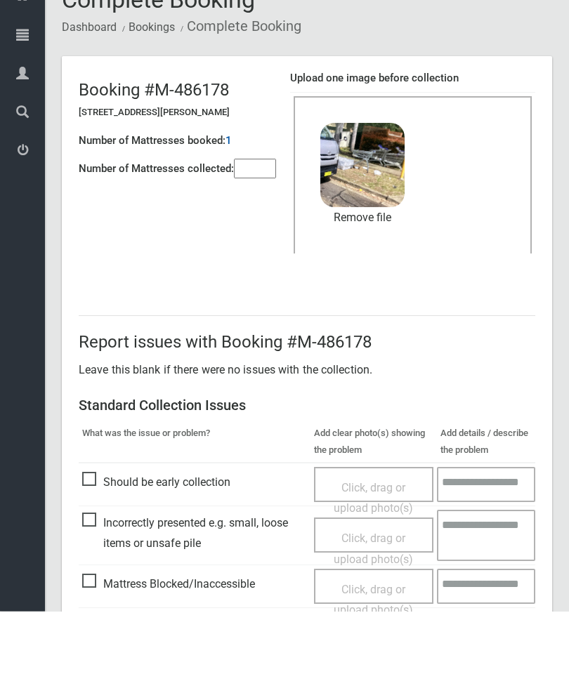
scroll to position [192, 0]
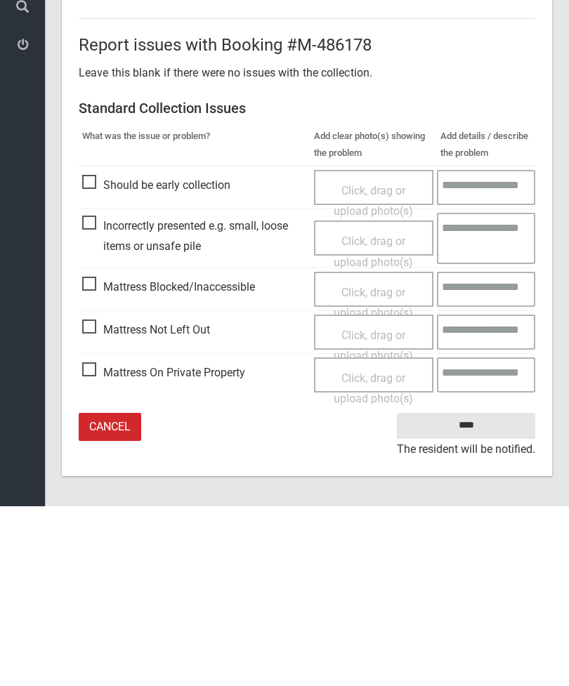
type input"] "*"
click at [468, 593] on input "****" at bounding box center [466, 606] width 138 height 26
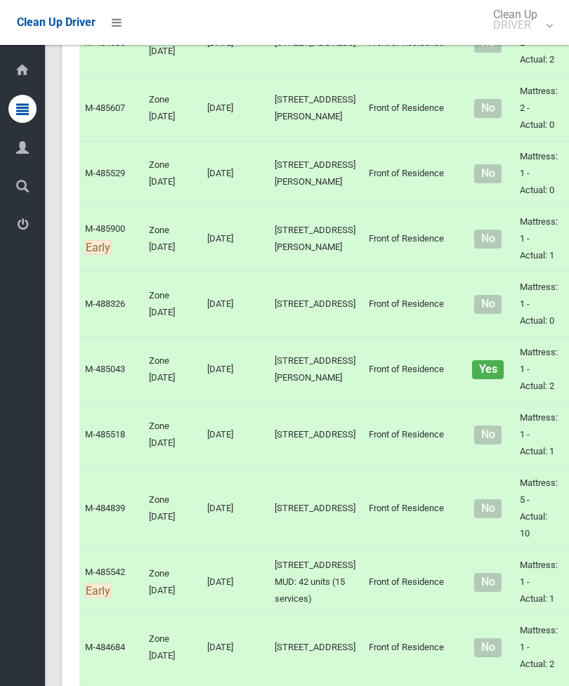
scroll to position [6293, 0]
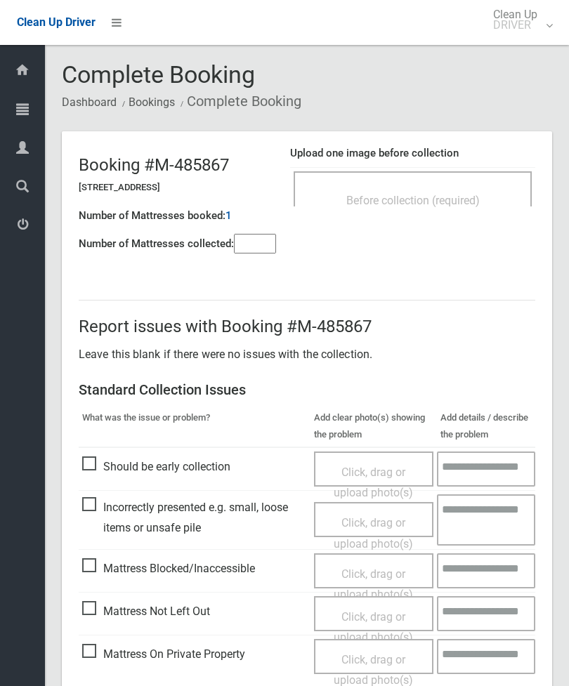
click at [485, 199] on div "Before collection (required)" at bounding box center [412, 200] width 207 height 26
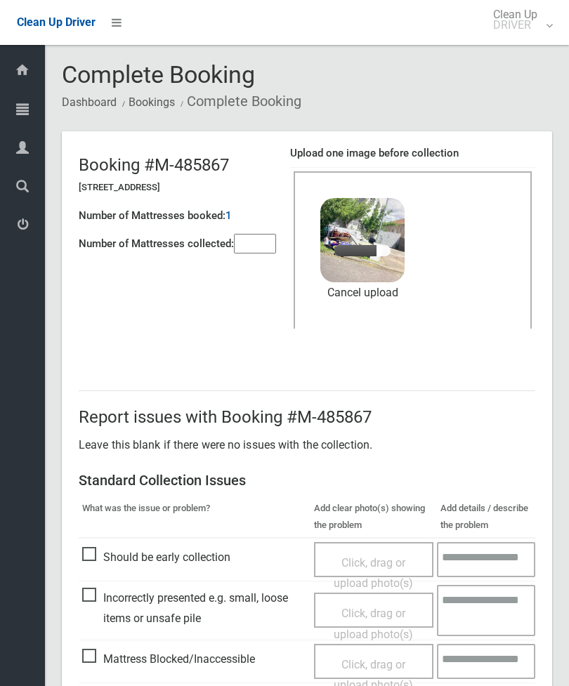
click at [254, 252] on input"] "number" at bounding box center [255, 244] width 42 height 20
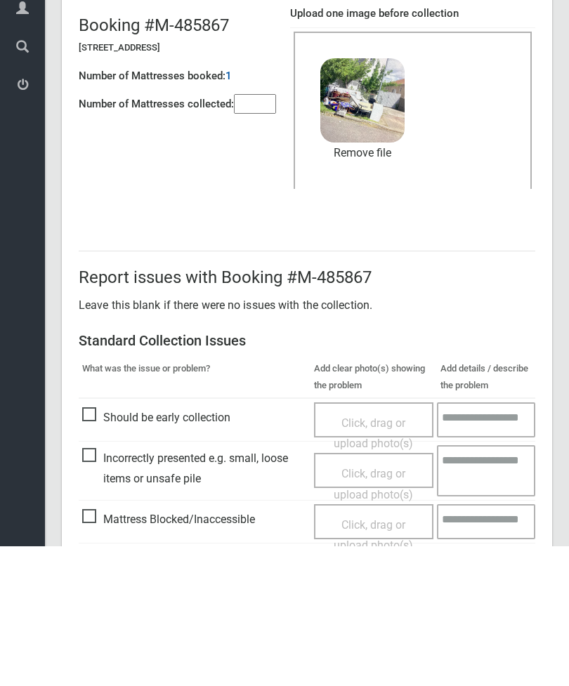
scroll to position [192, 0]
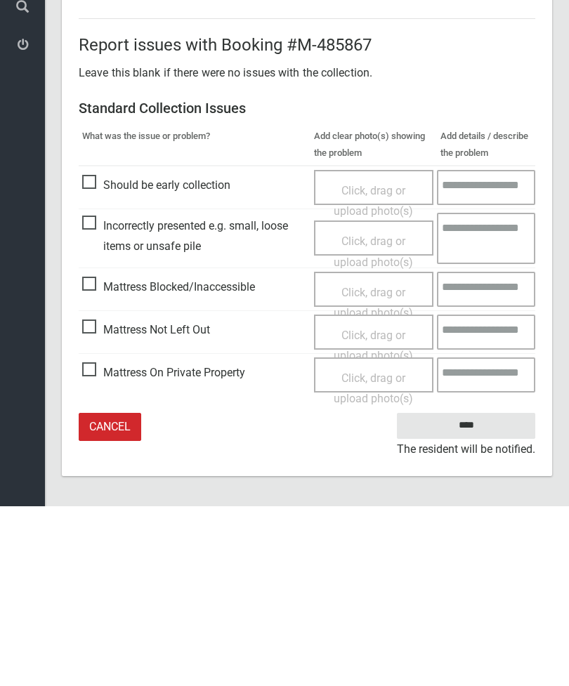
type input"] "*"
click at [478, 593] on input "****" at bounding box center [466, 606] width 138 height 26
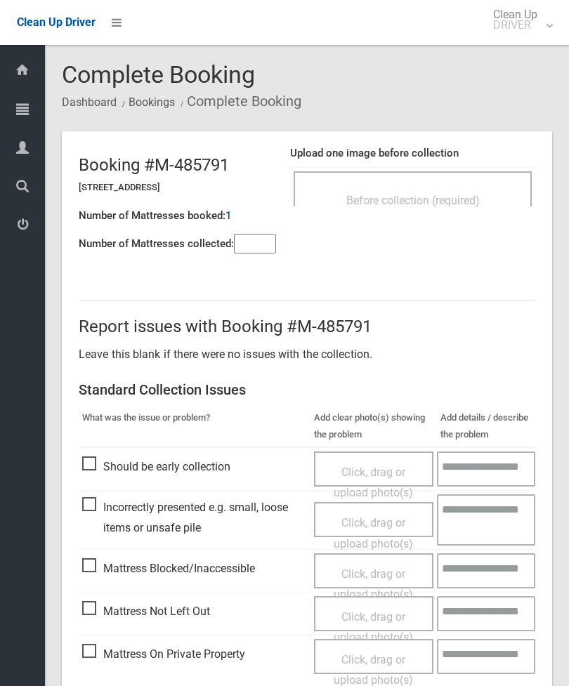
click at [447, 204] on span "Before collection (required)" at bounding box center [412, 200] width 133 height 13
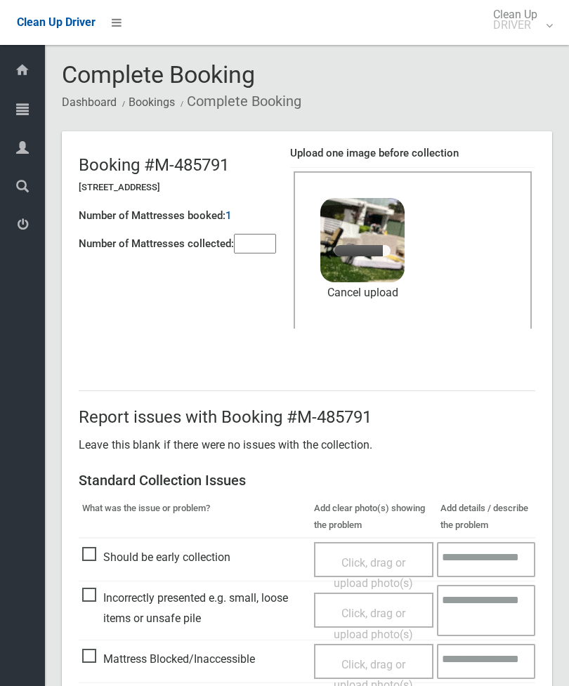
click at [259, 250] on input"] "number" at bounding box center [255, 244] width 42 height 20
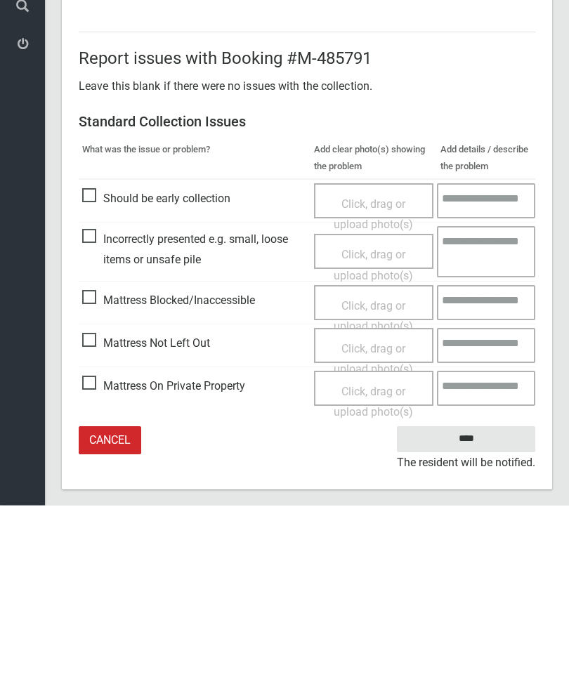
scroll to position [192, 0]
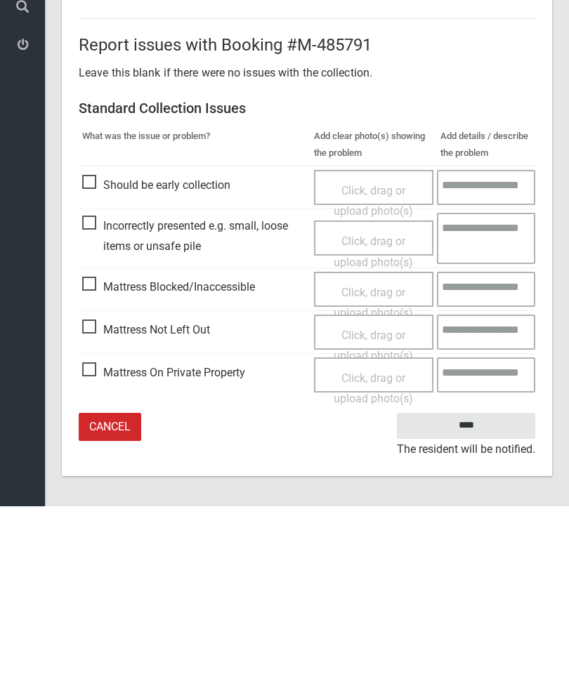
type input"] "*"
click at [474, 593] on input "****" at bounding box center [466, 606] width 138 height 26
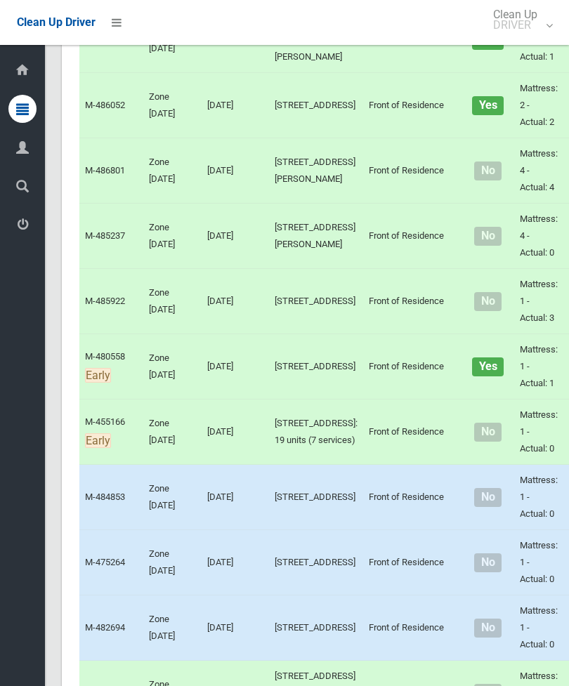
scroll to position [2721, 0]
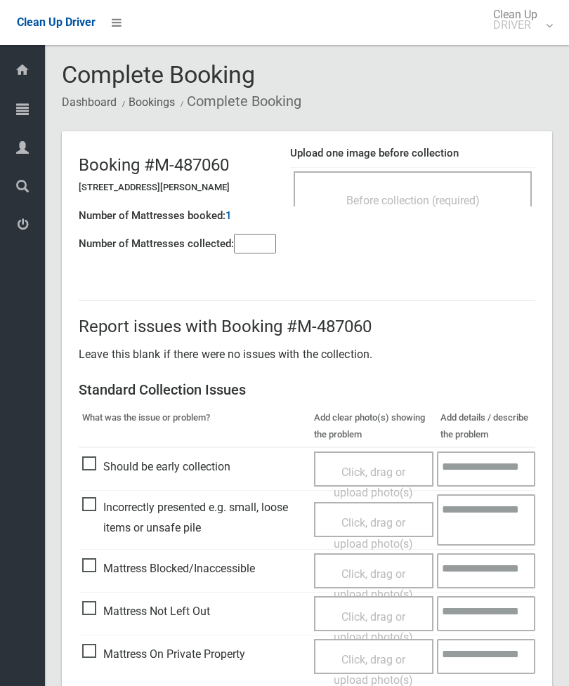
click at [470, 183] on div "Before collection (required)" at bounding box center [413, 188] width 238 height 35
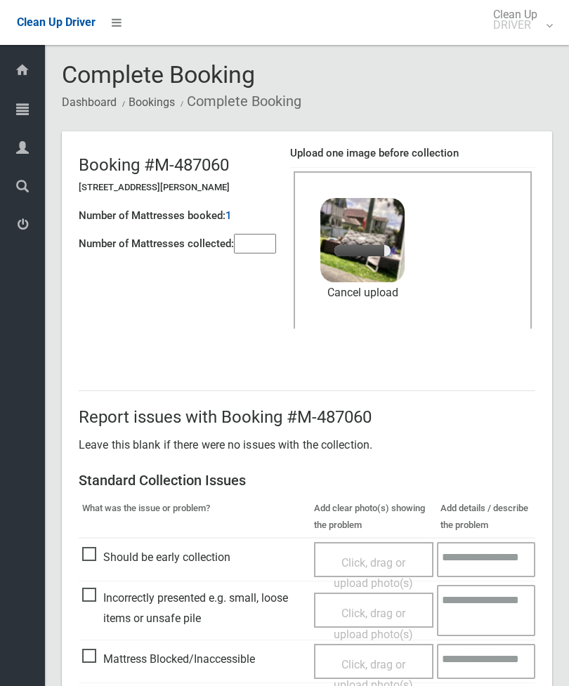
click at [256, 236] on input"] "number" at bounding box center [255, 244] width 42 height 20
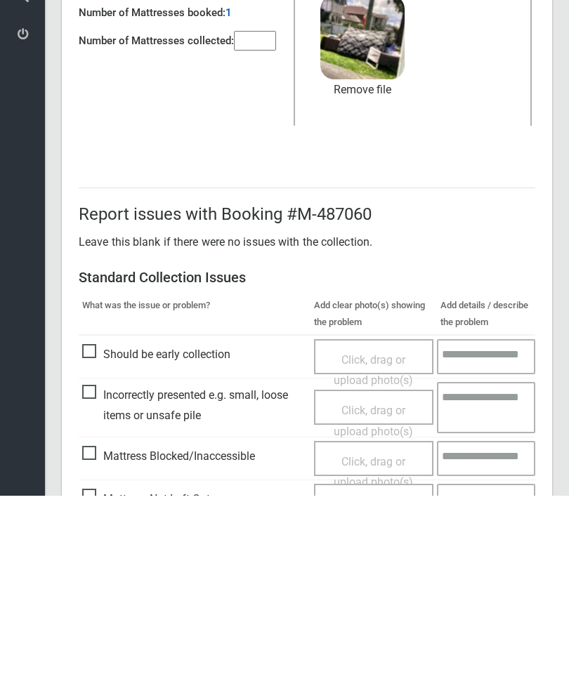
scroll to position [192, 0]
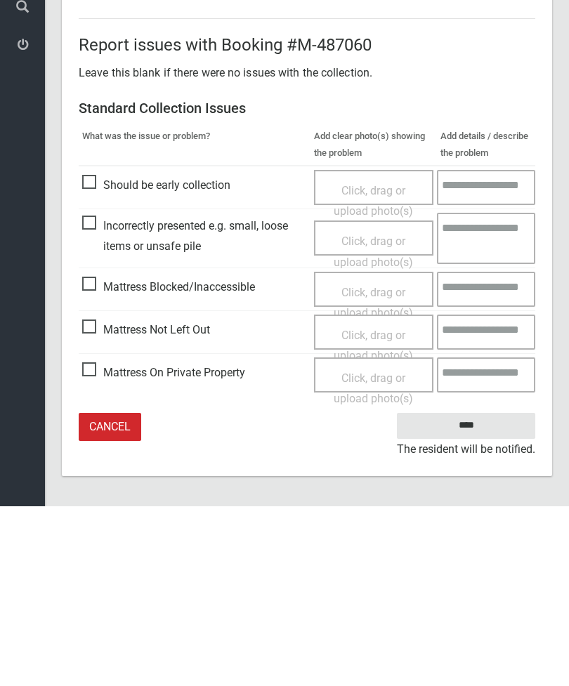
type input"] "*"
click at [473, 593] on input "****" at bounding box center [466, 606] width 138 height 26
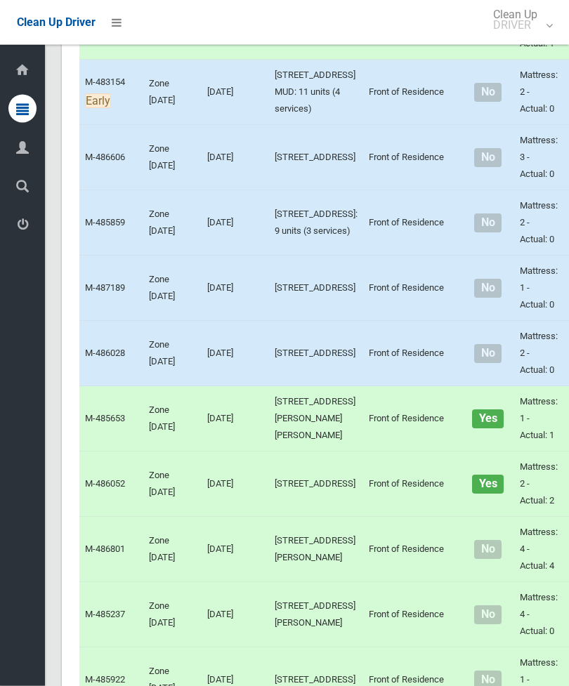
scroll to position [2362, 0]
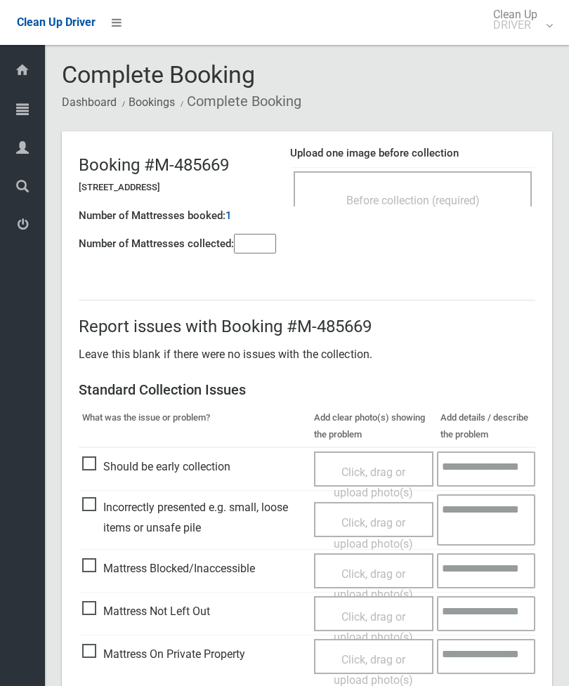
click at [437, 195] on span "Before collection (required)" at bounding box center [412, 200] width 133 height 13
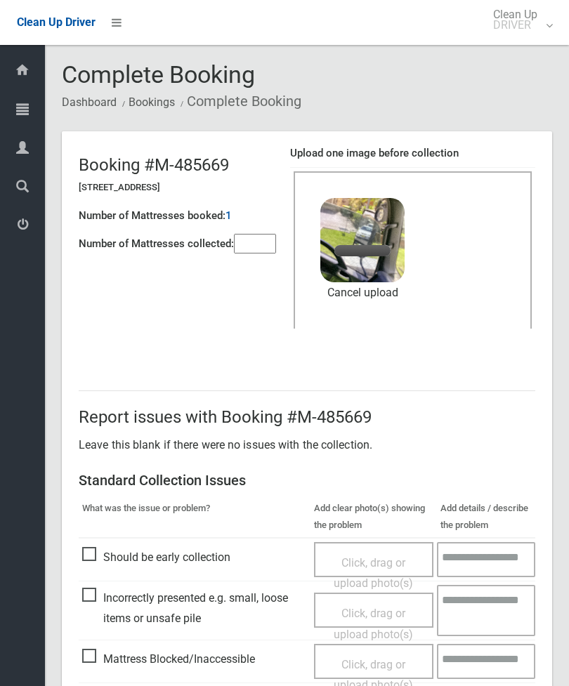
click at [259, 245] on input"] "number" at bounding box center [255, 244] width 42 height 20
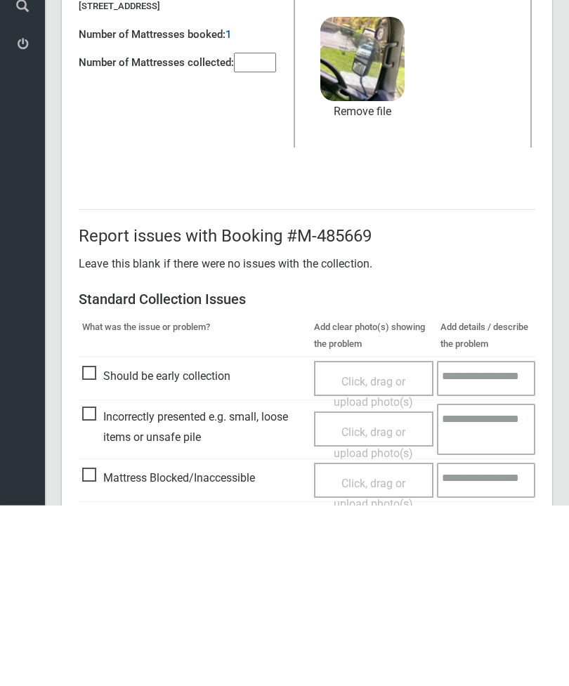
scroll to position [192, 0]
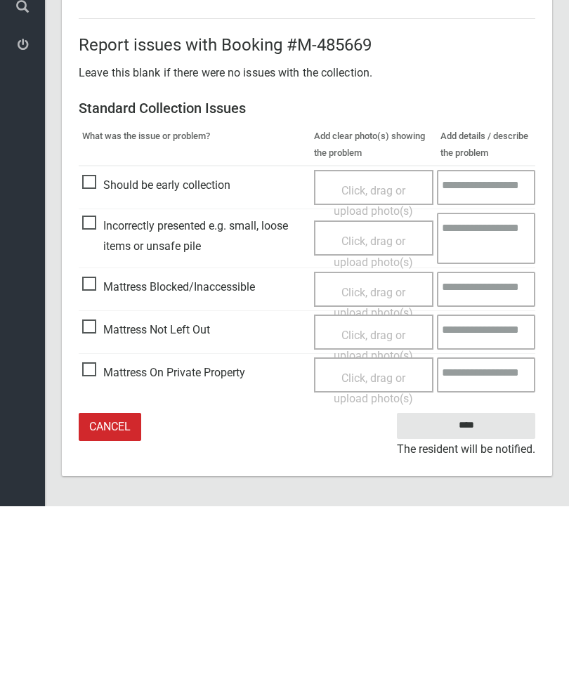
type input"] "*"
click at [474, 593] on input "****" at bounding box center [466, 606] width 138 height 26
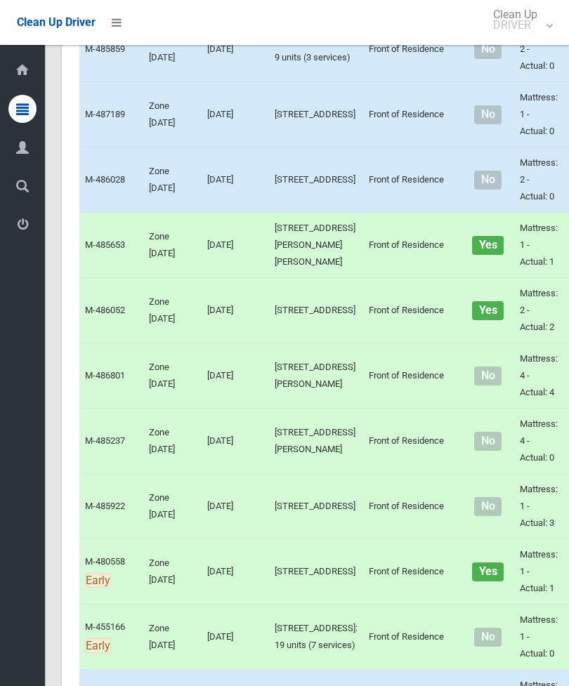
scroll to position [2638, 0]
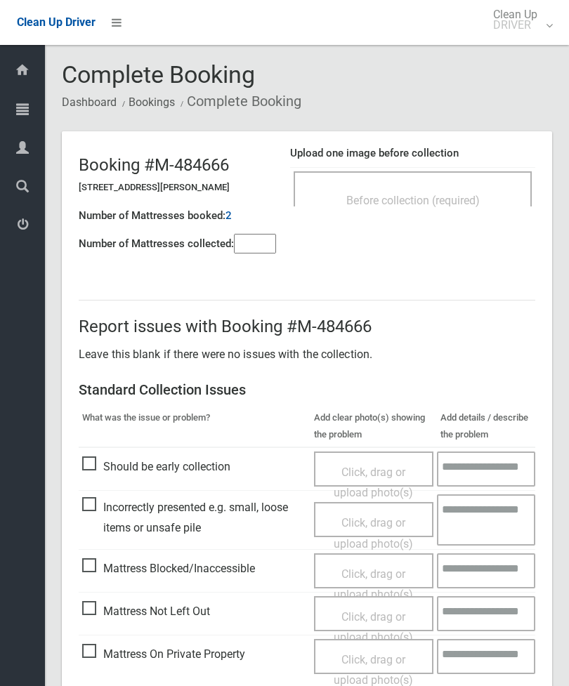
click at [462, 204] on span "Before collection (required)" at bounding box center [412, 200] width 133 height 13
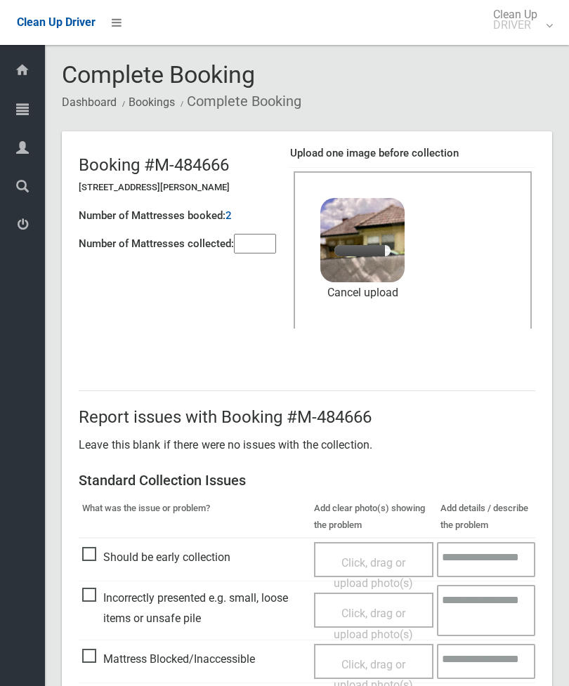
click at [240, 241] on input"] "number" at bounding box center [255, 244] width 42 height 20
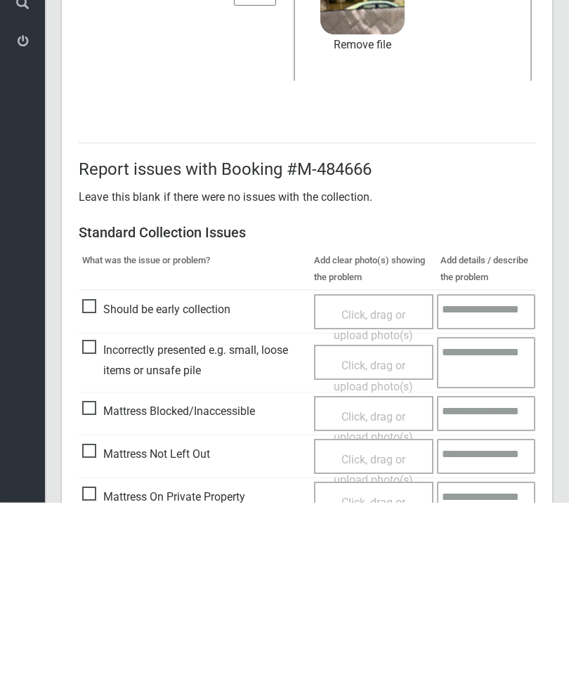
scroll to position [192, 0]
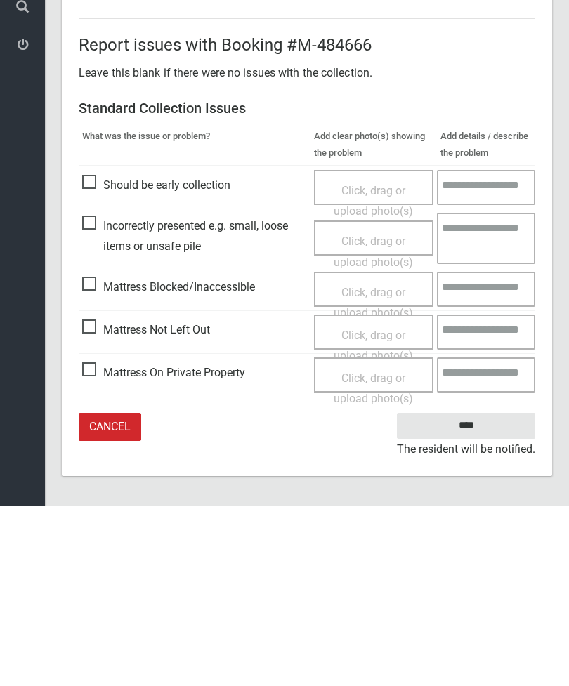
type input"] "*"
click at [478, 593] on input "****" at bounding box center [466, 606] width 138 height 26
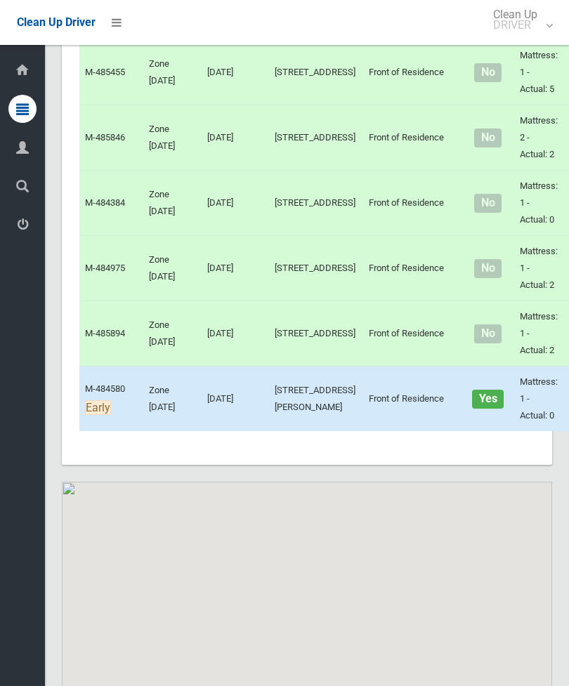
scroll to position [10423, 0]
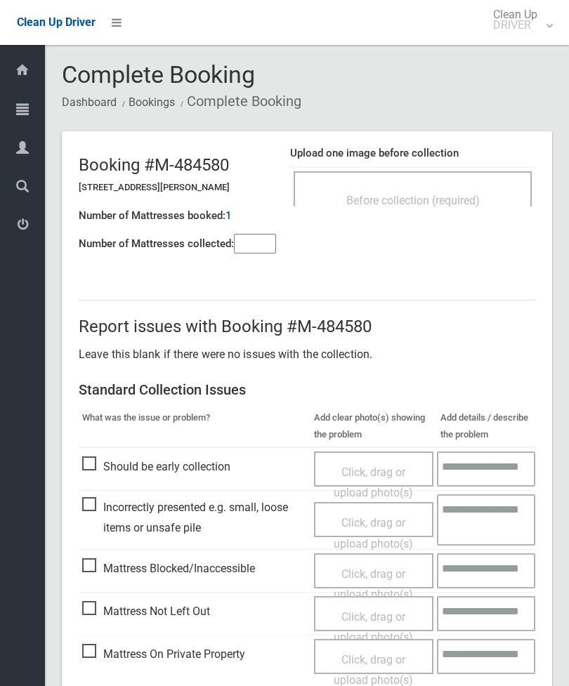
click at [447, 190] on div "Before collection (required)" at bounding box center [412, 200] width 207 height 26
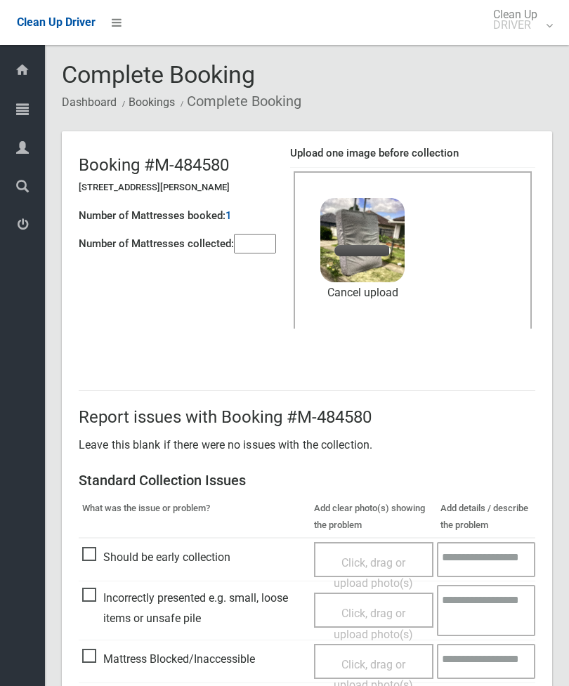
click at [261, 240] on input"] "number" at bounding box center [255, 244] width 42 height 20
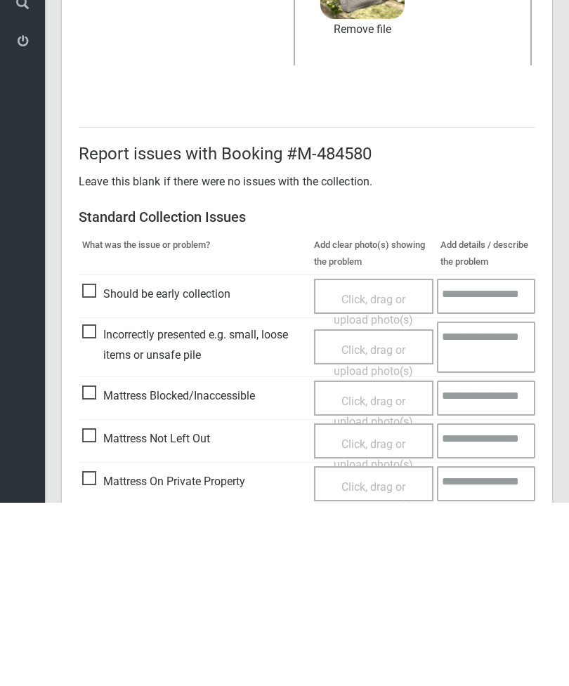
scroll to position [192, 0]
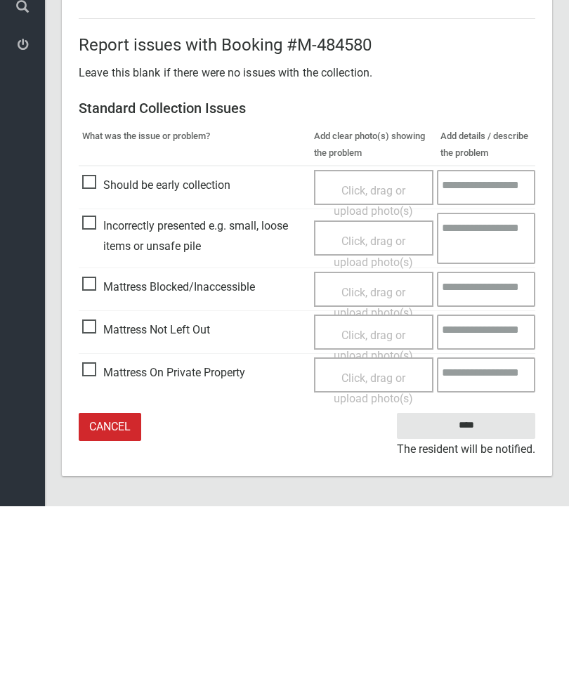
type input"] "*"
click at [479, 593] on input "****" at bounding box center [466, 606] width 138 height 26
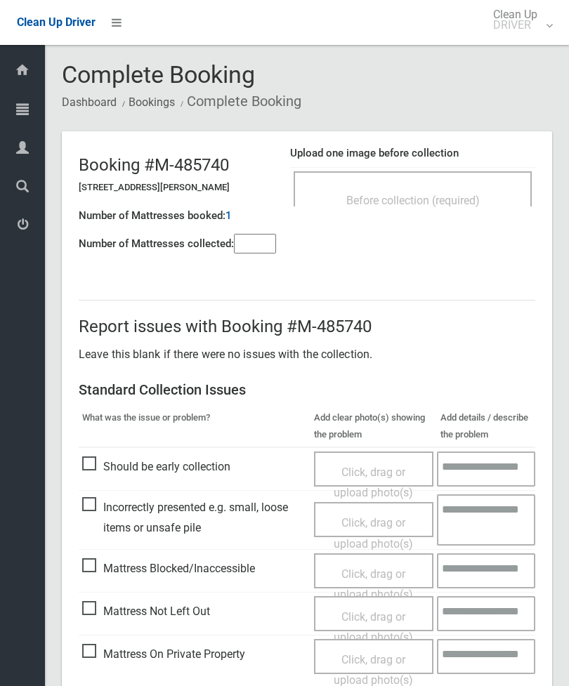
click at [433, 211] on div "Before collection (required)" at bounding box center [412, 200] width 207 height 26
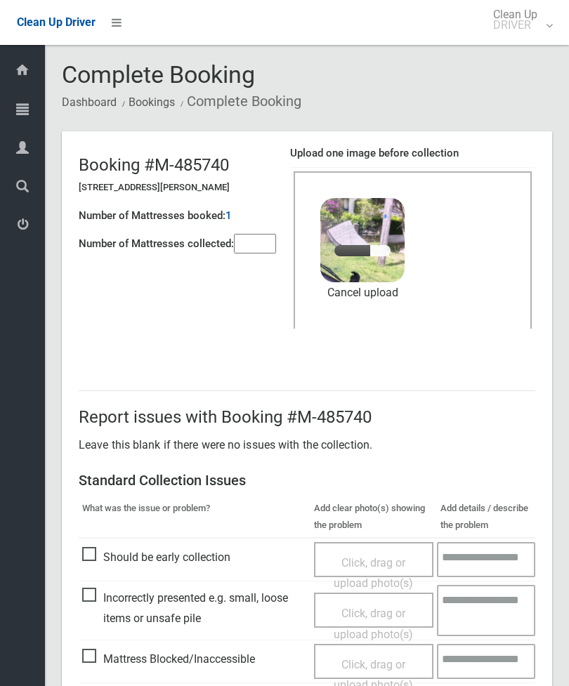
click at [253, 236] on input"] "number" at bounding box center [255, 244] width 42 height 20
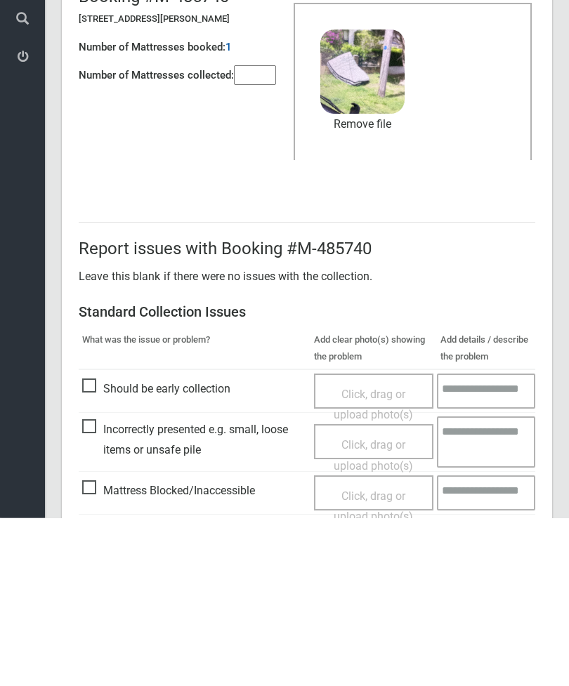
scroll to position [192, 0]
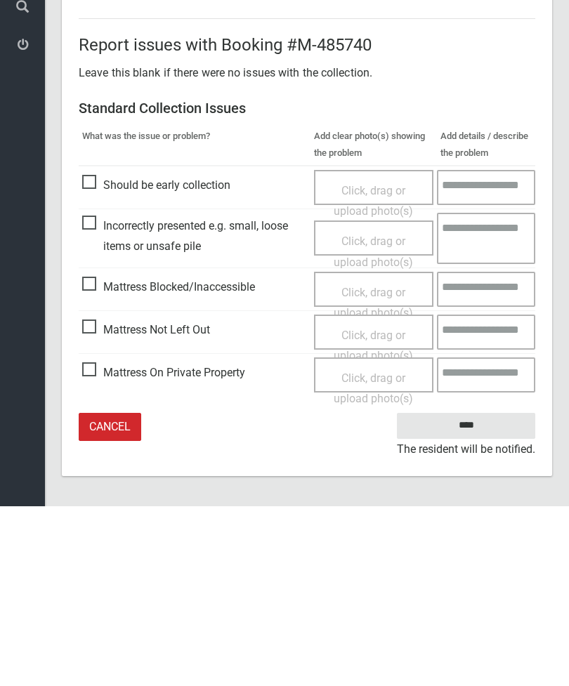
type input"] "*"
click at [480, 593] on input "****" at bounding box center [466, 606] width 138 height 26
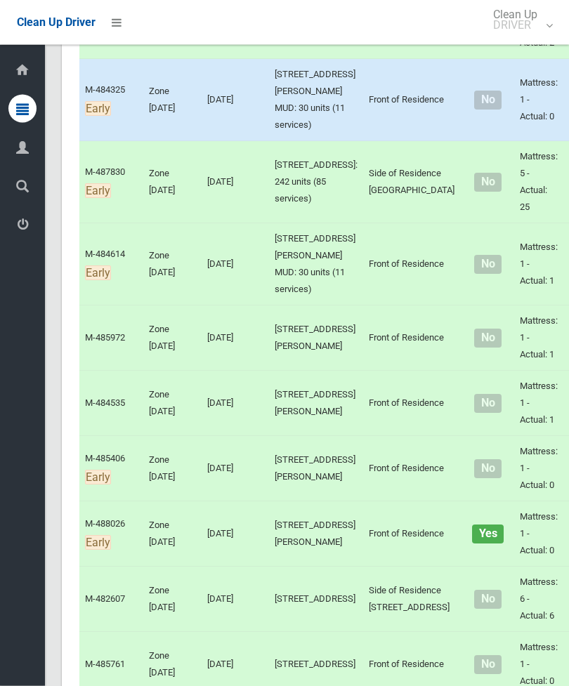
scroll to position [5094, 0]
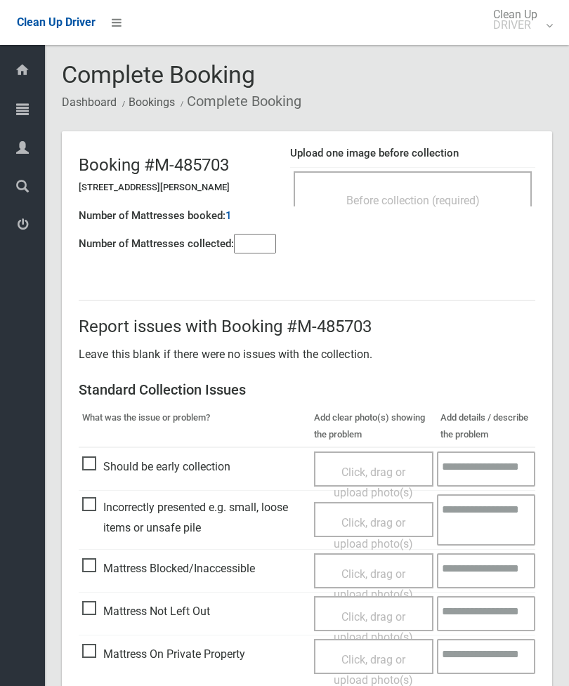
click at [489, 190] on div "Before collection (required)" at bounding box center [412, 200] width 207 height 26
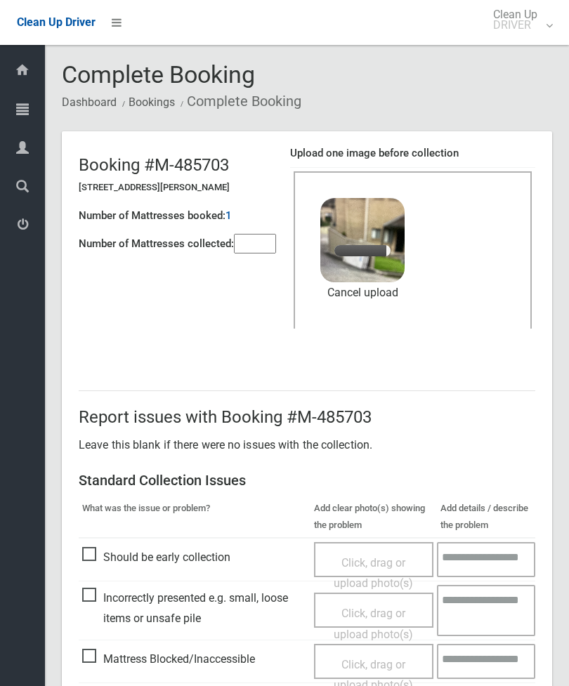
click at [254, 249] on input"] "number" at bounding box center [255, 244] width 42 height 20
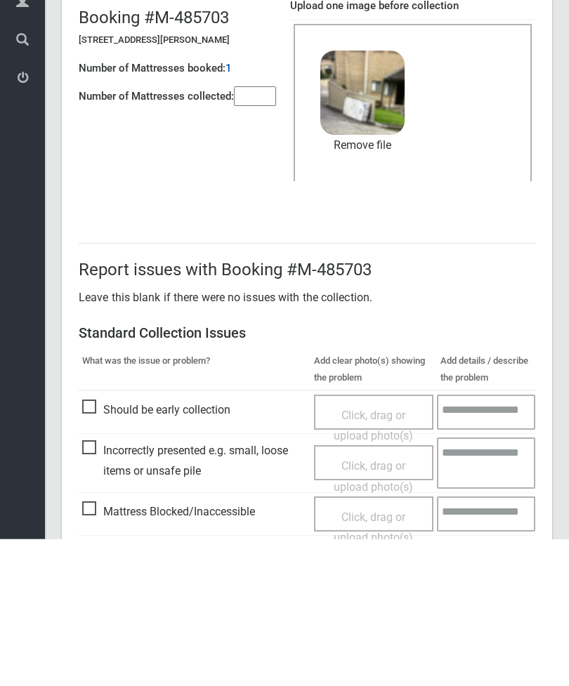
scroll to position [192, 0]
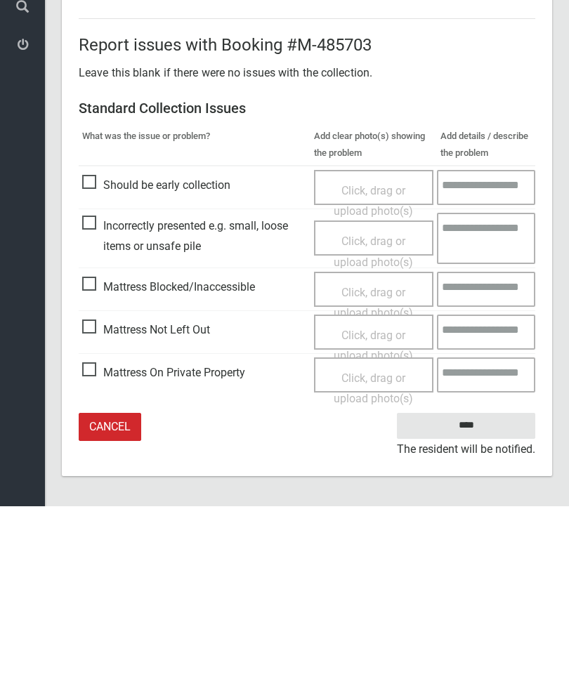
type input"] "*"
click at [480, 593] on input "****" at bounding box center [466, 606] width 138 height 26
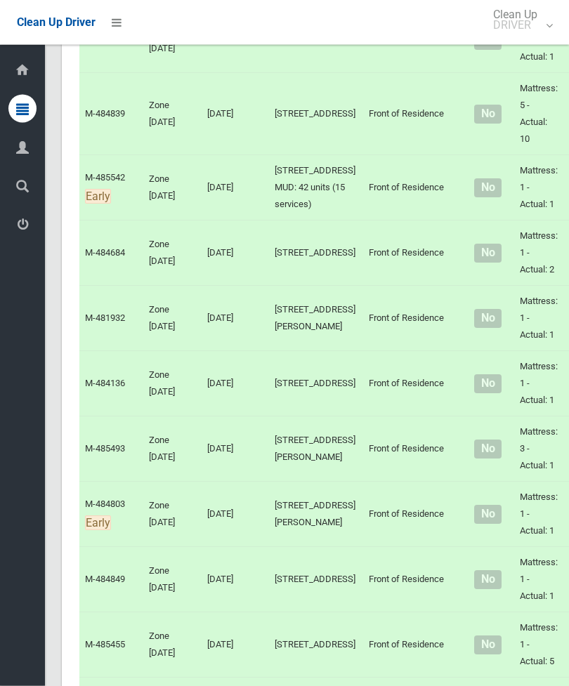
scroll to position [6707, 0]
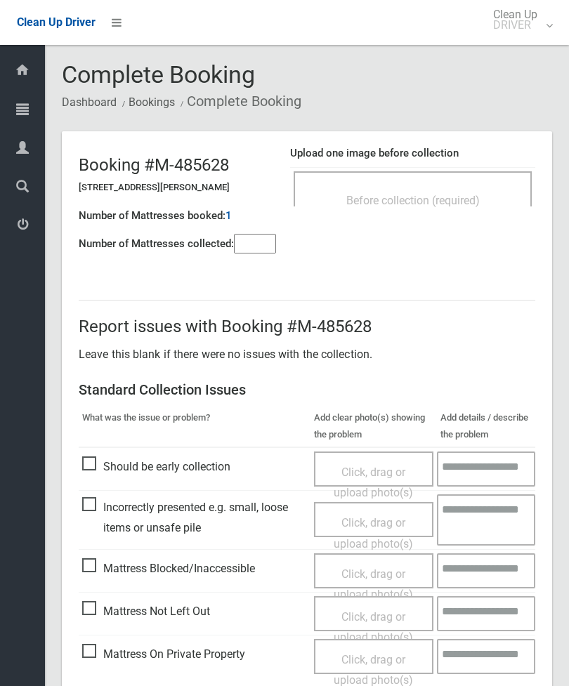
click at [256, 240] on input"] "number" at bounding box center [255, 244] width 42 height 20
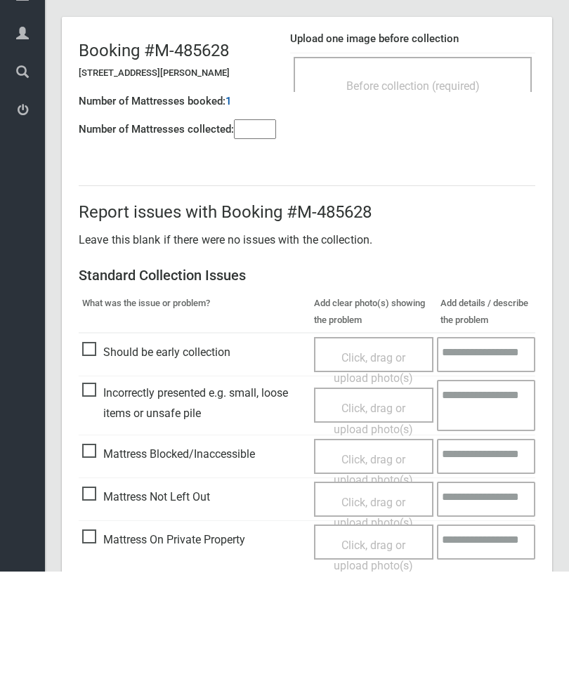
scroll to position [101, 0]
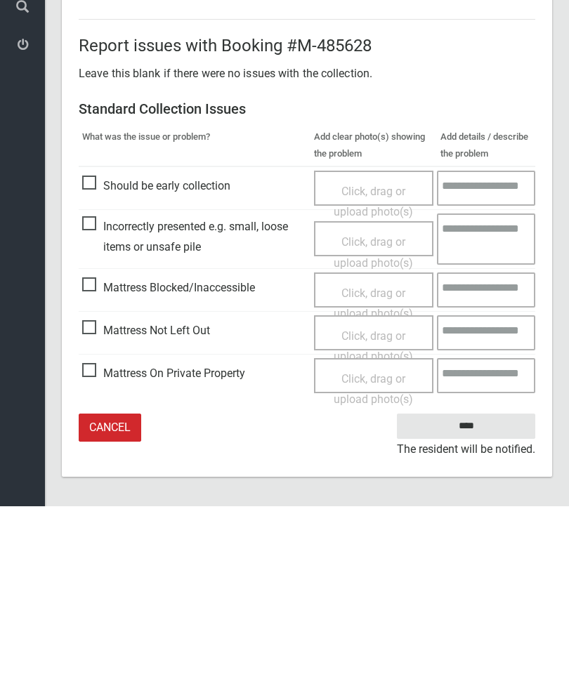
type input"] "*"
click at [91, 500] on span "Mattress Not Left Out" at bounding box center [146, 510] width 128 height 21
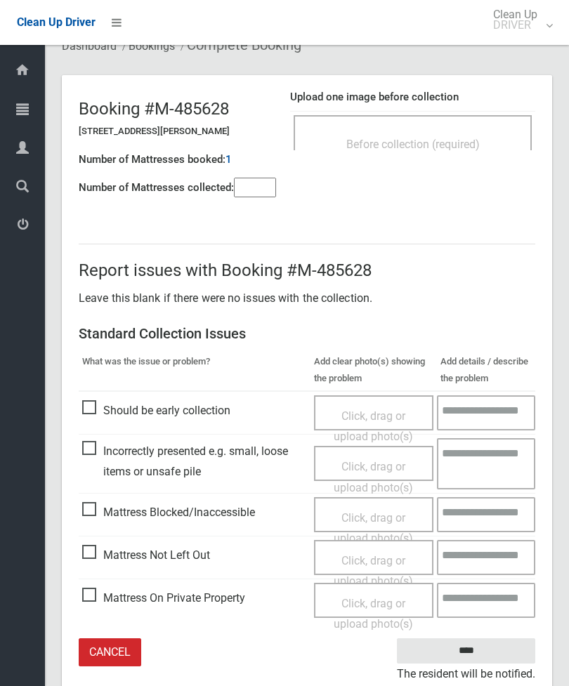
click at [381, 560] on span "Click, drag or upload photo(s)" at bounding box center [373, 571] width 79 height 34
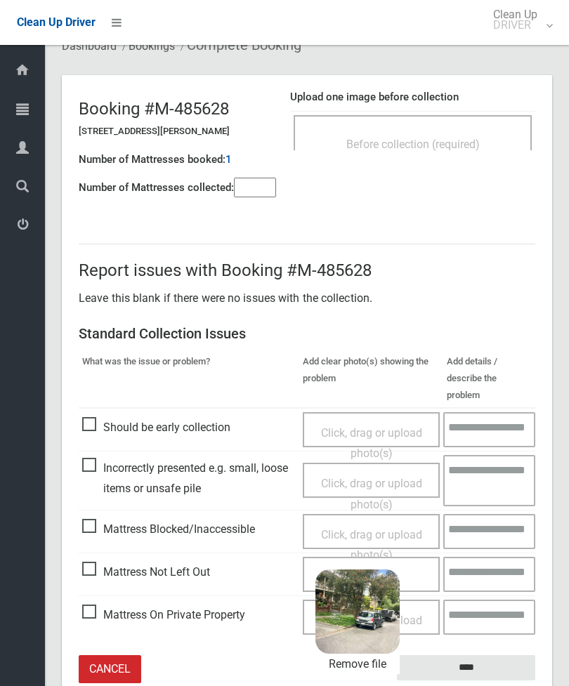
click at [492, 655] on input "****" at bounding box center [466, 668] width 138 height 26
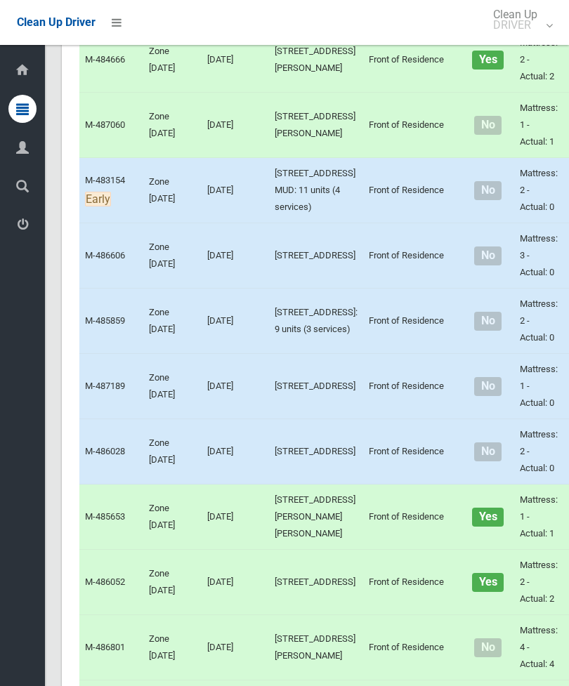
scroll to position [2324, 0]
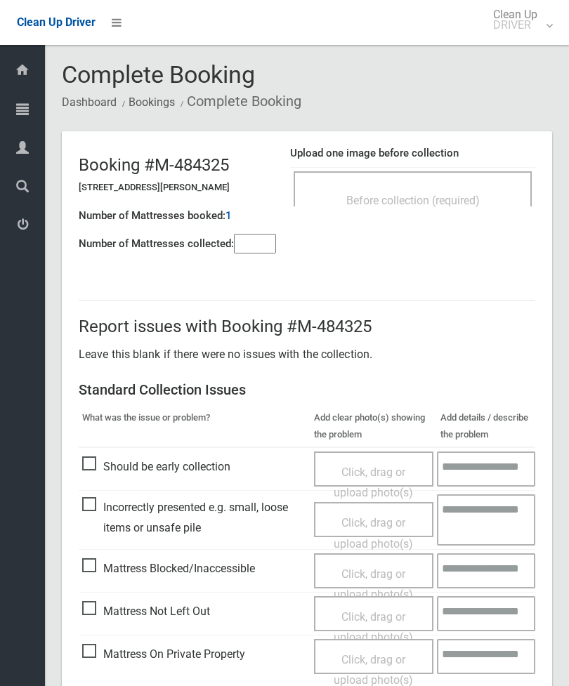
click at [259, 247] on input"] "number" at bounding box center [255, 244] width 42 height 20
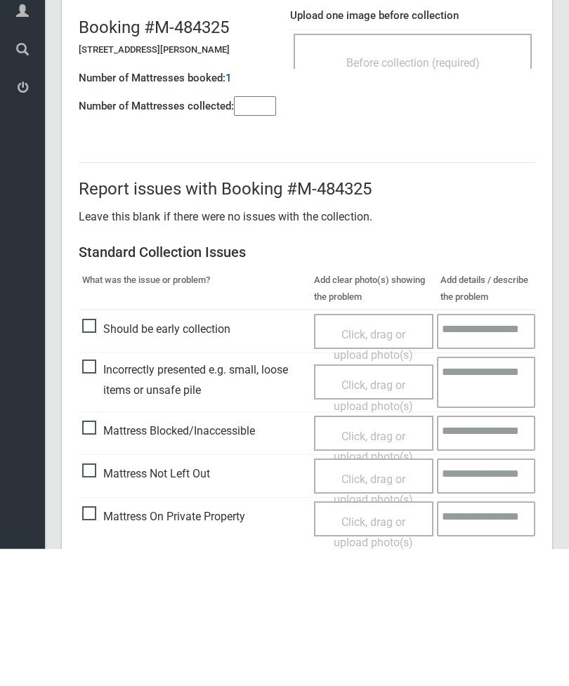
scroll to position [101, 0]
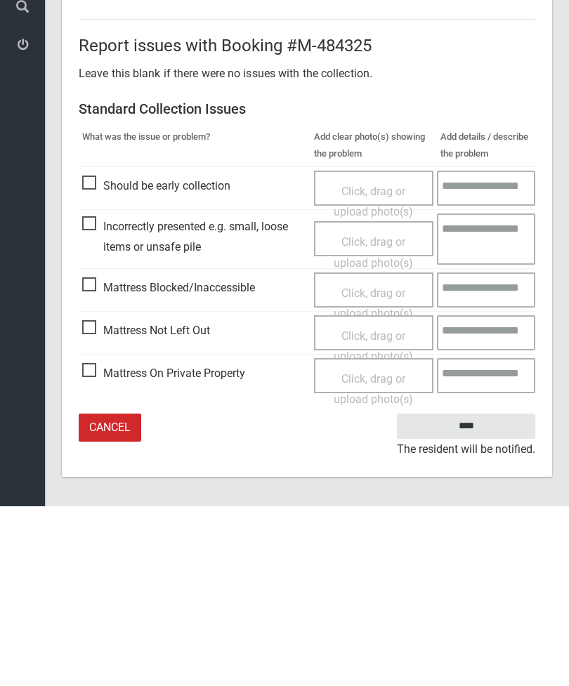
type input"] "*"
click at [398, 509] on span "Click, drag or upload photo(s)" at bounding box center [373, 526] width 79 height 34
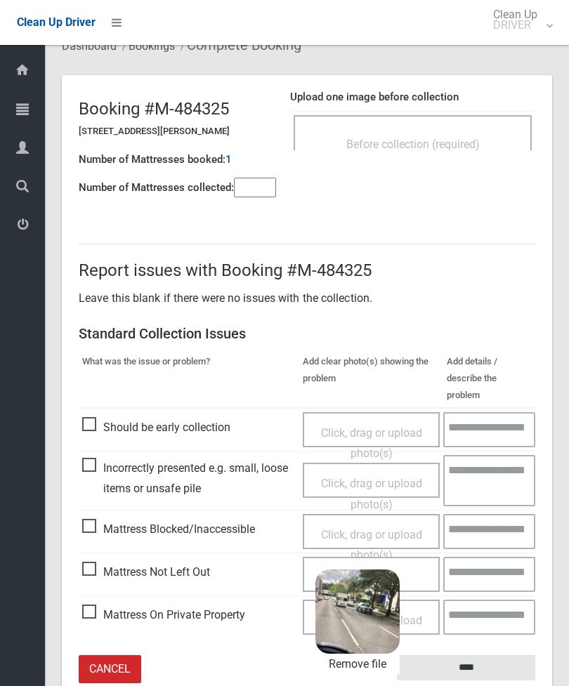
click at [482, 655] on input "****" at bounding box center [466, 668] width 138 height 26
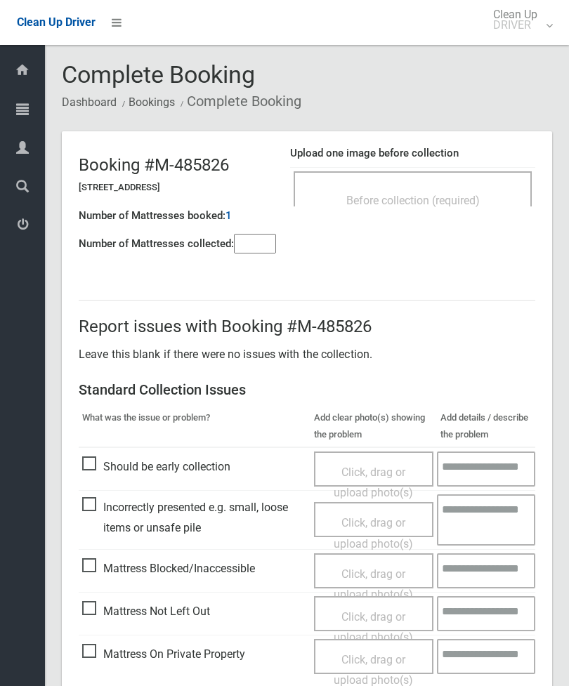
click at [249, 243] on input"] "number" at bounding box center [255, 244] width 42 height 20
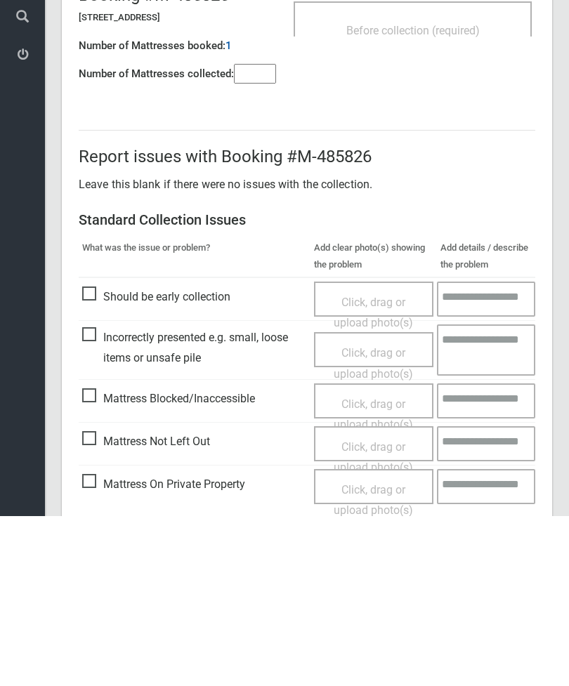
scroll to position [101, 0]
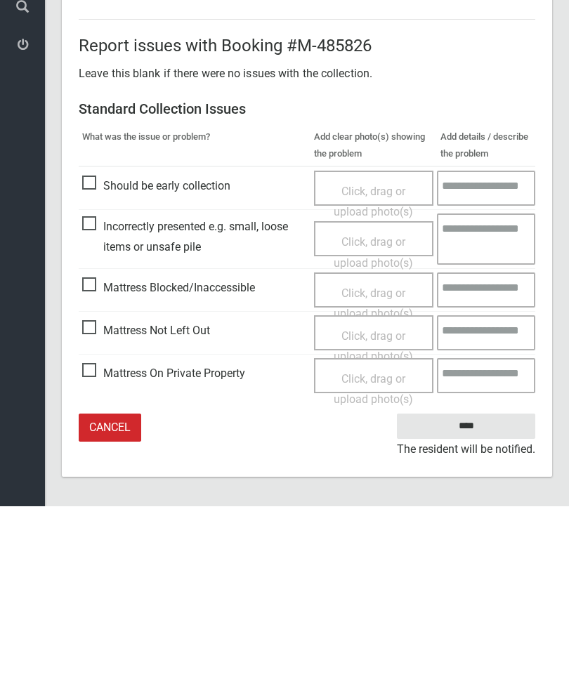
type input"] "*"
click at [95, 500] on span "Mattress Not Left Out" at bounding box center [146, 510] width 128 height 21
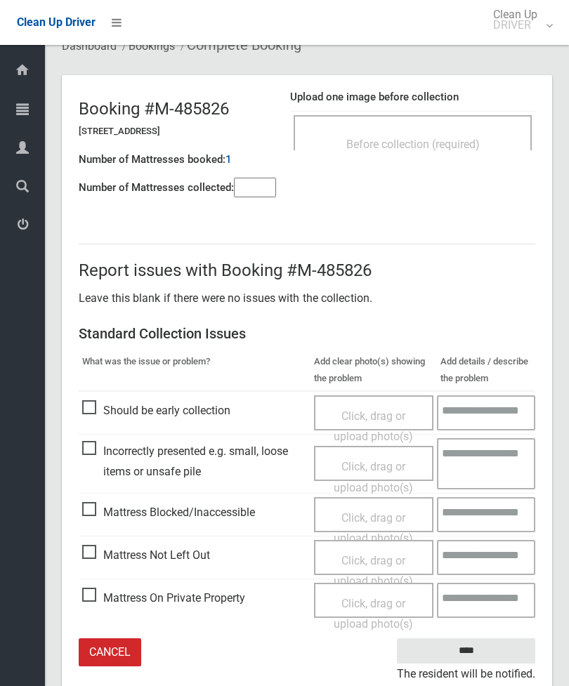
click at [382, 558] on span "Click, drag or upload photo(s)" at bounding box center [373, 571] width 79 height 34
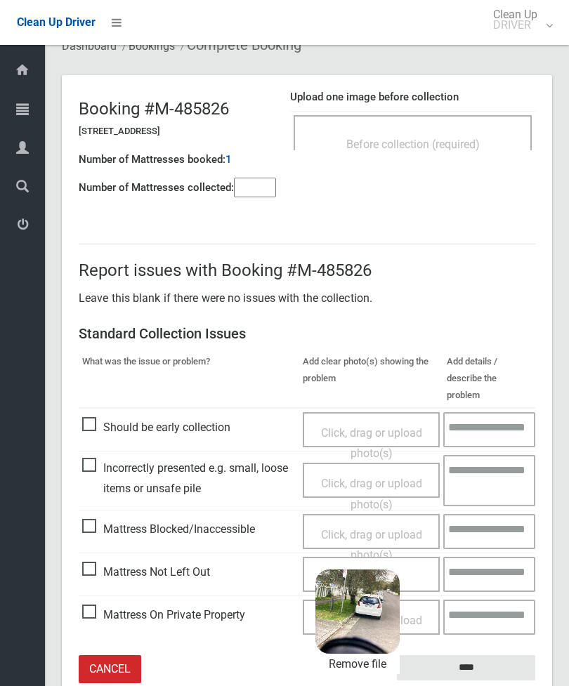
click at [495, 655] on input "****" at bounding box center [466, 668] width 138 height 26
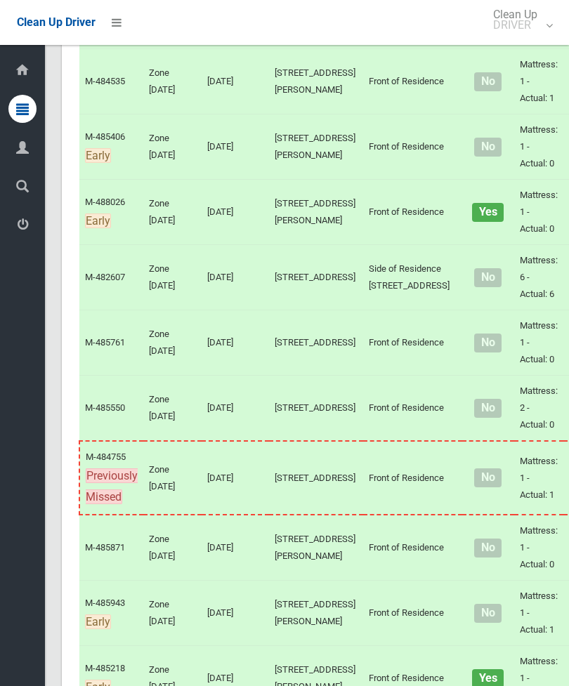
scroll to position [5336, 0]
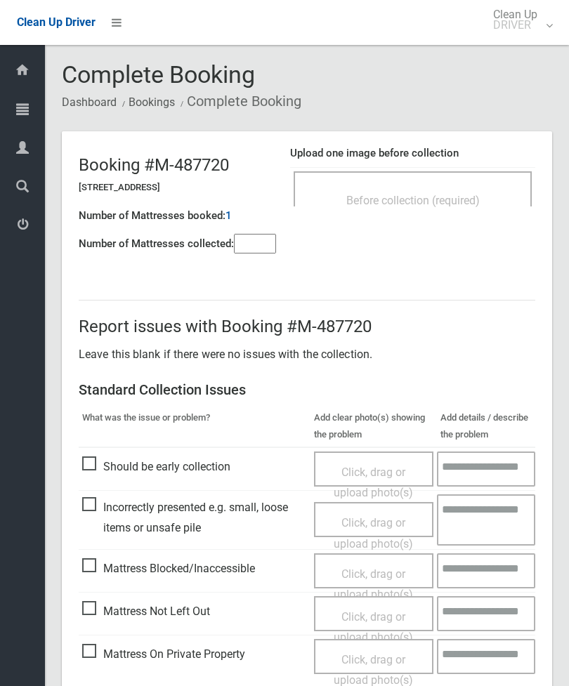
click at [475, 192] on div "Before collection (required)" at bounding box center [412, 200] width 207 height 26
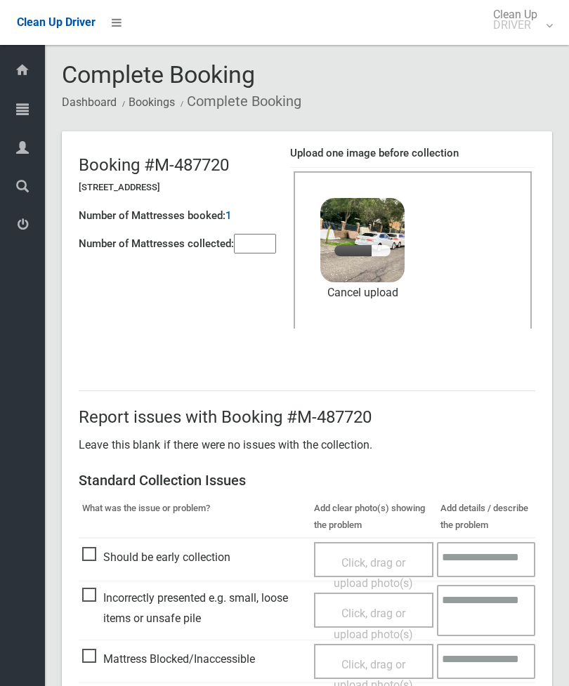
click at [262, 247] on input"] "number" at bounding box center [255, 244] width 42 height 20
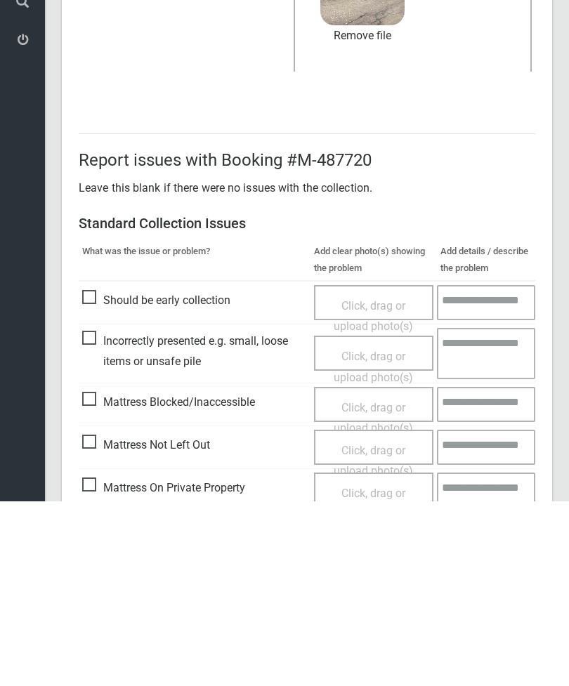
scroll to position [192, 0]
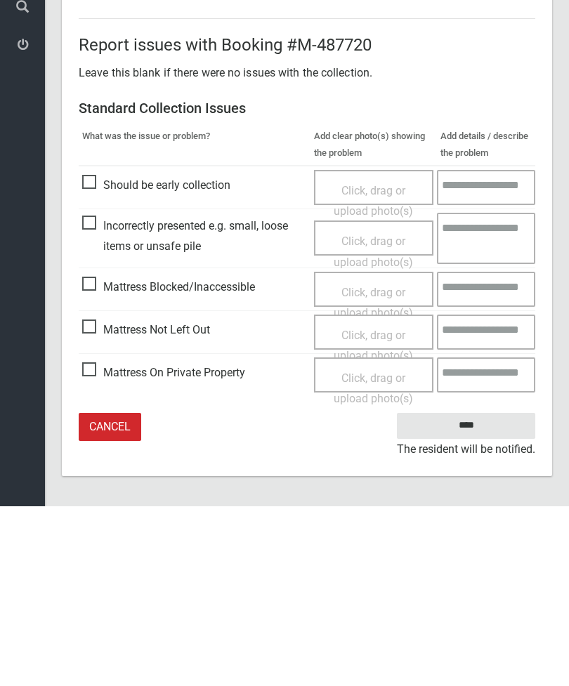
type input"] "*"
click at [480, 593] on input "****" at bounding box center [466, 606] width 138 height 26
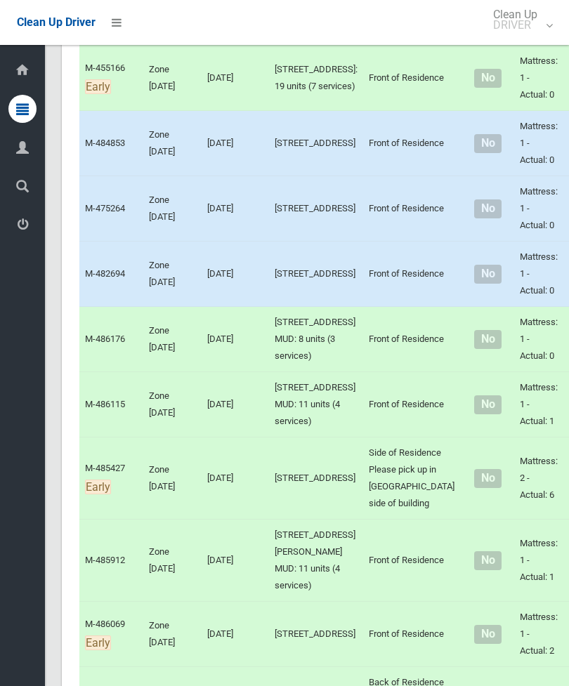
scroll to position [3079, 0]
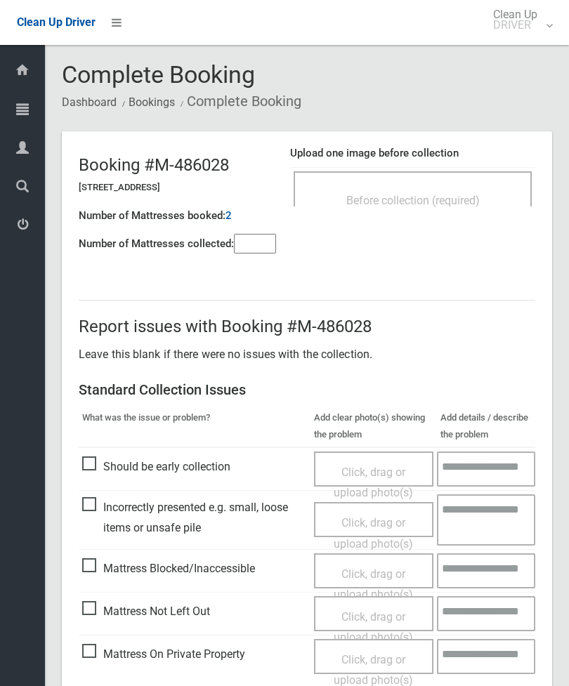
click at [475, 194] on span "Before collection (required)" at bounding box center [412, 200] width 133 height 13
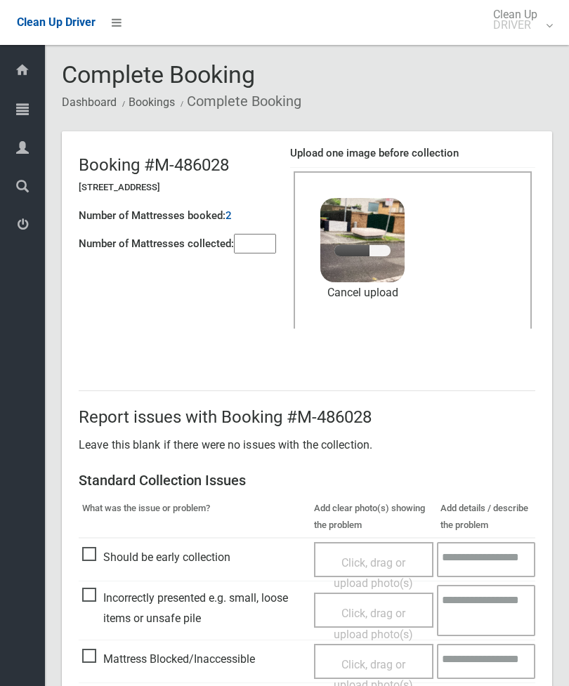
click at [266, 244] on input"] "number" at bounding box center [255, 244] width 42 height 20
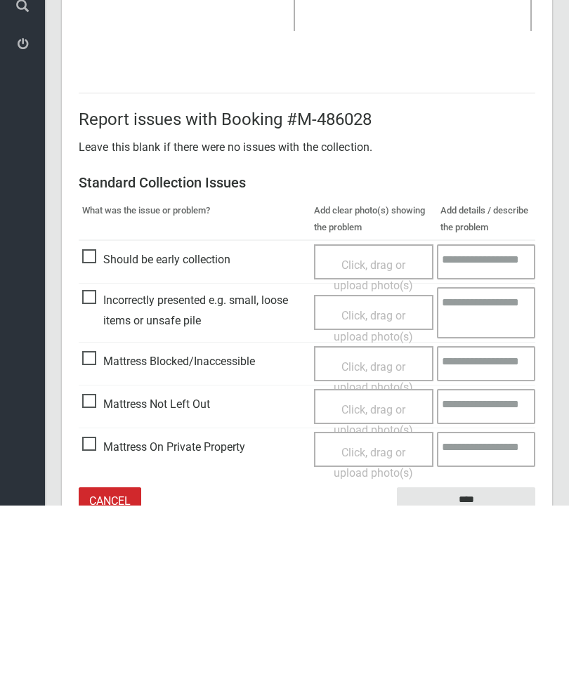
scroll to position [192, 0]
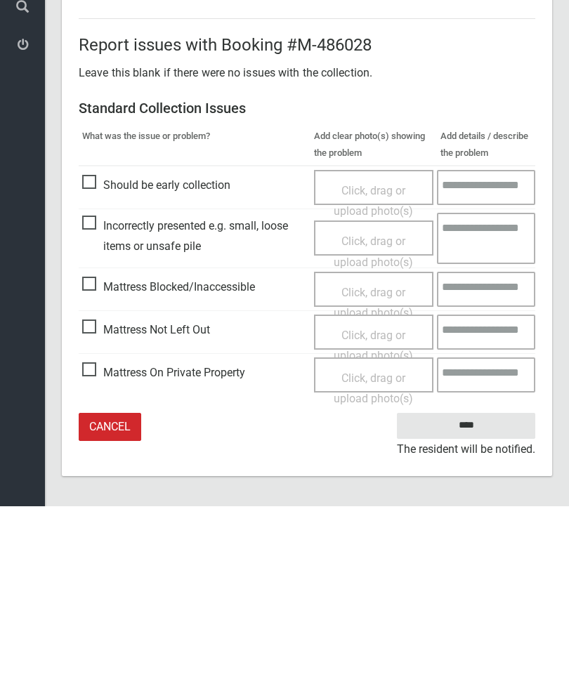
type input"] "*"
click at [482, 593] on input "****" at bounding box center [466, 606] width 138 height 26
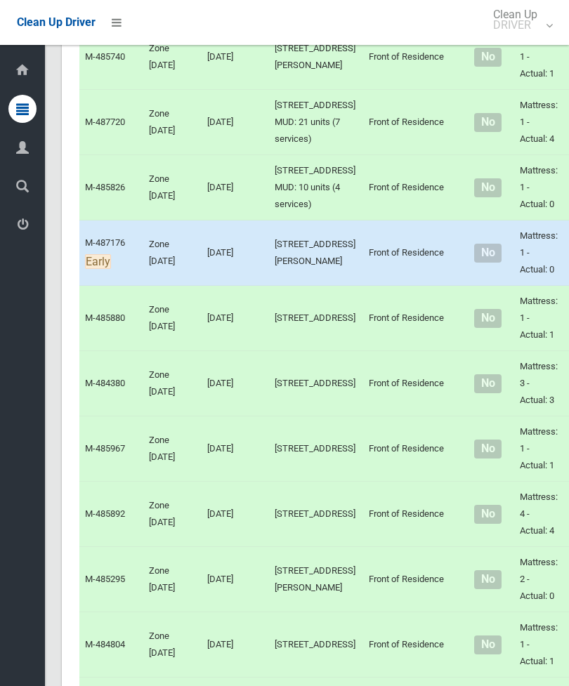
scroll to position [4000, 0]
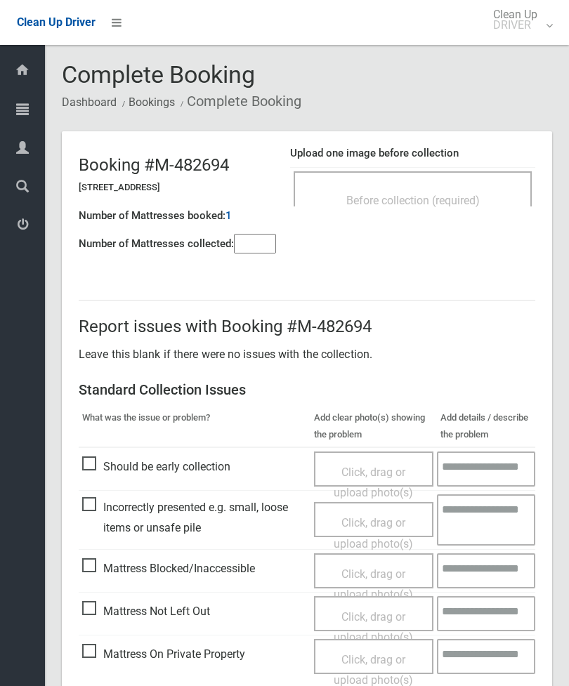
click at [251, 235] on input"] "number" at bounding box center [255, 244] width 42 height 20
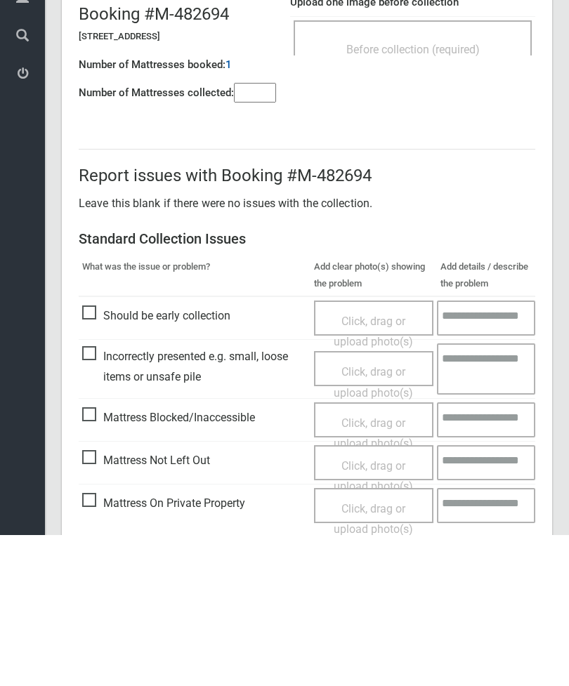
scroll to position [101, 0]
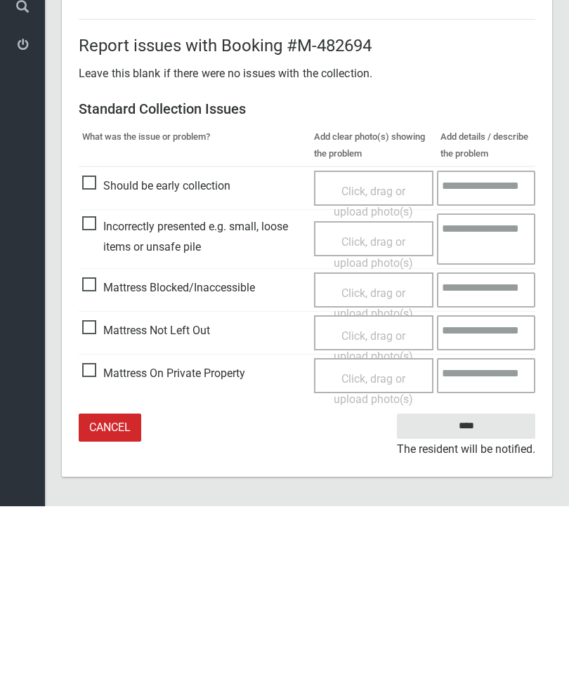
type input"] "*"
click at [102, 500] on span "Mattress Not Left Out" at bounding box center [146, 510] width 128 height 21
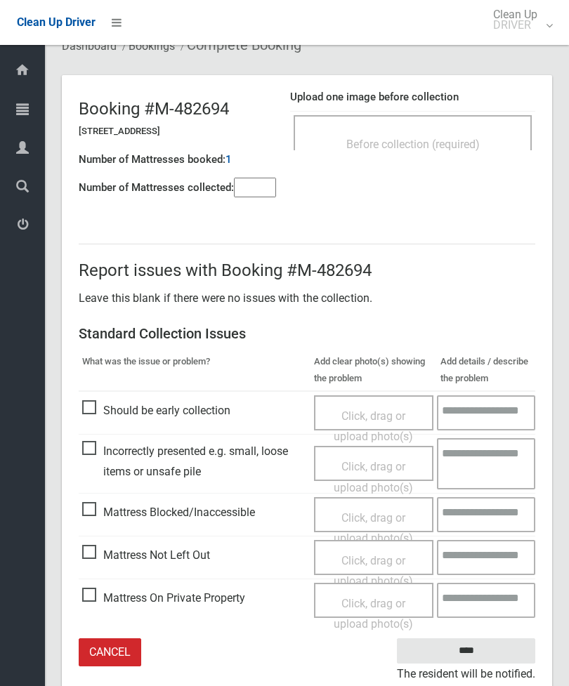
click at [378, 558] on span "Click, drag or upload photo(s)" at bounding box center [373, 571] width 79 height 34
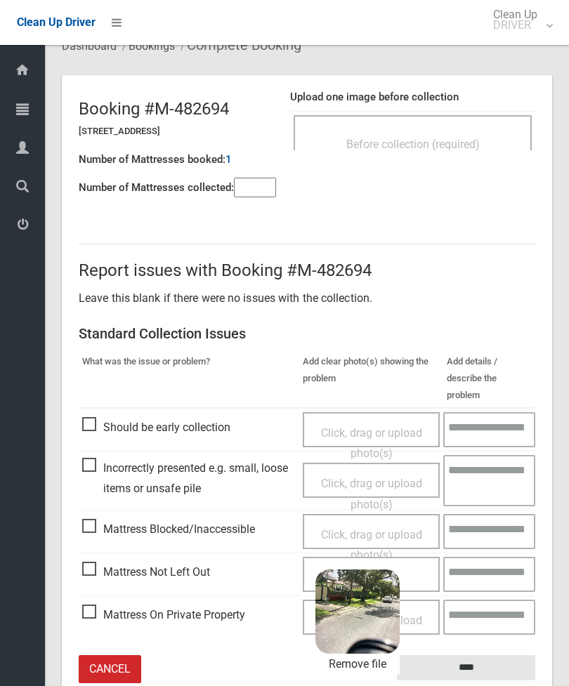
click at [497, 655] on input "****" at bounding box center [466, 668] width 138 height 26
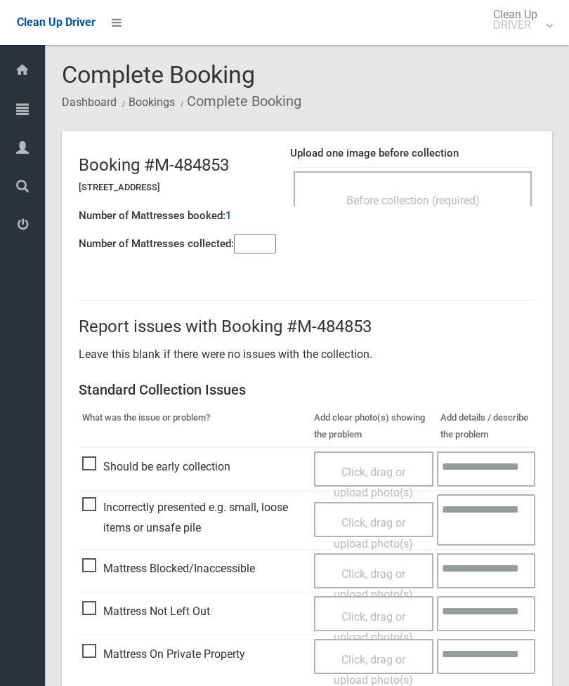
click at [468, 192] on div "Before collection (required)" at bounding box center [412, 200] width 207 height 26
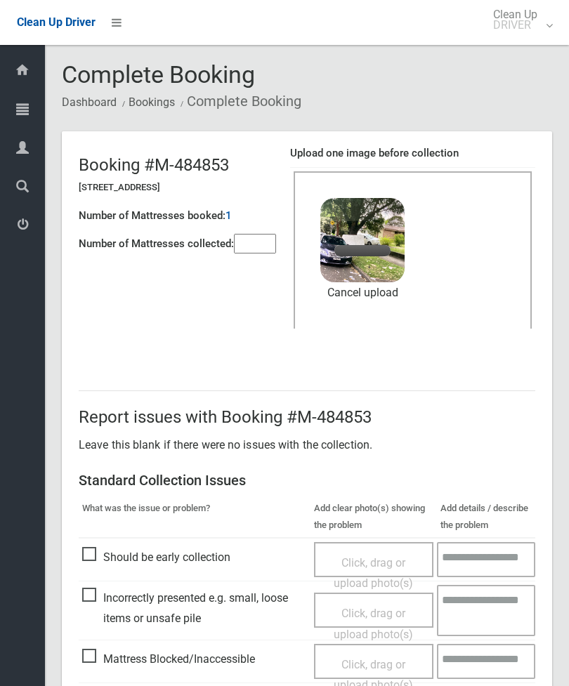
click at [262, 248] on input"] "number" at bounding box center [255, 244] width 42 height 20
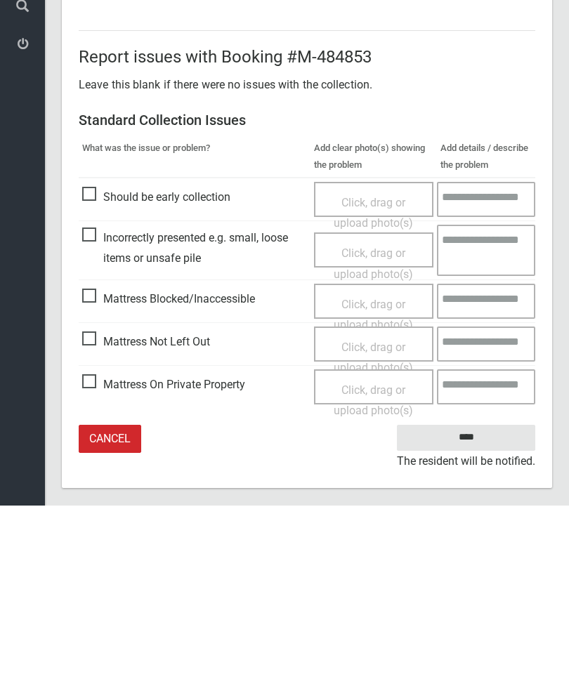
scroll to position [192, 0]
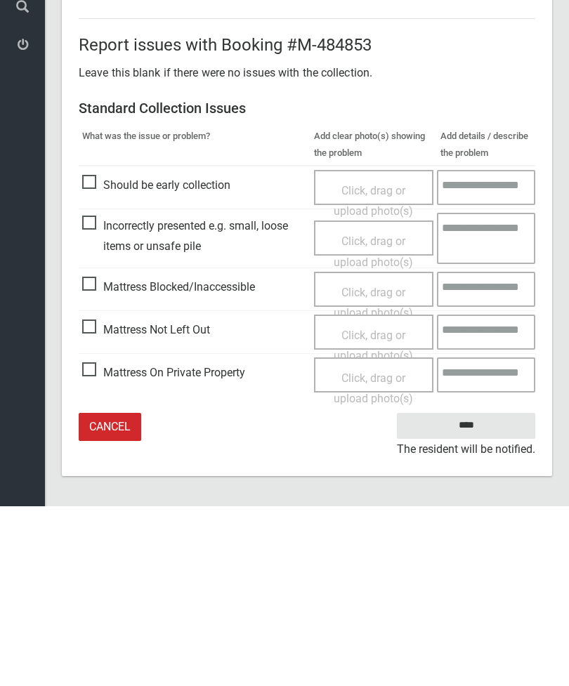
type input"] "*"
click at [481, 593] on input "****" at bounding box center [466, 606] width 138 height 26
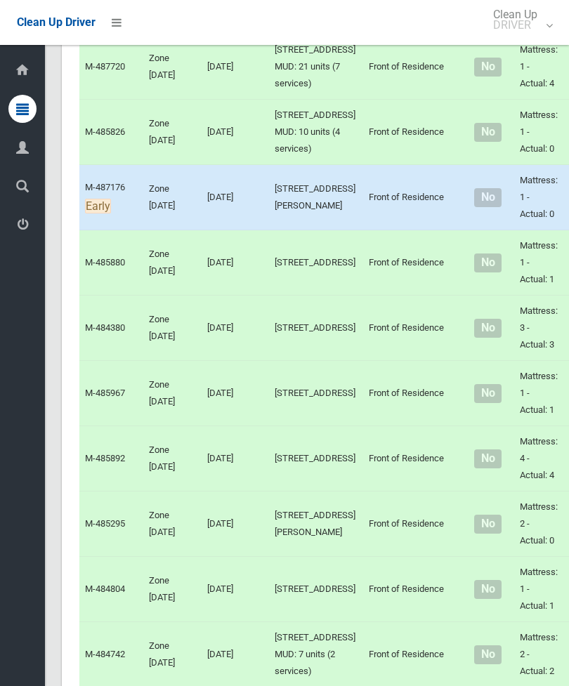
scroll to position [4057, 0]
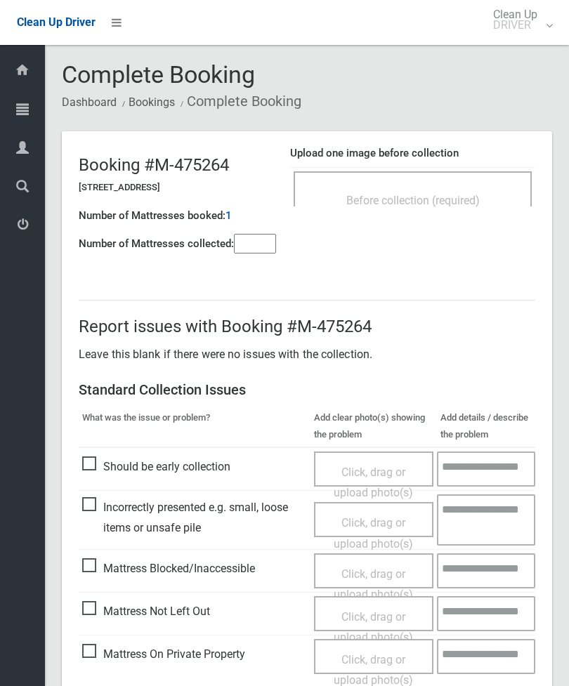
click at [474, 199] on span "Before collection (required)" at bounding box center [412, 200] width 133 height 13
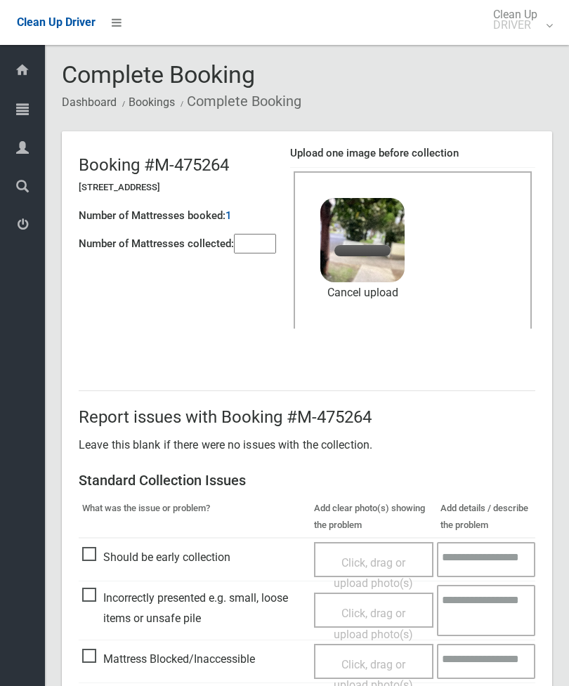
click at [264, 243] on input"] "number" at bounding box center [255, 244] width 42 height 20
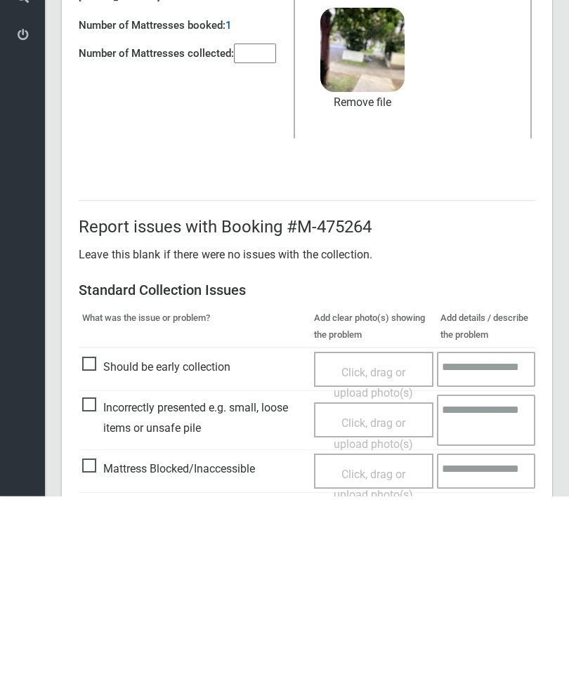
scroll to position [192, 0]
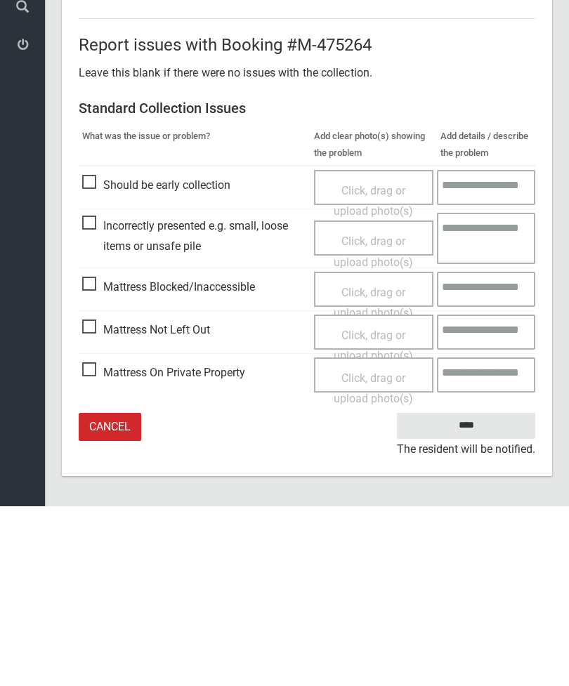
type input"] "*"
click at [480, 593] on input "****" at bounding box center [466, 606] width 138 height 26
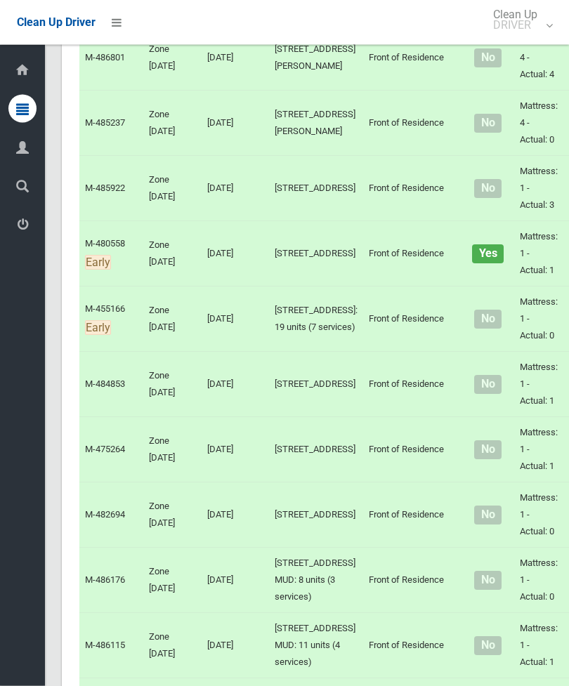
scroll to position [2986, 0]
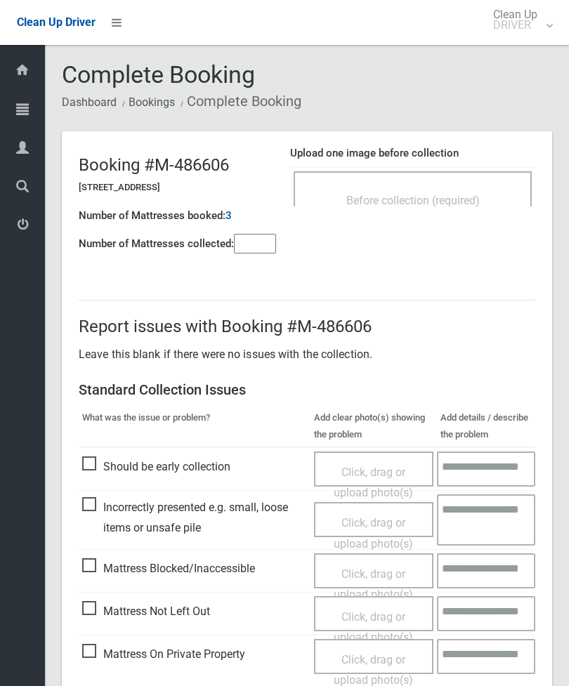
click at [443, 206] on span "Before collection (required)" at bounding box center [412, 200] width 133 height 13
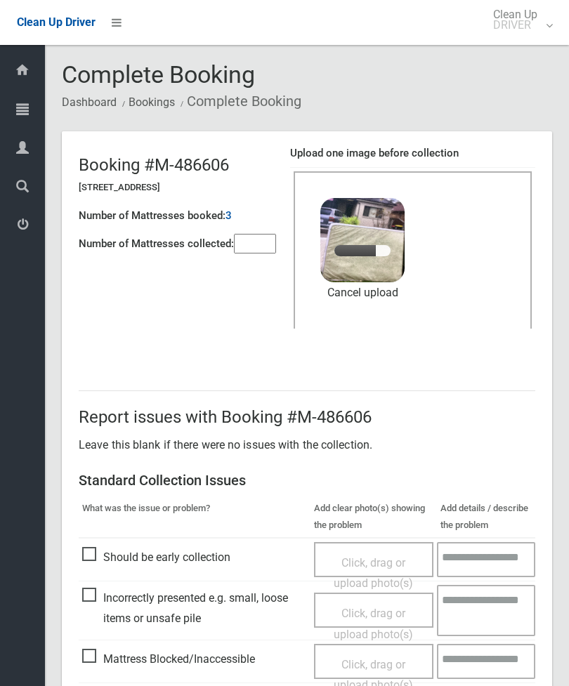
click at [257, 246] on input"] "number" at bounding box center [255, 244] width 42 height 20
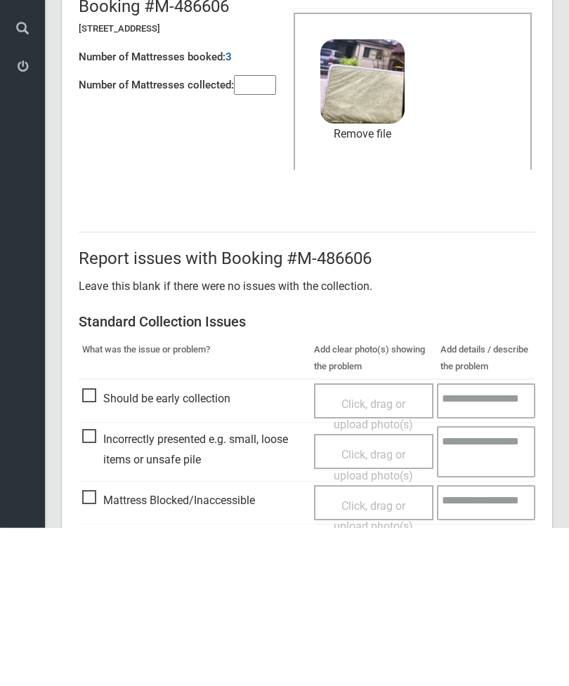
scroll to position [192, 0]
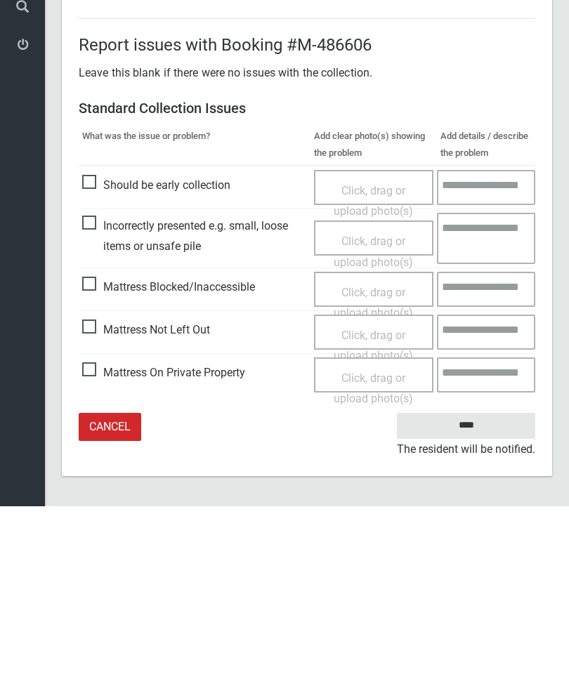
type input"] "*"
click at [480, 593] on input "****" at bounding box center [466, 606] width 138 height 26
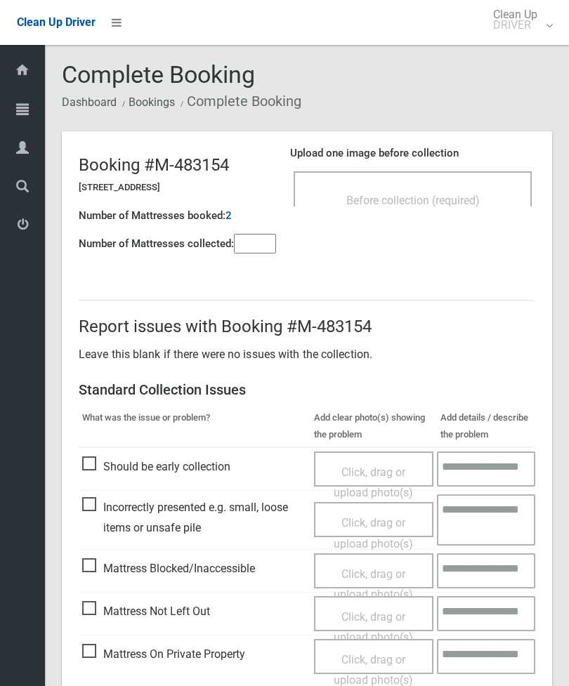
click at [433, 195] on span "Before collection (required)" at bounding box center [412, 200] width 133 height 13
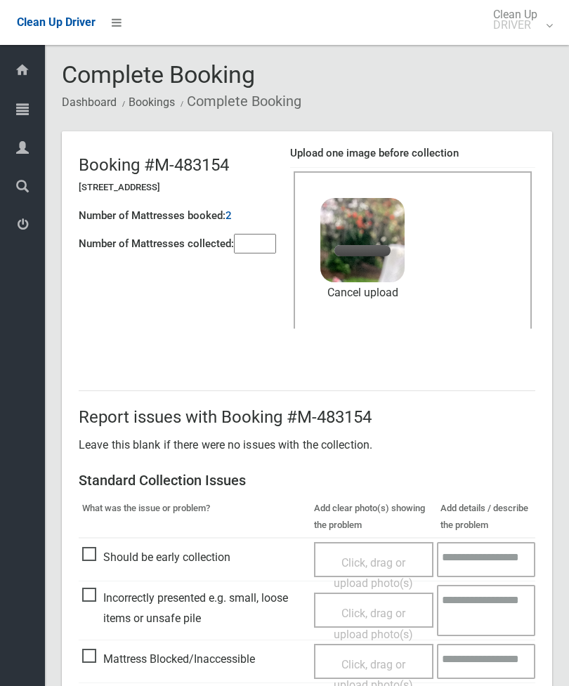
click at [254, 243] on input"] "number" at bounding box center [255, 244] width 42 height 20
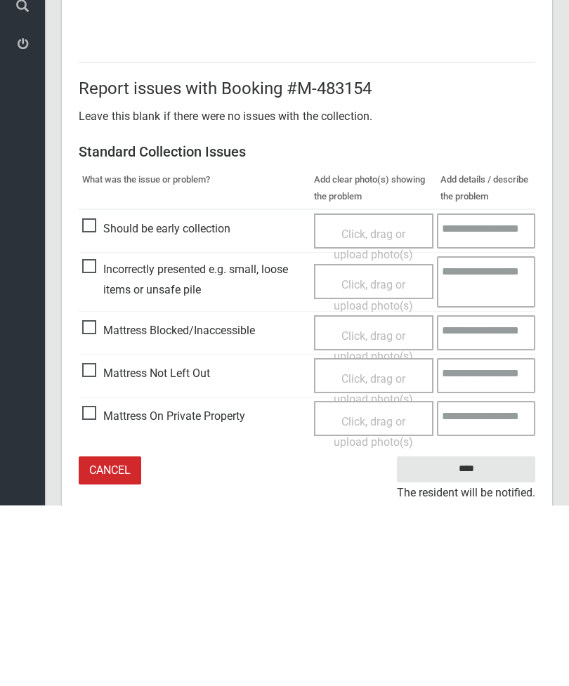
scroll to position [192, 0]
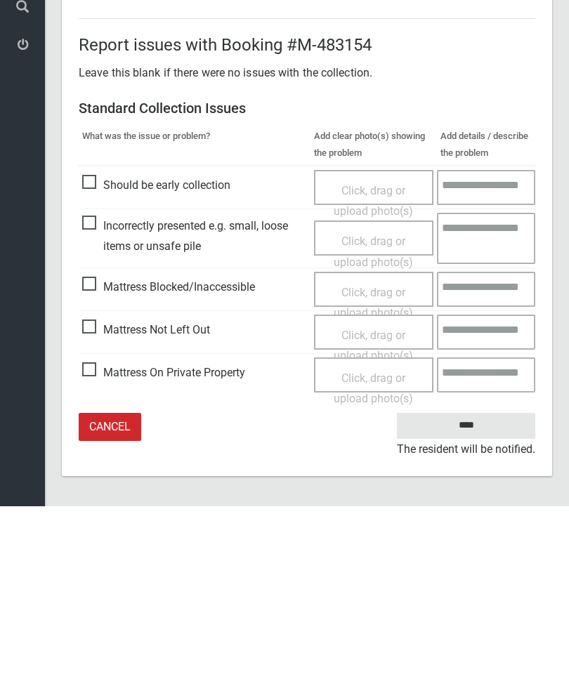
type input"] "*"
click at [473, 593] on input "****" at bounding box center [466, 606] width 138 height 26
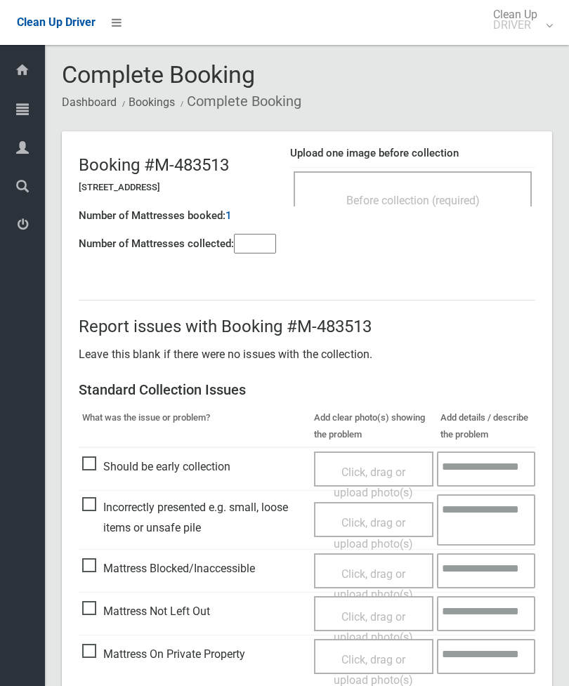
click at [454, 190] on div "Before collection (required)" at bounding box center [412, 200] width 207 height 26
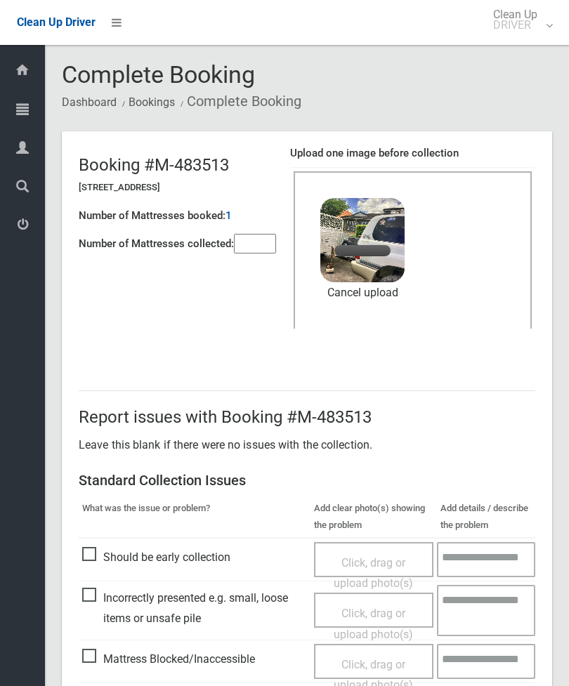
click at [257, 251] on input"] "number" at bounding box center [255, 244] width 42 height 20
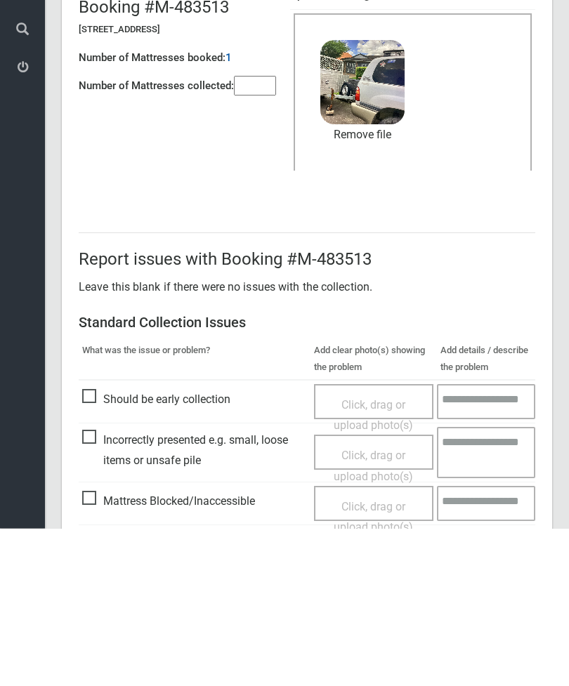
scroll to position [192, 0]
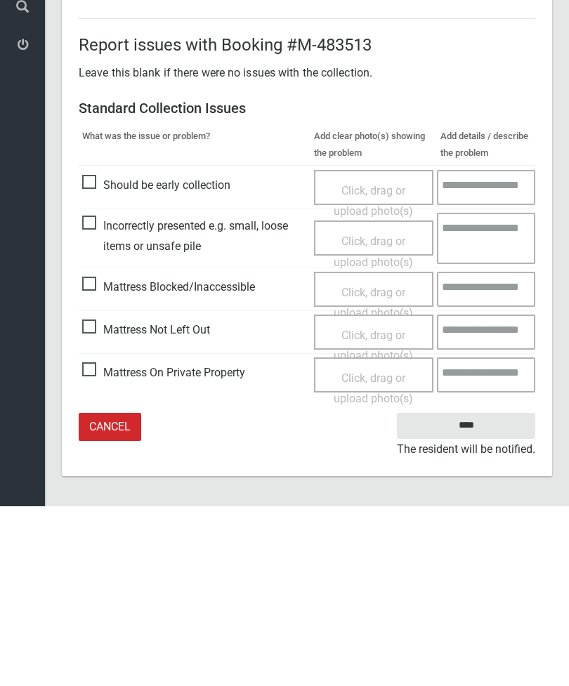
type input"] "*"
click at [478, 593] on input "****" at bounding box center [466, 606] width 138 height 26
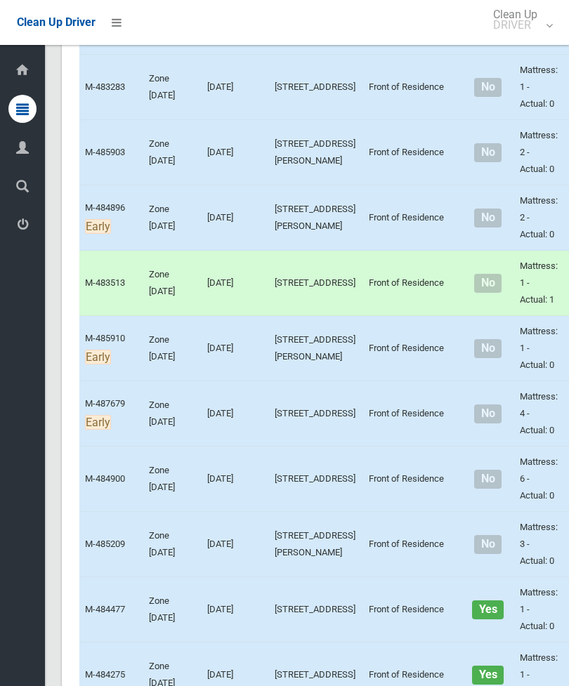
scroll to position [912, 0]
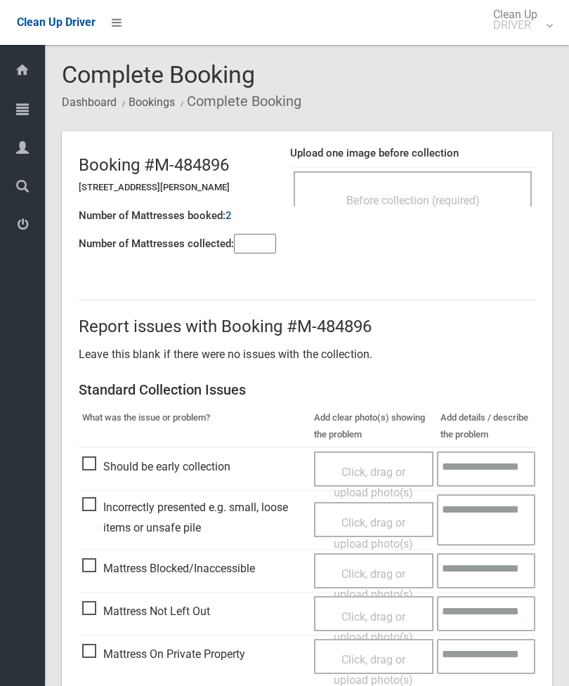
click at [466, 200] on span "Before collection (required)" at bounding box center [412, 200] width 133 height 13
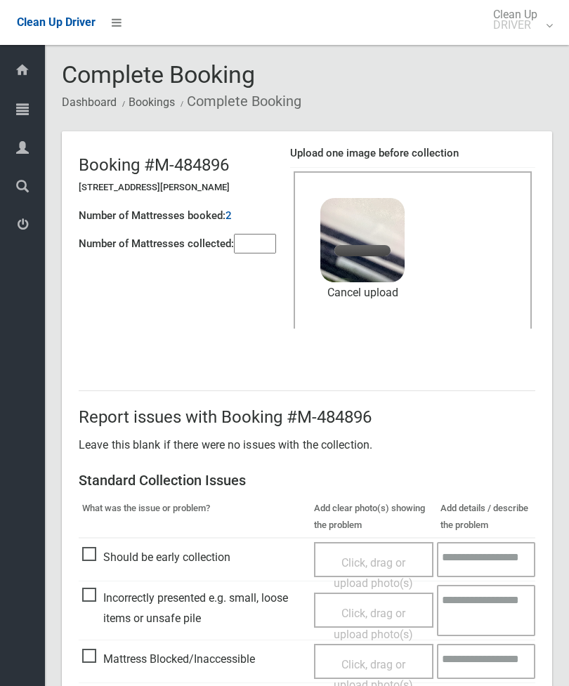
click at [260, 242] on input"] "number" at bounding box center [255, 244] width 42 height 20
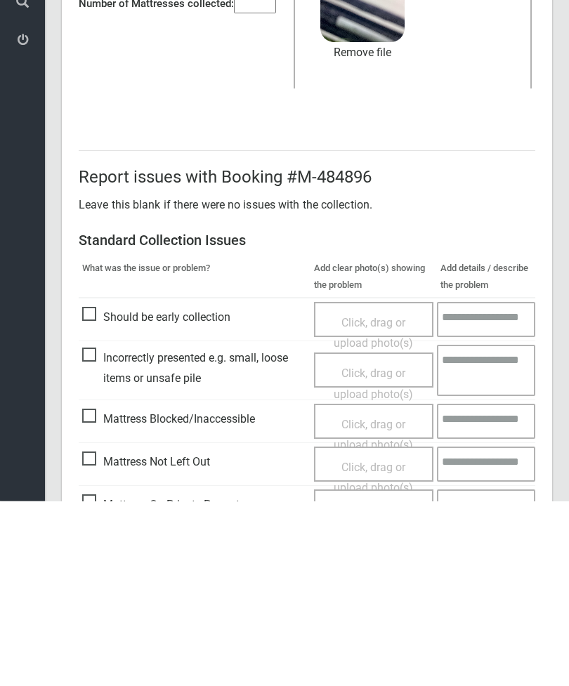
scroll to position [192, 0]
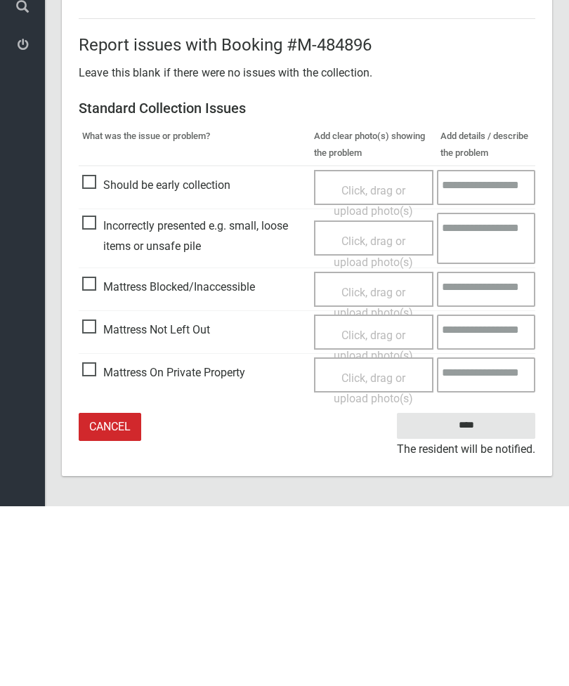
type input"] "*"
click at [487, 593] on input "****" at bounding box center [466, 606] width 138 height 26
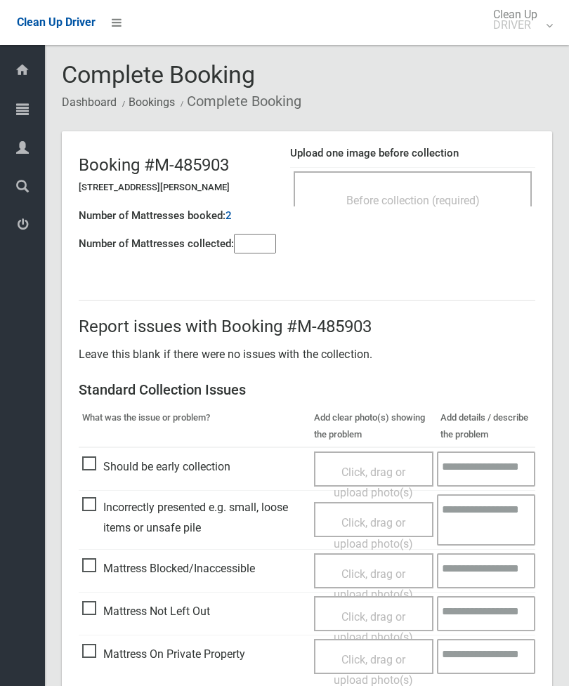
click at [488, 204] on div "Before collection (required)" at bounding box center [412, 200] width 207 height 26
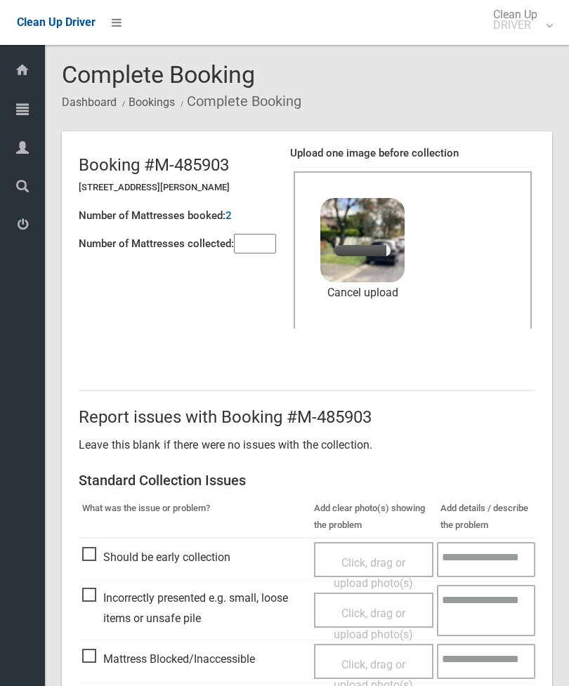
click at [253, 236] on input"] "number" at bounding box center [255, 244] width 42 height 20
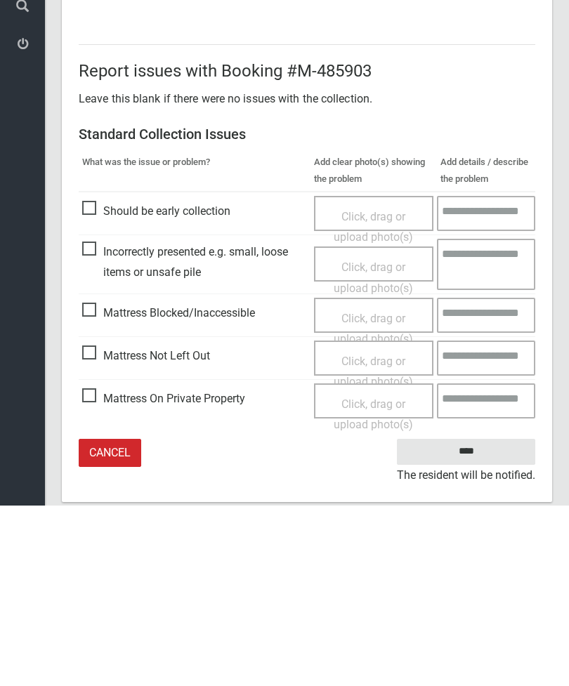
scroll to position [192, 0]
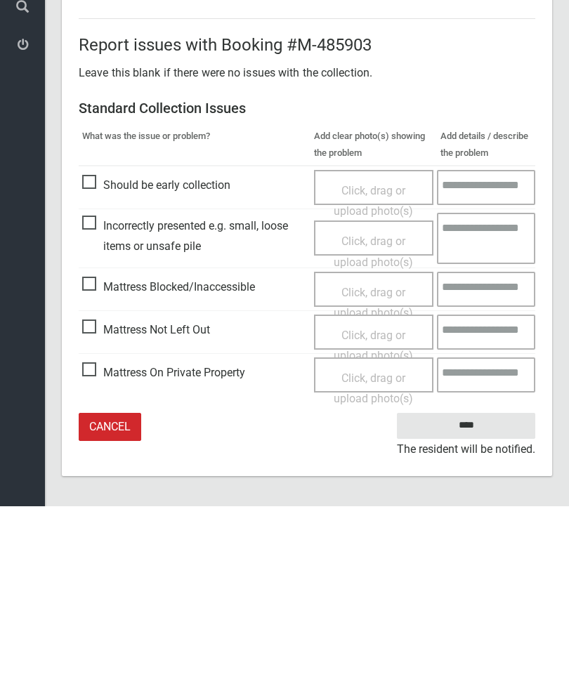
type input"] "*"
click at [478, 593] on input "****" at bounding box center [466, 606] width 138 height 26
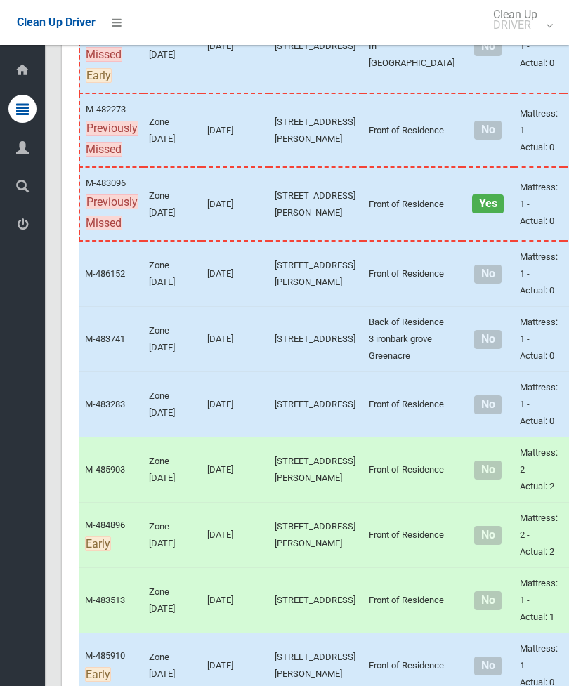
scroll to position [594, 0]
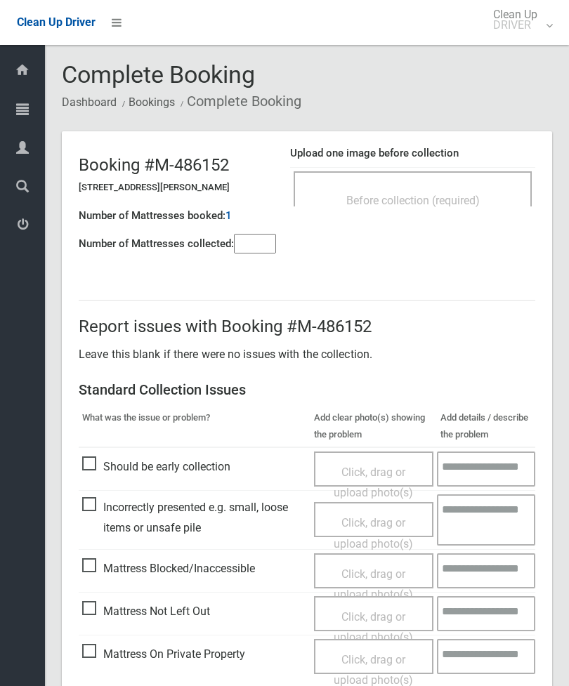
click at [435, 190] on div "Before collection (required)" at bounding box center [412, 200] width 207 height 26
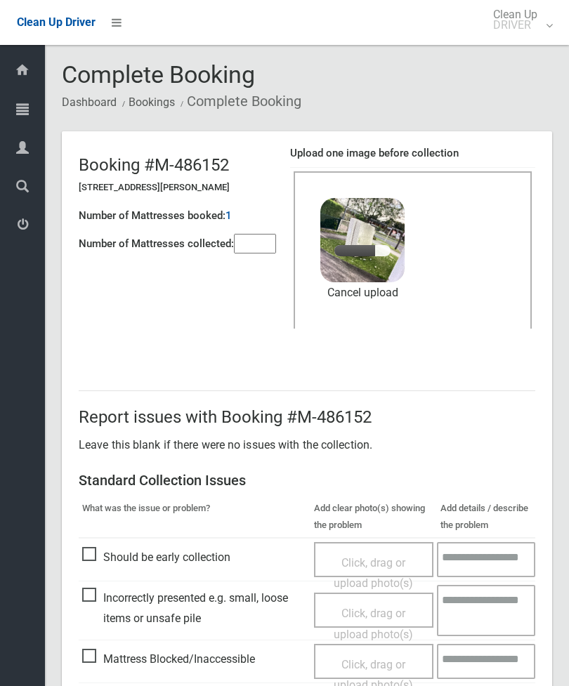
click at [260, 244] on input"] "number" at bounding box center [255, 244] width 42 height 20
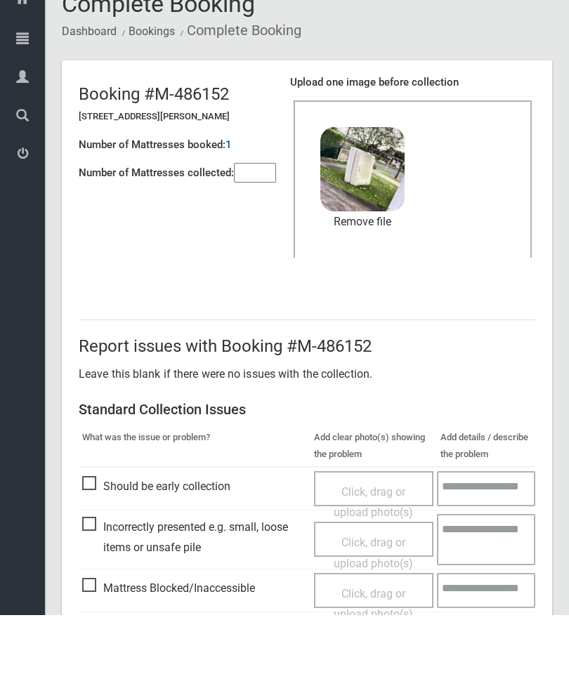
scroll to position [192, 0]
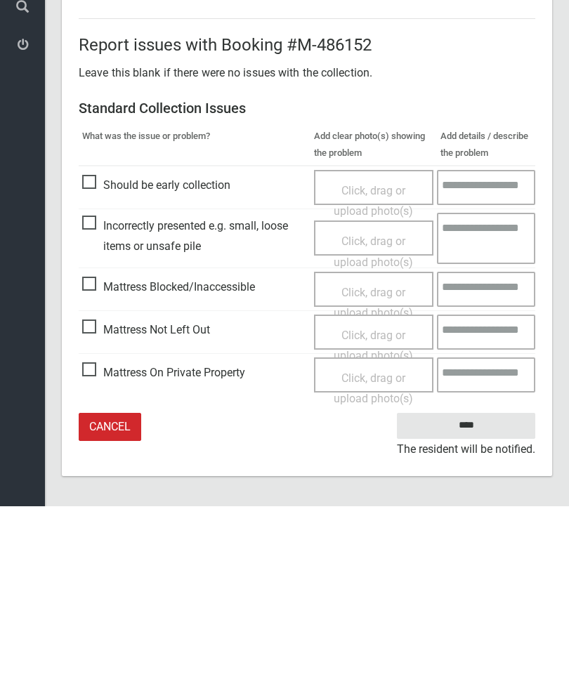
type input"] "*"
click at [475, 593] on input "****" at bounding box center [466, 606] width 138 height 26
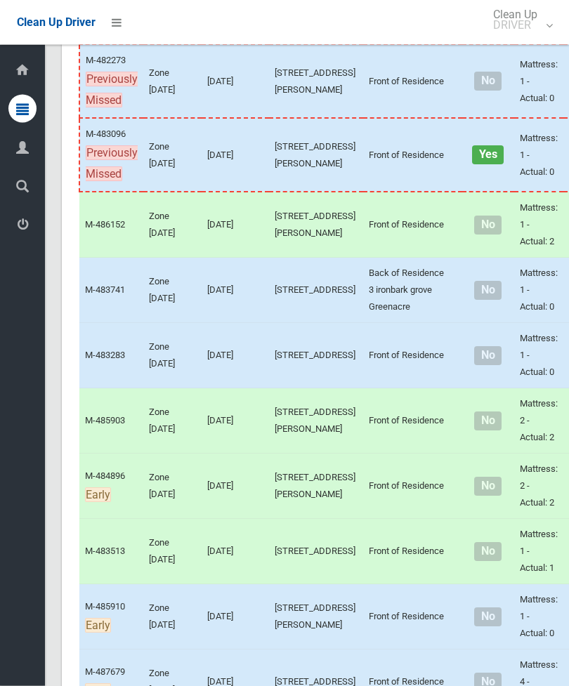
scroll to position [674, 0]
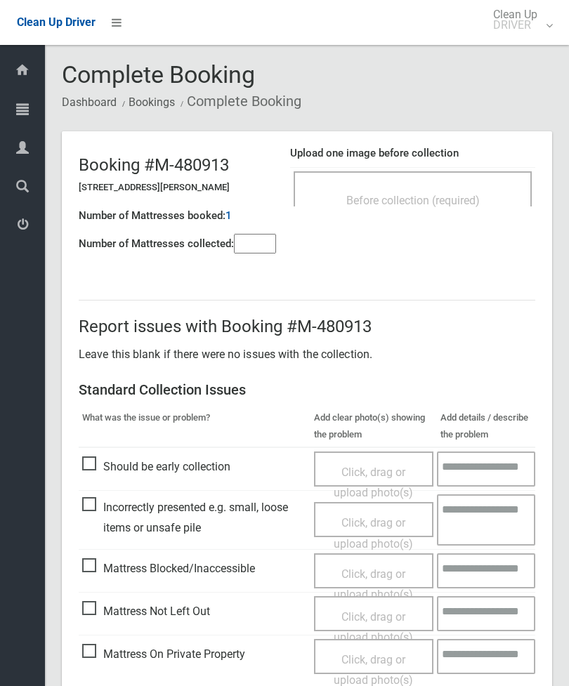
click at [459, 171] on div "Before collection (required)" at bounding box center [413, 188] width 238 height 35
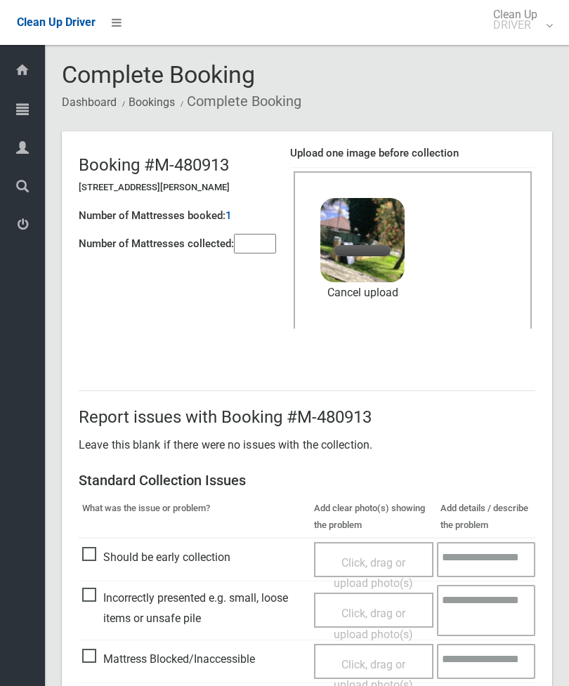
click at [257, 244] on input"] "number" at bounding box center [255, 244] width 42 height 20
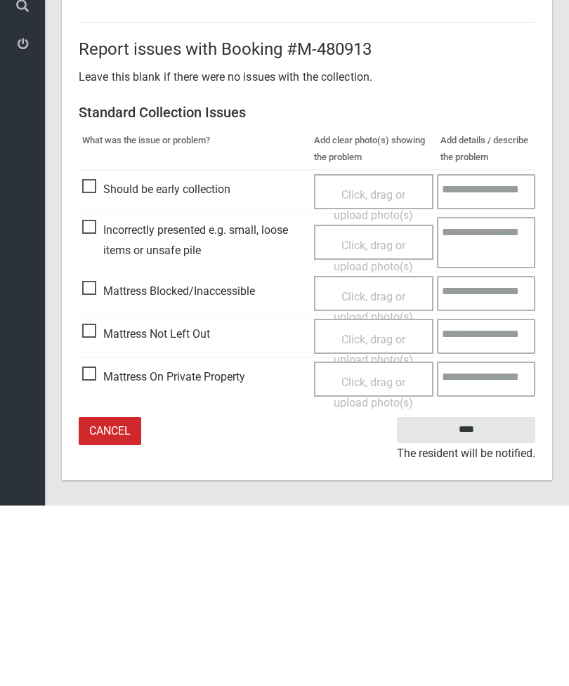
scroll to position [192, 0]
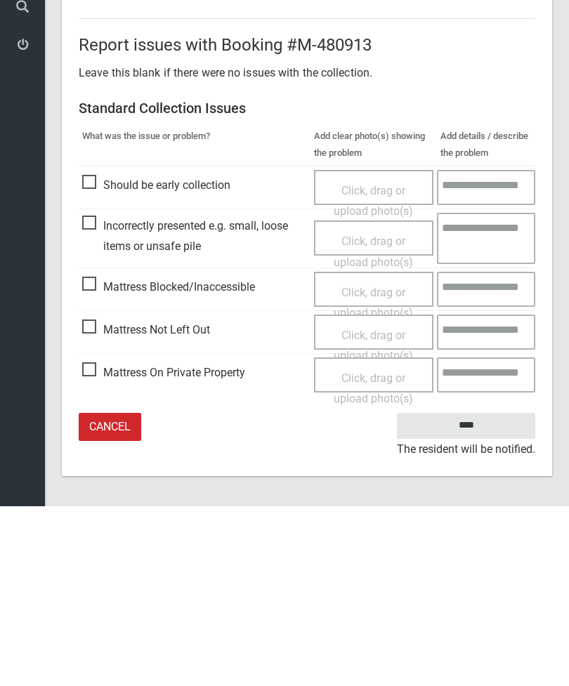
type input"] "*"
click at [479, 593] on input "****" at bounding box center [466, 606] width 138 height 26
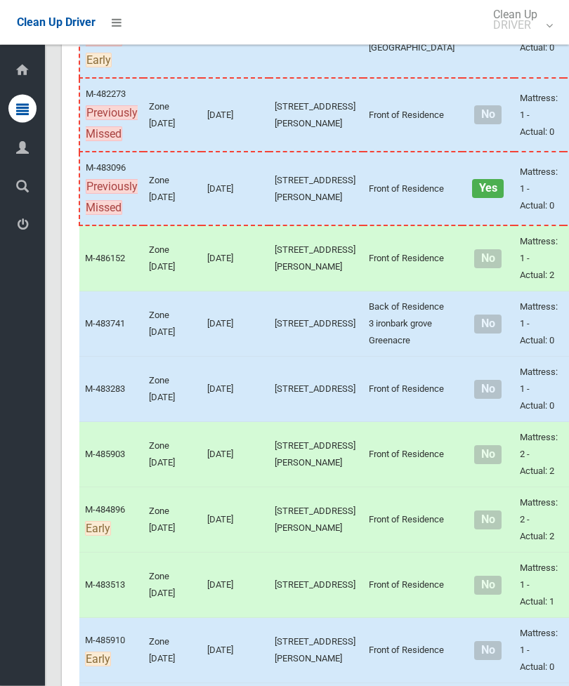
scroll to position [653, 0]
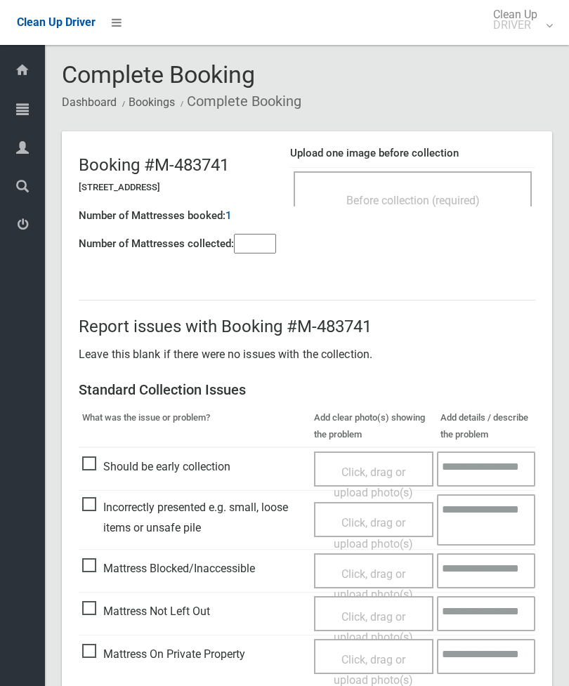
click at [477, 187] on div "Before collection (required)" at bounding box center [412, 200] width 207 height 26
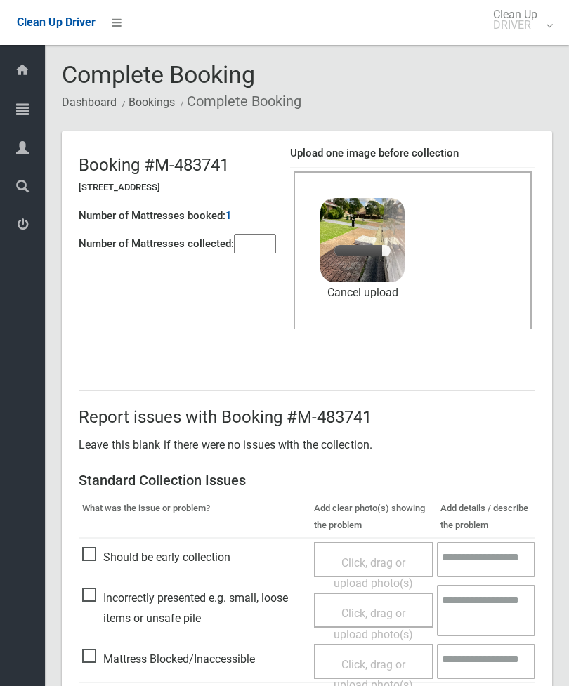
click at [254, 253] on input"] "number" at bounding box center [255, 244] width 42 height 20
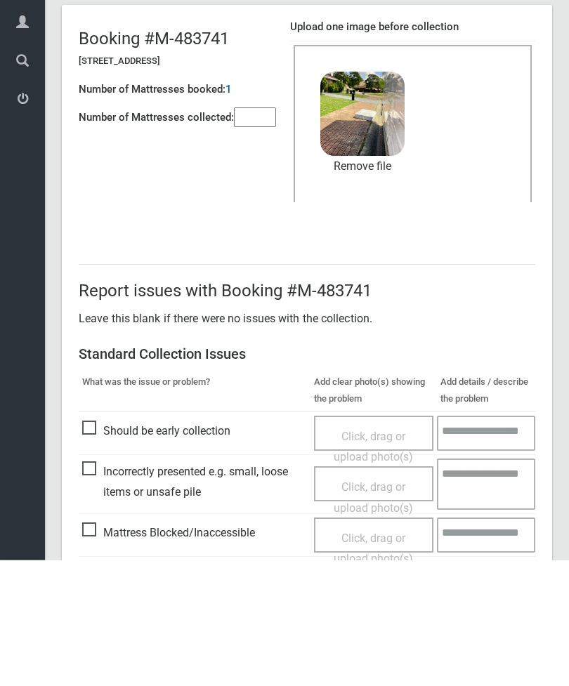
scroll to position [192, 0]
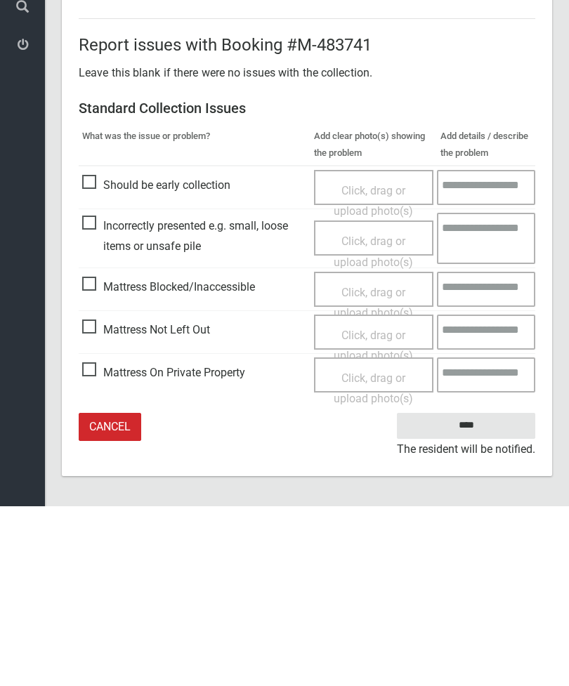
type input"] "*"
click at [476, 593] on input "****" at bounding box center [466, 606] width 138 height 26
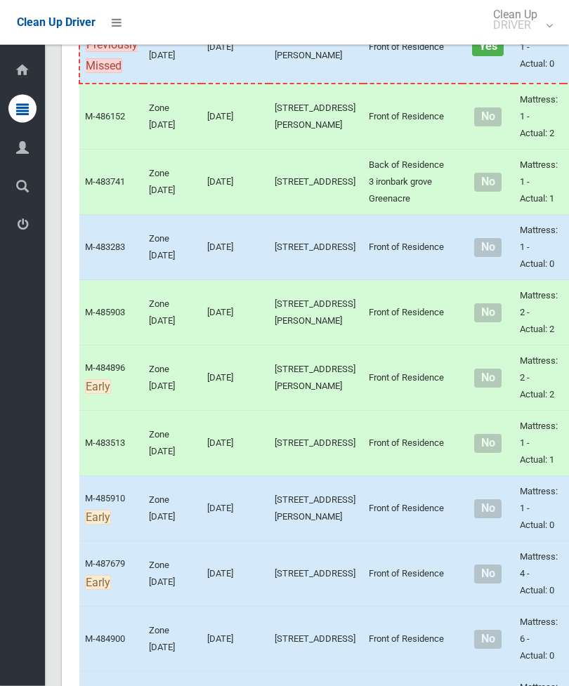
scroll to position [759, 0]
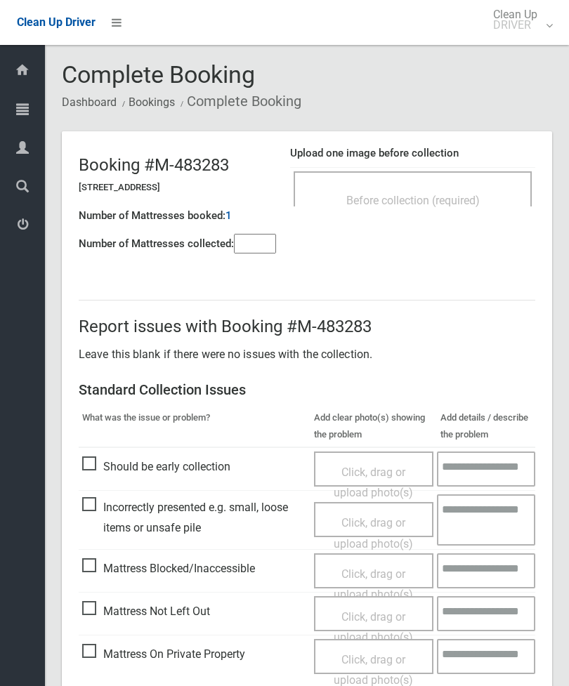
click at [463, 188] on div "Before collection (required)" at bounding box center [412, 200] width 207 height 26
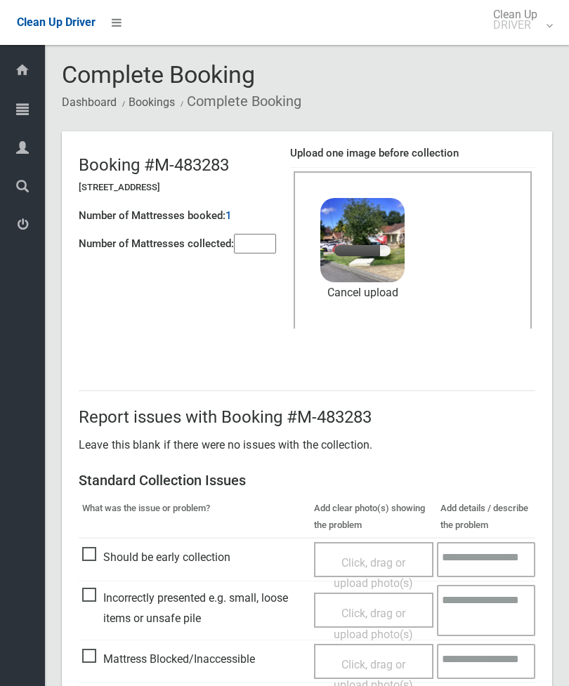
click at [263, 243] on input"] "number" at bounding box center [255, 244] width 42 height 20
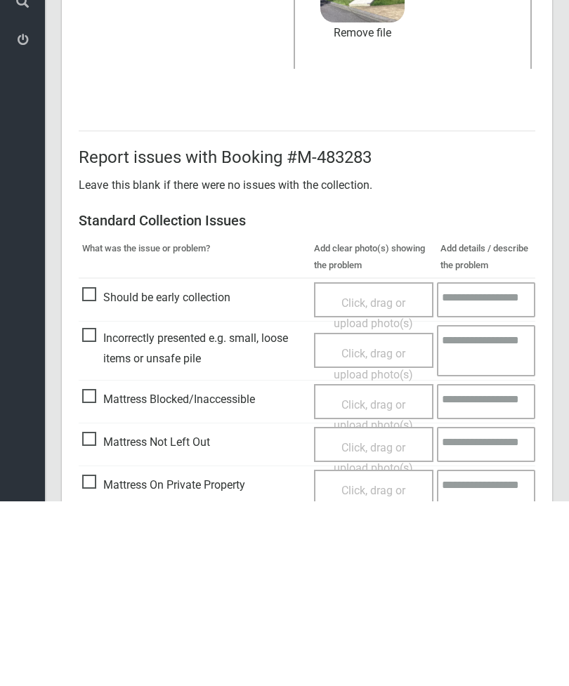
scroll to position [192, 0]
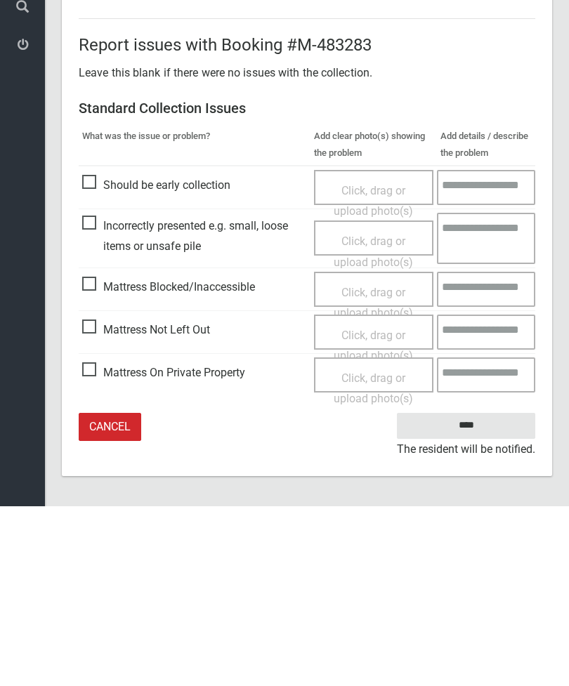
type input"] "*"
click at [462, 593] on input "****" at bounding box center [466, 606] width 138 height 26
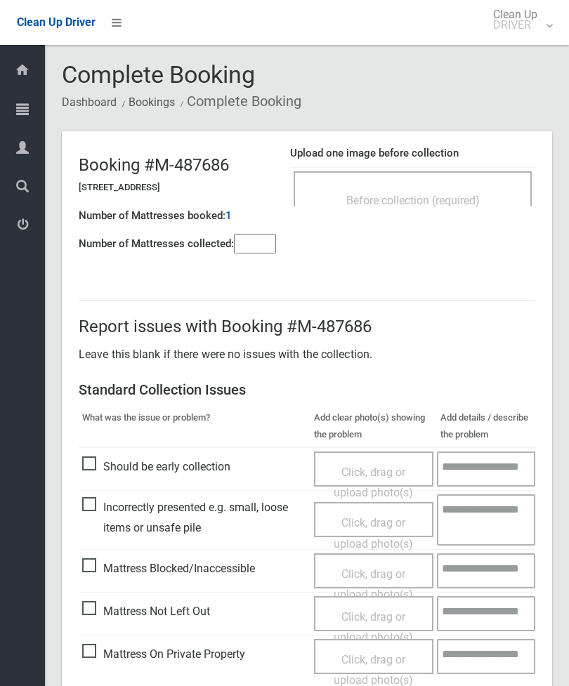
click at [476, 183] on div "Before collection (required)" at bounding box center [413, 188] width 238 height 35
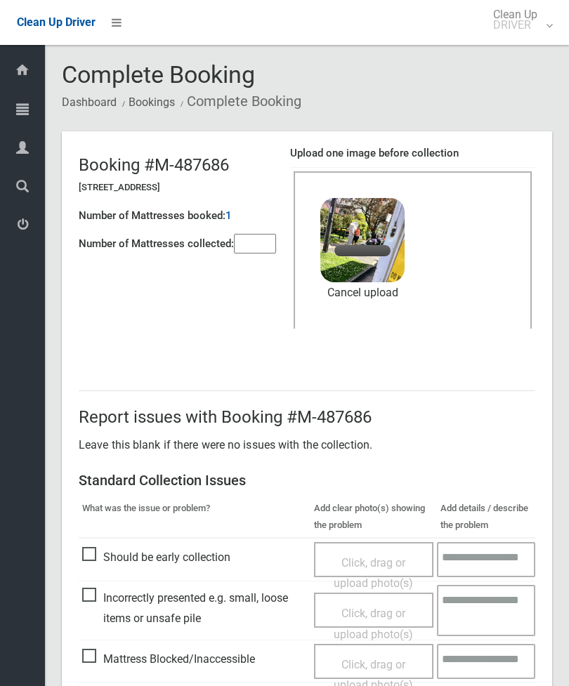
click at [261, 247] on input"] "number" at bounding box center [255, 244] width 42 height 20
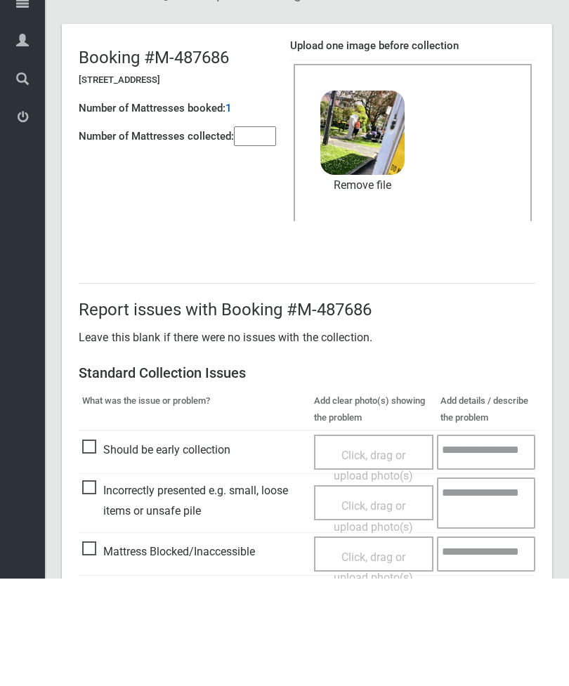
scroll to position [192, 0]
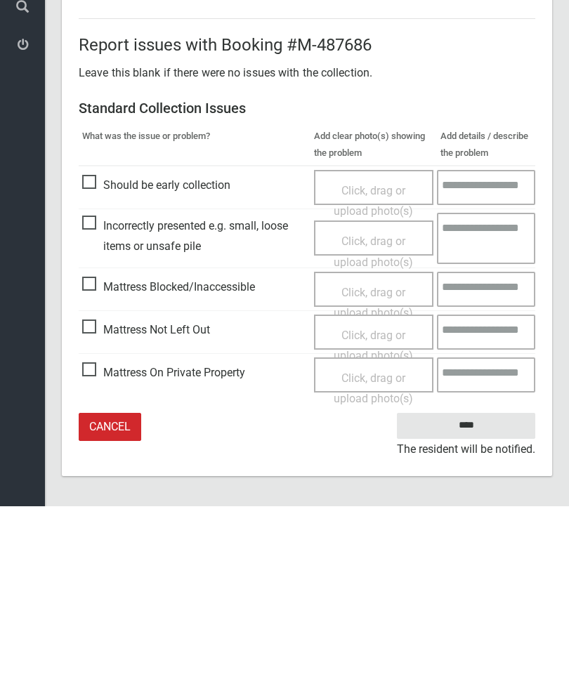
type input"] "*"
click at [470, 593] on input "****" at bounding box center [466, 606] width 138 height 26
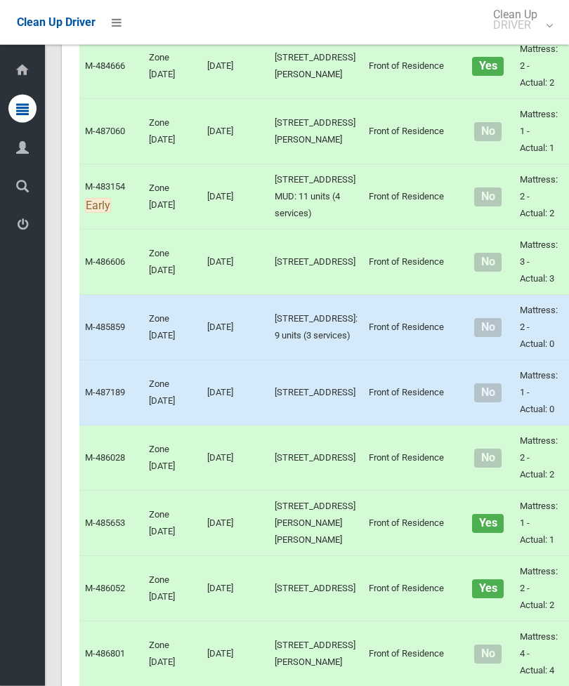
scroll to position [2257, 0]
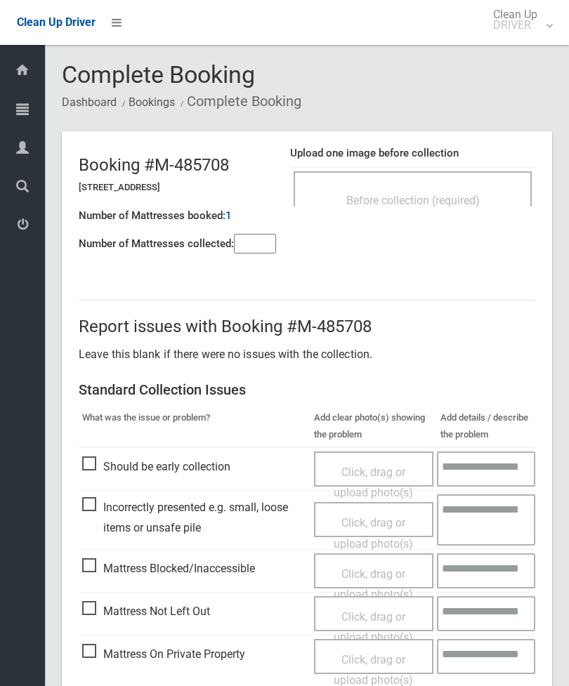
click at [464, 188] on div "Before collection (required)" at bounding box center [412, 200] width 207 height 26
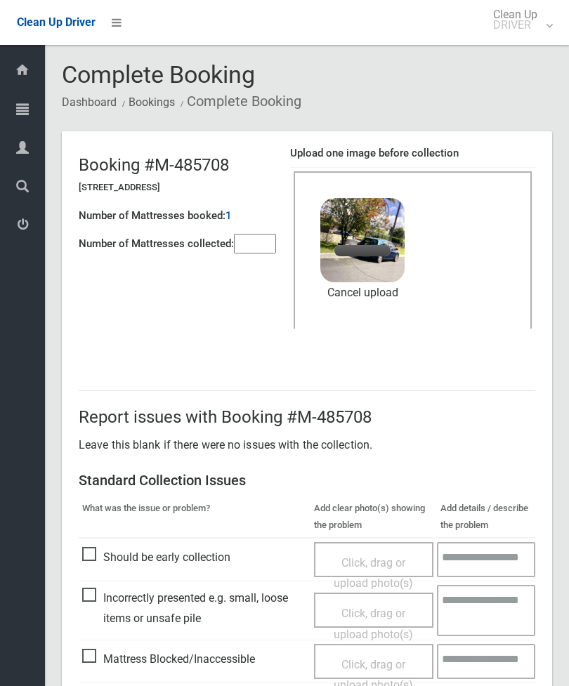
click at [258, 244] on input"] "number" at bounding box center [255, 244] width 42 height 20
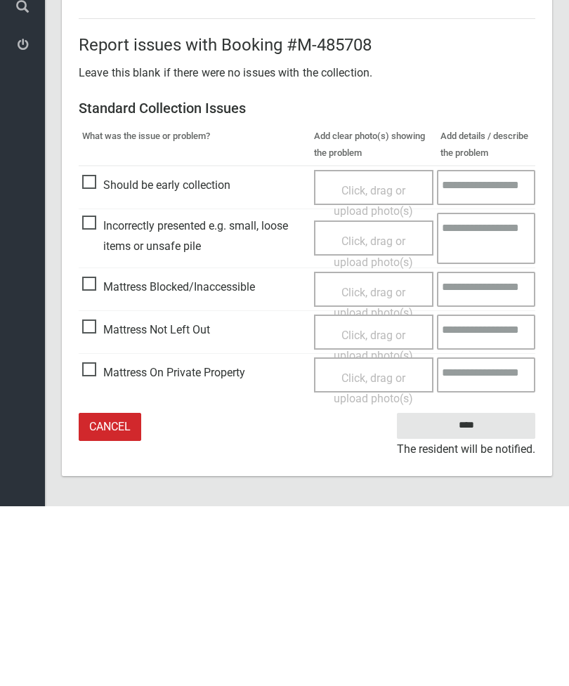
type input"] "*"
click at [477, 593] on input "****" at bounding box center [466, 606] width 138 height 26
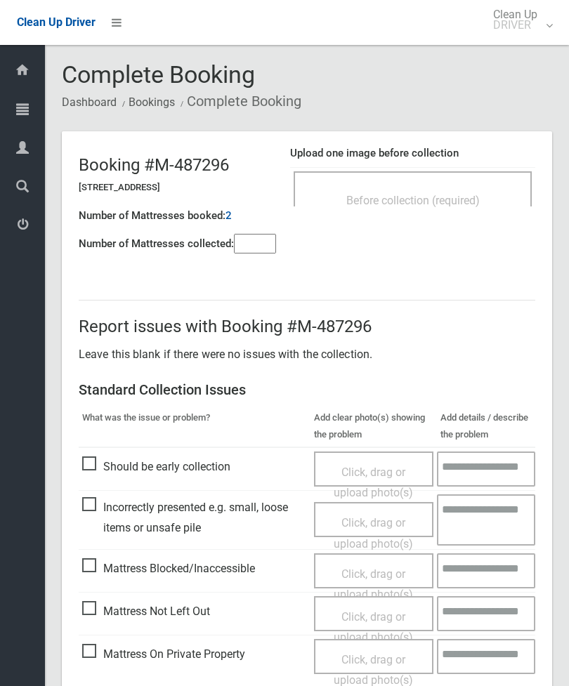
click at [452, 181] on div "Before collection (required)" at bounding box center [413, 188] width 238 height 35
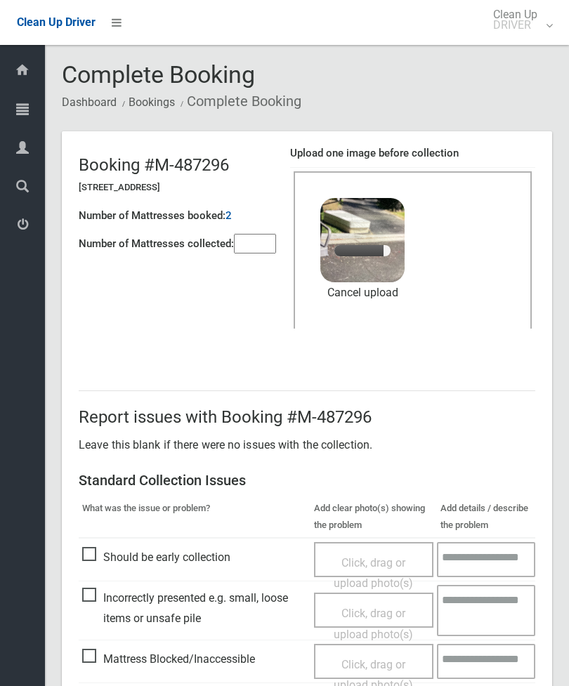
click at [267, 252] on input"] "number" at bounding box center [255, 244] width 42 height 20
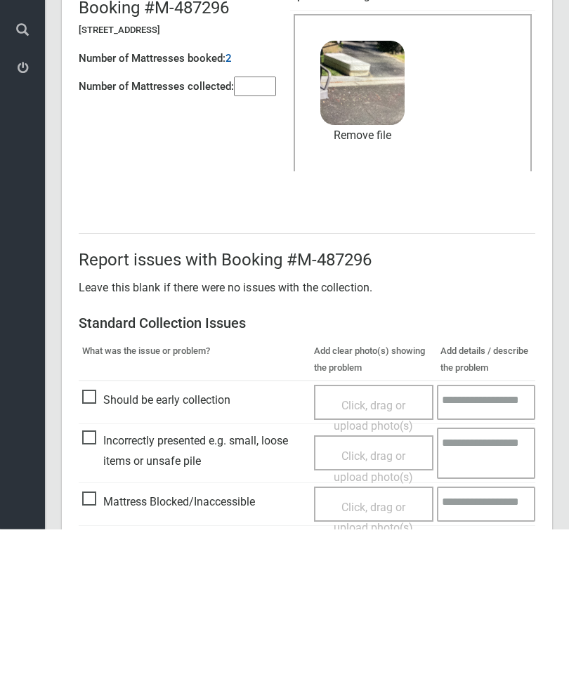
scroll to position [192, 0]
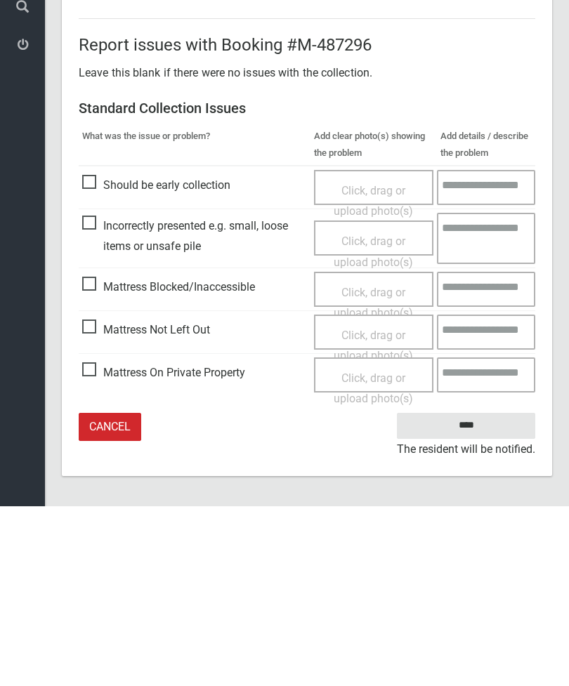
type input"] "*"
click at [470, 593] on input "****" at bounding box center [466, 606] width 138 height 26
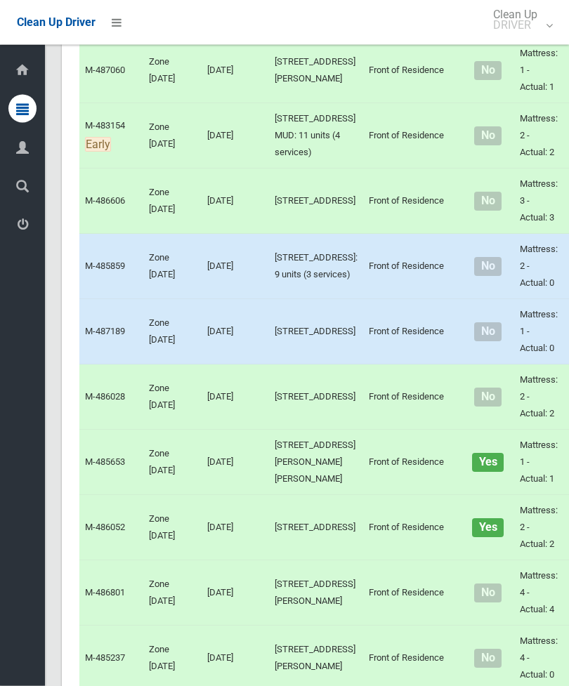
scroll to position [2318, 0]
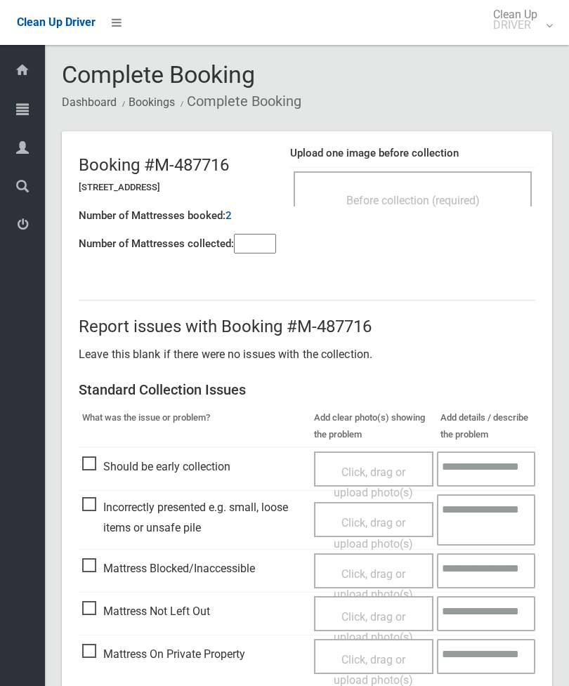
click at [485, 202] on div "Before collection (required)" at bounding box center [412, 200] width 207 height 26
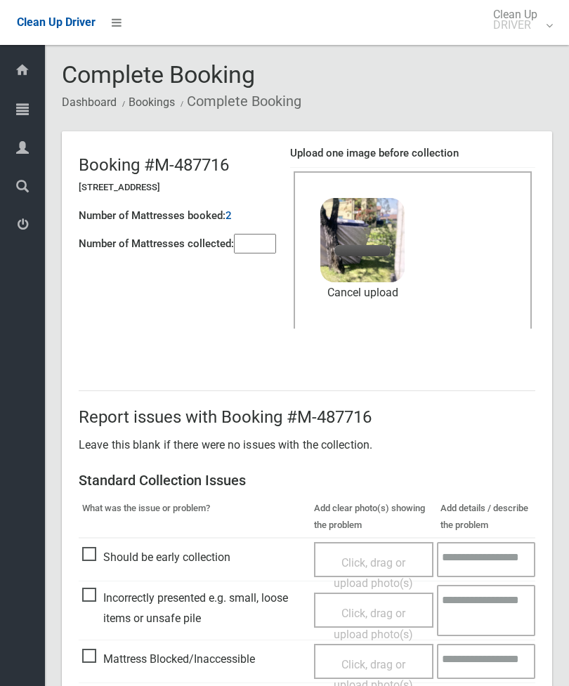
click at [252, 245] on input"] "number" at bounding box center [255, 244] width 42 height 20
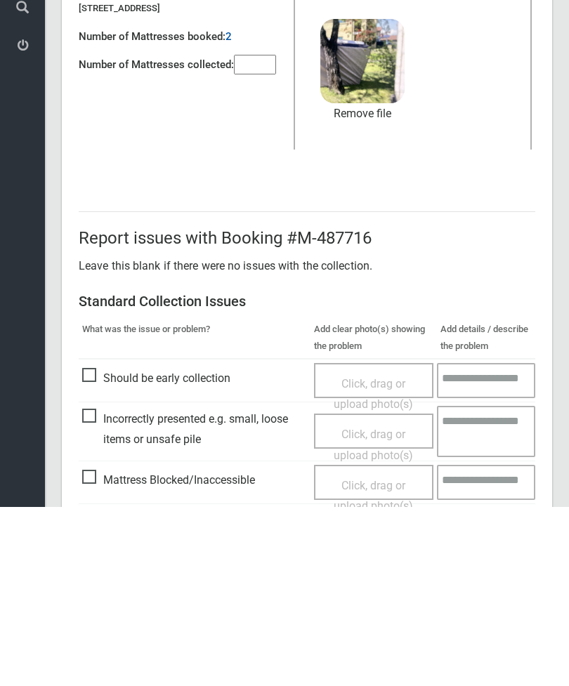
scroll to position [192, 0]
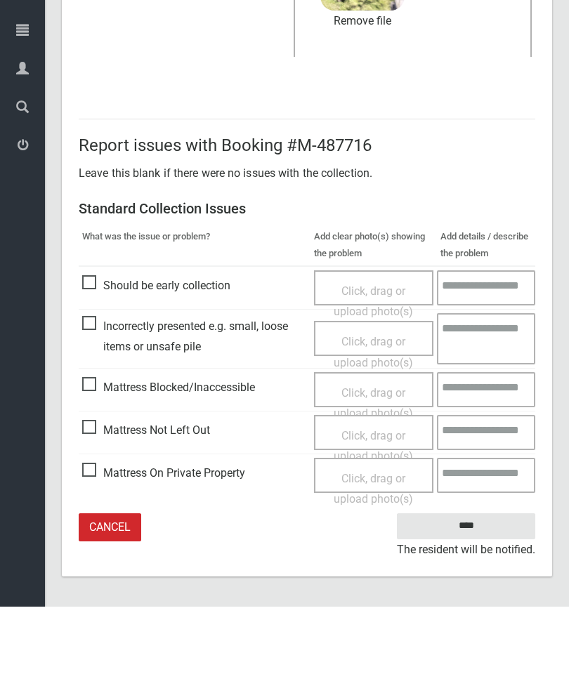
type input"] "*"
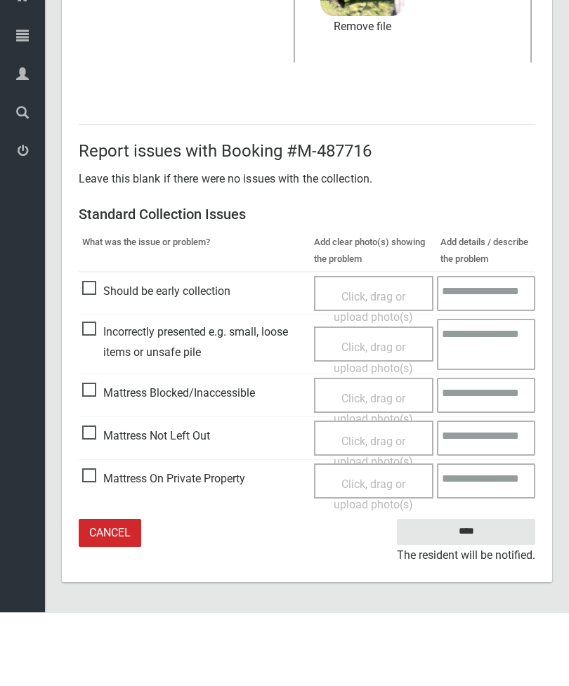
click at [475, 593] on input "****" at bounding box center [466, 606] width 138 height 26
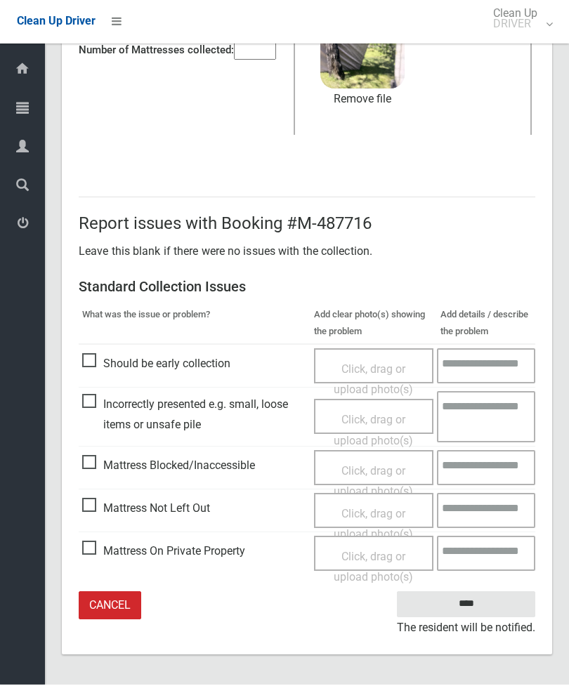
scroll to position [148, 0]
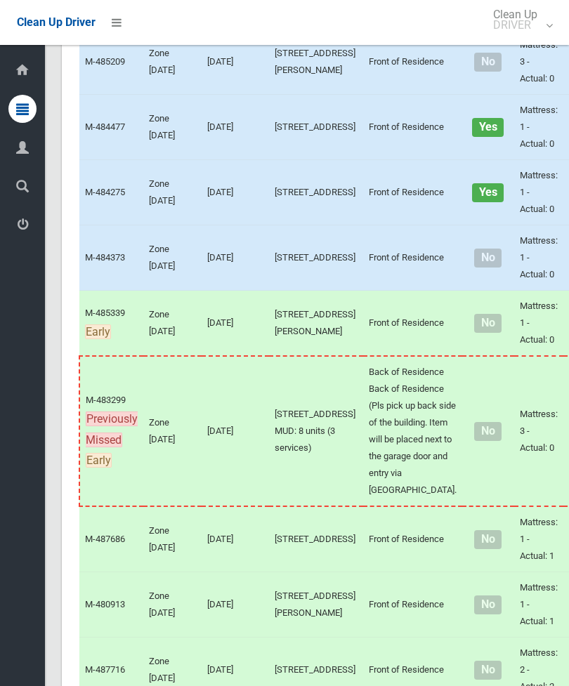
scroll to position [1454, 0]
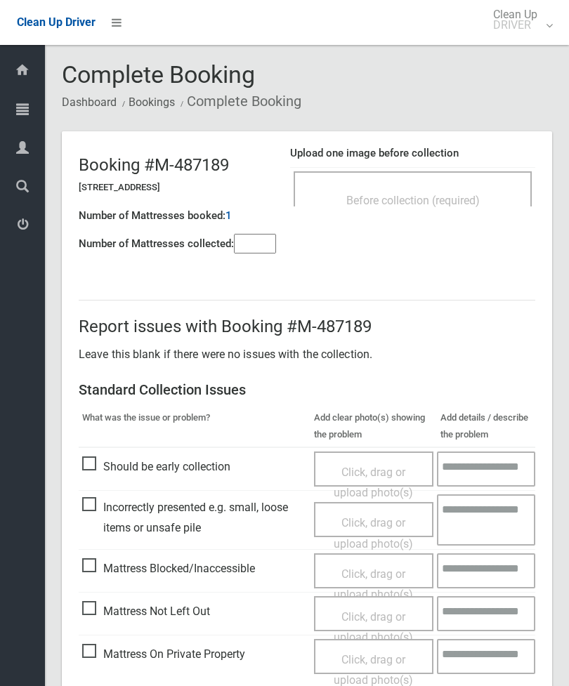
click at [483, 189] on div "Before collection (required)" at bounding box center [412, 200] width 207 height 26
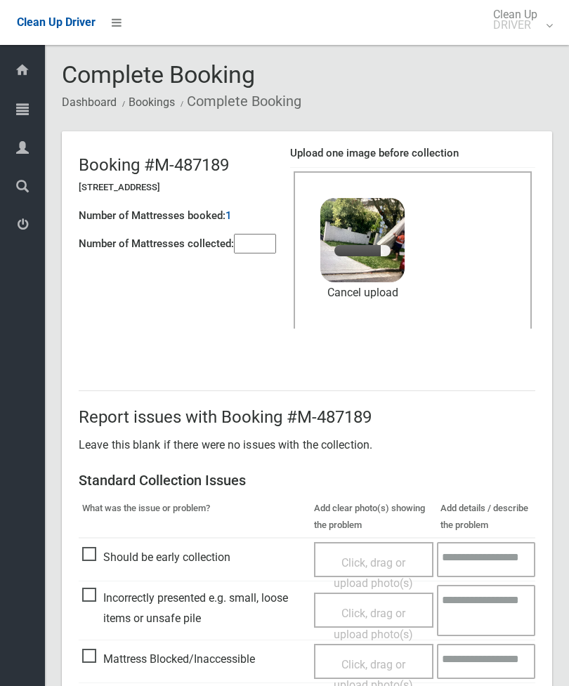
click at [289, 248] on div "Booking #M-487189 21 Mimosa Road, GREENACRE NSW 2190 Number of Mattresses booke…" at bounding box center [184, 198] width 211 height 119
click at [258, 249] on input"] "number" at bounding box center [255, 244] width 42 height 20
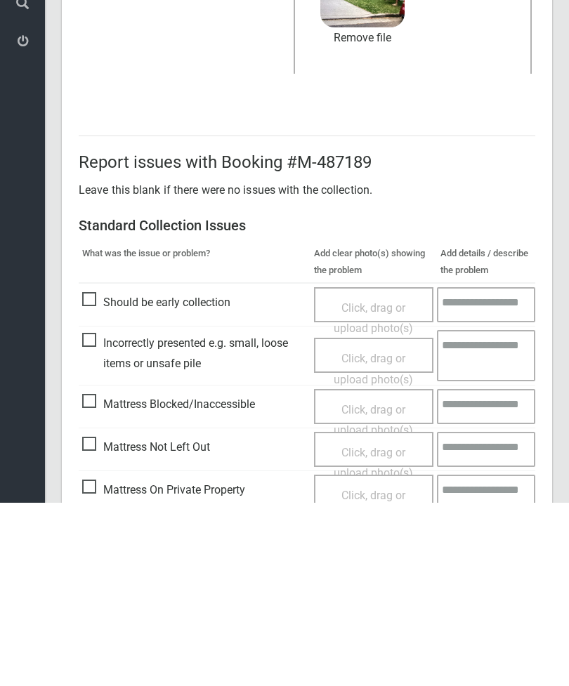
scroll to position [192, 0]
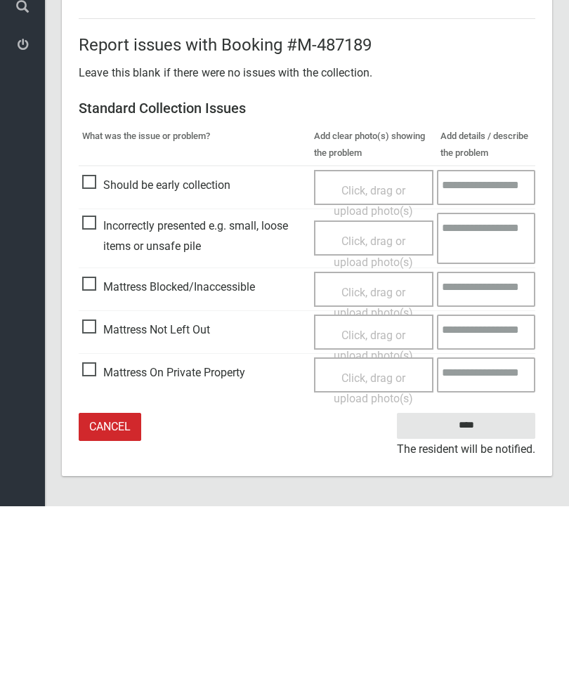
type input"] "*"
click at [476, 593] on input "****" at bounding box center [466, 606] width 138 height 26
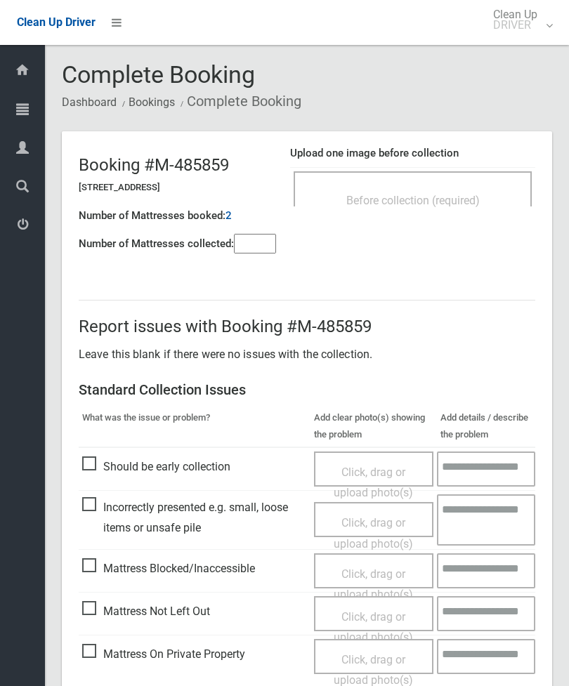
click at [262, 239] on input"] "number" at bounding box center [255, 244] width 42 height 20
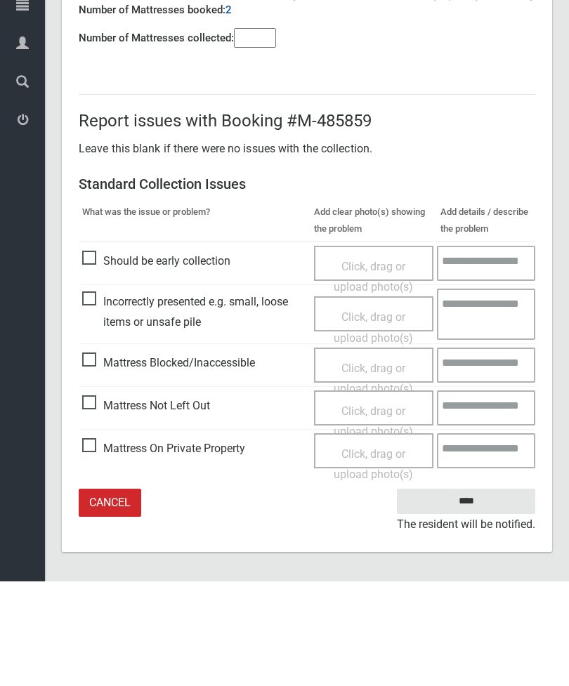
type input"] "*"
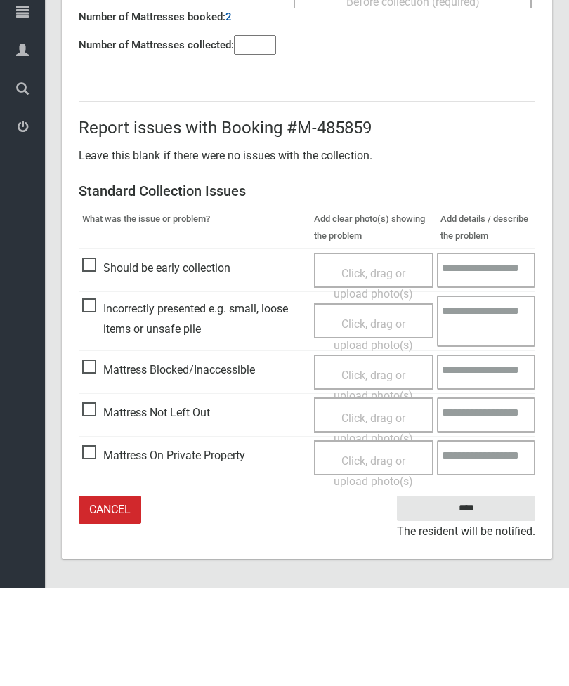
click at [92, 500] on span "Mattress Not Left Out" at bounding box center [146, 510] width 128 height 21
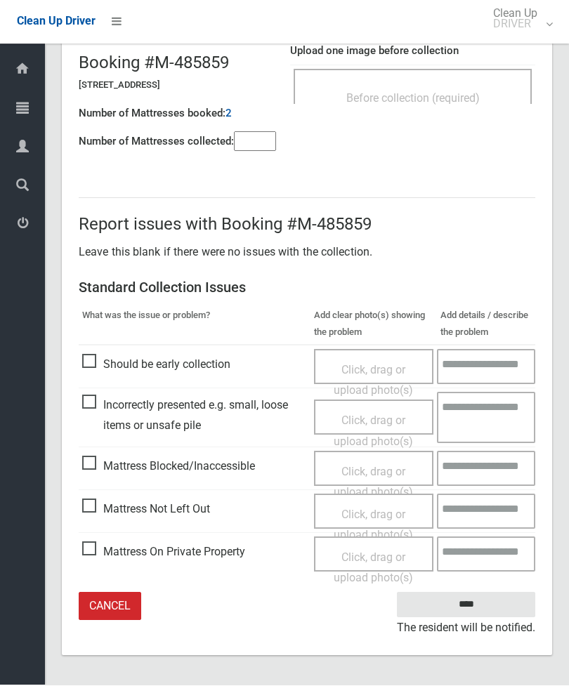
scroll to position [56, 0]
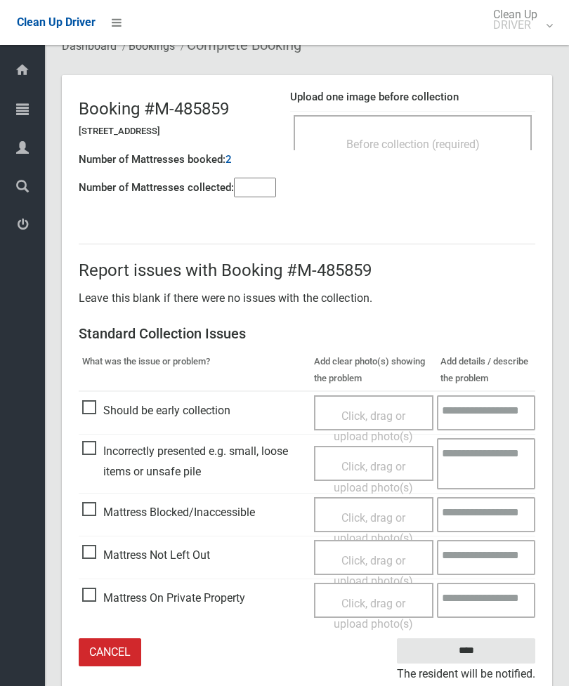
click at [388, 556] on span "Click, drag or upload photo(s)" at bounding box center [373, 571] width 79 height 34
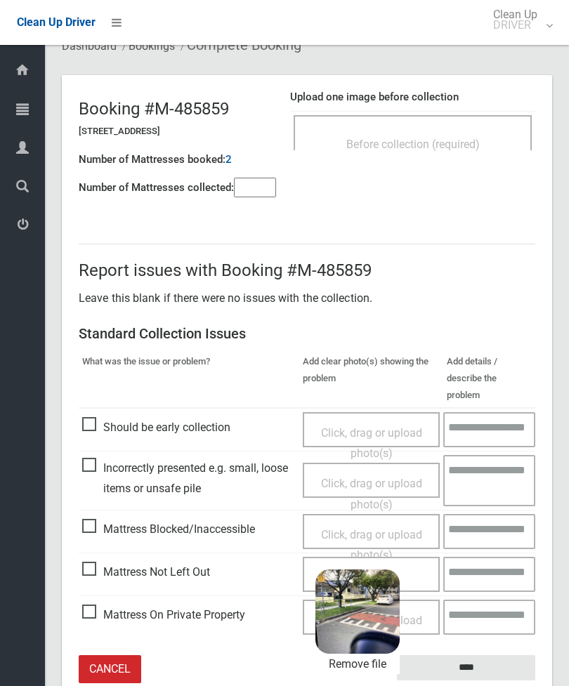
click at [492, 655] on input "****" at bounding box center [466, 668] width 138 height 26
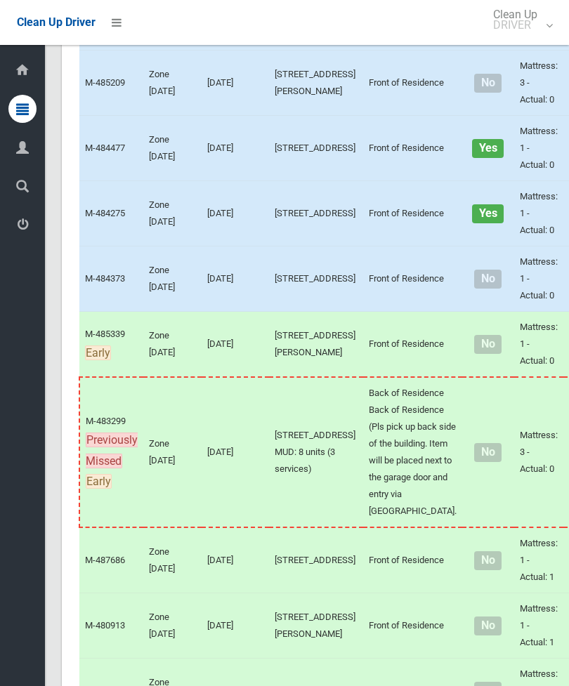
scroll to position [1416, 0]
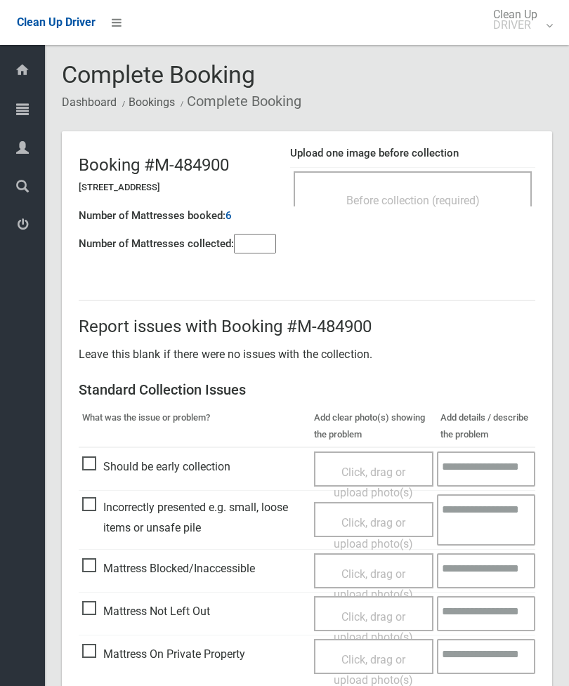
click at [462, 199] on span "Before collection (required)" at bounding box center [412, 200] width 133 height 13
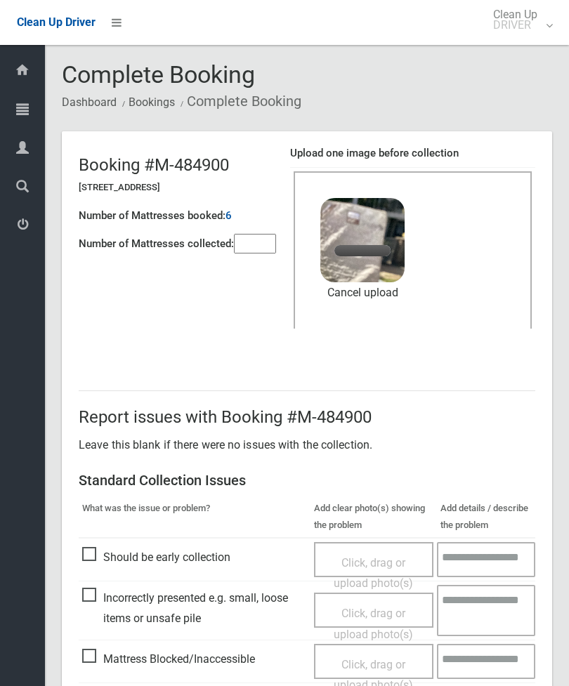
click at [259, 241] on input"] "number" at bounding box center [255, 244] width 42 height 20
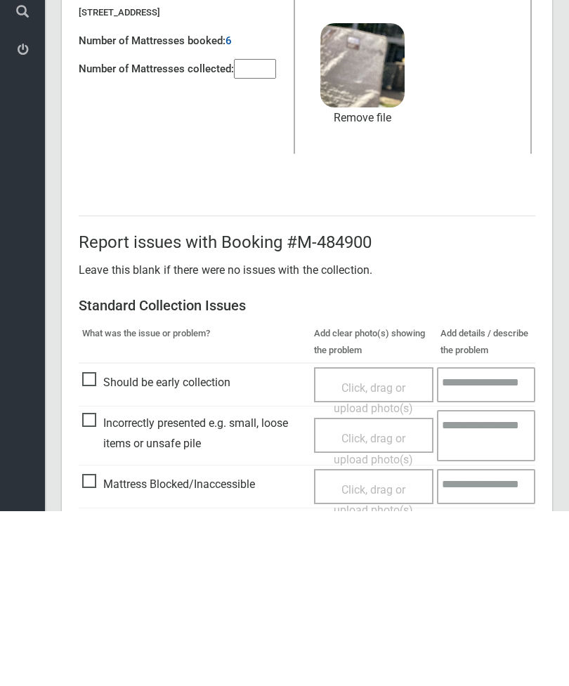
scroll to position [192, 0]
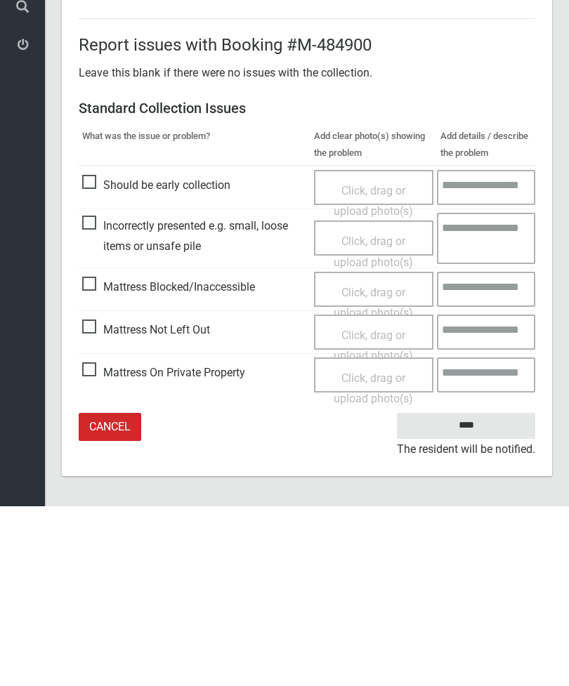
type input"] "*"
click at [477, 593] on input "****" at bounding box center [466, 606] width 138 height 26
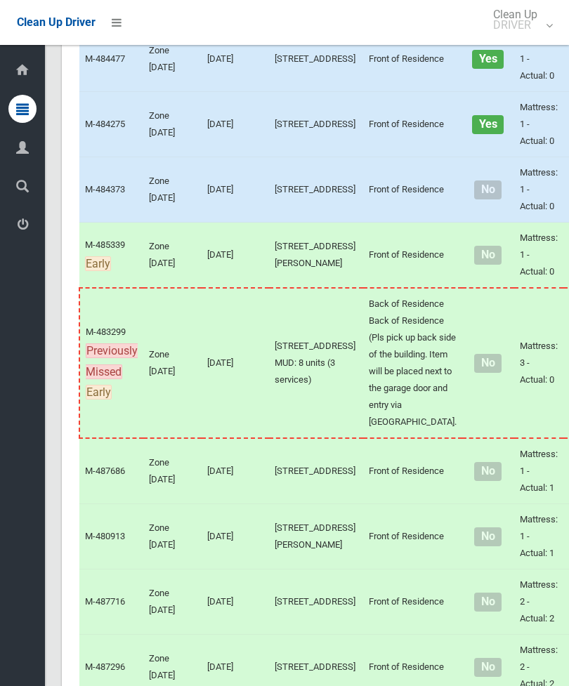
scroll to position [1460, 0]
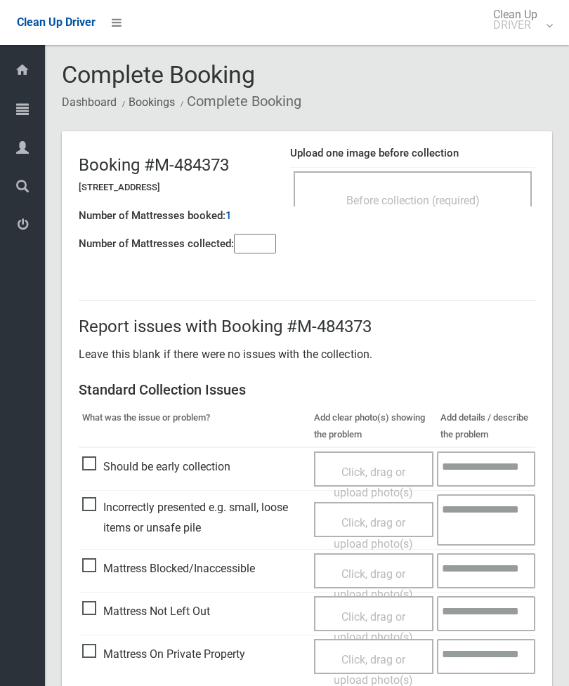
click at [458, 183] on div "Before collection (required)" at bounding box center [413, 188] width 238 height 35
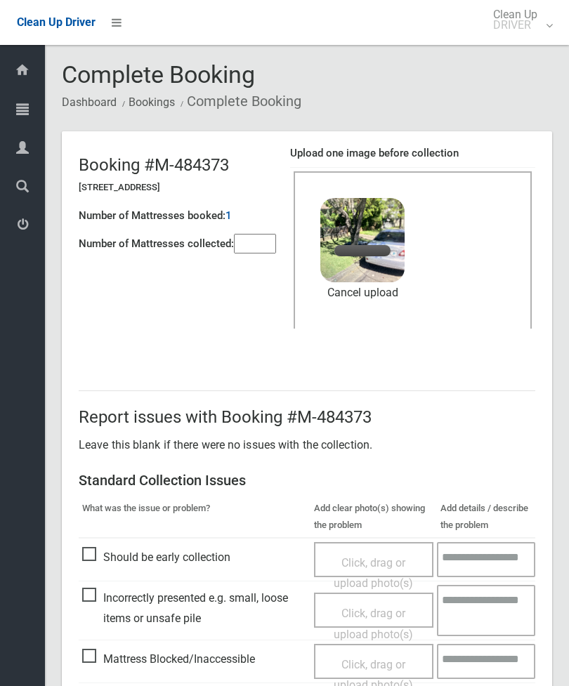
click at [266, 249] on input"] "number" at bounding box center [255, 244] width 42 height 20
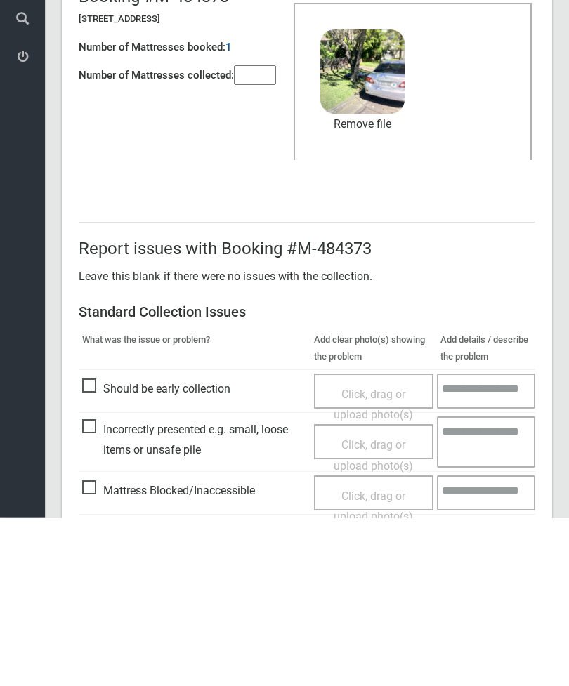
scroll to position [192, 0]
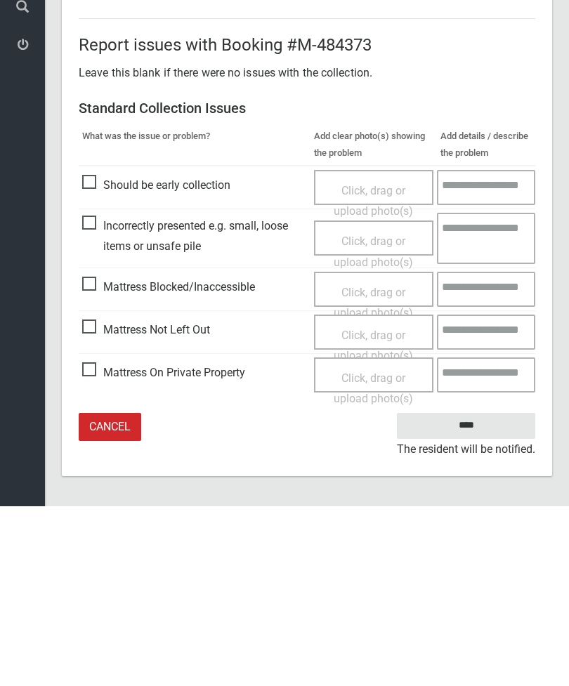
type input"] "*"
click at [478, 593] on input "****" at bounding box center [466, 606] width 138 height 26
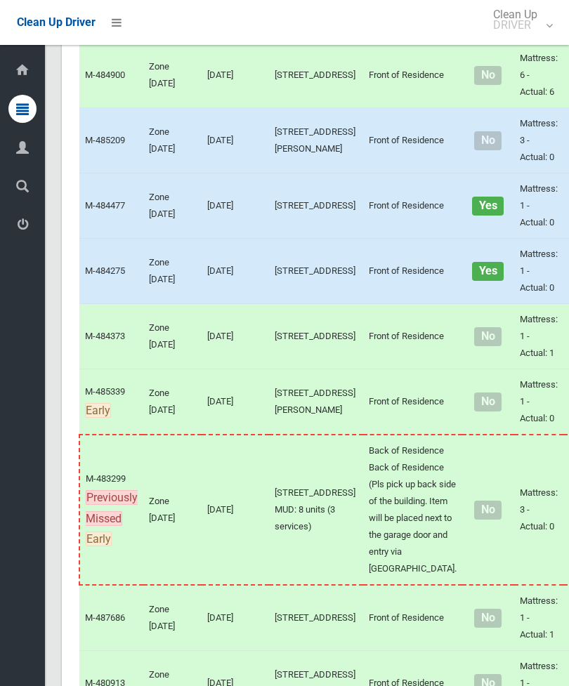
scroll to position [1256, 0]
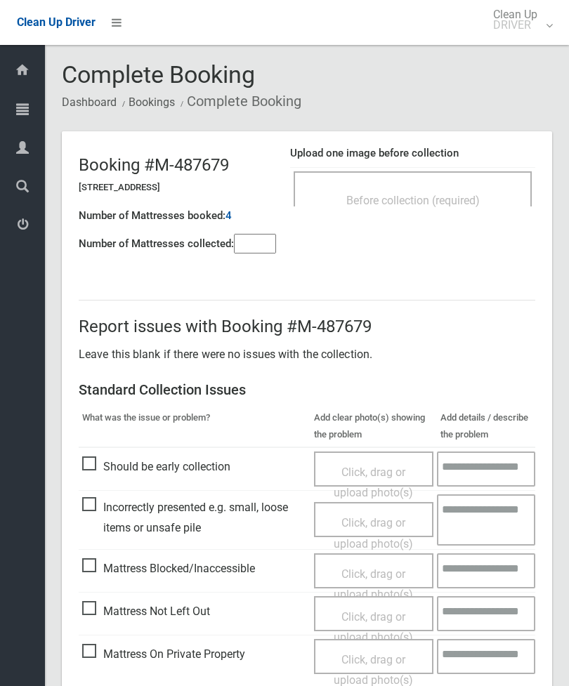
click at [469, 185] on div "Before collection (required)" at bounding box center [413, 188] width 238 height 35
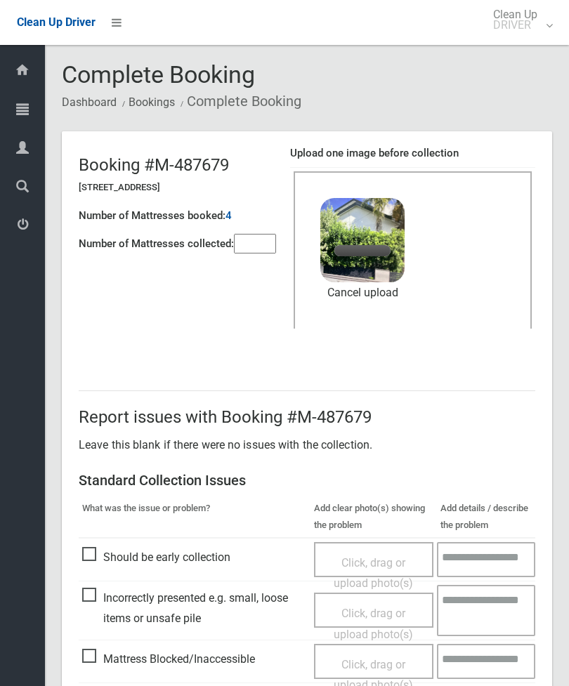
click at [246, 238] on input"] "number" at bounding box center [255, 244] width 42 height 20
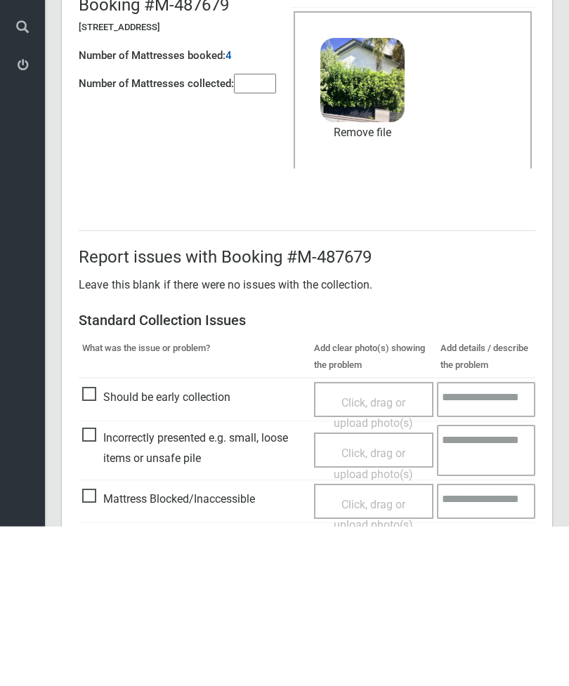
scroll to position [192, 0]
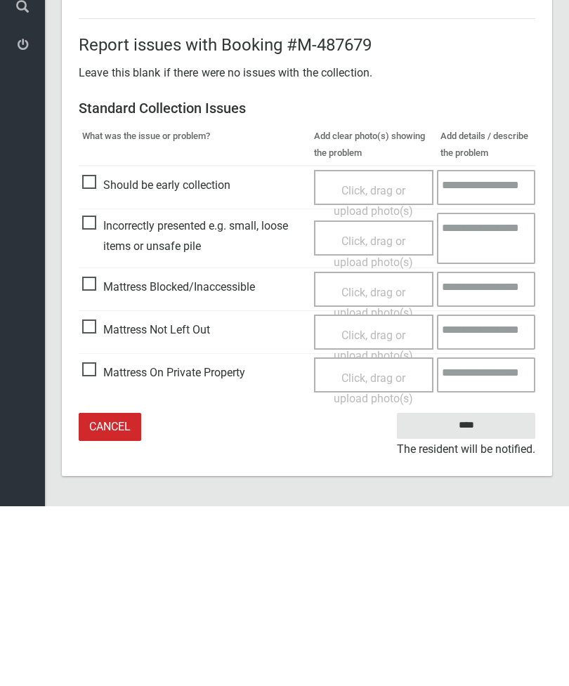
type input"] "*"
click at [475, 593] on input "****" at bounding box center [466, 606] width 138 height 26
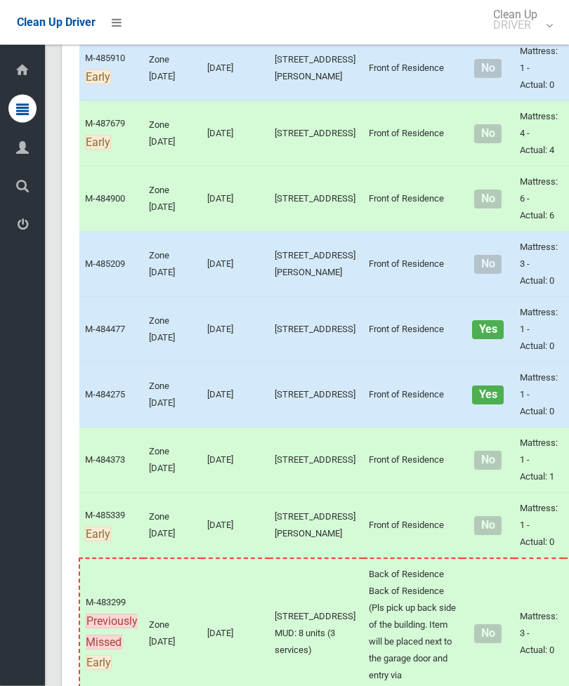
scroll to position [1269, 0]
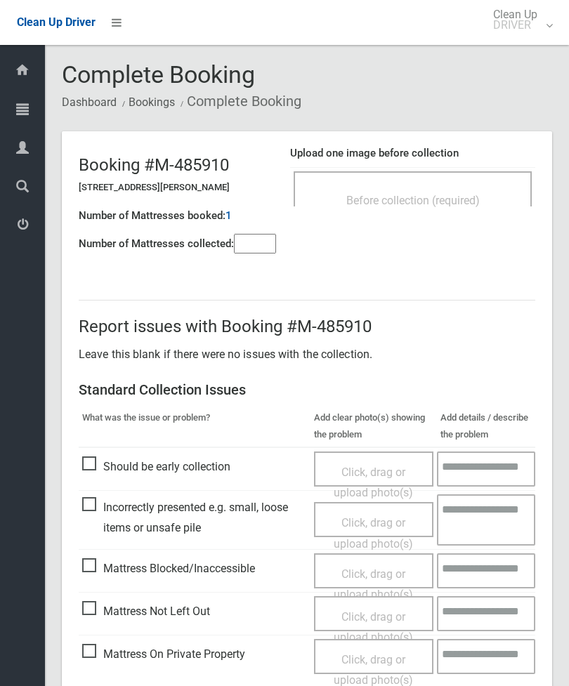
click at [244, 241] on input"] "number" at bounding box center [255, 244] width 42 height 20
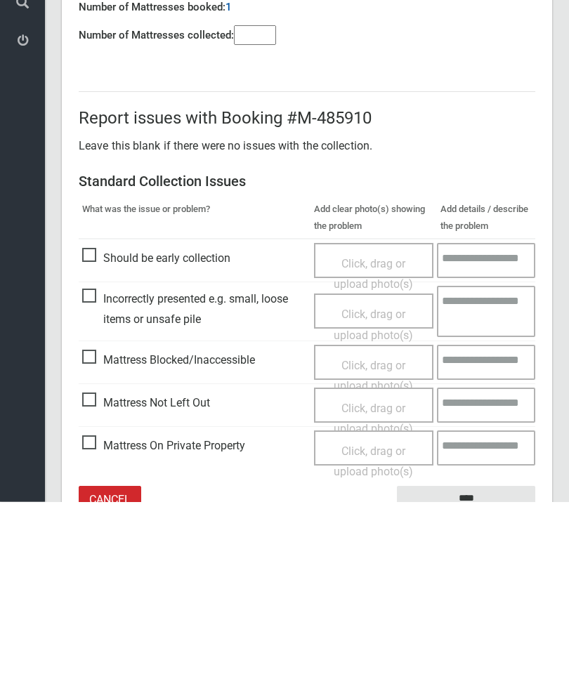
scroll to position [101, 0]
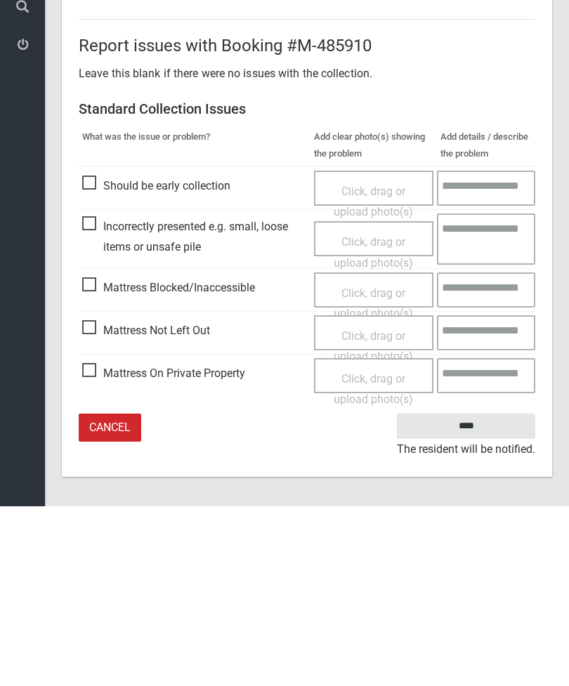
type input"] "*"
click at [96, 500] on span "Mattress Not Left Out" at bounding box center [146, 510] width 128 height 21
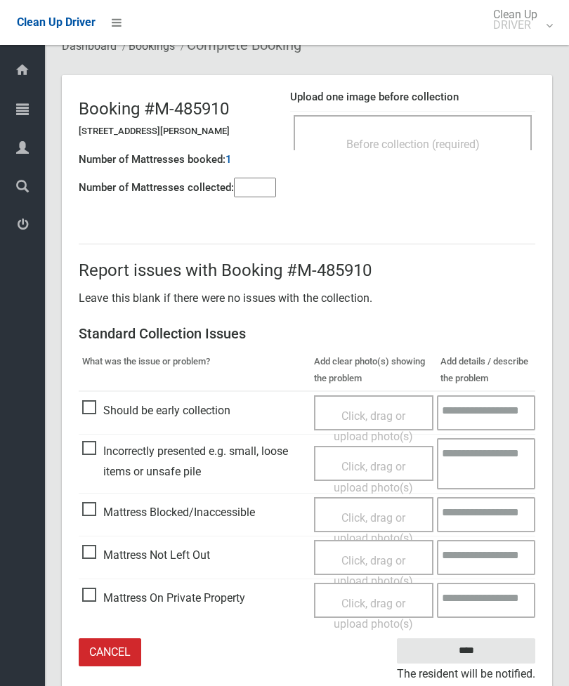
click at [385, 559] on span "Click, drag or upload photo(s)" at bounding box center [373, 571] width 79 height 34
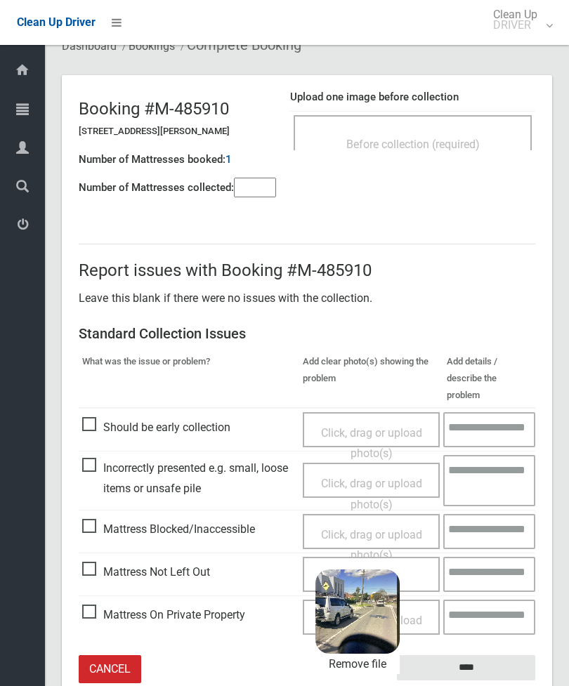
click at [502, 655] on input "****" at bounding box center [466, 668] width 138 height 26
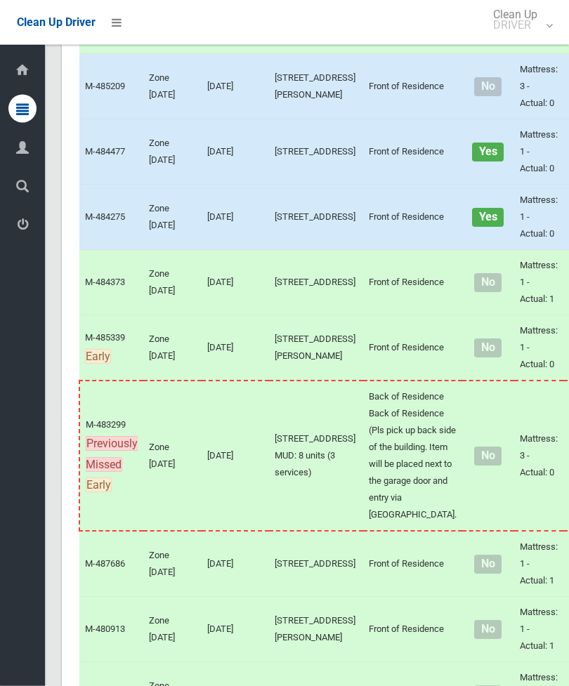
scroll to position [1498, 0]
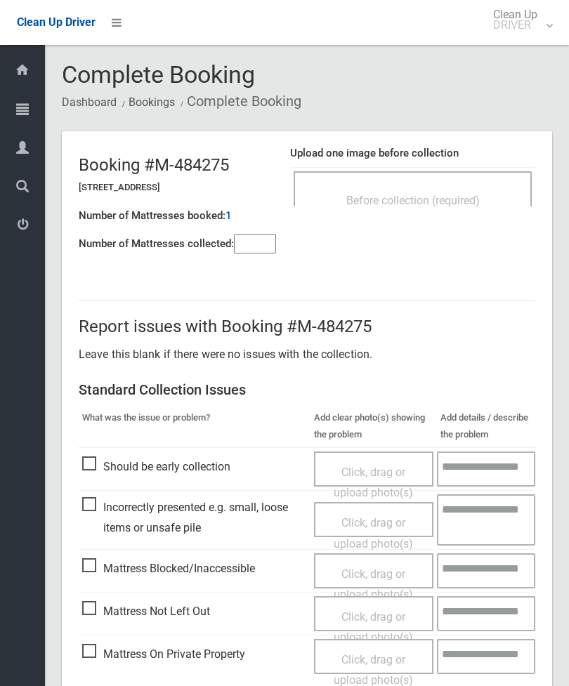
click at [493, 197] on div "Before collection (required)" at bounding box center [412, 200] width 207 height 26
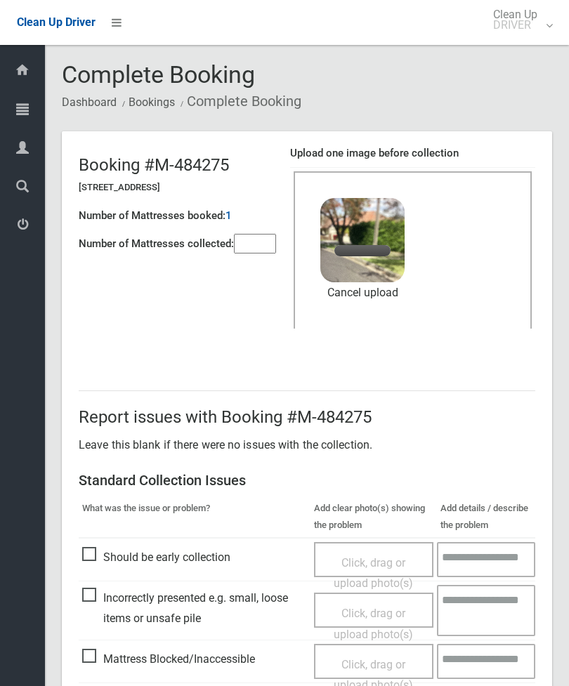
click at [261, 244] on input"] "number" at bounding box center [255, 244] width 42 height 20
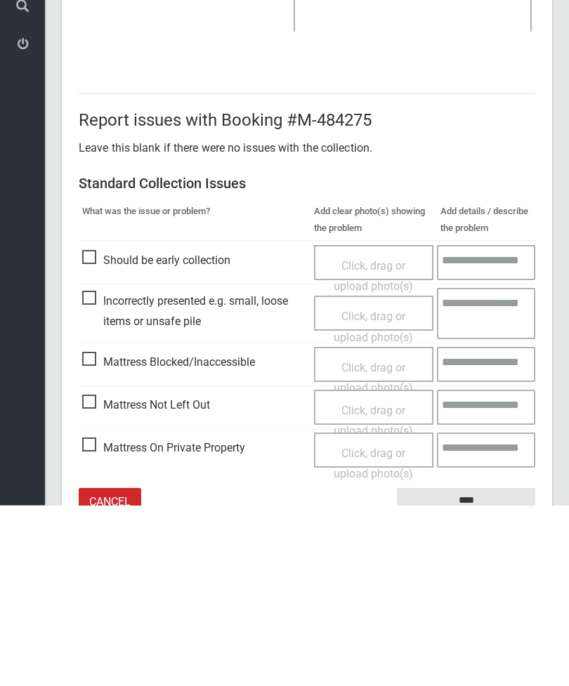
scroll to position [192, 0]
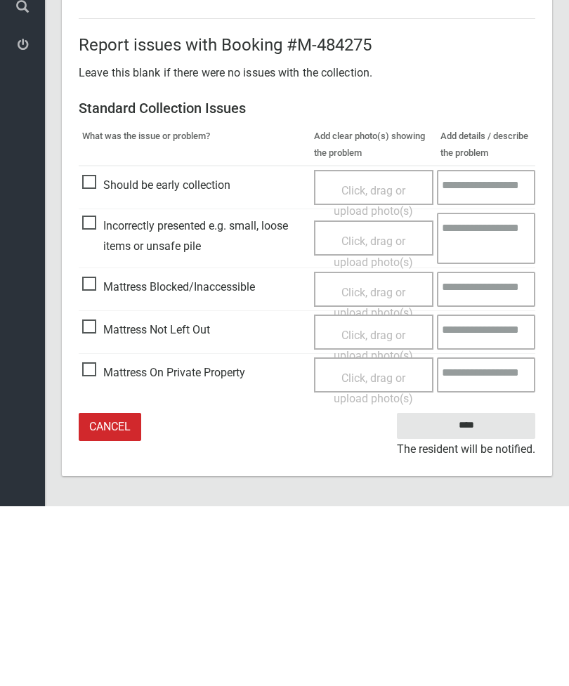
type input"] "*"
click at [475, 593] on input "****" at bounding box center [466, 606] width 138 height 26
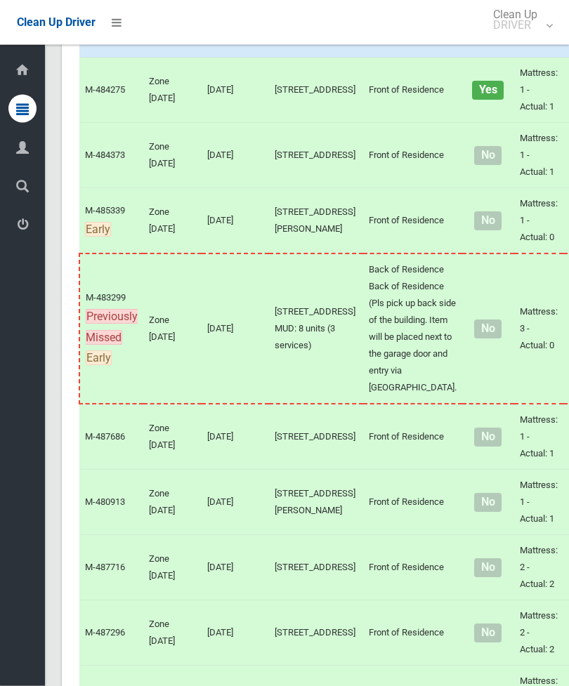
scroll to position [1494, 0]
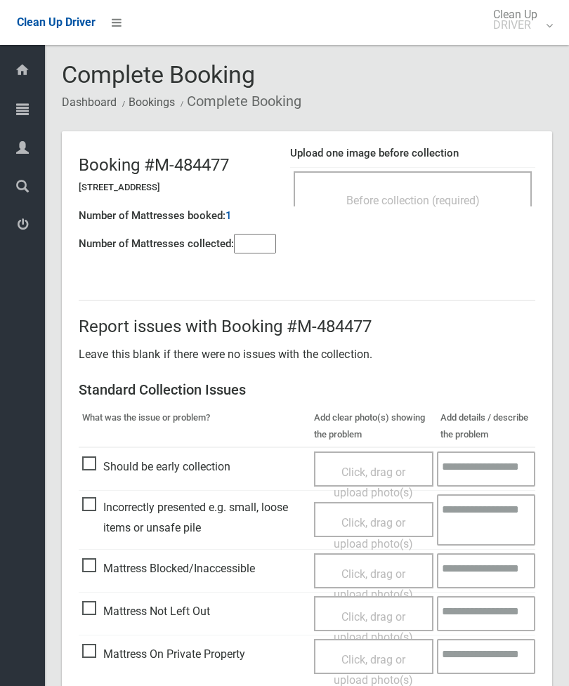
click at [256, 247] on input"] "number" at bounding box center [255, 244] width 42 height 20
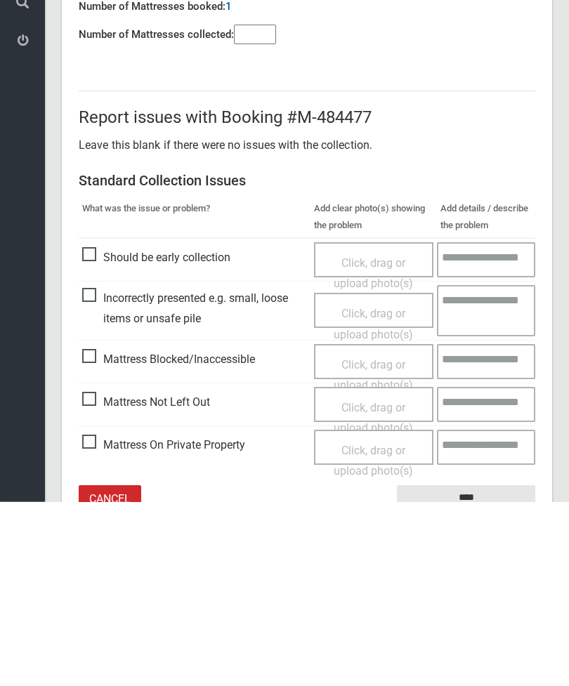
scroll to position [101, 0]
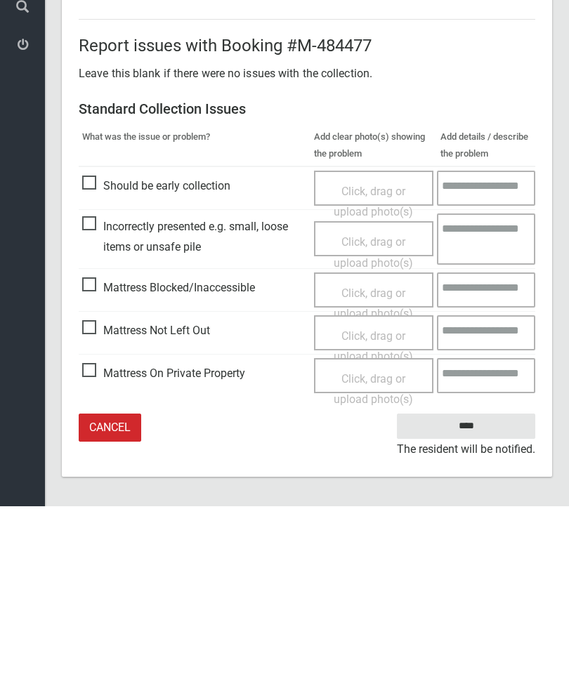
type input"] "*"
click at [364, 509] on span "Click, drag or upload photo(s)" at bounding box center [373, 526] width 79 height 34
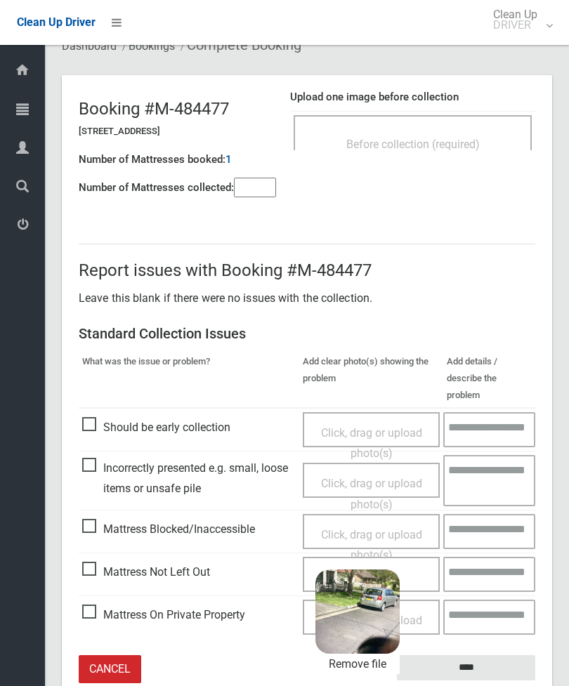
click at [492, 655] on input "****" at bounding box center [466, 668] width 138 height 26
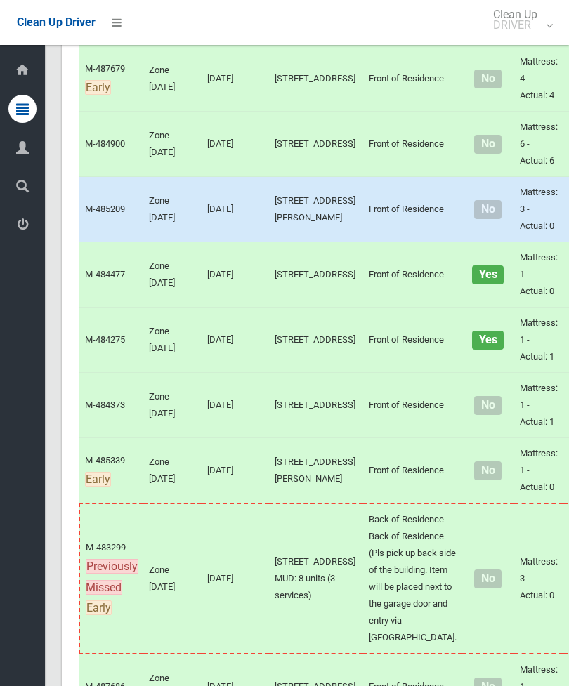
scroll to position [1249, 0]
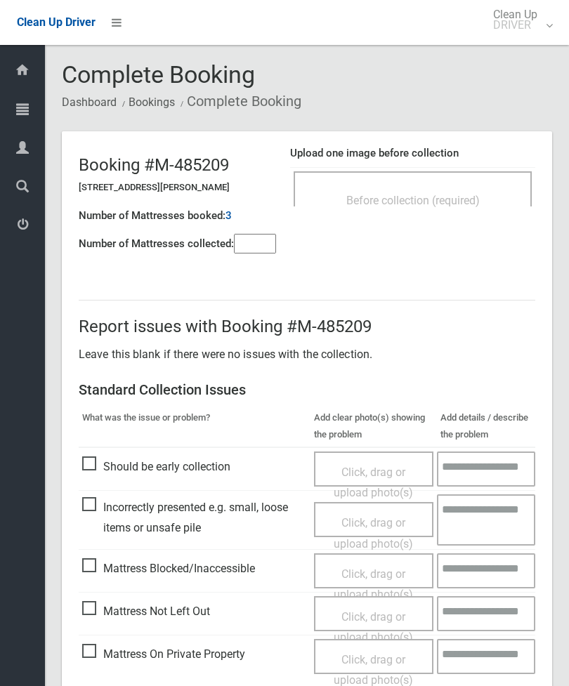
click at [440, 188] on div "Before collection (required)" at bounding box center [412, 200] width 207 height 26
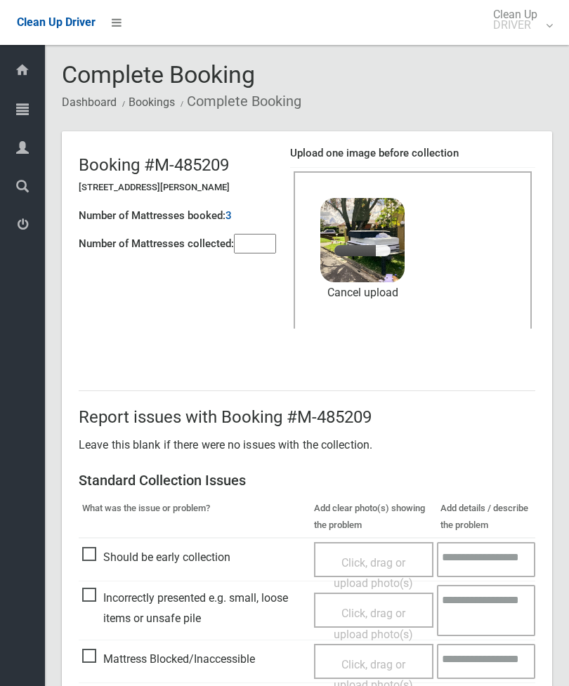
click at [265, 247] on input"] "number" at bounding box center [255, 244] width 42 height 20
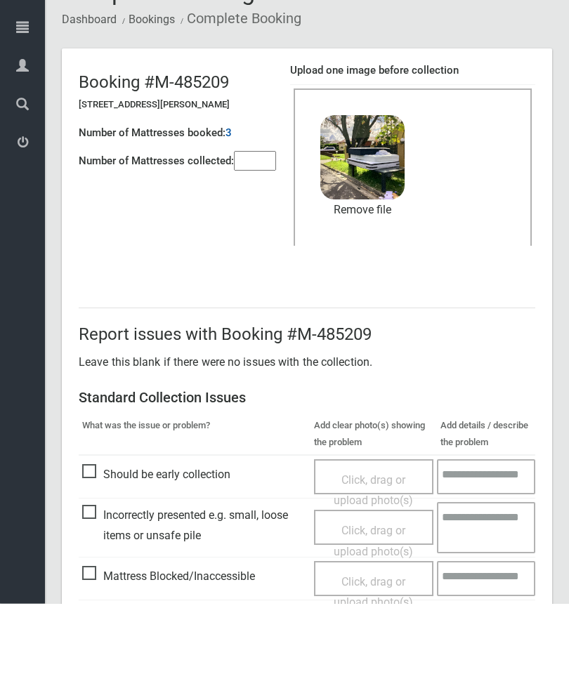
scroll to position [192, 0]
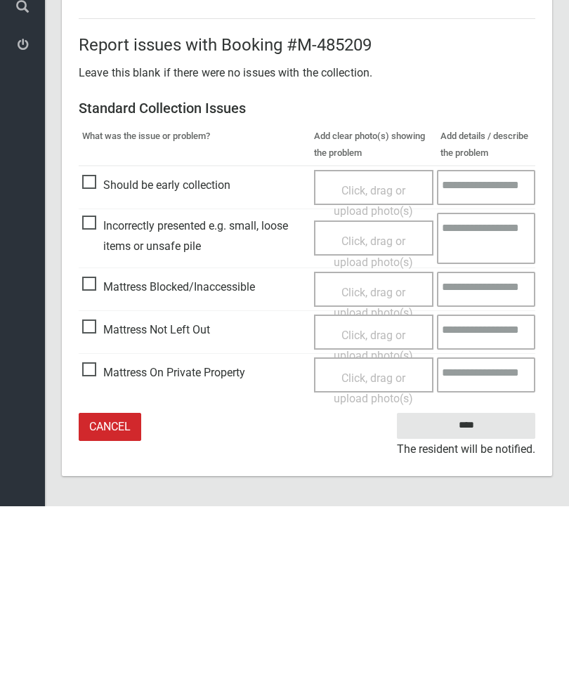
type input"] "*"
click at [477, 593] on input "****" at bounding box center [466, 606] width 138 height 26
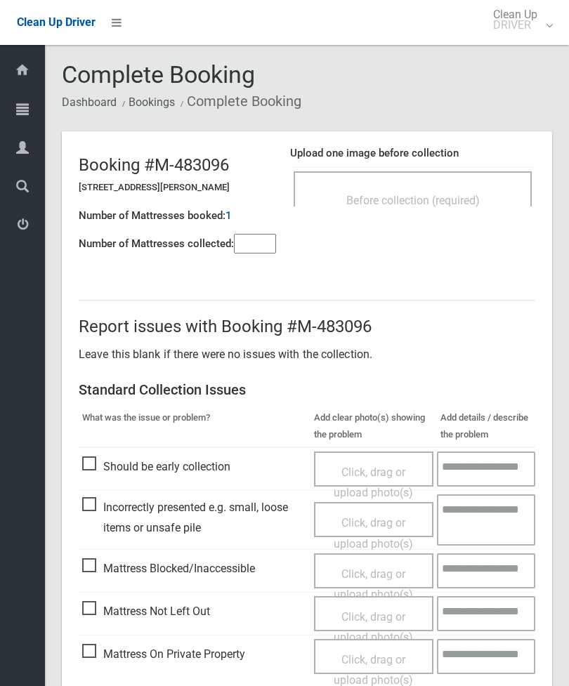
click at [419, 196] on span "Before collection (required)" at bounding box center [412, 200] width 133 height 13
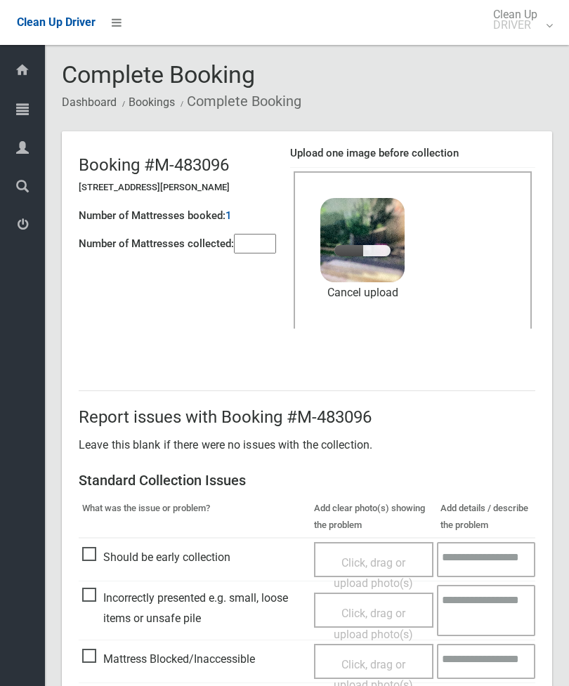
click at [251, 254] on input"] "number" at bounding box center [255, 244] width 42 height 20
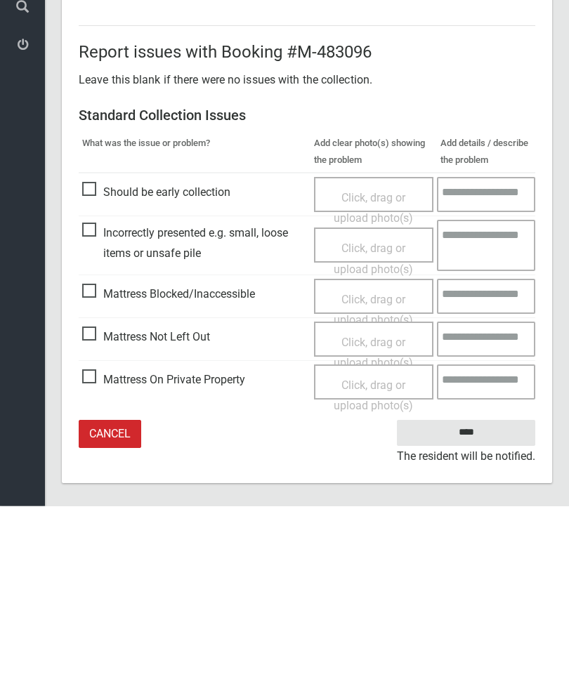
scroll to position [192, 0]
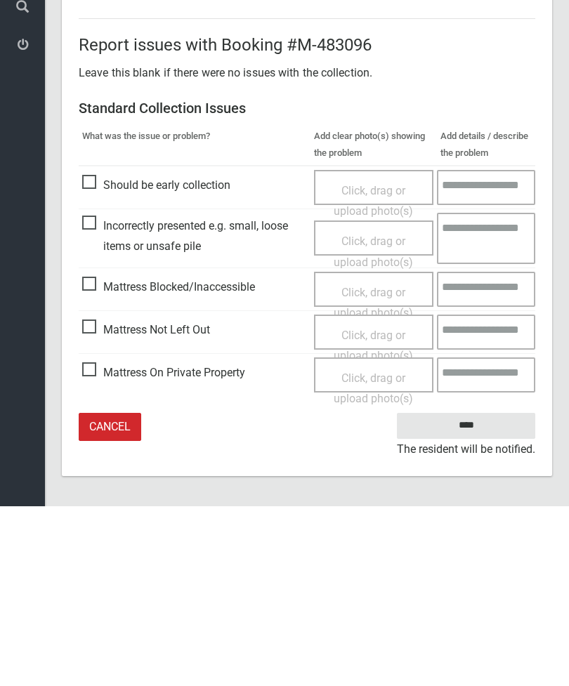
type input"] "*"
click at [479, 593] on input "****" at bounding box center [466, 606] width 138 height 26
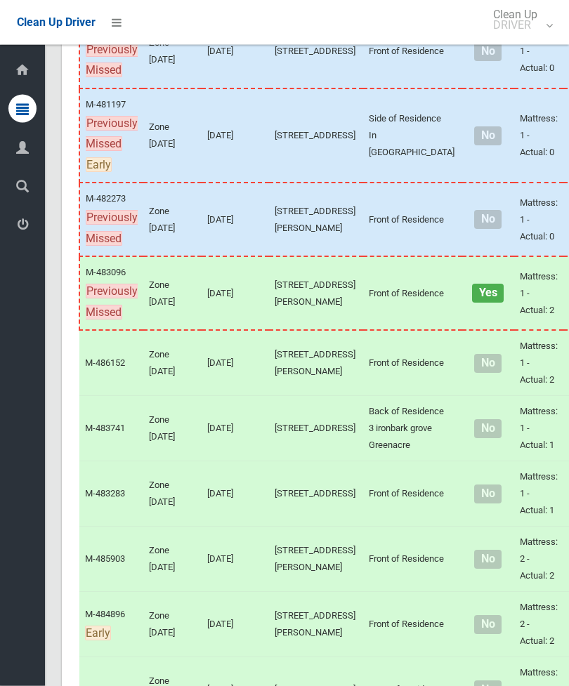
scroll to position [502, 0]
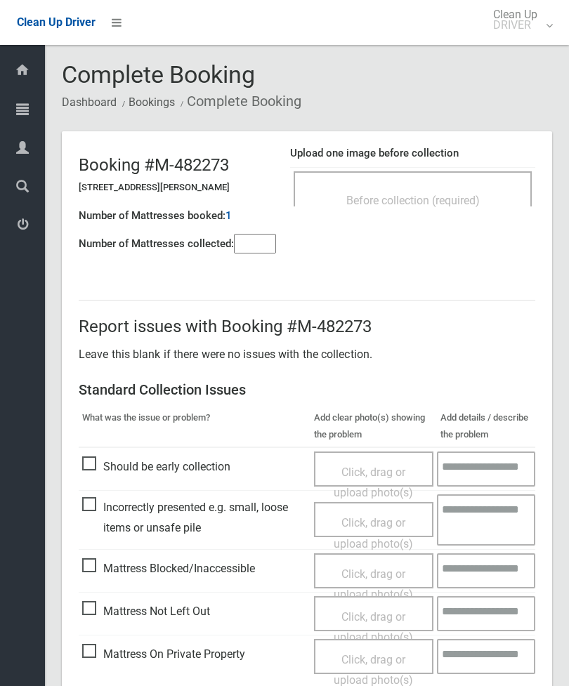
click at [484, 185] on div "Before collection (required)" at bounding box center [413, 188] width 238 height 35
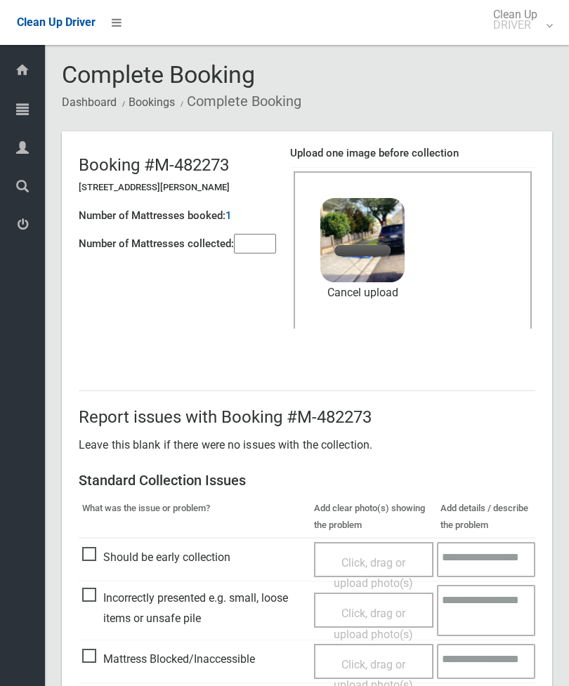
click at [262, 242] on input"] "number" at bounding box center [255, 244] width 42 height 20
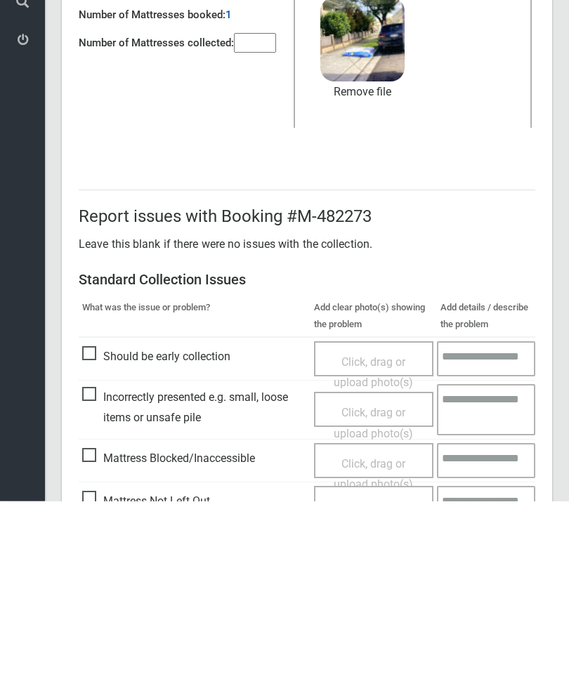
scroll to position [192, 0]
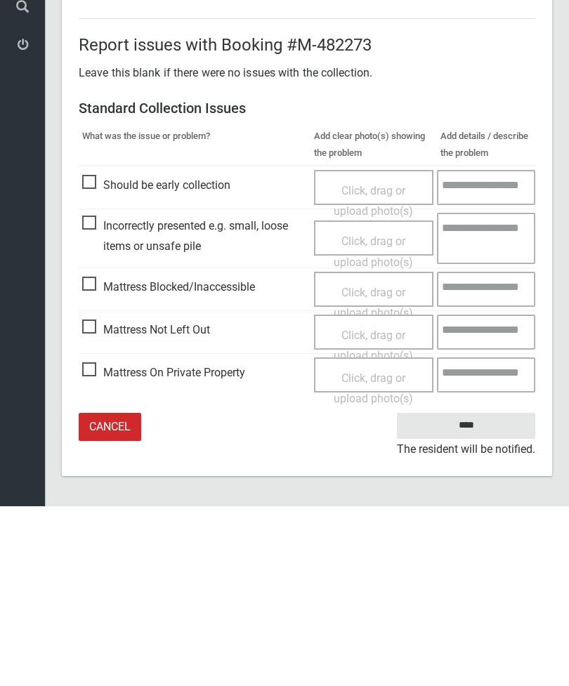
type input"] "*"
click at [480, 593] on input "****" at bounding box center [466, 606] width 138 height 26
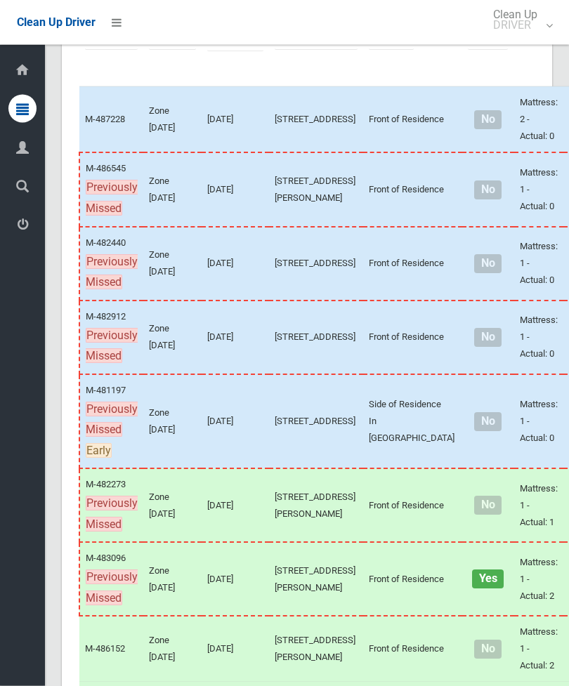
scroll to position [223, 0]
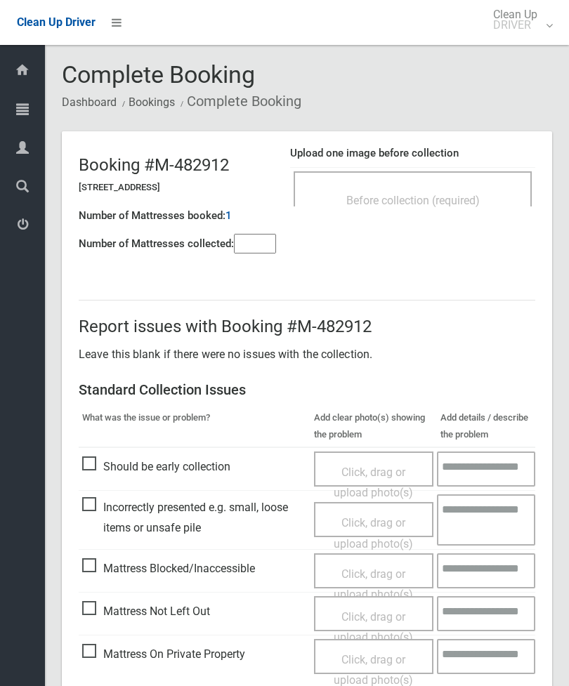
click at [276, 238] on input"] "number" at bounding box center [255, 244] width 42 height 20
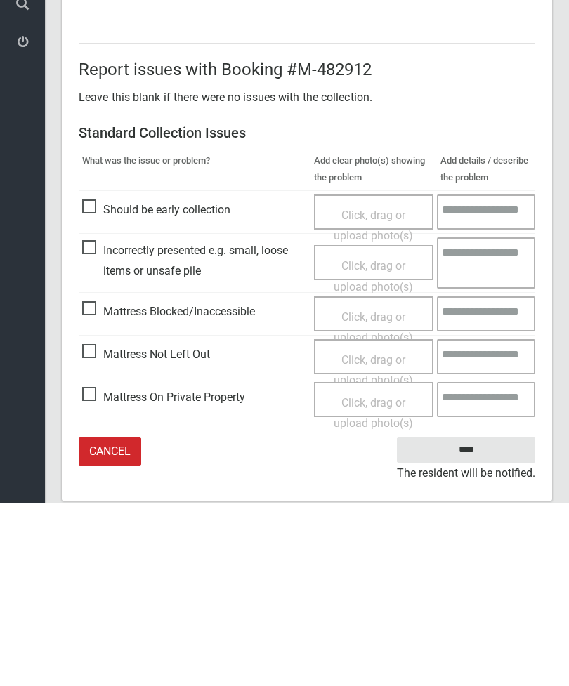
scroll to position [101, 0]
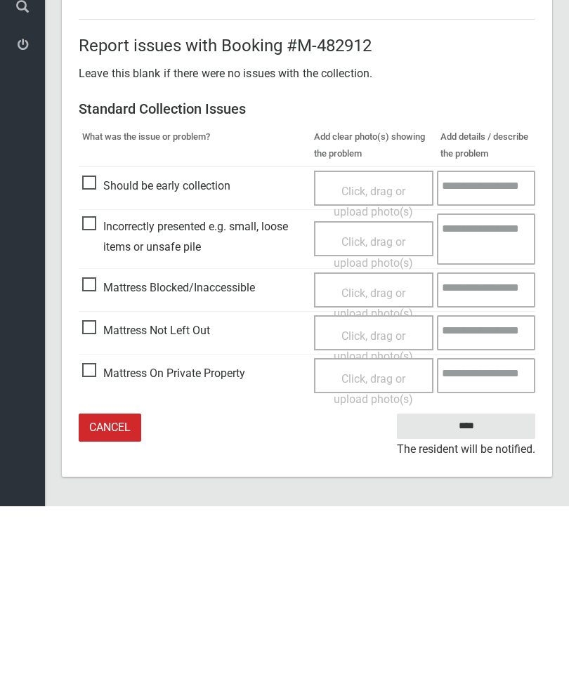
type input"] "*"
click at [368, 509] on span "Click, drag or upload photo(s)" at bounding box center [373, 526] width 79 height 34
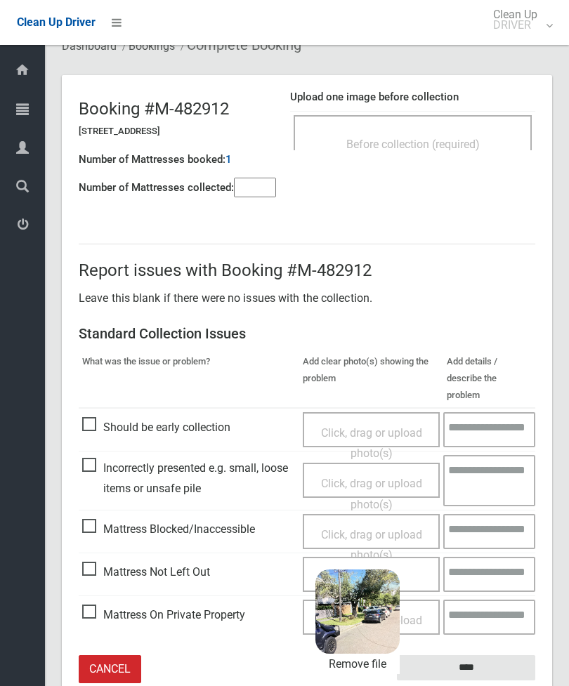
click at [485, 655] on input "****" at bounding box center [466, 668] width 138 height 26
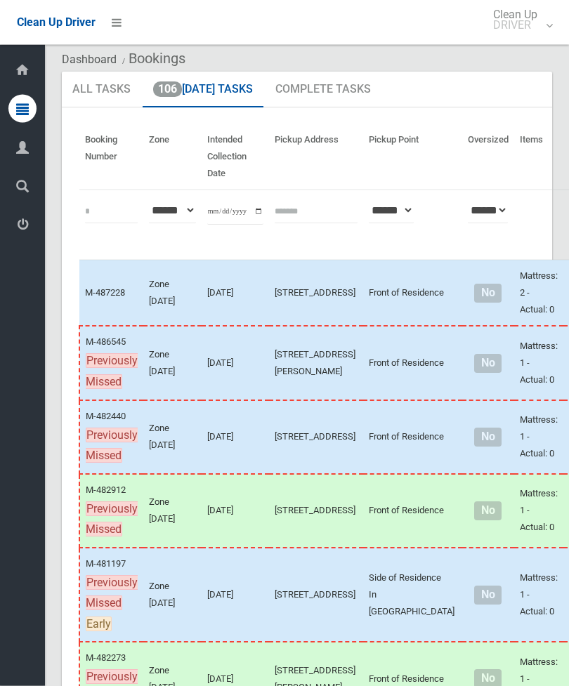
scroll to position [42, 0]
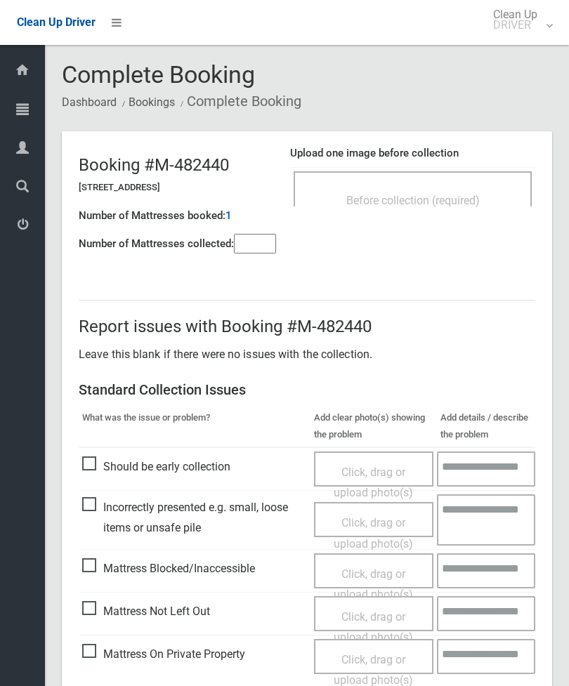
click at [256, 248] on input"] "number" at bounding box center [255, 244] width 42 height 20
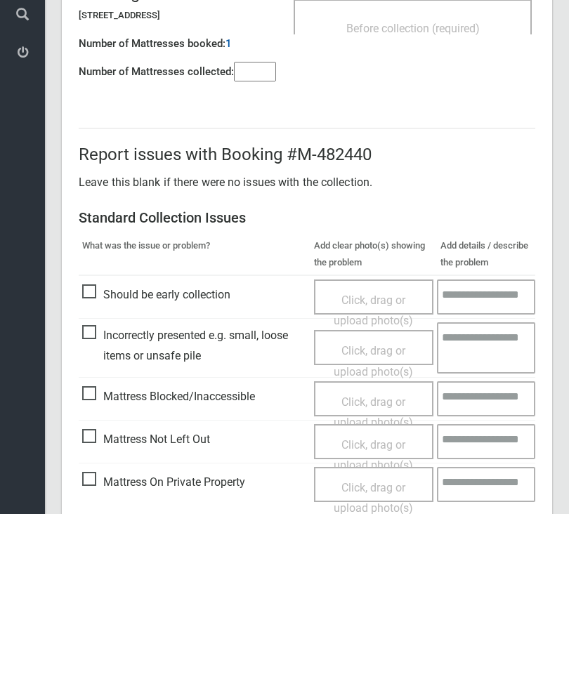
scroll to position [101, 0]
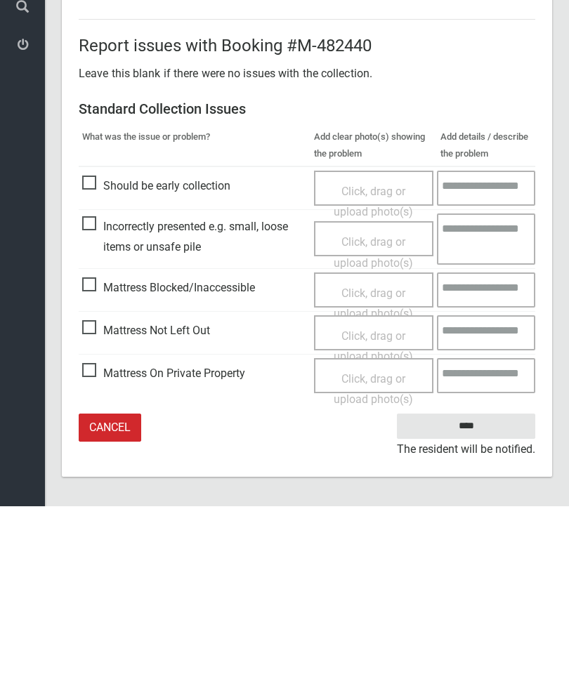
type input"] "*"
click at [379, 509] on span "Click, drag or upload photo(s)" at bounding box center [373, 526] width 79 height 34
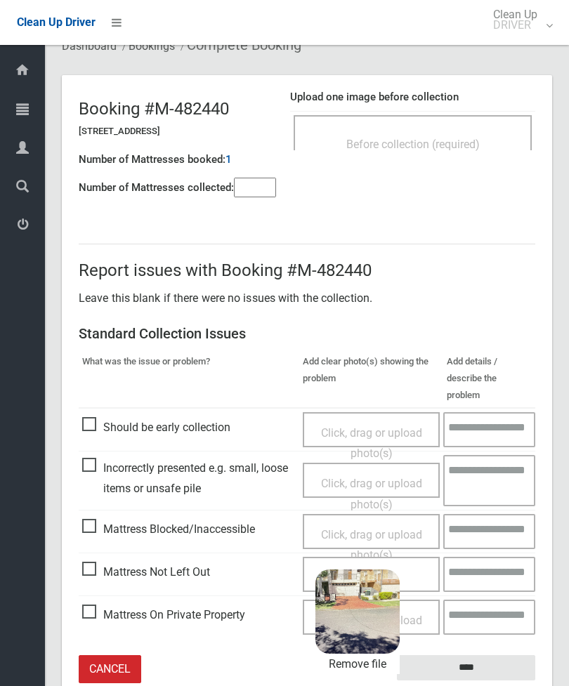
click at [485, 655] on input "****" at bounding box center [466, 668] width 138 height 26
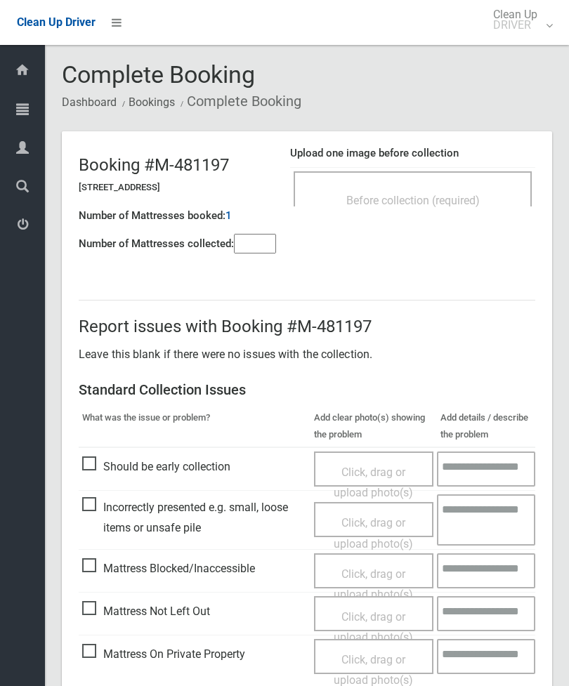
click at [469, 178] on div "Before collection (required)" at bounding box center [413, 188] width 238 height 35
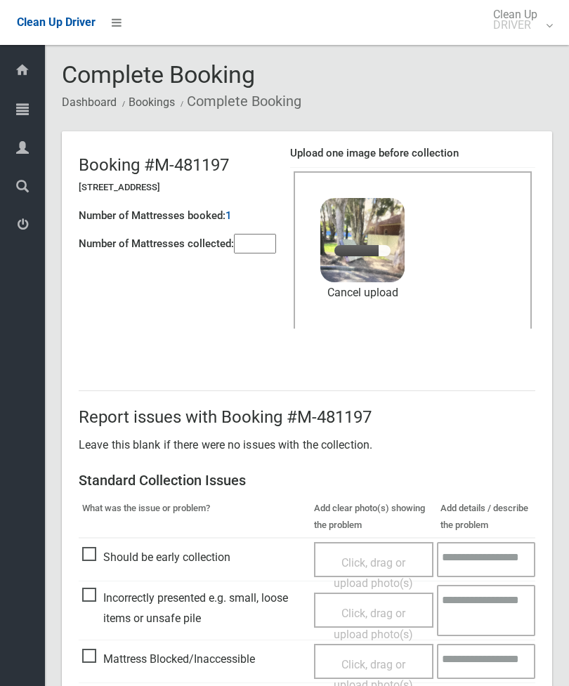
click at [266, 247] on input"] "number" at bounding box center [255, 244] width 42 height 20
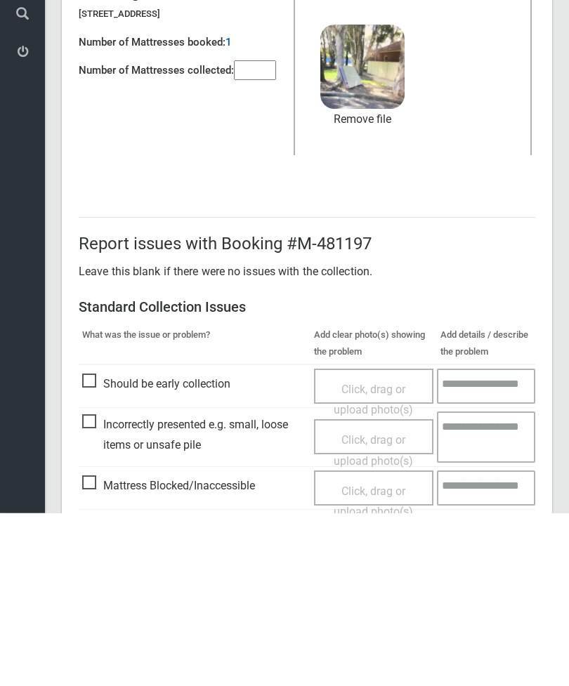
scroll to position [192, 0]
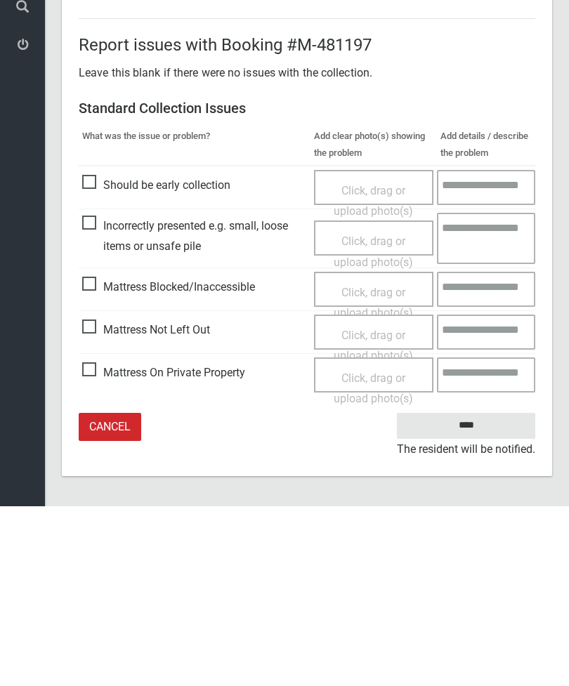
type input"] "*"
click at [477, 593] on input "****" at bounding box center [466, 606] width 138 height 26
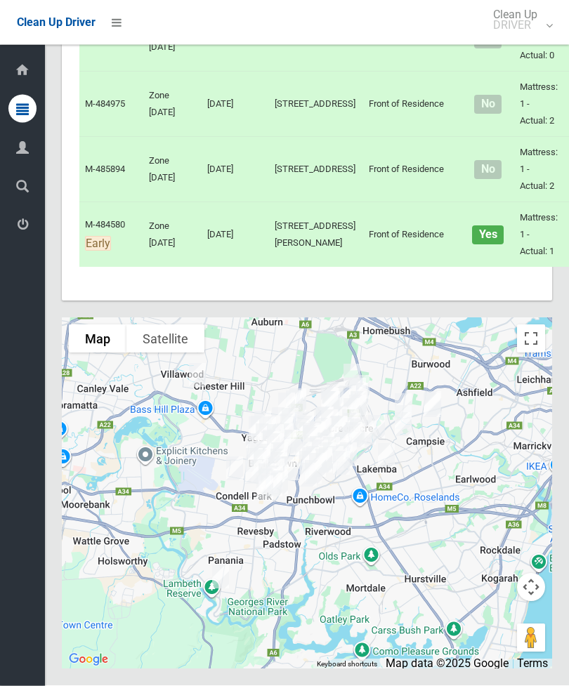
scroll to position [10242, 0]
